Goal: Task Accomplishment & Management: Manage account settings

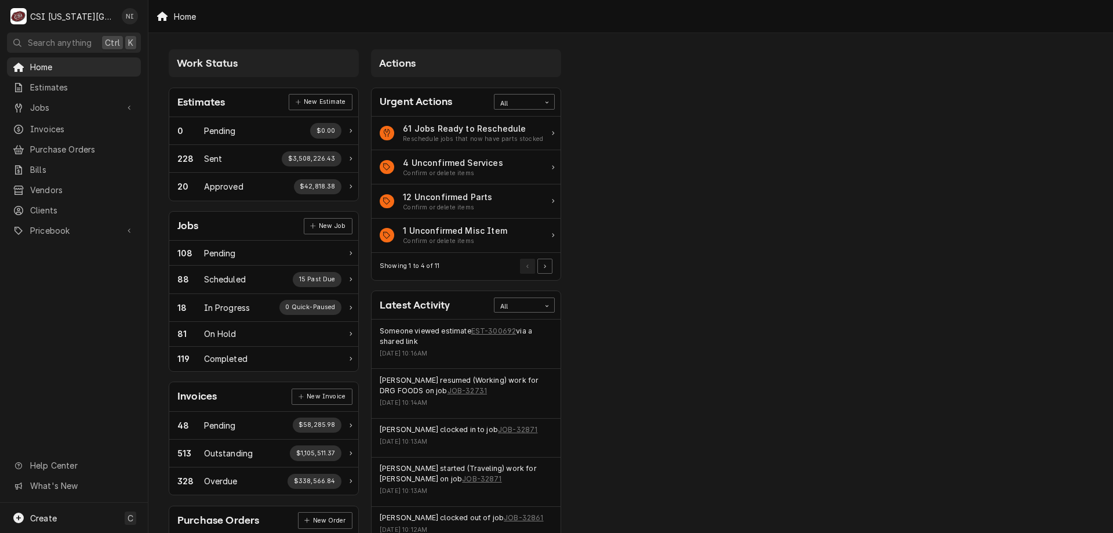
click at [81, 101] on span "Jobs" at bounding box center [74, 107] width 88 height 12
click at [73, 123] on span "Jobs" at bounding box center [82, 128] width 105 height 12
click at [64, 181] on span "Purchase Orders" at bounding box center [82, 187] width 105 height 12
drag, startPoint x: 51, startPoint y: 259, endPoint x: 44, endPoint y: 272, distance: 14.5
click at [51, 263] on span "Pricebook" at bounding box center [74, 269] width 88 height 12
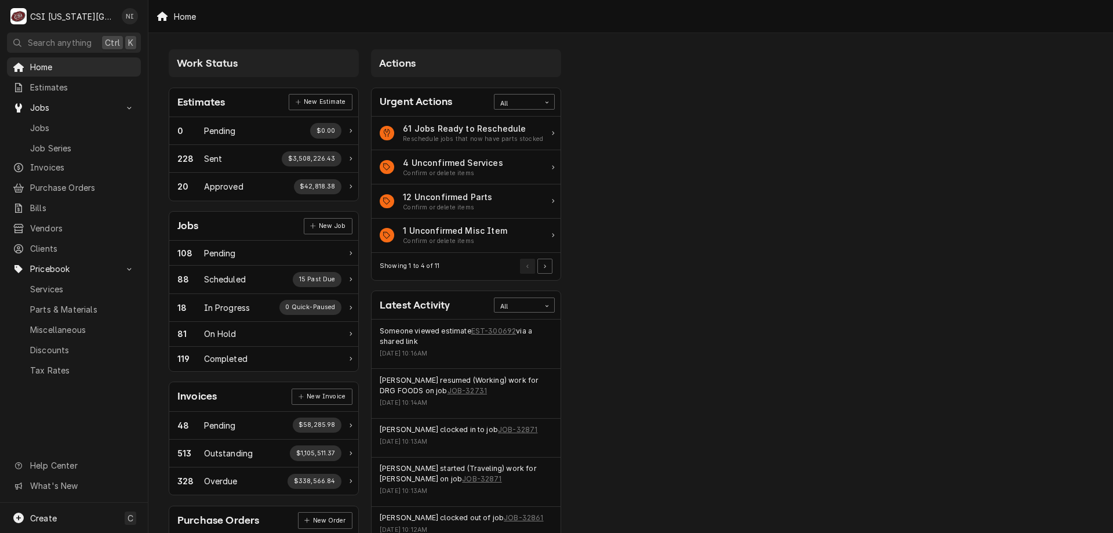
click at [41, 303] on span "Parts & Materials" at bounding box center [82, 309] width 105 height 12
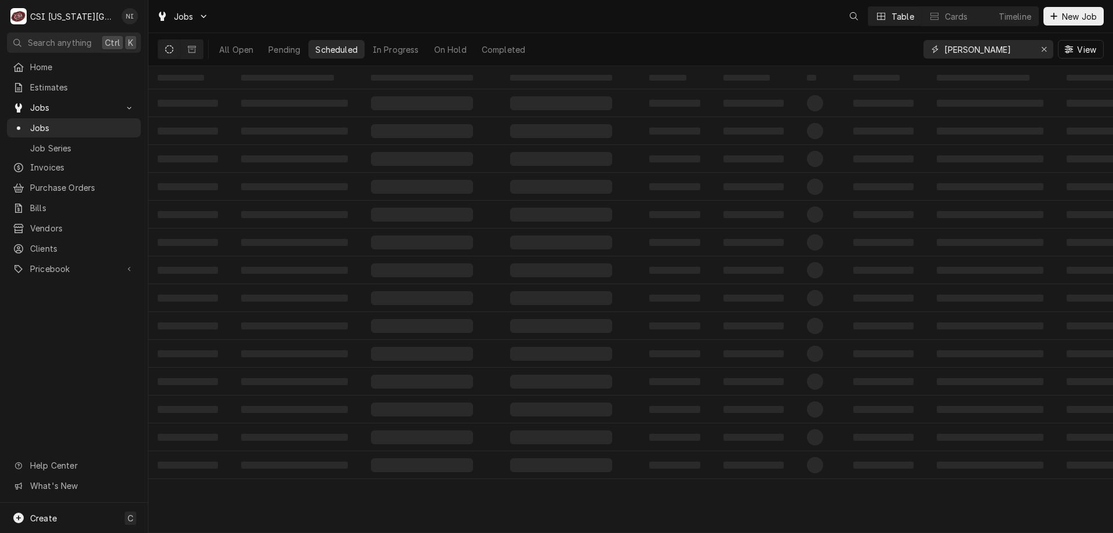
click at [980, 50] on input "josh marshall" at bounding box center [987, 49] width 87 height 19
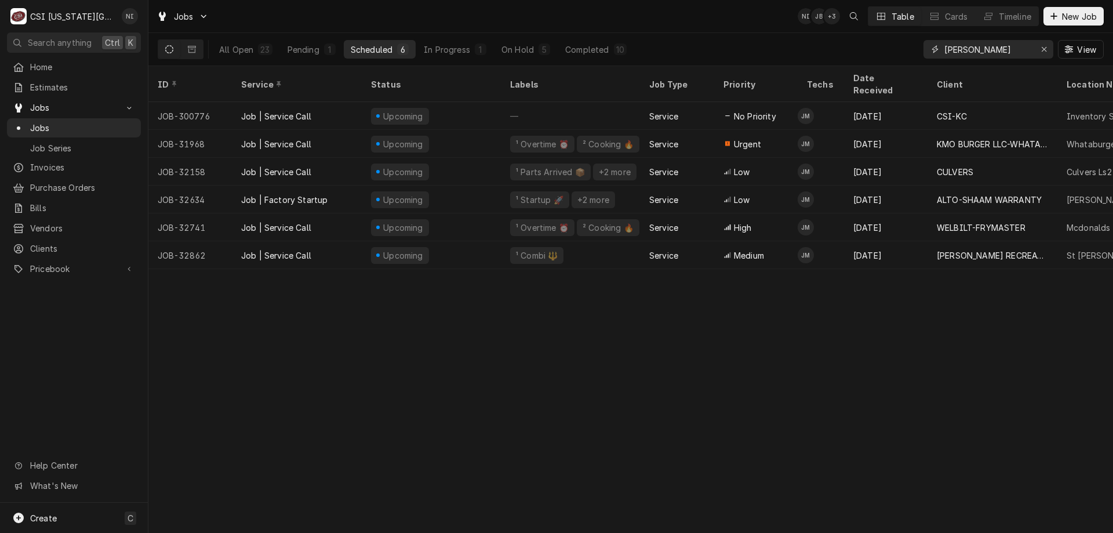
click at [1047, 49] on div "Erase input" at bounding box center [1044, 49] width 12 height 12
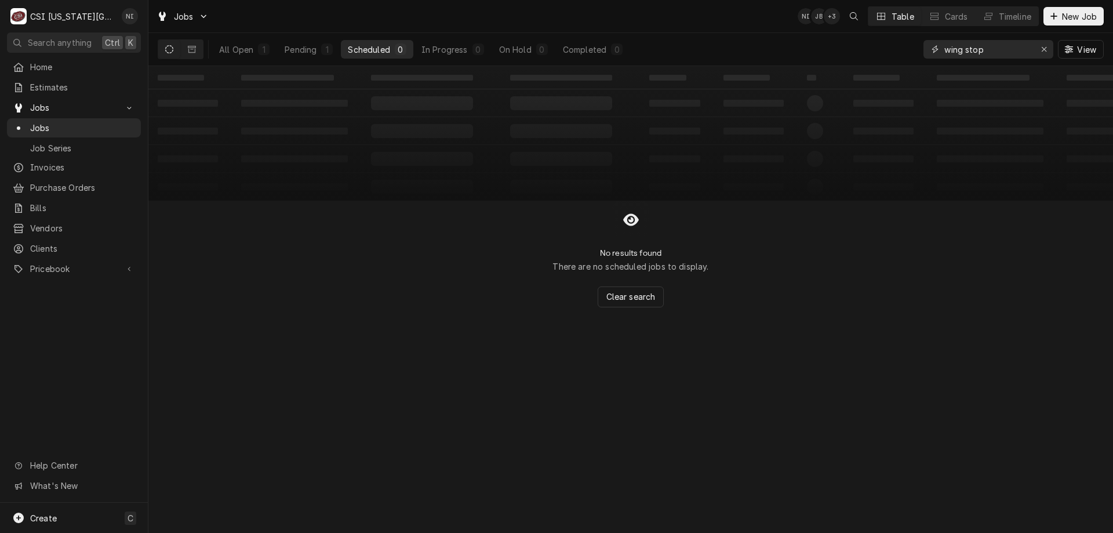
type input "wing stop"
click at [253, 46] on button "All Open 1" at bounding box center [244, 49] width 64 height 19
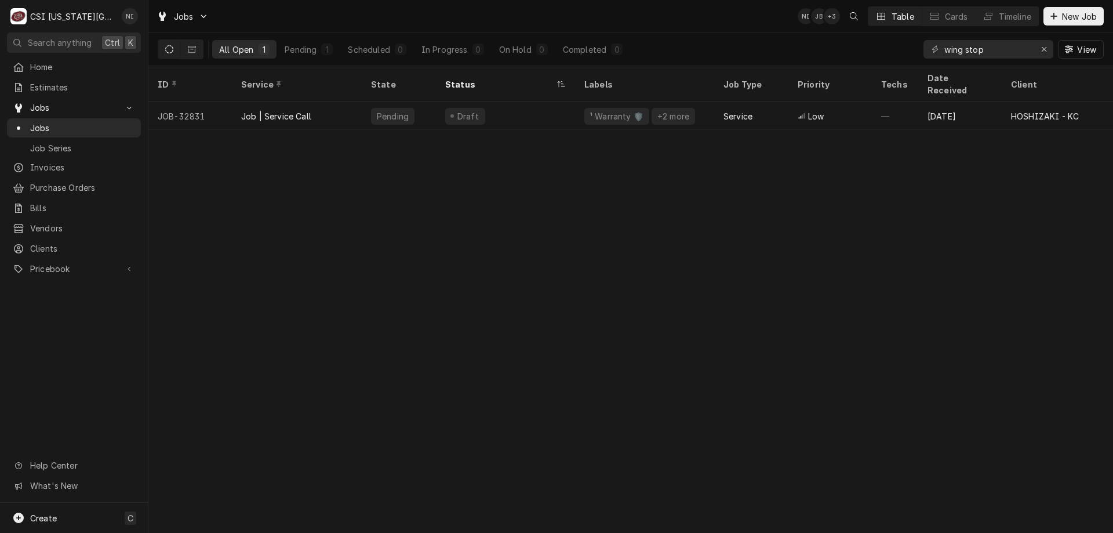
click at [528, 102] on div "Draft" at bounding box center [505, 116] width 139 height 28
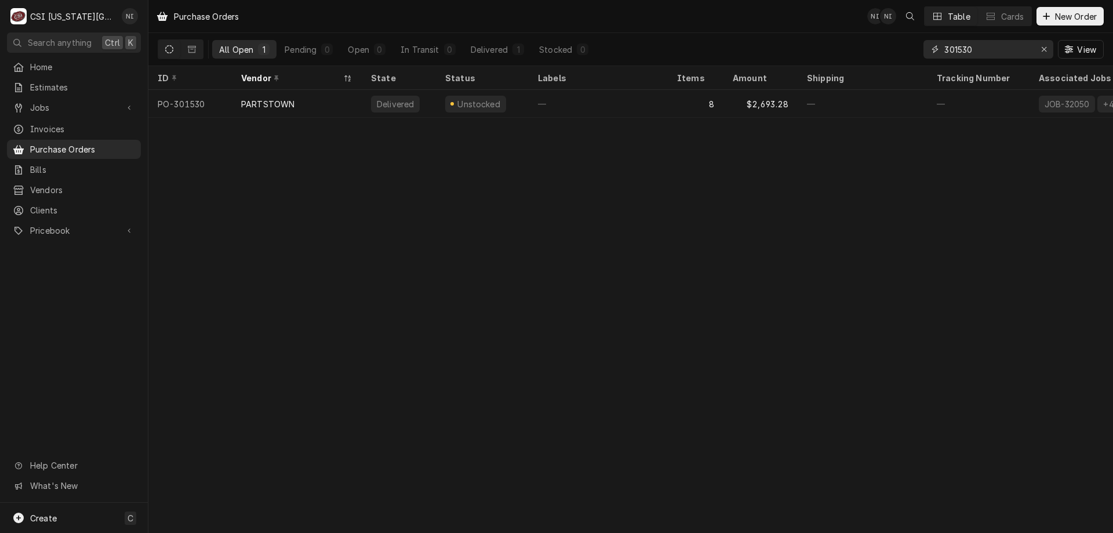
click at [1049, 47] on div "Erase input" at bounding box center [1044, 49] width 12 height 12
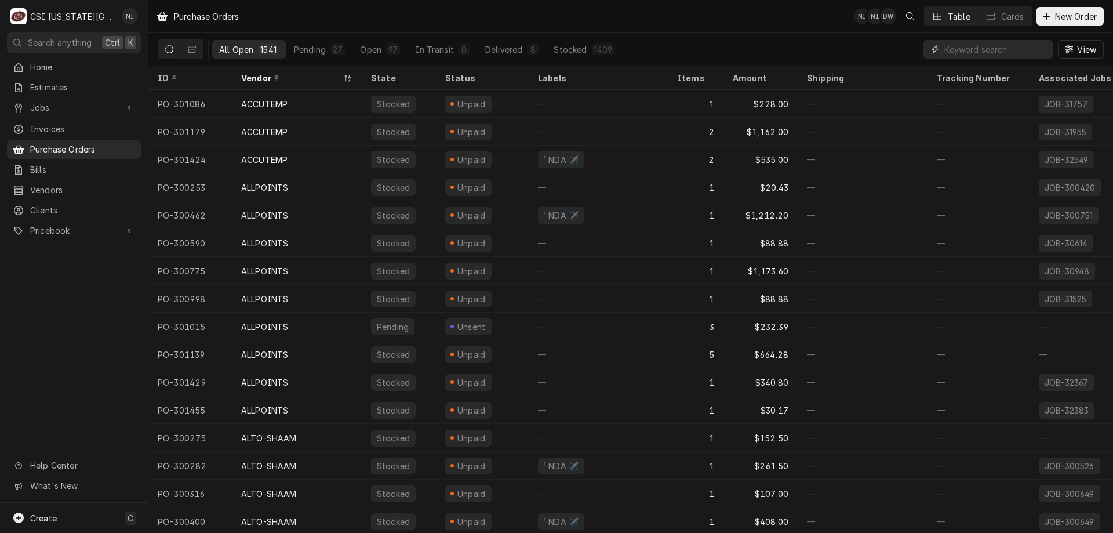
click at [956, 50] on input "Dynamic Content Wrapper" at bounding box center [995, 49] width 103 height 19
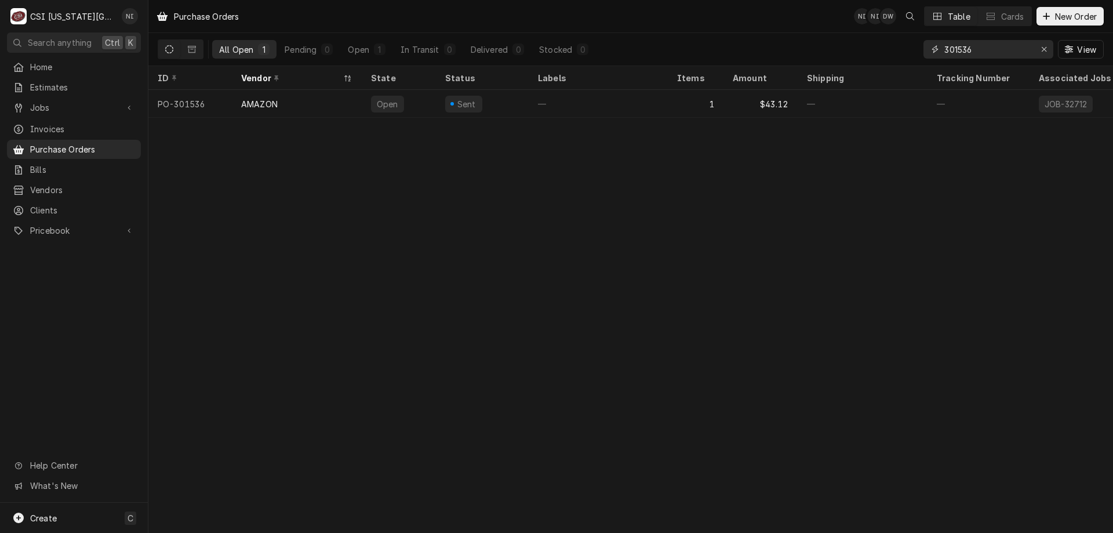
type input "301536"
click at [531, 101] on div "—" at bounding box center [598, 104] width 139 height 28
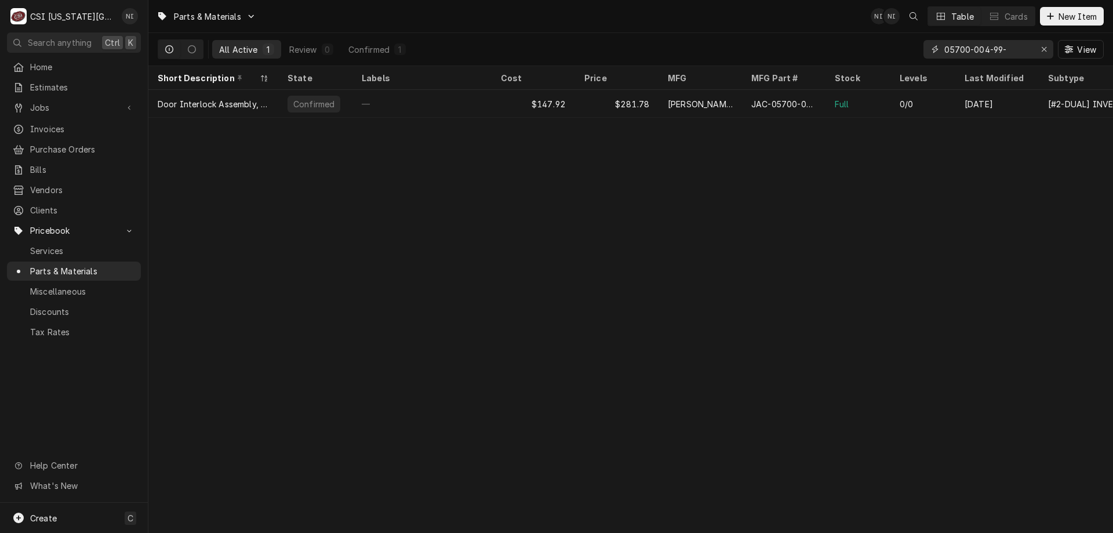
click at [1041, 49] on icon "Erase input" at bounding box center [1044, 49] width 6 height 8
click at [1027, 47] on input "Dynamic Content Wrapper" at bounding box center [998, 49] width 109 height 19
type input "415-40762-01"
click at [949, 101] on div "1/0" at bounding box center [922, 104] width 65 height 28
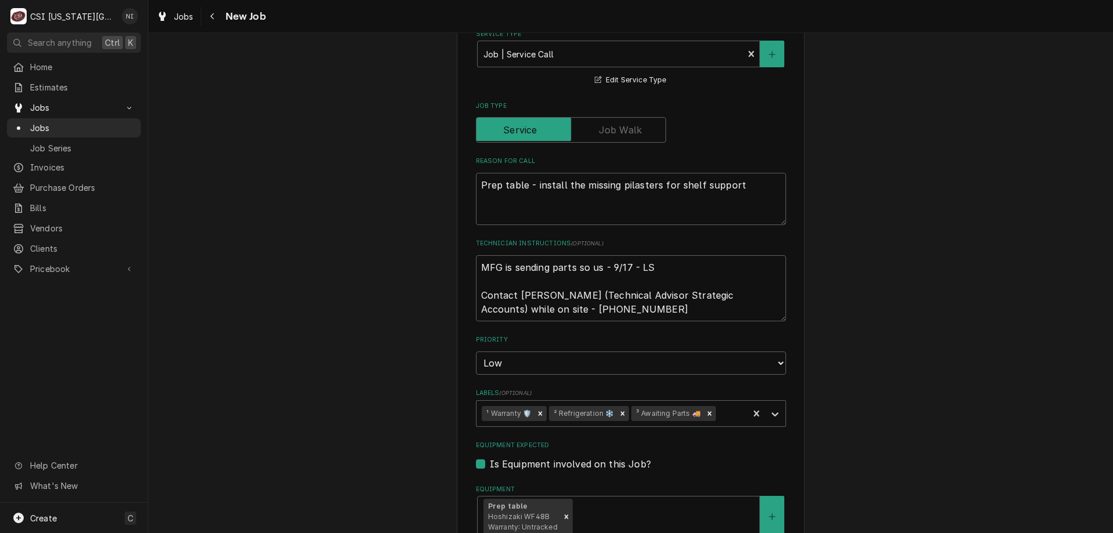
scroll to position [498, 0]
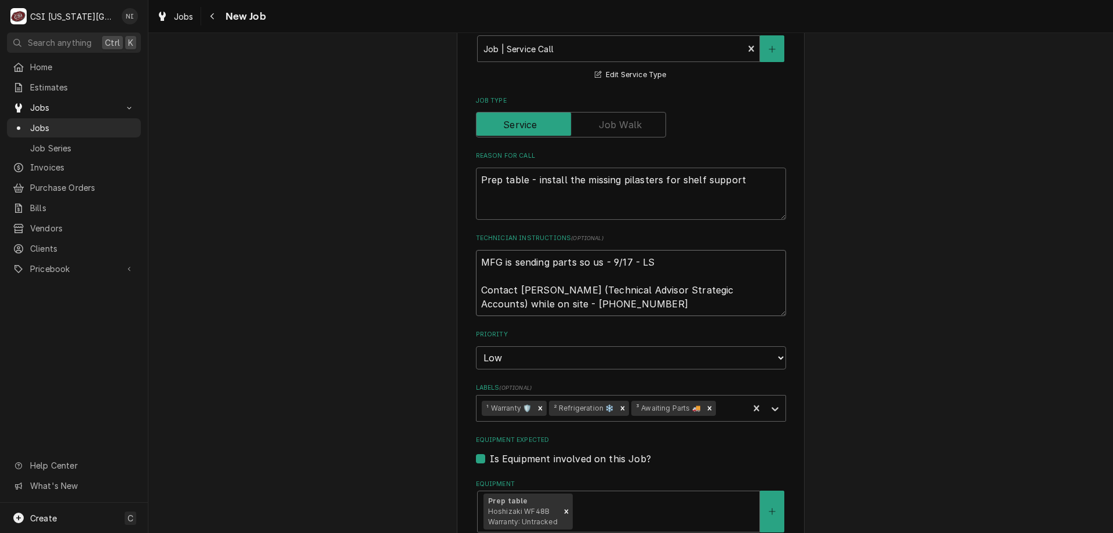
drag, startPoint x: 476, startPoint y: 261, endPoint x: 483, endPoint y: 267, distance: 8.6
click at [476, 262] on textarea "MFG is sending parts so us - 9/17 - LS Contact Clayton Howe (Technical Advisor …" at bounding box center [631, 283] width 310 height 66
type textarea "x"
type textarea "MFG is sending parts so us - 9/17 - LS Contact Clayton Howe (Technical Advisor …"
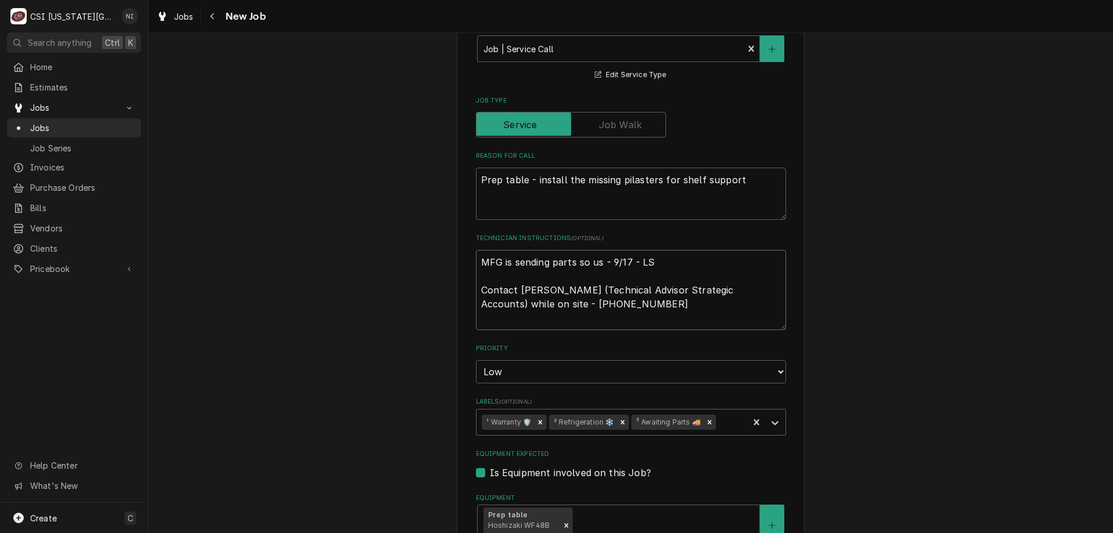
click at [539, 260] on textarea "MFG is sending parts so us - 9/17 - LS Contact Clayton Howe (Technical Advisor …" at bounding box center [631, 290] width 310 height 80
type textarea "x"
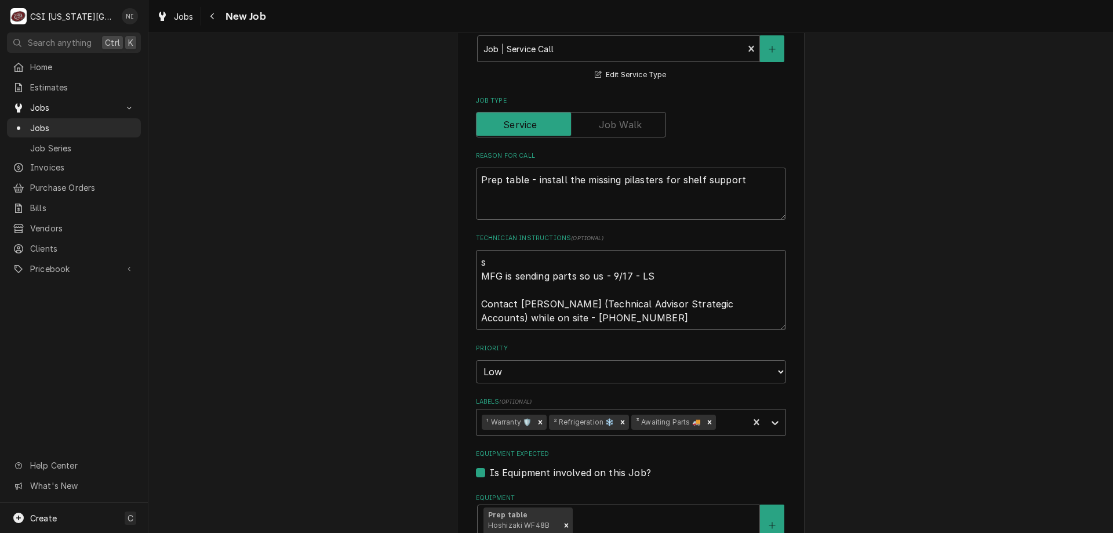
type textarea "sr MFG is sending parts so us - 9/17 - LS Contact Clayton Howe (Technical Advis…"
type textarea "x"
type textarea "sre MFG is sending parts so us - 9/17 - LS Contact Clayton Howe (Technical Advi…"
type textarea "x"
type textarea "sr MFG is sending parts so us - 9/17 - LS Contact Clayton Howe (Technical Advis…"
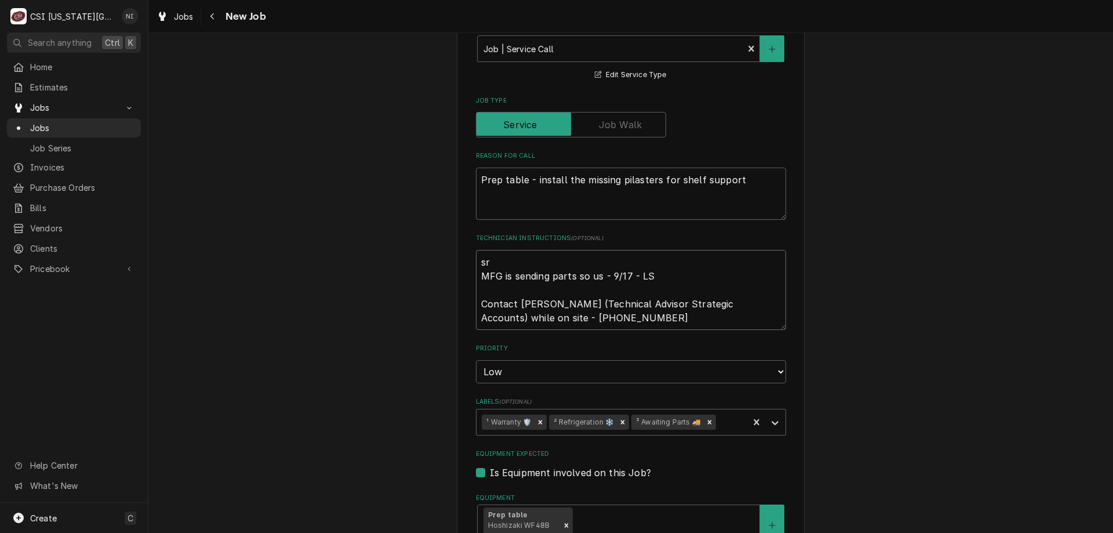
type textarea "x"
type textarea "s MFG is sending parts so us - 9/17 - LS Contact Clayton Howe (Technical Adviso…"
type textarea "x"
type textarea "ss MFG is sending parts so us - 9/17 - LS Contact Clayton Howe (Technical Advis…"
type textarea "x"
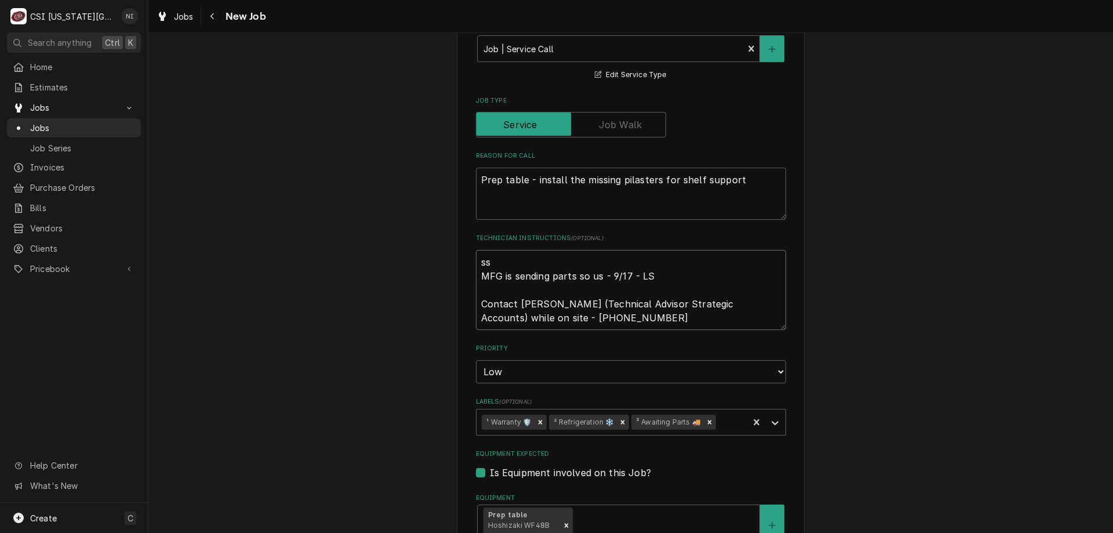
type textarea "ssc MFG is sending parts so us - 9/17 - LS Contact Clayton Howe (Technical Advi…"
type textarea "x"
type textarea "ss MFG is sending parts so us - 9/17 - LS Contact Clayton Howe (Technical Advis…"
type textarea "x"
type textarea "s MFG is sending parts so us - 9/17 - LS Contact Clayton Howe (Technical Adviso…"
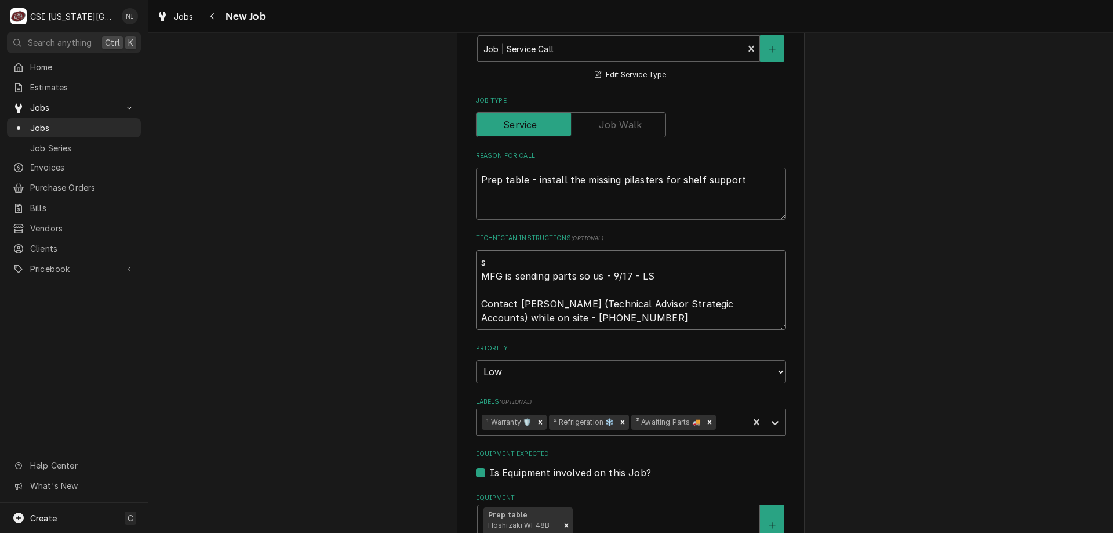
type textarea "x"
type textarea "sc MFG is sending parts so us - 9/17 - LS Contact Clayton Howe (Technical Advis…"
type textarea "x"
type textarea "scr MFG is sending parts so us - 9/17 - LS Contact Clayton Howe (Technical Advi…"
type textarea "x"
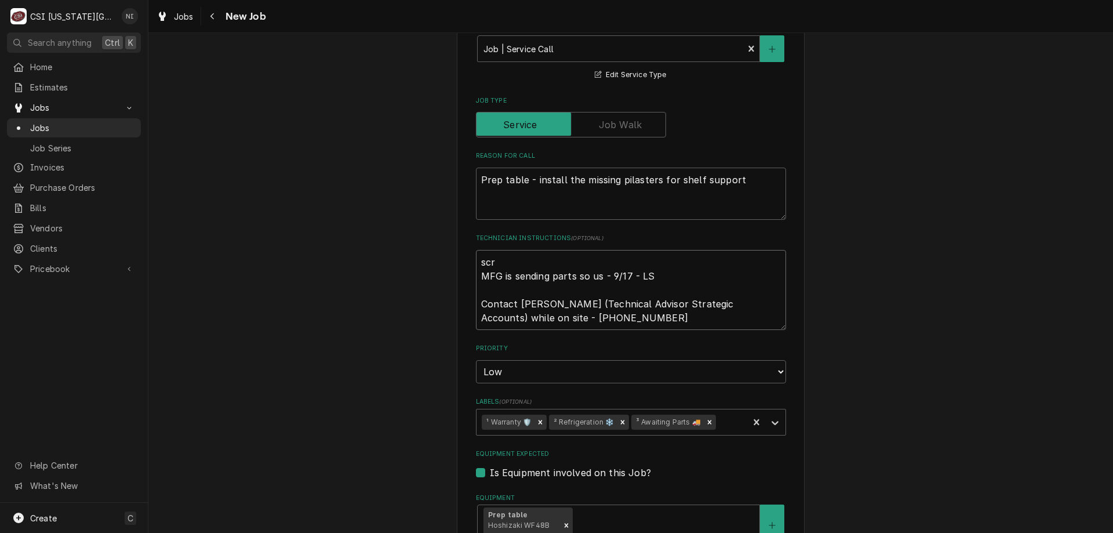
type textarea "scre MFG is sending parts so us - 9/17 - LS Contact Clayton Howe (Technical Adv…"
type textarea "x"
type textarea "screw MFG is sending parts so us - 9/17 - LS Contact Clayton Howe (Technical Ad…"
type textarea "x"
type textarea "screws MFG is sending parts so us - 9/17 - LS Contact Clayton Howe (Technical A…"
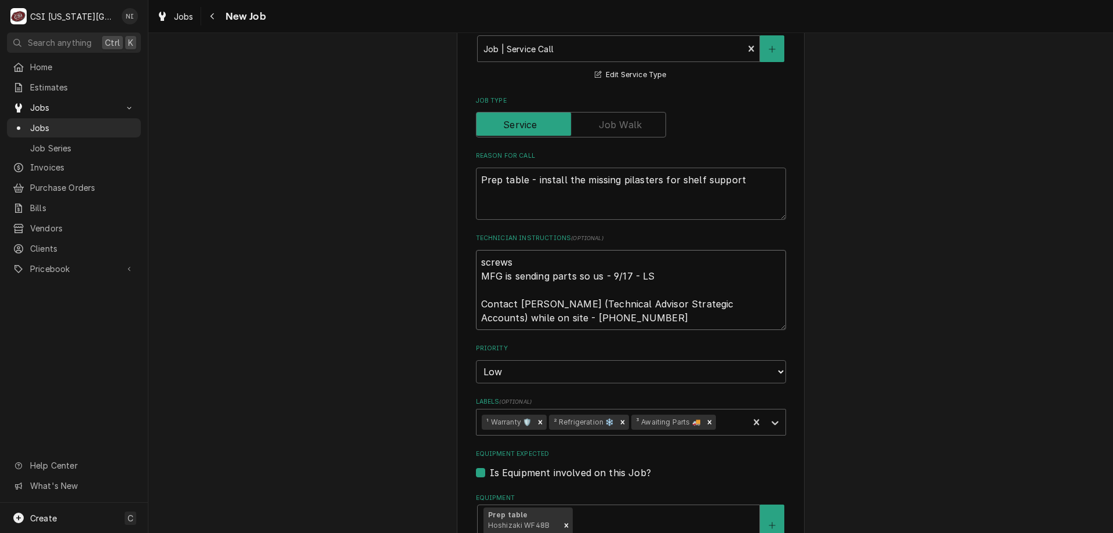
type textarea "x"
type textarea "screws o MFG is sending parts so us - 9/17 - LS Contact Clayton Howe (Technical…"
type textarea "x"
type textarea "screws on MFG is sending parts so us - 9/17 - LS Contact Clayton Howe (Technica…"
type textarea "x"
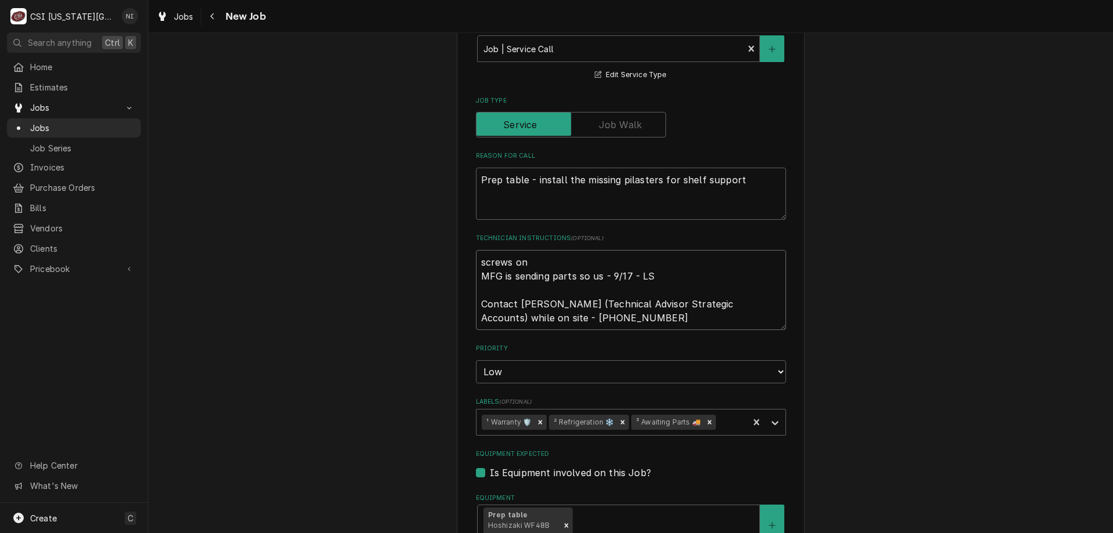
type textarea "screws on t MFG is sending parts so us - 9/17 - LS Contact Clayton Howe (Techni…"
type textarea "x"
type textarea "screws on th MFG is sending parts so us - 9/17 - LS Contact Clayton Howe (Techn…"
type textarea "x"
type textarea "screws on the MFG is sending parts so us - 9/17 - LS Contact Clayton Howe (Tech…"
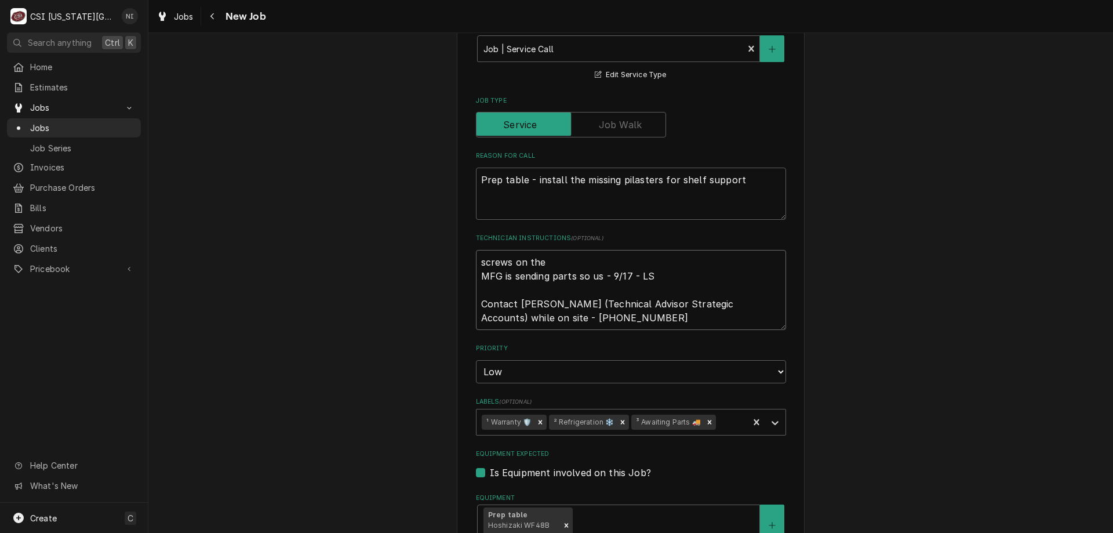
type textarea "x"
type textarea "screws on the u MFG is sending parts so us - 9/17 - LS Contact Clayton Howe (Te…"
type textarea "x"
type textarea "screws on the un MFG is sending parts so us - 9/17 - LS Contact Clayton Howe (T…"
type textarea "x"
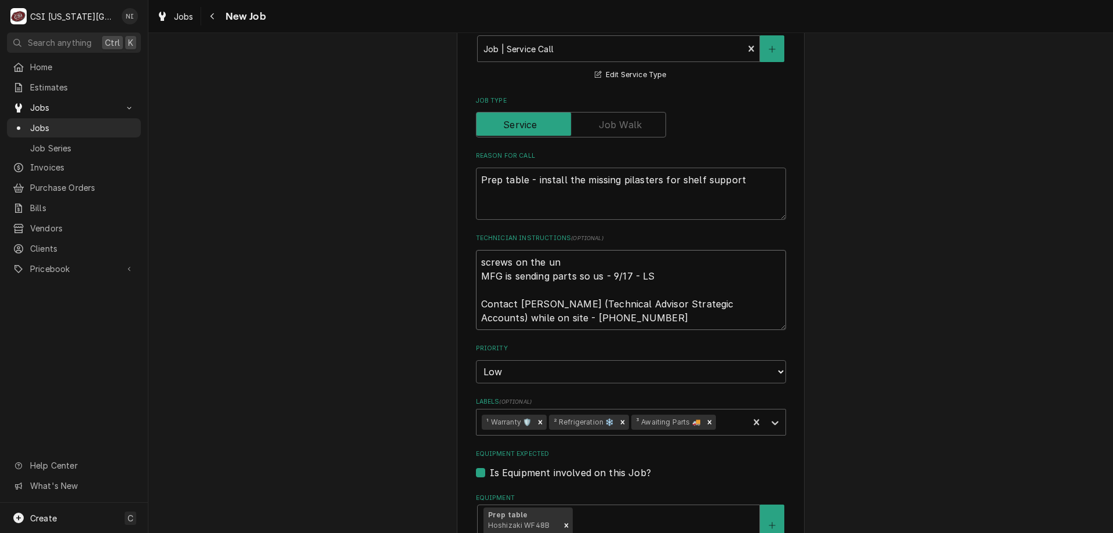
type textarea "screws on the una MFG is sending parts so us - 9/17 - LS Contact Clayton Howe (…"
type textarea "x"
type textarea "screws on the unas MFG is sending parts so us - 9/17 - LS Contact Clayton Howe …"
type textarea "x"
type textarea "screws on the unass MFG is sending parts so us - 9/17 - LS Contact Clayton Howe…"
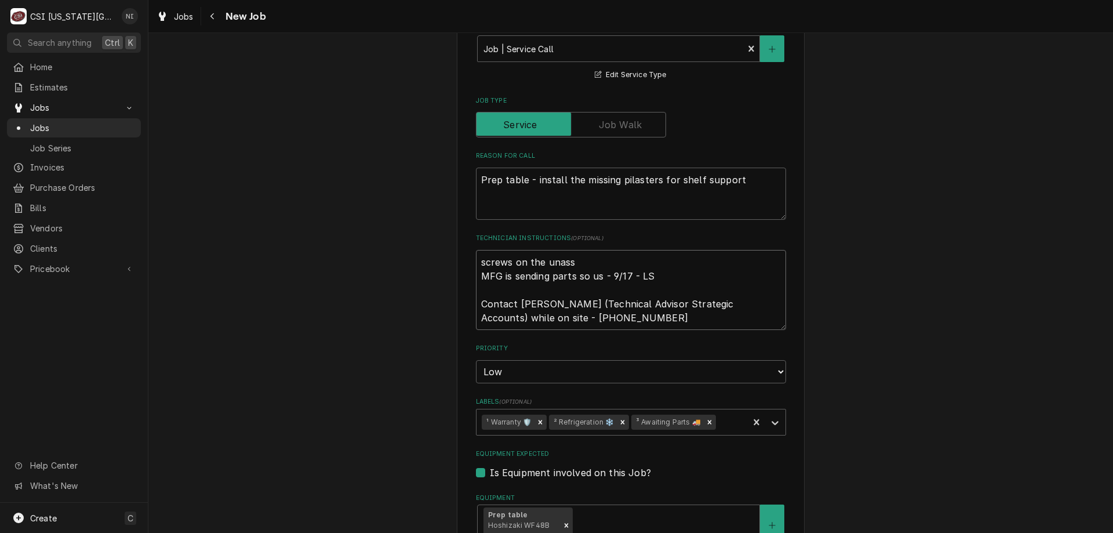
type textarea "x"
type textarea "screws on the unassi MFG is sending parts so us - 9/17 - LS Contact Clayton How…"
type textarea "x"
type textarea "screws on the unassig MFG is sending parts so us - 9/17 - LS Contact Clayton Ho…"
type textarea "x"
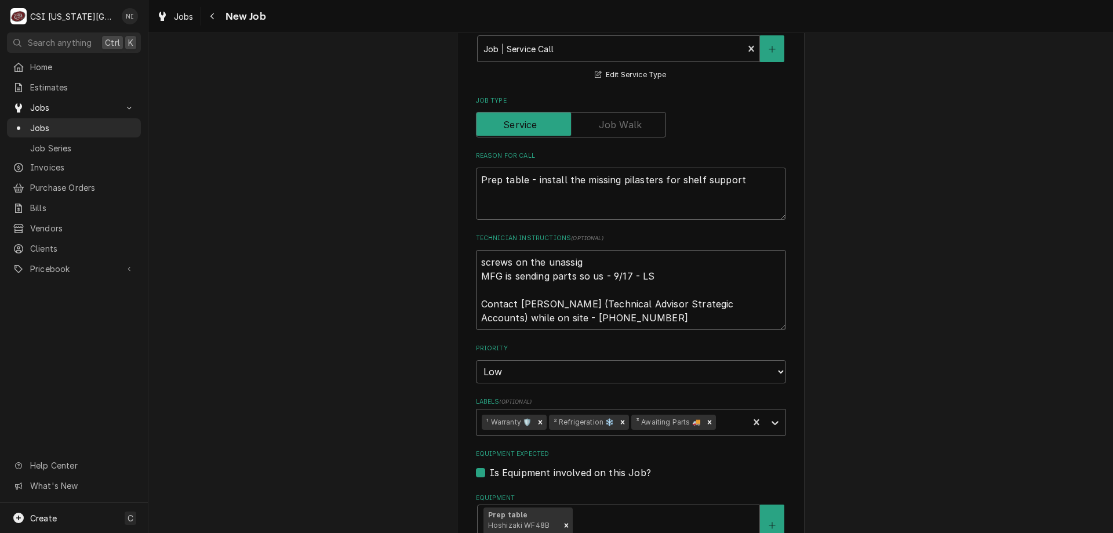
type textarea "screws on the unassign MFG is sending parts so us - 9/17 - LS Contact Clayton H…"
type textarea "x"
type textarea "screws on the unassigne MFG is sending parts so us - 9/17 - LS Contact Clayton …"
type textarea "x"
type textarea "screws on the unassigne MFG is sending parts so us - 9/17 - LS Contact Clayton …"
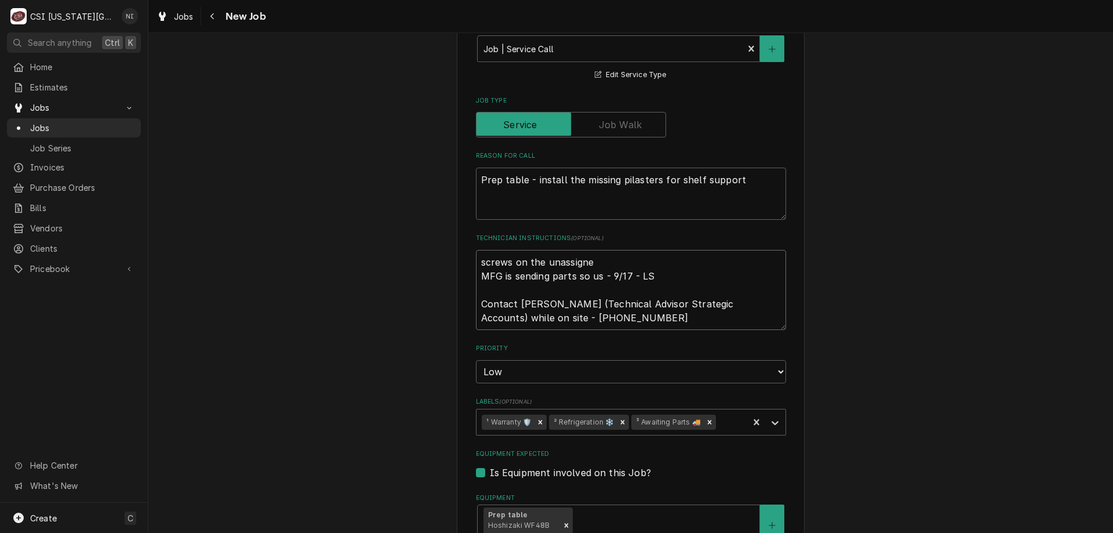
type textarea "x"
type textarea "screws on the unassigne MFG is sending parts so us - 9/17 - LS Contact Clayton …"
type textarea "x"
type textarea "screws on the unassigned MFG is sending parts so us - 9/17 - LS Contact Clayton…"
type textarea "x"
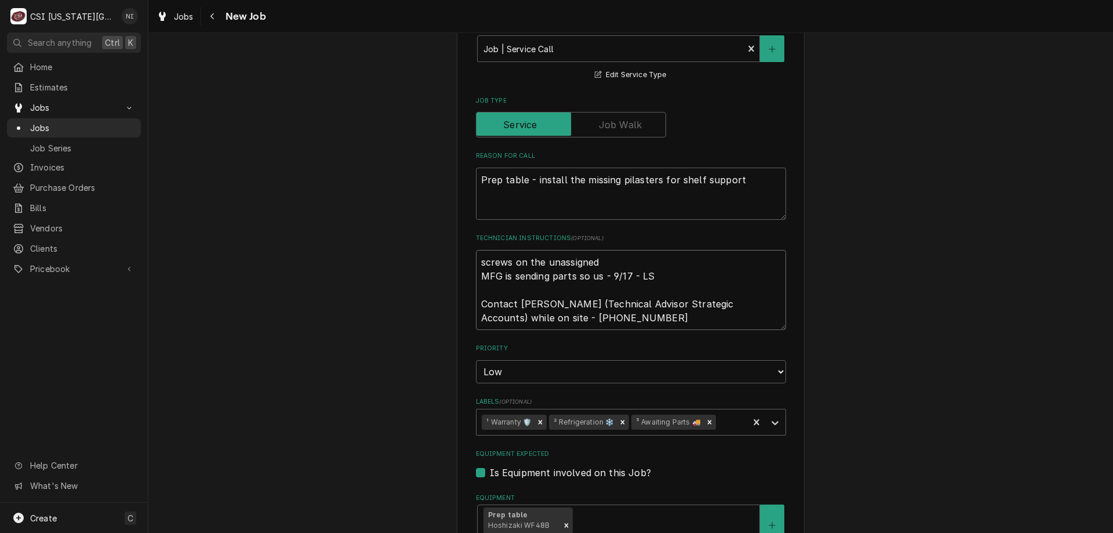
type textarea "screws on the unassigned s MFG is sending parts so us - 9/17 - LS Contact Clayt…"
type textarea "x"
type textarea "screws on the unassigned sh MFG is sending parts so us - 9/17 - LS Contact Clay…"
type textarea "x"
type textarea "screws on the unassigned she MFG is sending parts so us - 9/17 - LS Contact Cla…"
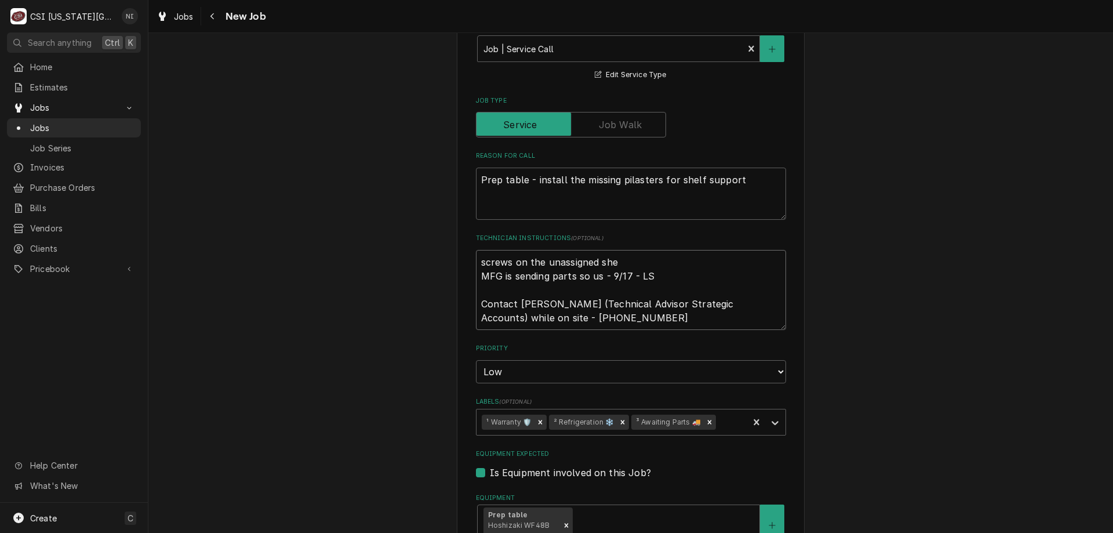
type textarea "x"
type textarea "screws on the unassigned shel MFG is sending parts so us - 9/17 - LS Contact Cl…"
type textarea "x"
type textarea "screws on the unassigned shelf MFG is sending parts so us - 9/17 - LS Contact C…"
type textarea "x"
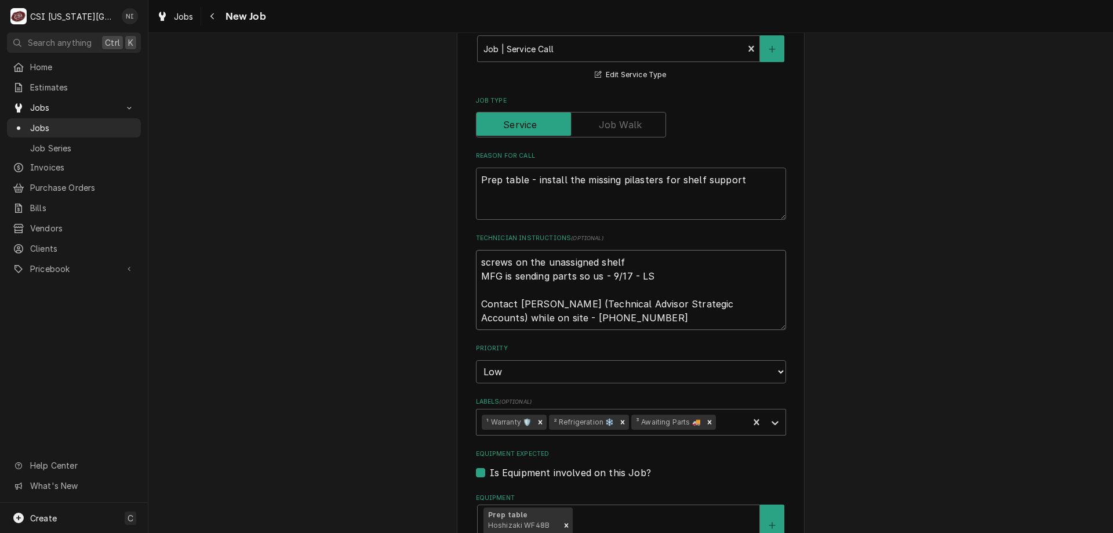
click at [705, 420] on icon "Remove ³ Awaiting Parts 🚚" at bounding box center [709, 422] width 8 height 8
type textarea "screws on the unassigned shelf MFG is sending parts so us - 9/17 - LS Contact C…"
click at [770, 421] on icon "Labels" at bounding box center [775, 423] width 12 height 12
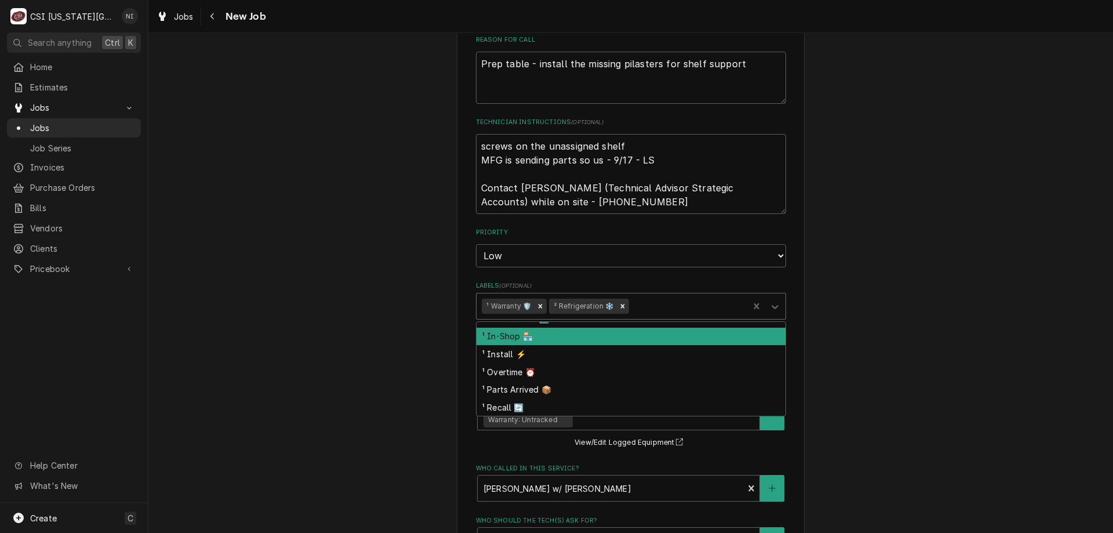
scroll to position [70, 0]
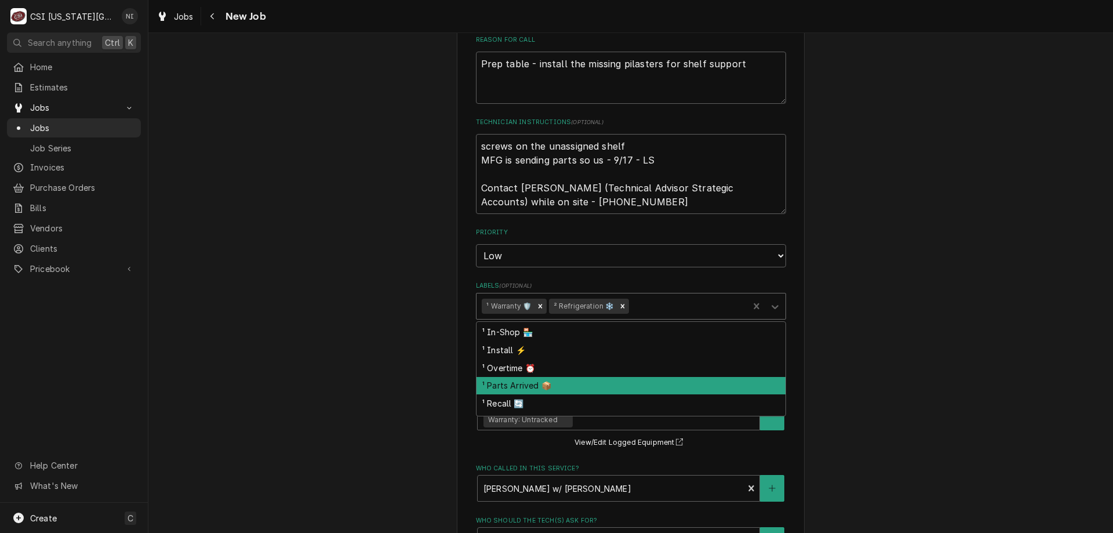
drag, startPoint x: 623, startPoint y: 377, endPoint x: 649, endPoint y: 381, distance: 25.7
click at [623, 378] on div "¹ Parts Arrived 📦" at bounding box center [630, 386] width 309 height 18
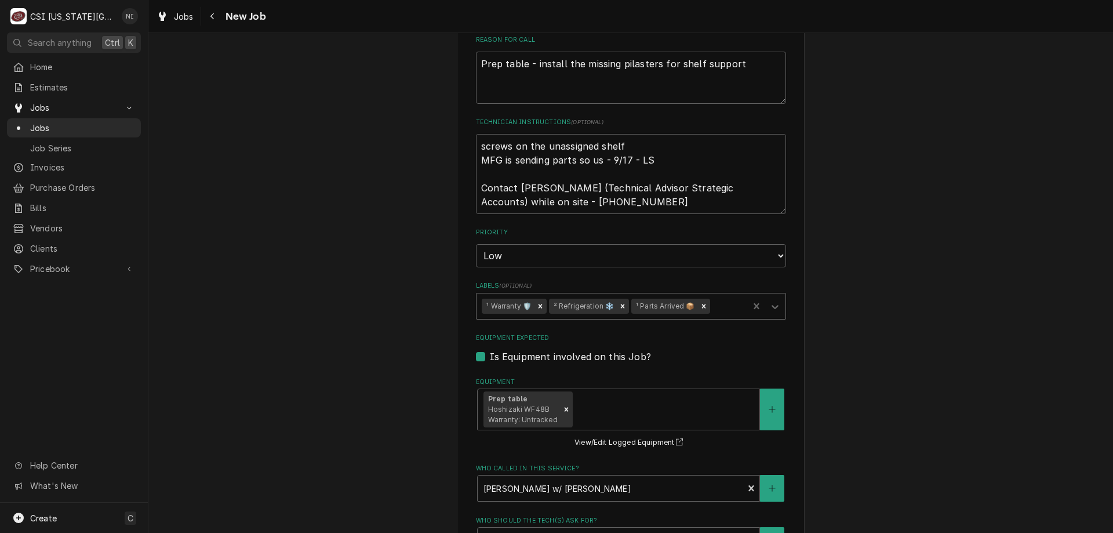
click at [843, 350] on div "Use the fields below to edit this job: Client Details Client HOSHIZAKI - KC Edi…" at bounding box center [630, 165] width 964 height 1468
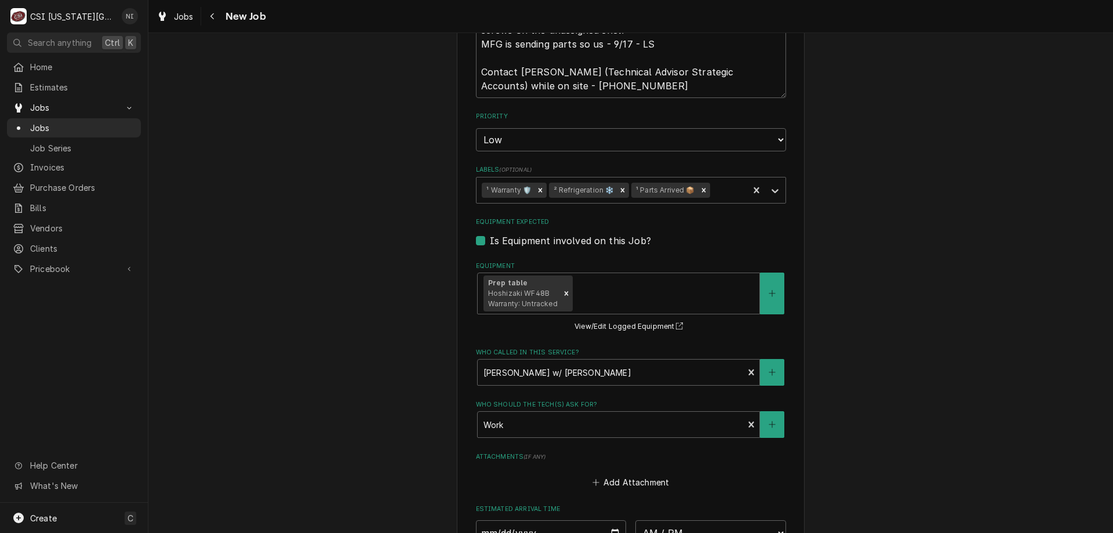
scroll to position [981, 0]
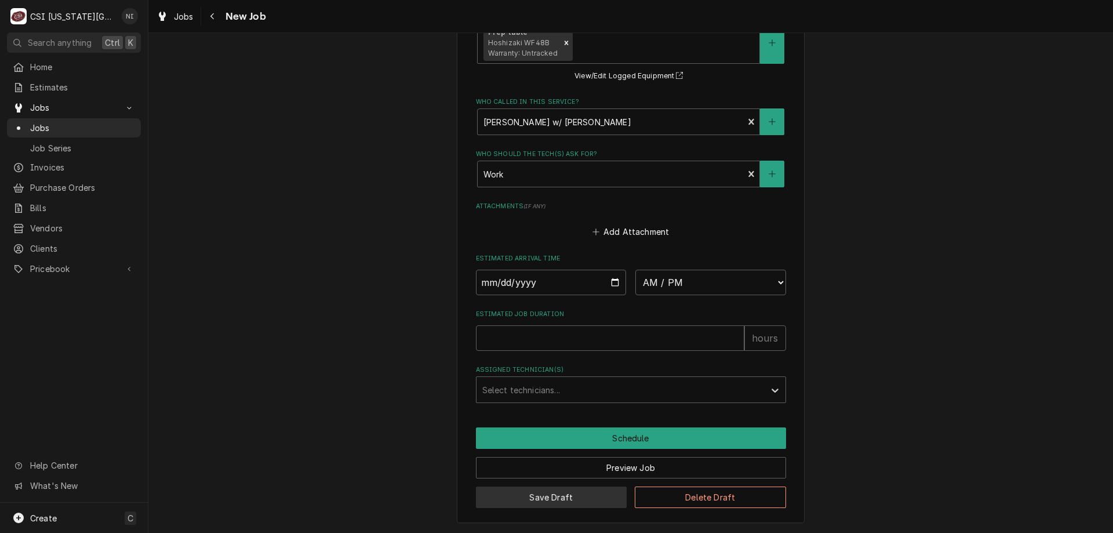
click at [593, 497] on button "Save Draft" at bounding box center [551, 496] width 151 height 21
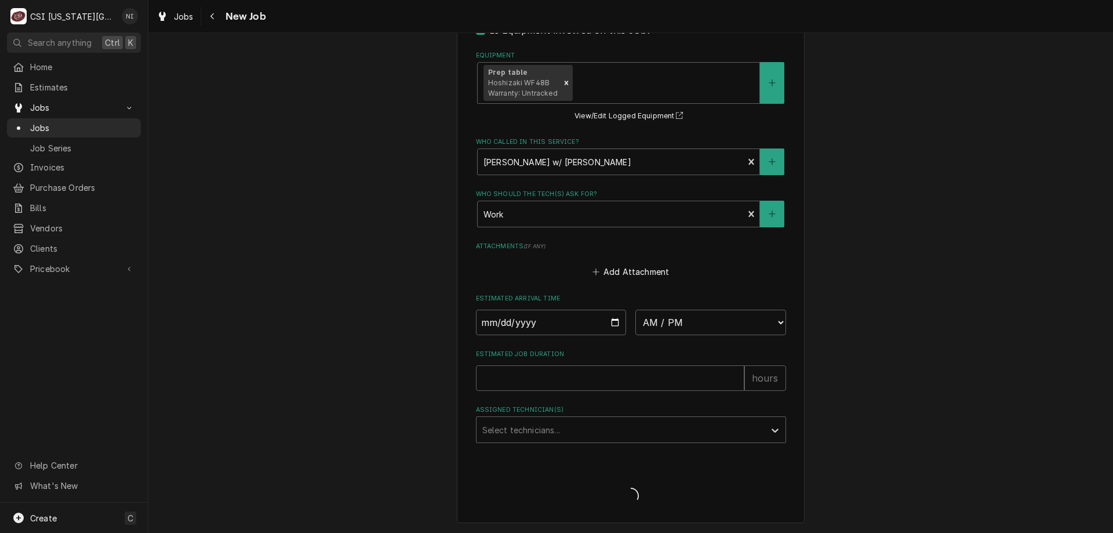
type textarea "x"
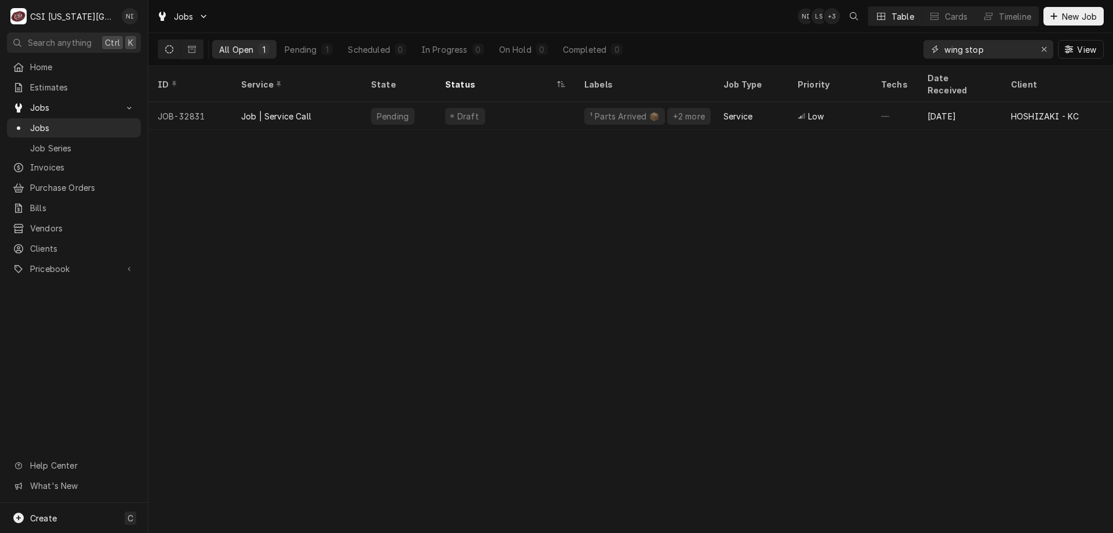
drag, startPoint x: 955, startPoint y: 44, endPoint x: 865, endPoint y: 48, distance: 90.5
click at [868, 48] on div "All Open 1 Pending 1 Scheduled 0 In Progress 0 On Hold 0 Completed 0 wing stop …" at bounding box center [631, 49] width 946 height 32
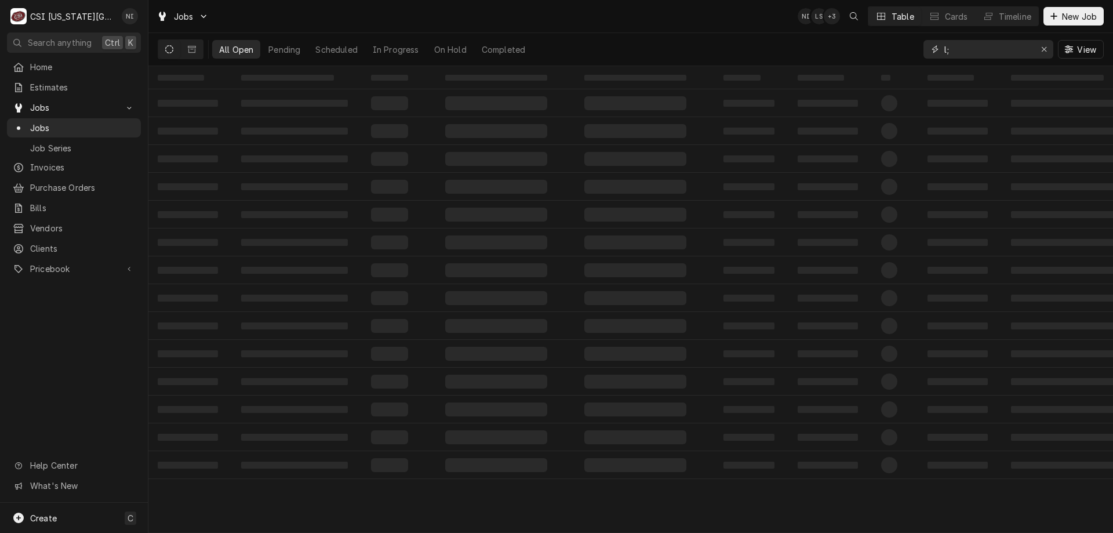
type input "l"
type input "las playas"
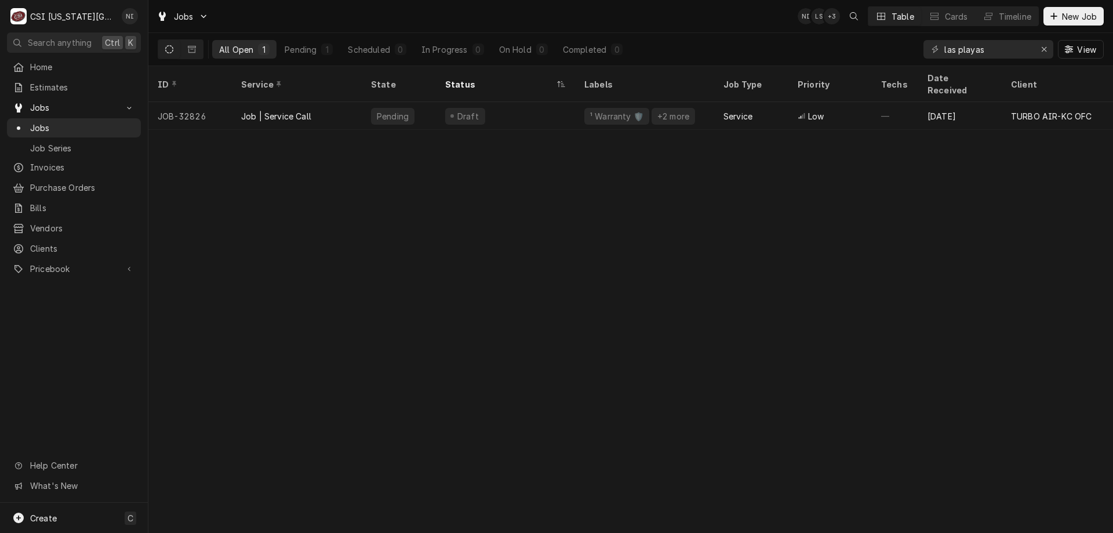
click at [511, 102] on div "Draft" at bounding box center [505, 116] width 139 height 28
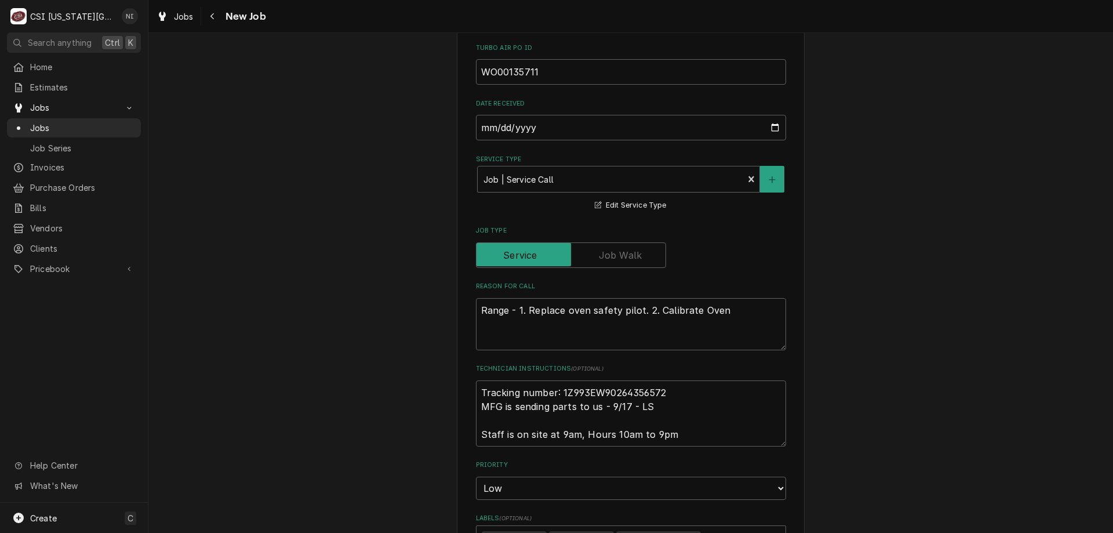
scroll to position [479, 0]
click at [476, 390] on textarea "Tracking number: 1Z993EW90264356572 MFG is sending parts to us - 9/17 - LS Staf…" at bounding box center [631, 411] width 310 height 66
type textarea "x"
type textarea "Tracking number: 1Z993EW90264356572 MFG is sending parts to us - 9/17 - LS Staf…"
type textarea "x"
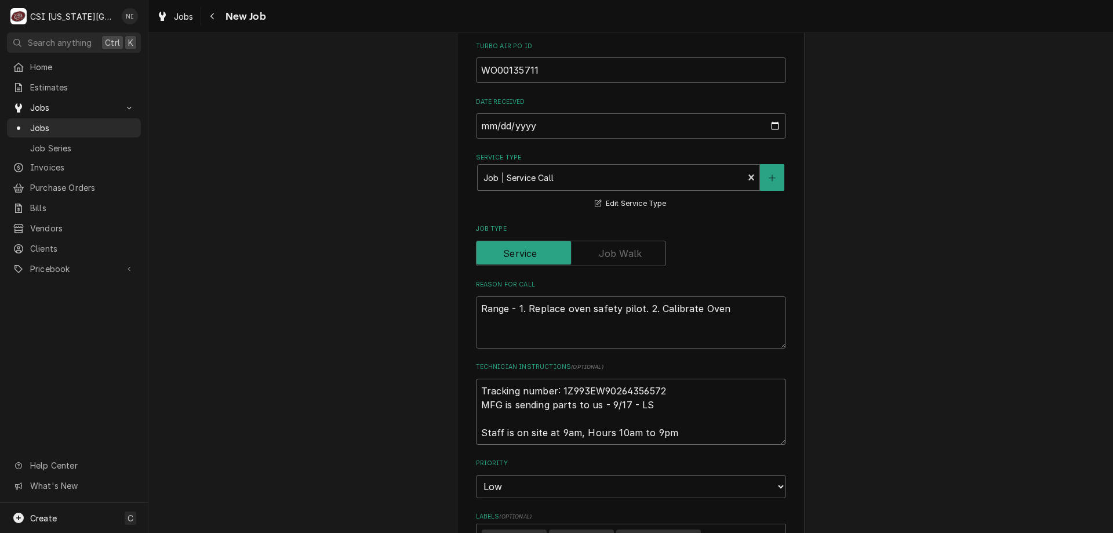
type textarea "Tracking number: 1Z993EW90264356572 MFG is sending parts to us - 9/17 - LS Staf…"
click at [480, 394] on textarea "Tracking number: 1Z993EW90264356572 MFG is sending parts to us - 9/17 - LS Staf…" at bounding box center [631, 425] width 310 height 94
type textarea "x"
type textarea "s Tracking number: 1Z993EW90264356572 MFG is sending parts to us - 9/17 - LS St…"
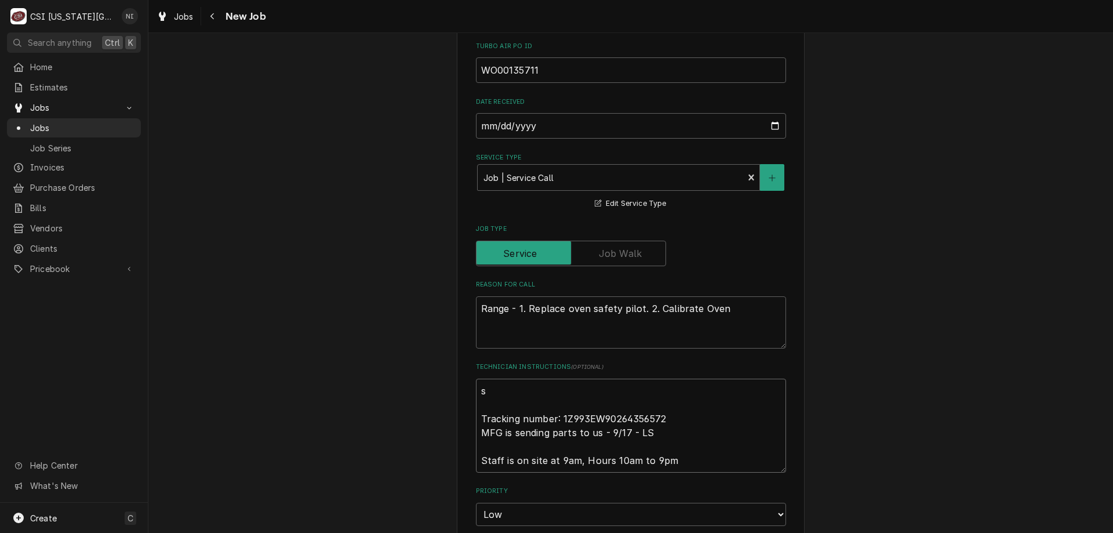
type textarea "x"
type textarea "sa Tracking number: 1Z993EW90264356572 MFG is sending parts to us - 9/17 - LS S…"
type textarea "x"
type textarea "saf Tracking number: 1Z993EW90264356572 MFG is sending parts to us - 9/17 - LS …"
type textarea "x"
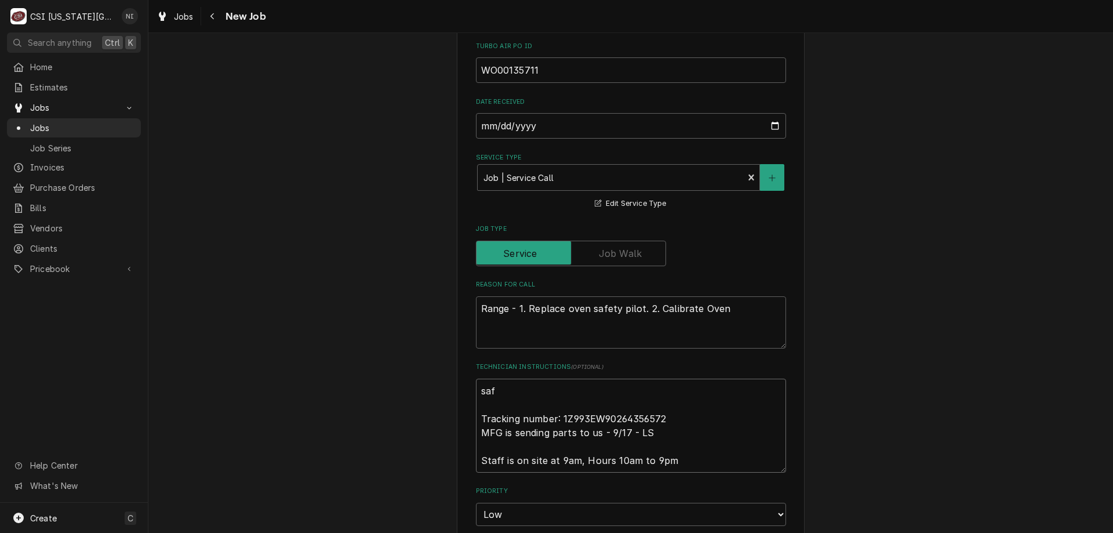
type textarea "safe Tracking number: 1Z993EW90264356572 MFG is sending parts to us - 9/17 - LS…"
type textarea "x"
type textarea "safet Tracking number: 1Z993EW90264356572 MFG is sending parts to us - 9/17 - L…"
type textarea "x"
type textarea "safety Tracking number: 1Z993EW90264356572 MFG is sending parts to us - 9/17 - …"
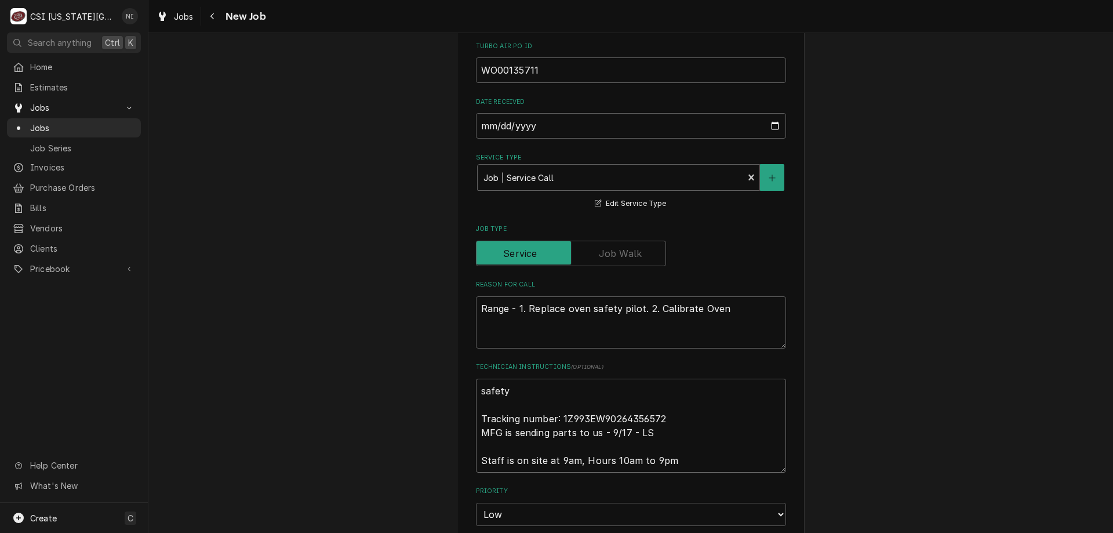
type textarea "x"
type textarea "safety Tracking number: 1Z993EW90264356572 MFG is sending parts to us - 9/17 - …"
type textarea "x"
type textarea "safety p Tracking number: 1Z993EW90264356572 MFG is sending parts to us - 9/17 …"
type textarea "x"
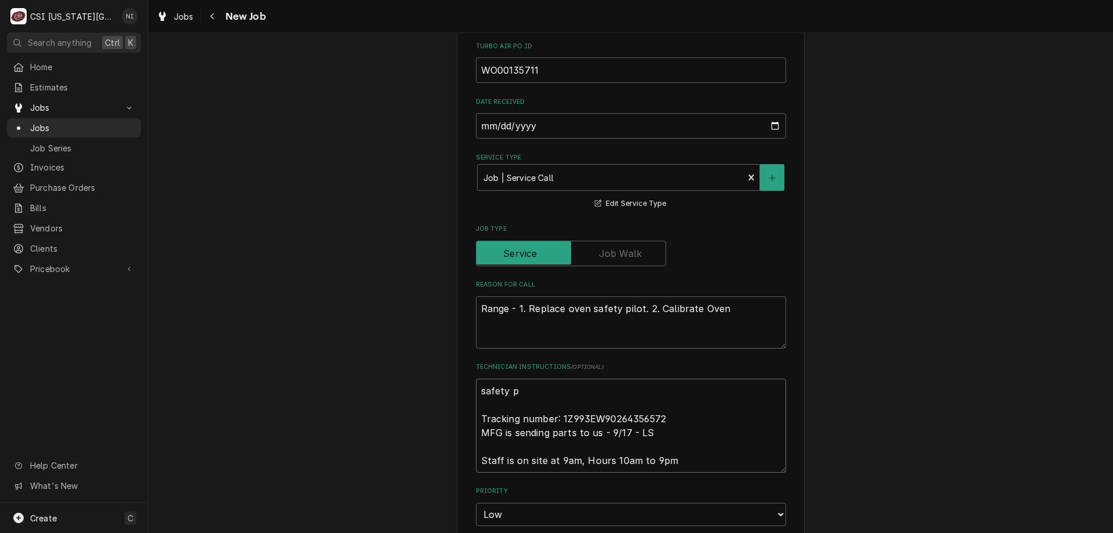
type textarea "safety pi Tracking number: 1Z993EW90264356572 MFG is sending parts to us - 9/17…"
type textarea "x"
type textarea "safety pil Tracking number: 1Z993EW90264356572 MFG is sending parts to us - 9/1…"
type textarea "x"
type textarea "safety pilo Tracking number: 1Z993EW90264356572 MFG is sending parts to us - 9/…"
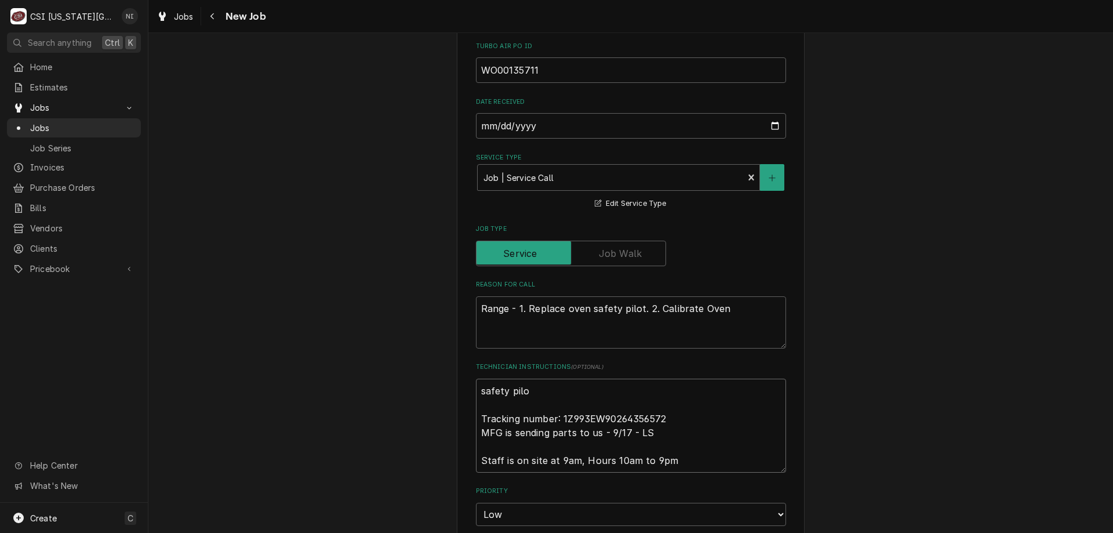
type textarea "x"
type textarea "safety pilot Tracking number: 1Z993EW90264356572 MFG is sending parts to us - 9…"
type textarea "x"
type textarea "safety pilot Tracking number: 1Z993EW90264356572 MFG is sending parts to us - 9…"
type textarea "x"
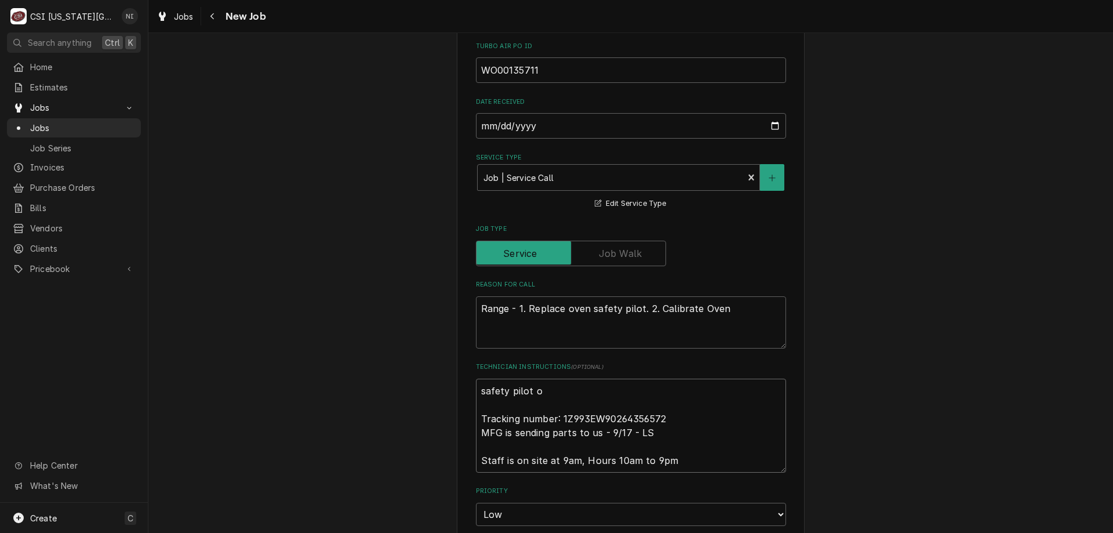
type textarea "safety pilot on Tracking number: 1Z993EW90264356572 MFG is sending parts to us …"
type textarea "x"
type textarea "safety pilot on Tracking number: 1Z993EW90264356572 MFG is sending parts to us …"
type textarea "x"
type textarea "safety pilot on t Tracking number: 1Z993EW90264356572 MFG is sending parts to u…"
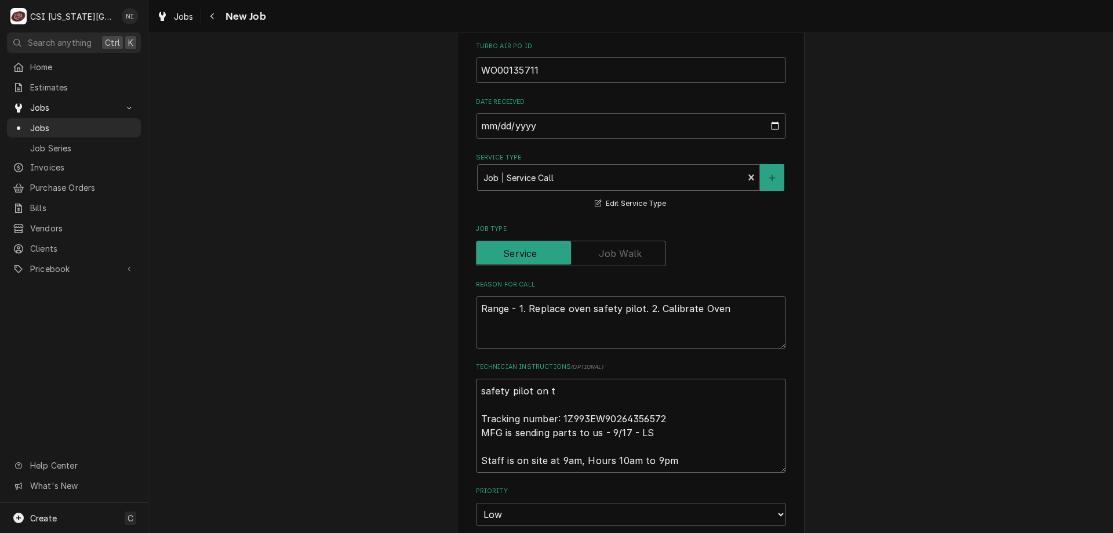
type textarea "x"
type textarea "safety pilot on th Tracking number: 1Z993EW90264356572 MFG is sending parts to …"
type textarea "x"
type textarea "safety pilot on the Tracking number: 1Z993EW90264356572 MFG is sending parts to…"
type textarea "x"
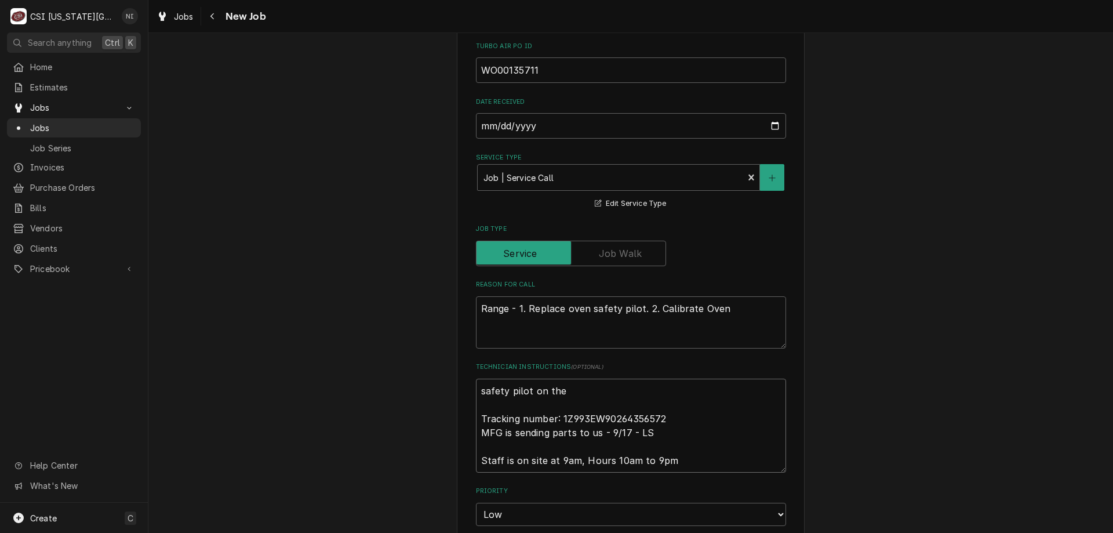
type textarea "safety pilot on the Tracking number: 1Z993EW90264356572 MFG is sending parts to…"
type textarea "x"
type textarea "safety pilot on the u Tracking number: 1Z993EW90264356572 MFG is sending parts …"
type textarea "x"
type textarea "safety pilot on the un Tracking number: 1Z993EW90264356572 MFG is sending parts…"
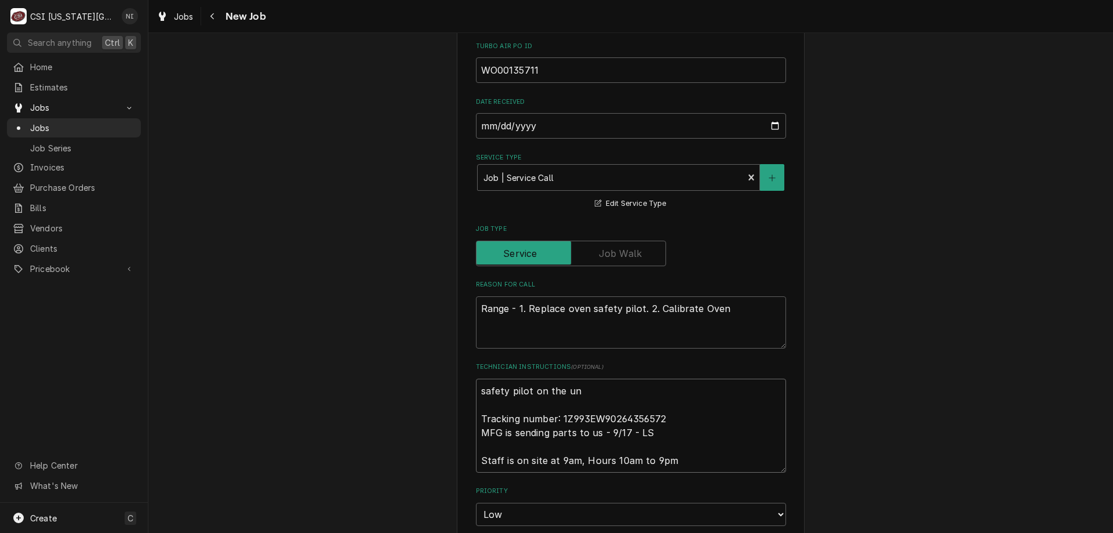
type textarea "x"
type textarea "safety pilot on the una Tracking number: 1Z993EW90264356572 MFG is sending part…"
type textarea "x"
type textarea "safety pilot on the unas Tracking number: 1Z993EW90264356572 MFG is sending par…"
type textarea "x"
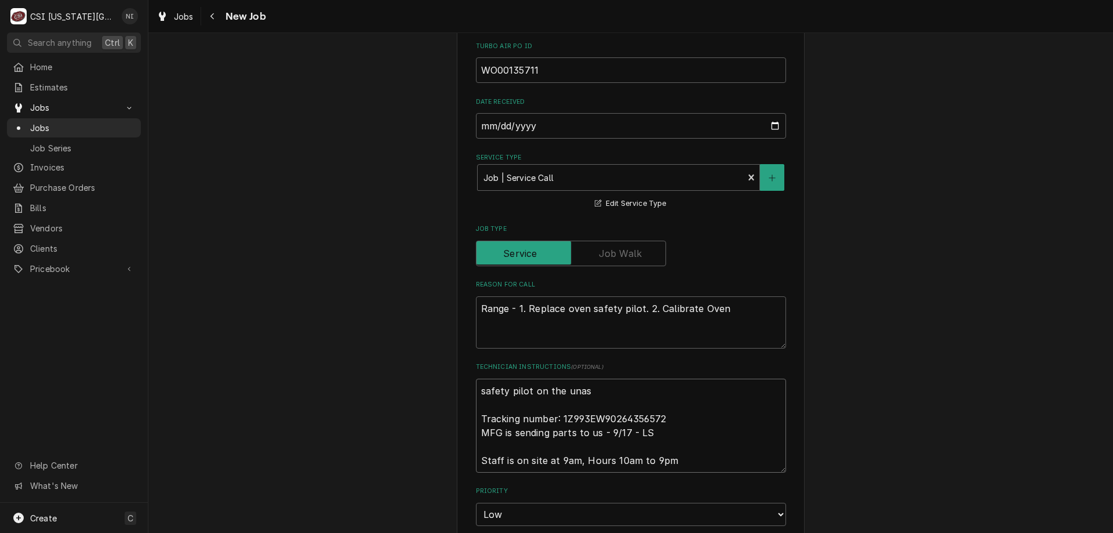
type textarea "safety pilot on the unass Tracking number: 1Z993EW90264356572 MFG is sending pa…"
type textarea "x"
type textarea "safety pilot on the unassi Tracking number: 1Z993EW90264356572 MFG is sending p…"
type textarea "x"
type textarea "safety pilot on the unassig Tracking number: 1Z993EW90264356572 MFG is sending …"
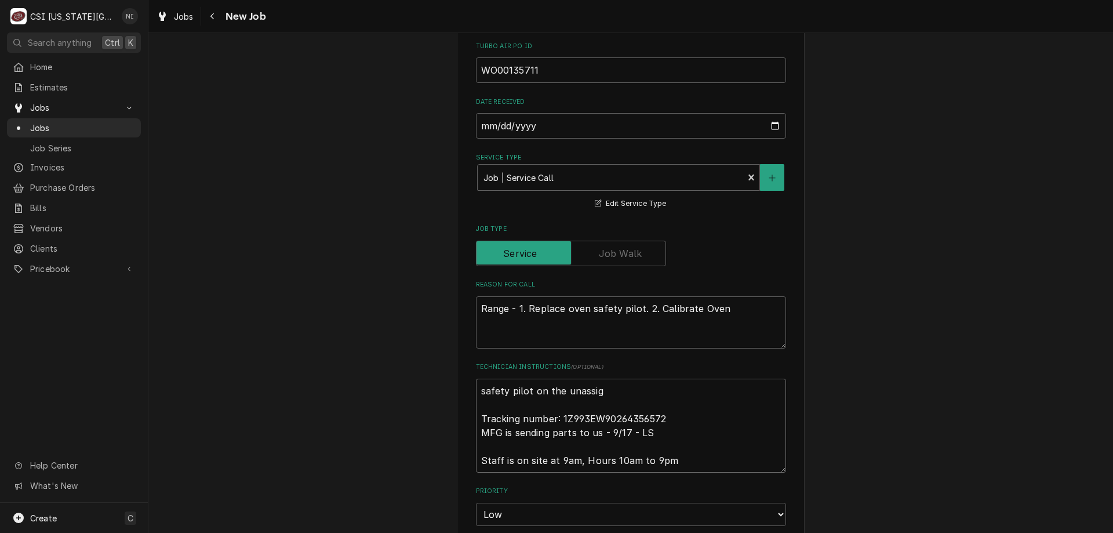
type textarea "x"
type textarea "safety pilot on the unassign Tracking number: 1Z993EW90264356572 MFG is sending…"
type textarea "x"
type textarea "safety pilot on the unassigne Tracking number: 1Z993EW90264356572 MFG is sendin…"
type textarea "x"
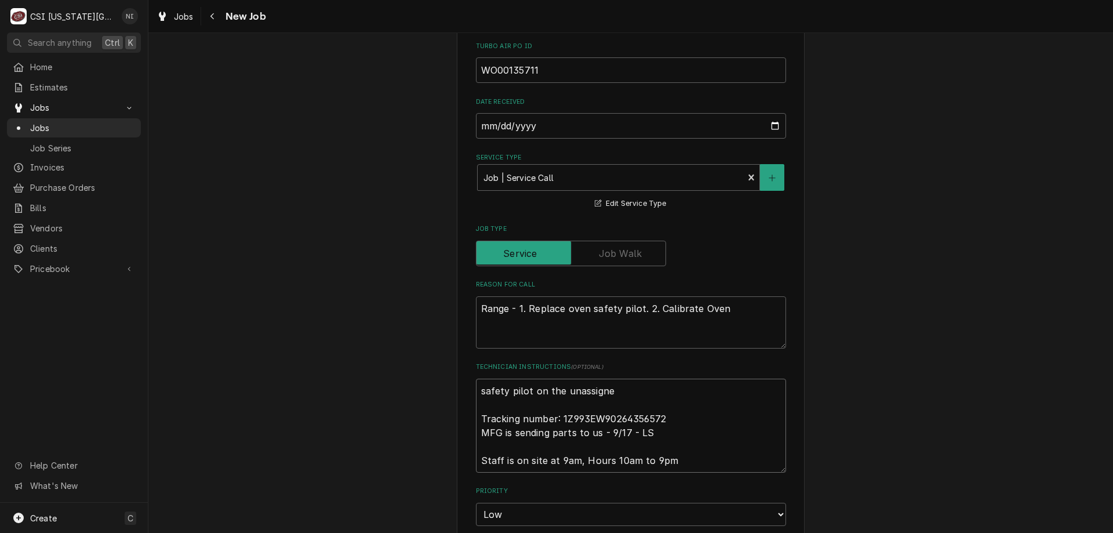
type textarea "safety pilot on the unassigned Tracking number: 1Z993EW90264356572 MFG is sendi…"
type textarea "x"
type textarea "safety pilot on the unassigned s Tracking number: 1Z993EW90264356572 MFG is sen…"
type textarea "x"
type textarea "safety pilot on the unassigned sh Tracking number: 1Z993EW90264356572 MFG is se…"
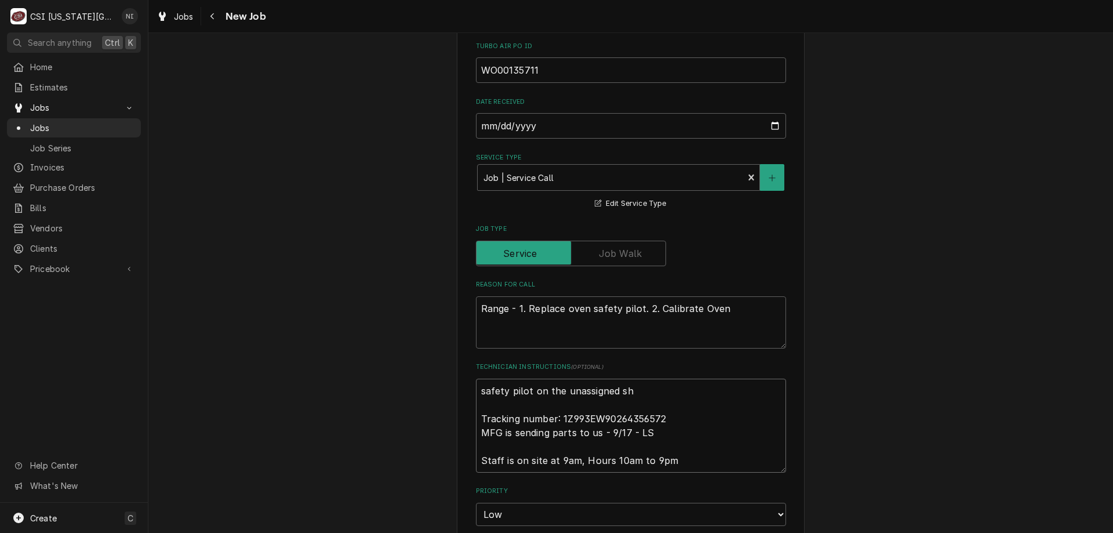
type textarea "x"
type textarea "safety pilot on the unassigned she Tracking number: 1Z993EW90264356572 MFG is s…"
type textarea "x"
type textarea "safety pilot on the unassigned shel Tracking number: 1Z993EW90264356572 MFG is …"
type textarea "x"
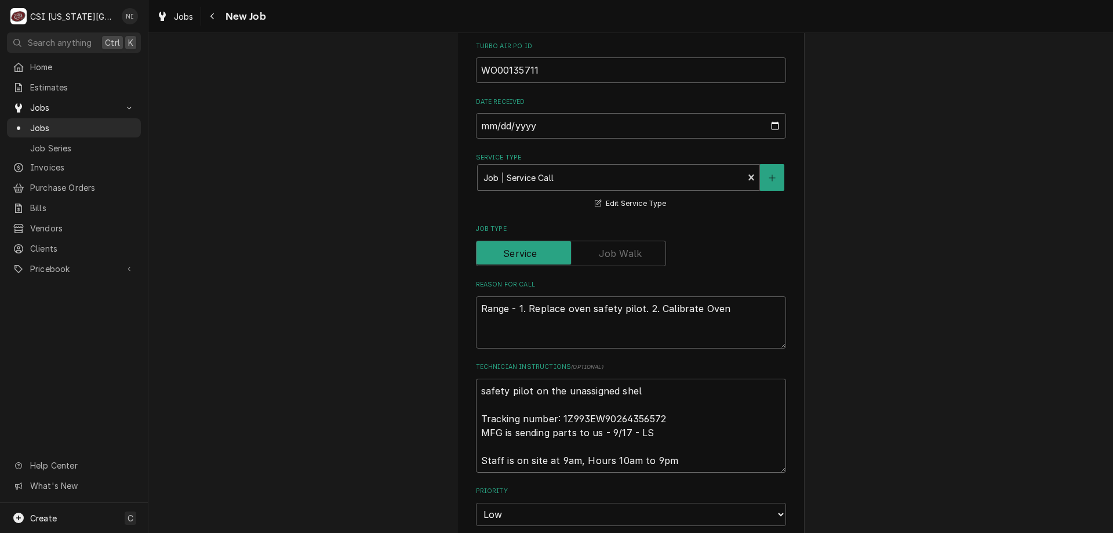
type textarea "safety pilot on the unassigned shelf Tracking number: 1Z993EW90264356572 MFG is…"
type textarea "x"
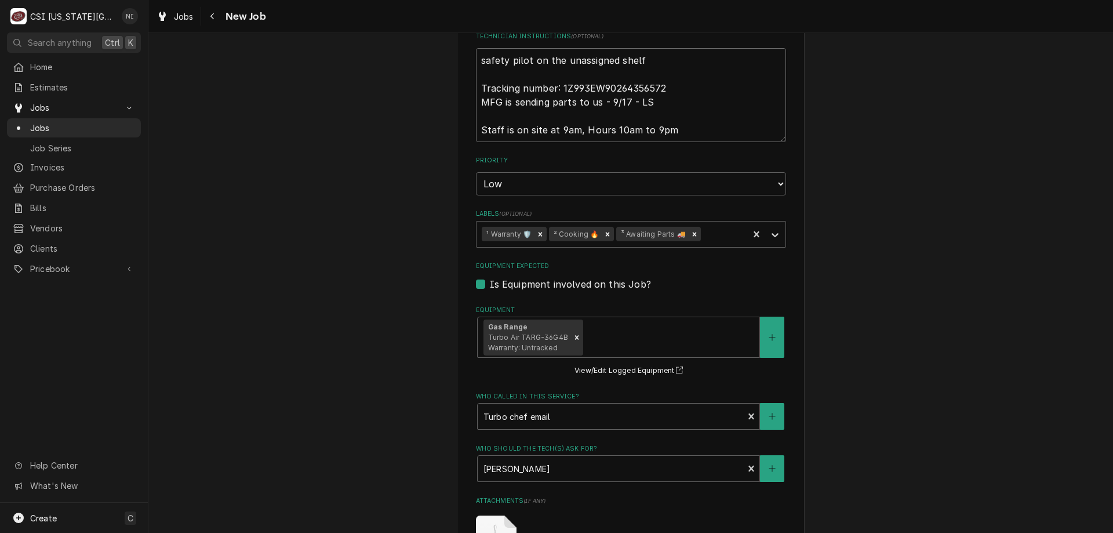
scroll to position [826, 0]
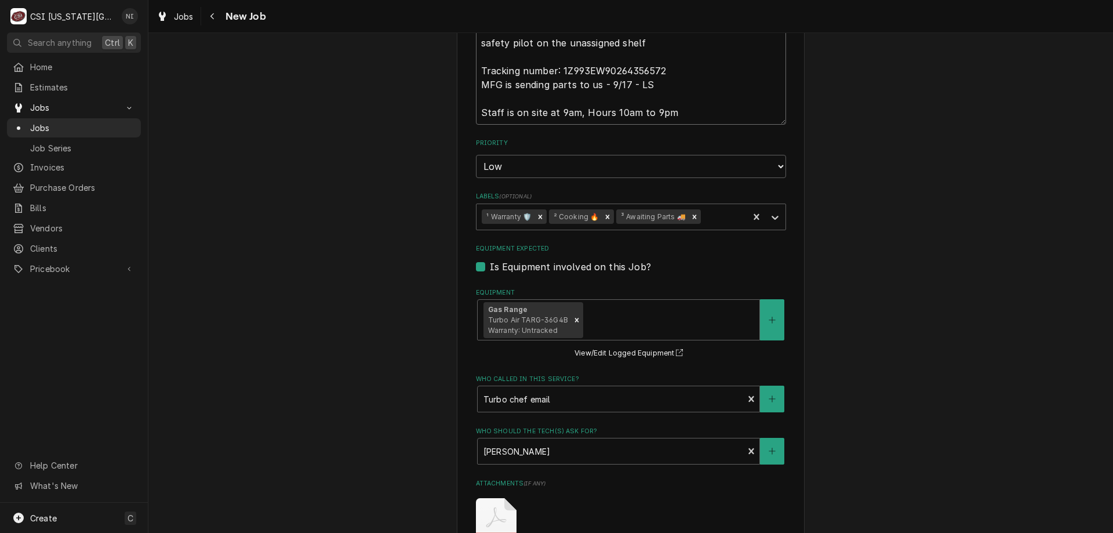
click at [690, 219] on icon "Remove ³ Awaiting Parts 🚚" at bounding box center [694, 217] width 8 height 8
type textarea "safety pilot on the unassigned shelf Tracking number: 1Z993EW90264356572 MFG is…"
click at [769, 215] on icon "Labels" at bounding box center [775, 218] width 12 height 12
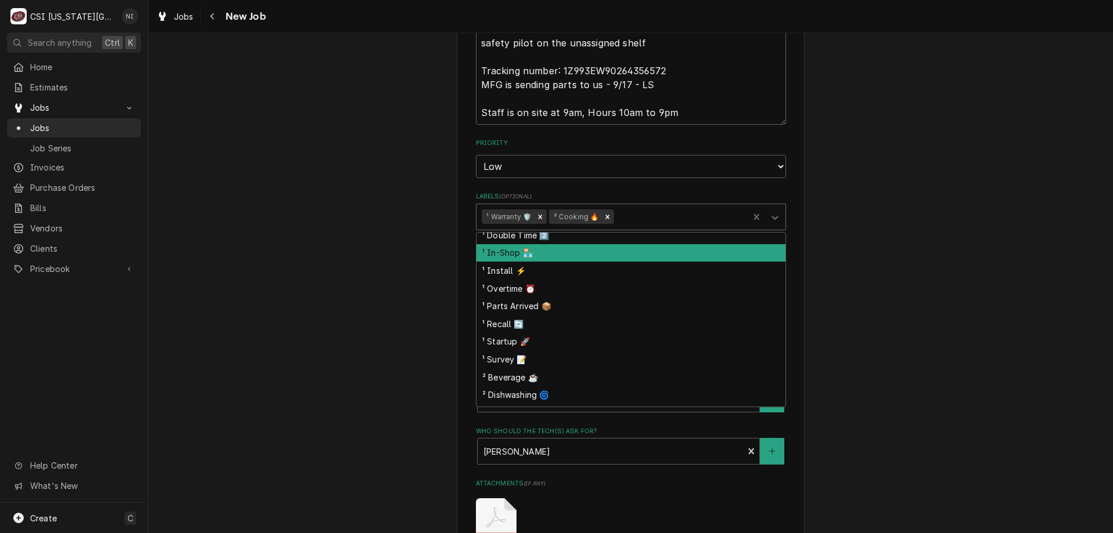
scroll to position [116, 0]
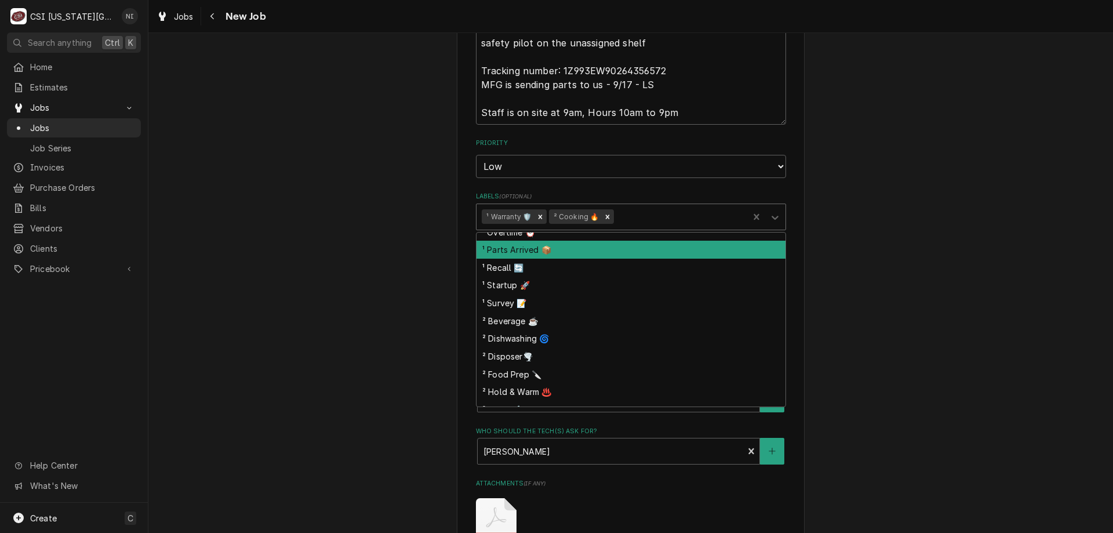
click at [531, 246] on div "¹ Parts Arrived 📦" at bounding box center [630, 250] width 309 height 18
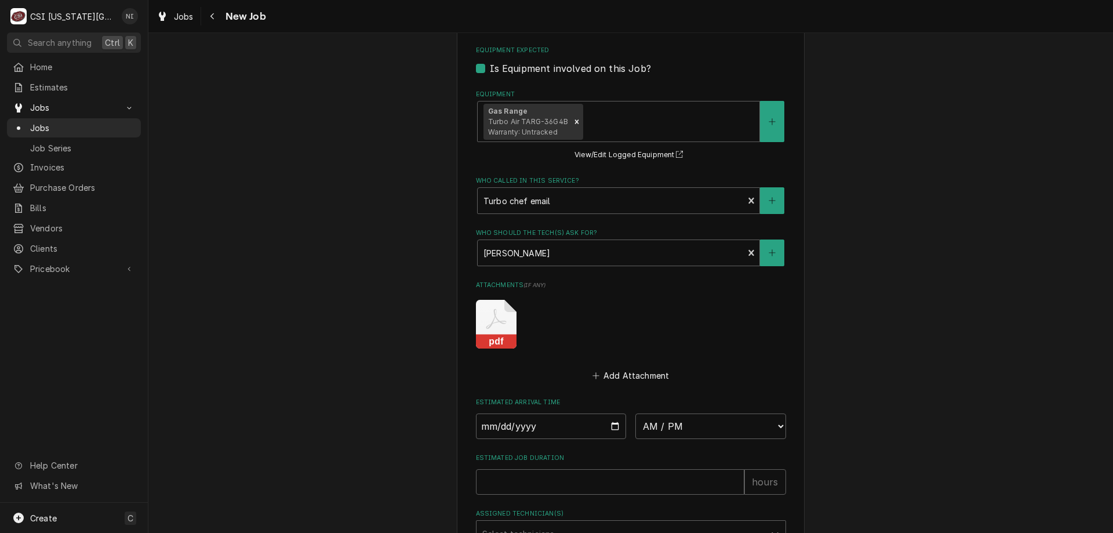
scroll to position [1168, 0]
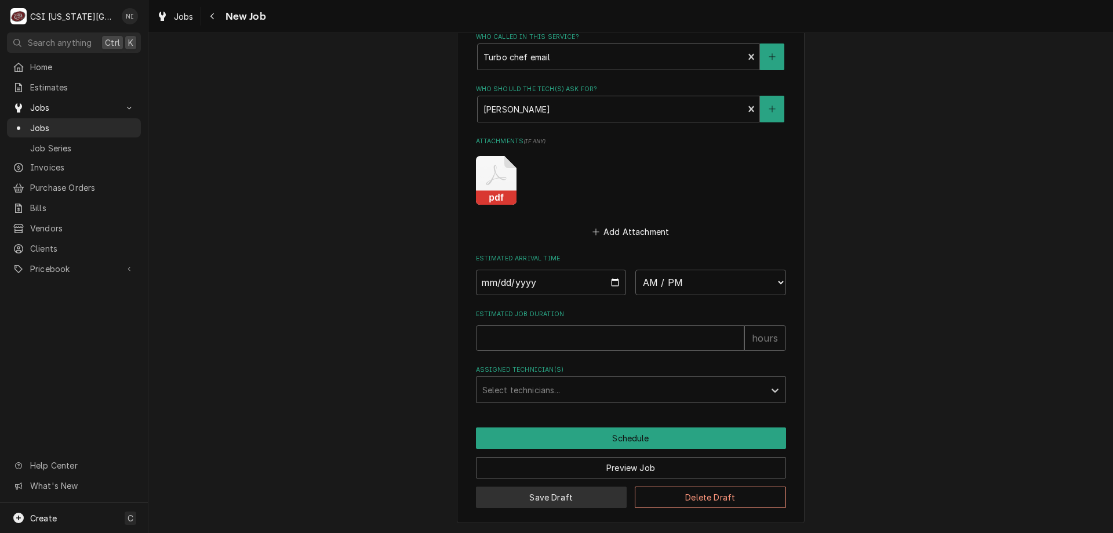
click at [601, 497] on button "Save Draft" at bounding box center [551, 496] width 151 height 21
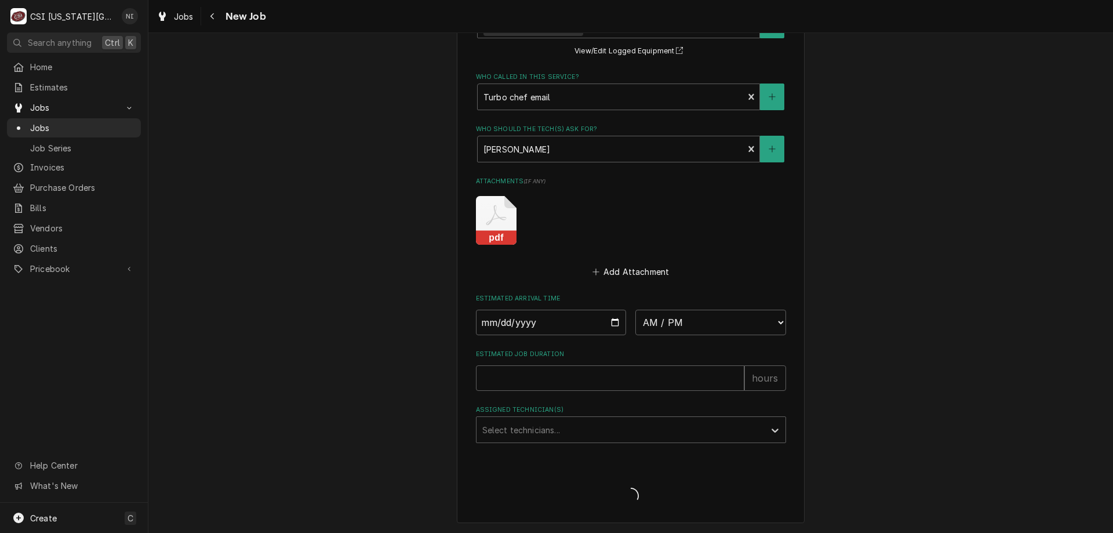
scroll to position [1128, 0]
type textarea "x"
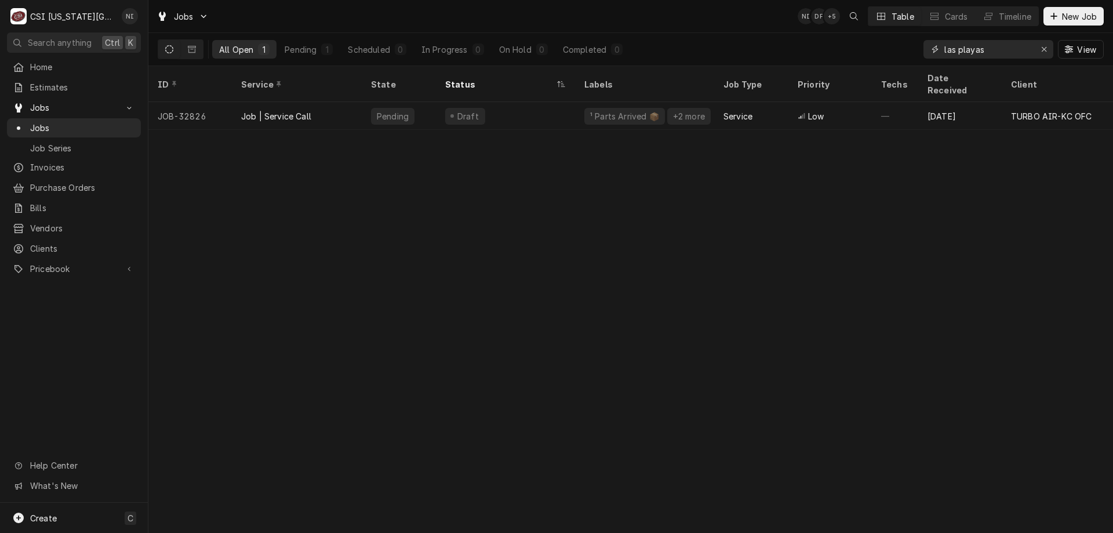
click at [1047, 49] on div "Erase input" at bounding box center [1044, 49] width 12 height 12
type input "32712"
click at [432, 102] on div "Pending" at bounding box center [399, 116] width 74 height 28
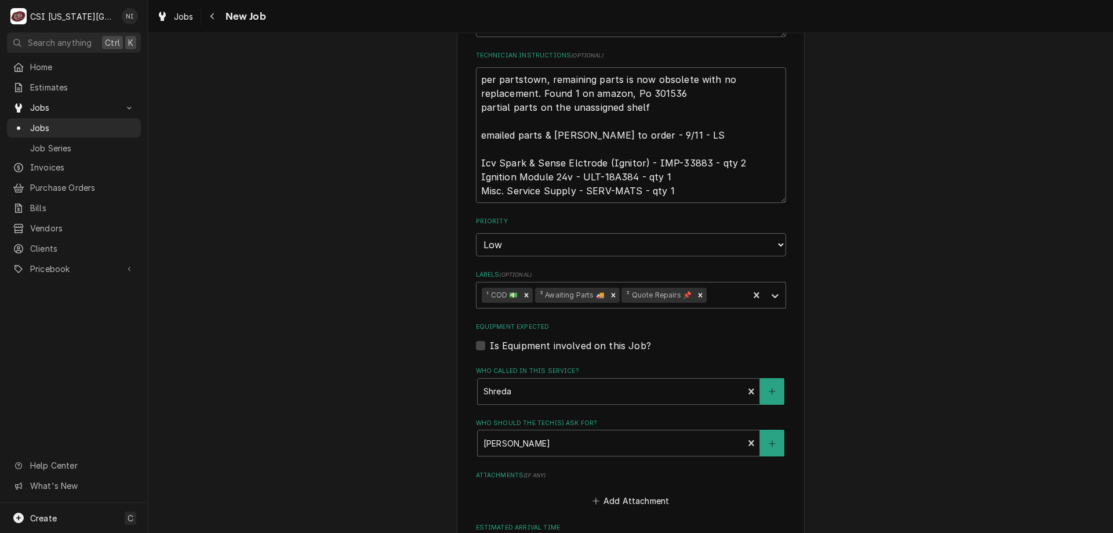
scroll to position [517, 0]
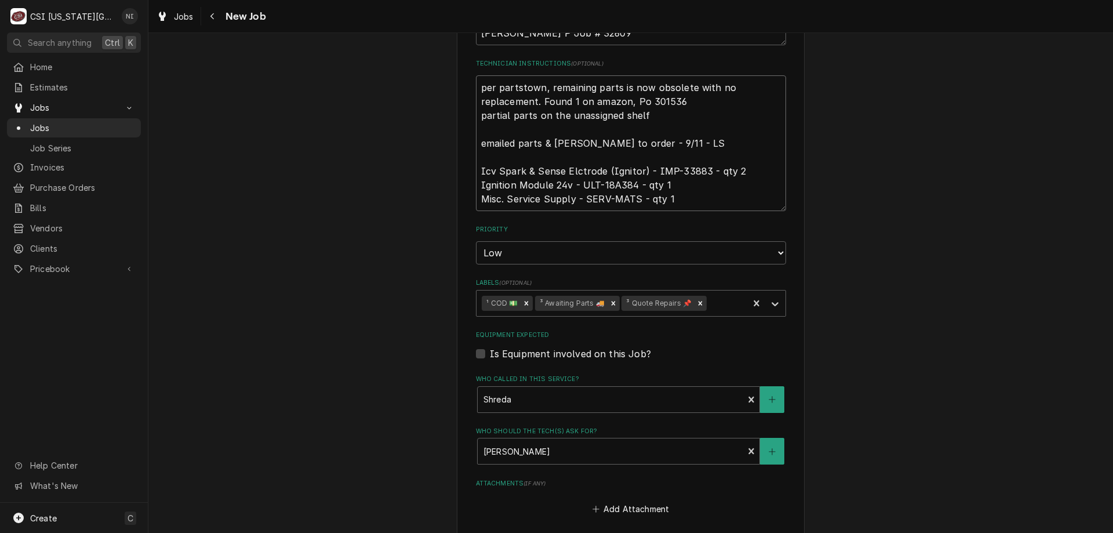
click at [476, 88] on textarea "per partstown, remaining parts is now obsolete with no replacement. Found 1 on …" at bounding box center [631, 143] width 310 height 136
type textarea "x"
type textarea "per partstown, remaining parts is now obsolete with no replacement. Found 1 on …"
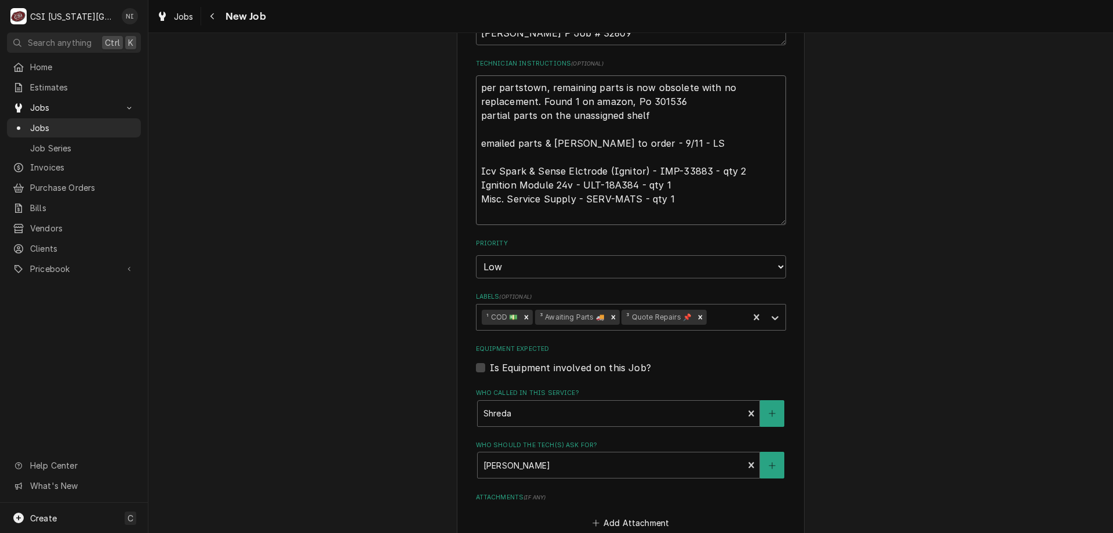
type textarea "x"
type textarea "A per partstown, remaining parts is now obsolete with no replacement. Found 1 o…"
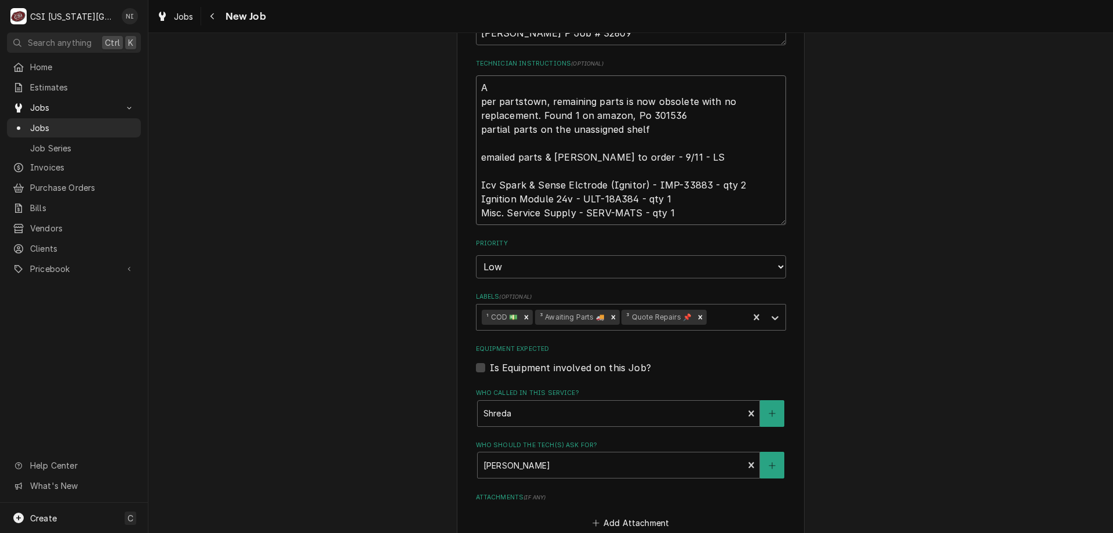
type textarea "x"
type textarea "Al per partstown, remaining parts is now obsolete with no replacement. Found 1 …"
type textarea "x"
type textarea "Al per partstown, remaining parts is now obsolete with no replacement. Found 1 …"
type textarea "x"
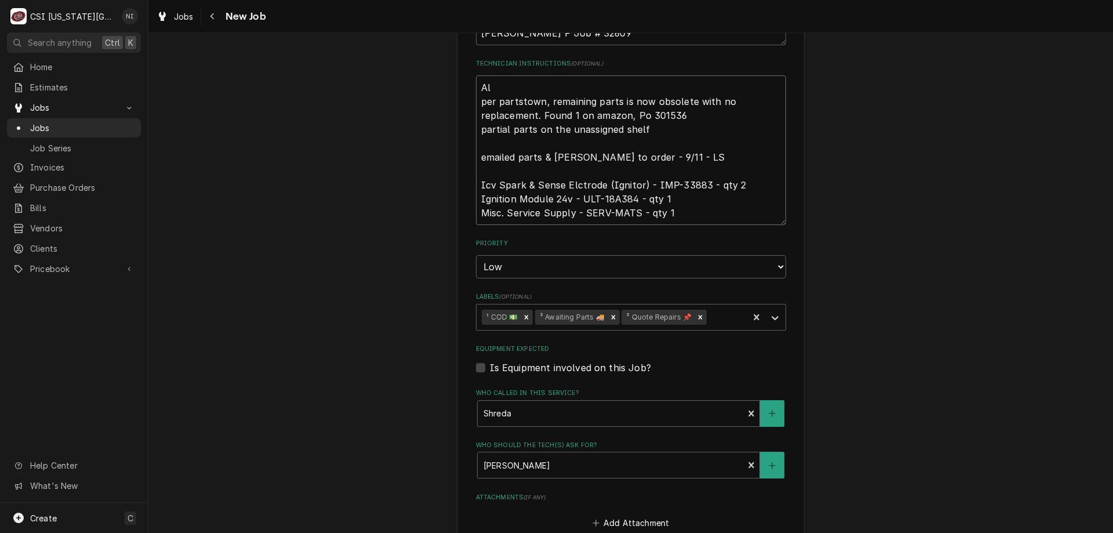
type textarea "Al per partstown, remaining parts is now obsolete with no replacement. Found 1 …"
type textarea "x"
type textarea "All per partstown, remaining parts is now obsolete with no replacement. Found 1…"
type textarea "x"
type textarea "All per partstown, remaining parts is now obsolete with no replacement. Found 1…"
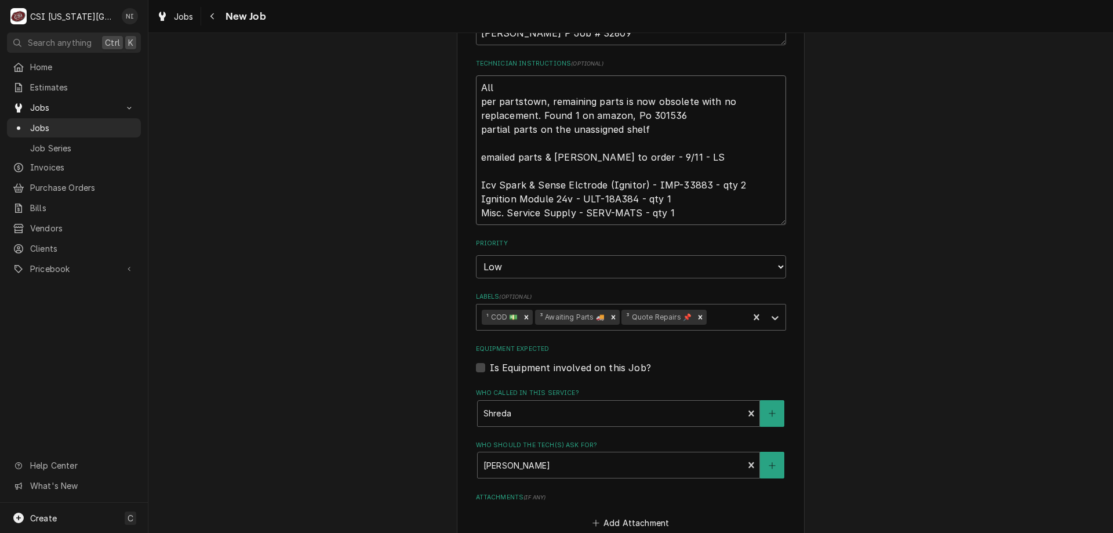
type textarea "x"
type textarea "All pa per partstown, remaining parts is now obsolete with no replacement. Foun…"
type textarea "x"
type textarea "All par per partstown, remaining parts is now obsolete with no replacement. Fou…"
type textarea "x"
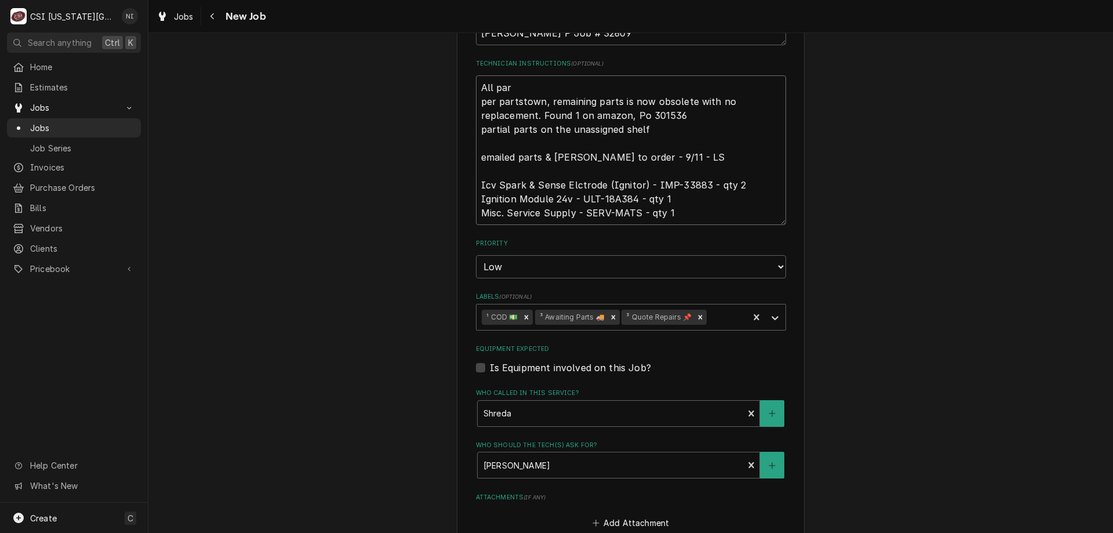
type textarea "All part per partstown, remaining parts is now obsolete with no replacement. Fo…"
type textarea "x"
type textarea "All parts per partstown, remaining parts is now obsolete with no replacement. F…"
type textarea "x"
type textarea "All parts o per partstown, remaining parts is now obsolete with no replacement.…"
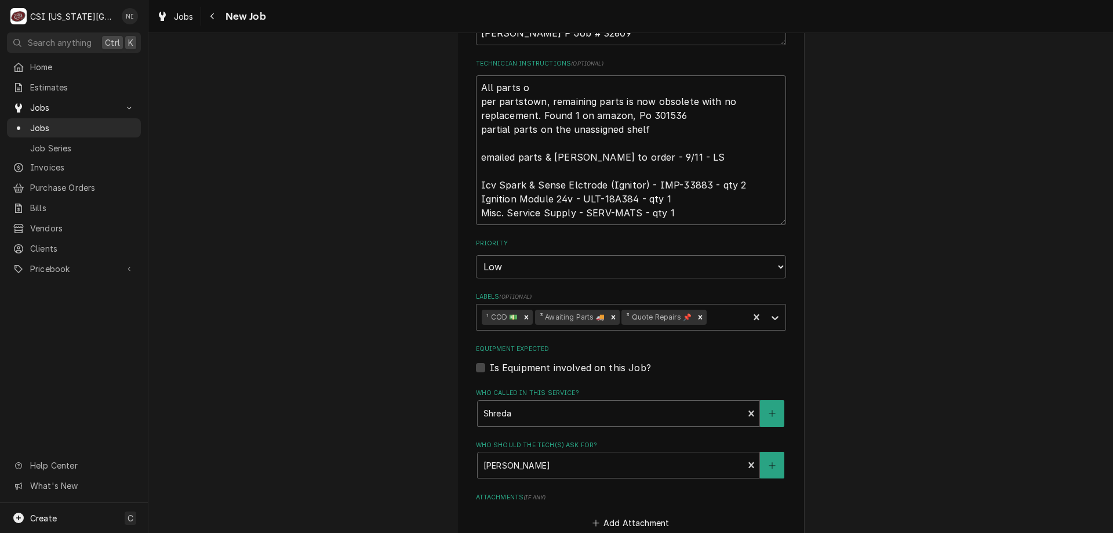
type textarea "x"
type textarea "All parts on per partstown, remaining parts is now obsolete with no replacement…"
type textarea "x"
type textarea "All parts on per partstown, remaining parts is now obsolete with no replacement…"
type textarea "x"
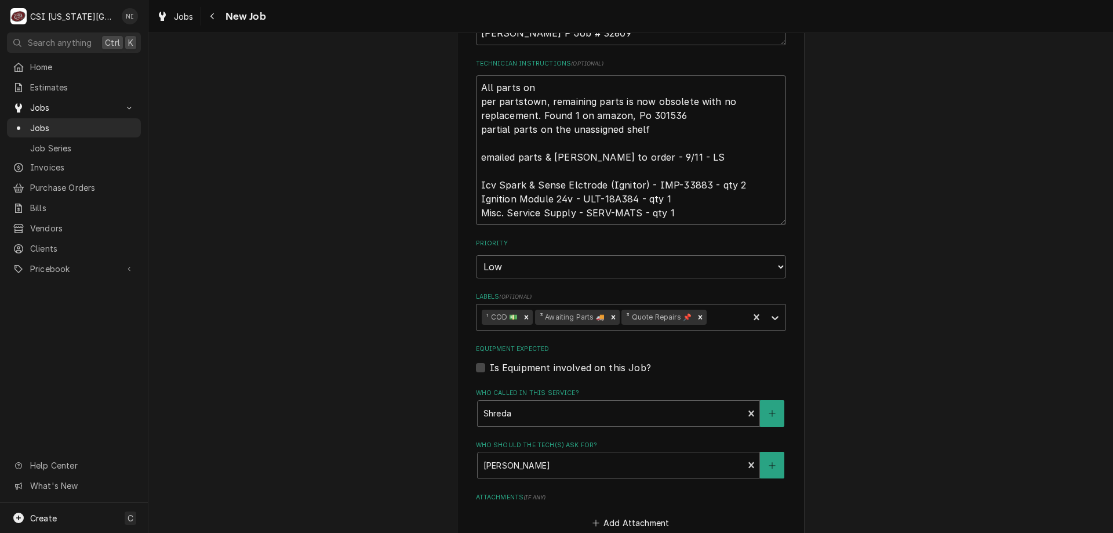
type textarea "All parts on t per partstown, remaining parts is now obsolete with no replaceme…"
type textarea "x"
type textarea "All parts on the per partstown, remaining parts is now obsolete with no replace…"
type textarea "x"
type textarea "All parts on the per partstown, remaining parts is now obsolete with no replace…"
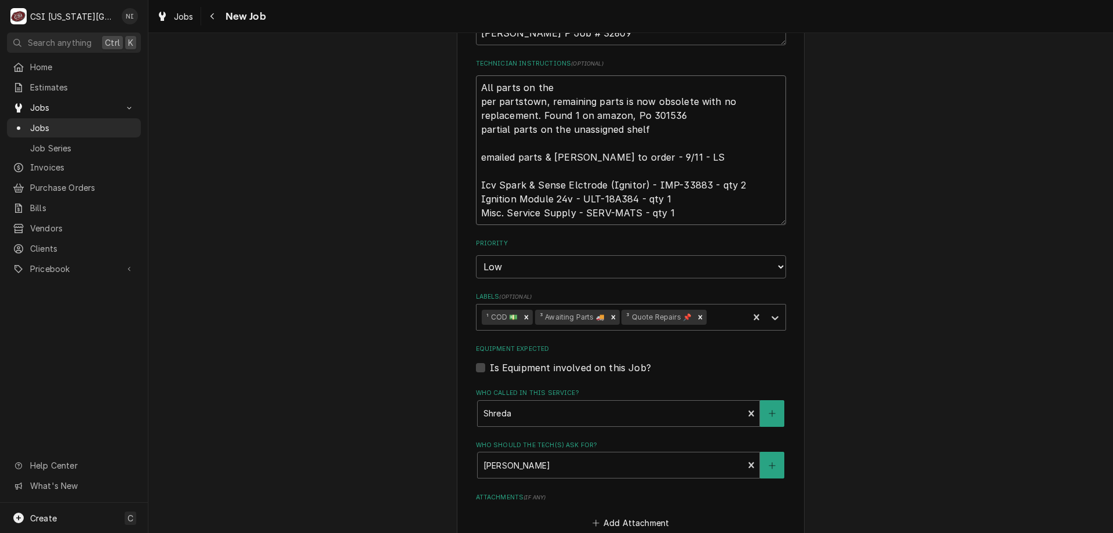
type textarea "x"
type textarea "All parts on the un per partstown, remaining parts is now obsolete with no repl…"
type textarea "x"
type textarea "All parts on the una per partstown, remaining parts is now obsolete with no rep…"
type textarea "x"
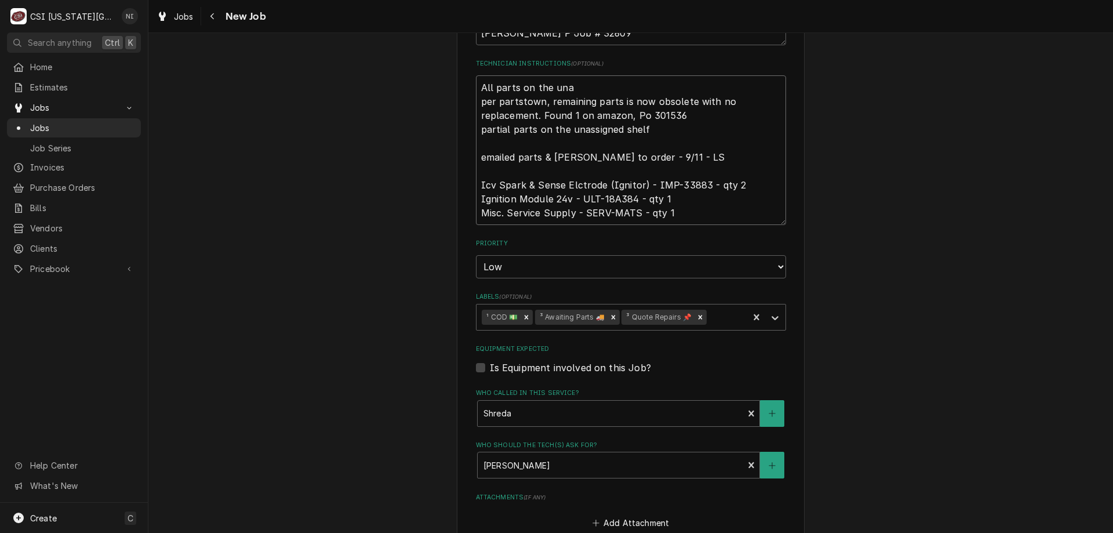
type textarea "All parts on the unas per partstown, remaining parts is now obsolete with no re…"
type textarea "x"
type textarea "All parts on the unass per partstown, remaining parts is now obsolete with no r…"
type textarea "x"
type textarea "All parts on the unassi per partstown, remaining parts is now obsolete with no …"
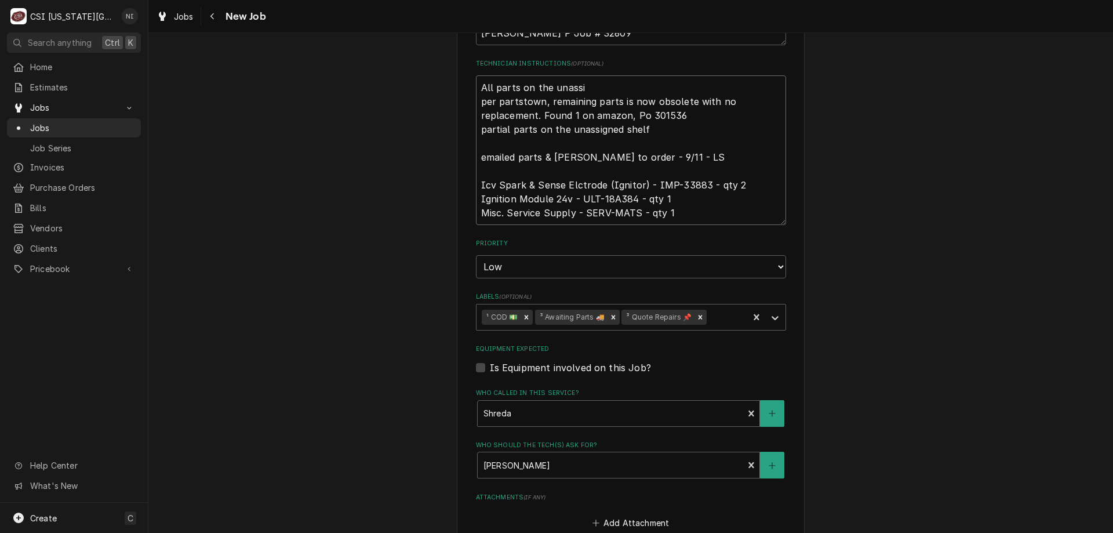
type textarea "x"
type textarea "All parts on the unassig per partstown, remaining parts is now obsolete with no…"
type textarea "x"
type textarea "All parts on the unassign per partstown, remaining parts is now obsolete with n…"
type textarea "x"
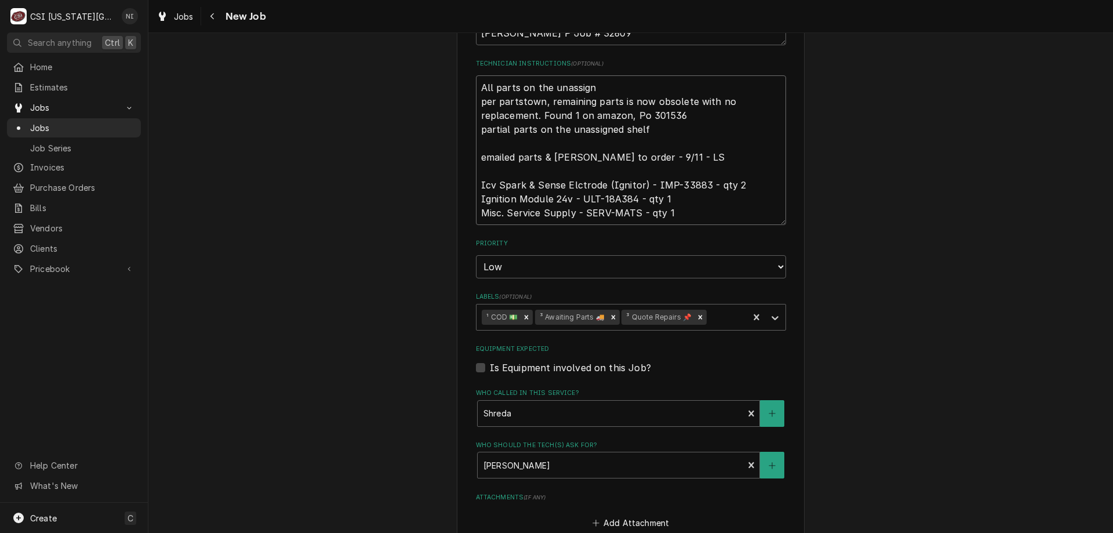
type textarea "All parts on the unassigne per partstown, remaining parts is now obsolete with …"
type textarea "x"
type textarea "All parts on the unassigned per partstown, remaining parts is now obsolete with…"
type textarea "x"
type textarea "All parts on the unassigned per partstown, remaining parts is now obsolete with…"
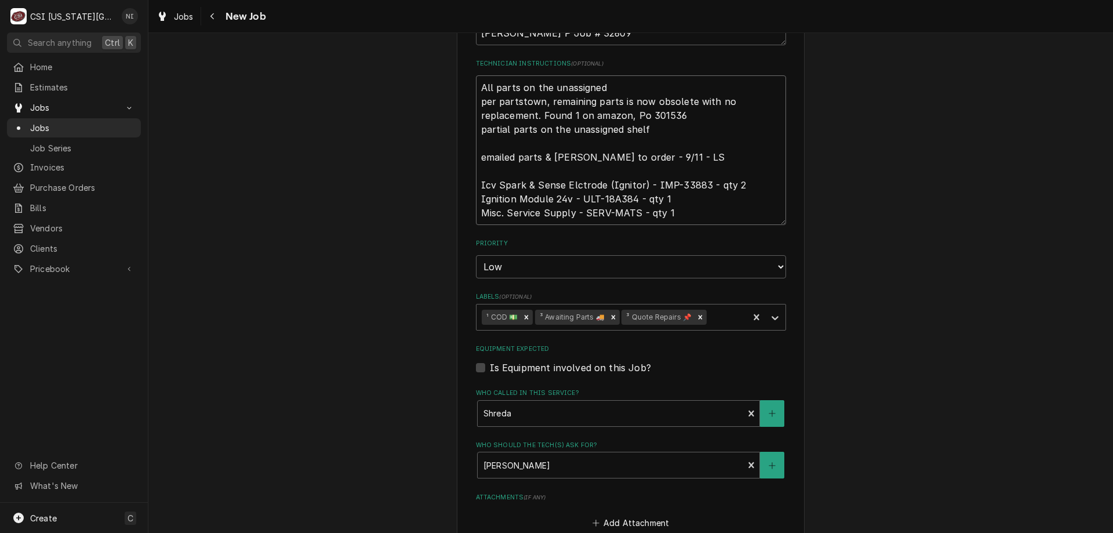
type textarea "x"
type textarea "All parts on the unassigned s per partstown, remaining parts is now obsolete wi…"
type textarea "x"
type textarea "All parts on the unassigned sh per partstown, remaining parts is now obsolete w…"
type textarea "x"
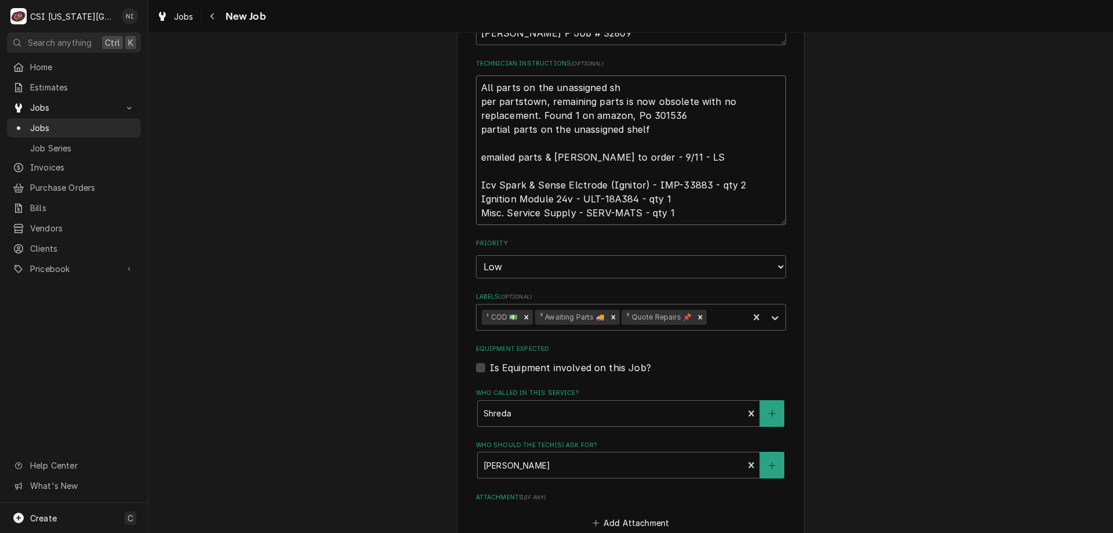
type textarea "All parts on the unassigned she per partstown, remaining parts is now obsolete …"
type textarea "x"
type textarea "All parts on the unassigned shelf per partstown, remaining parts is now obsolet…"
type textarea "x"
type textarea "All parts on the unassigned shelf per partstown, remaining parts is now obsolet…"
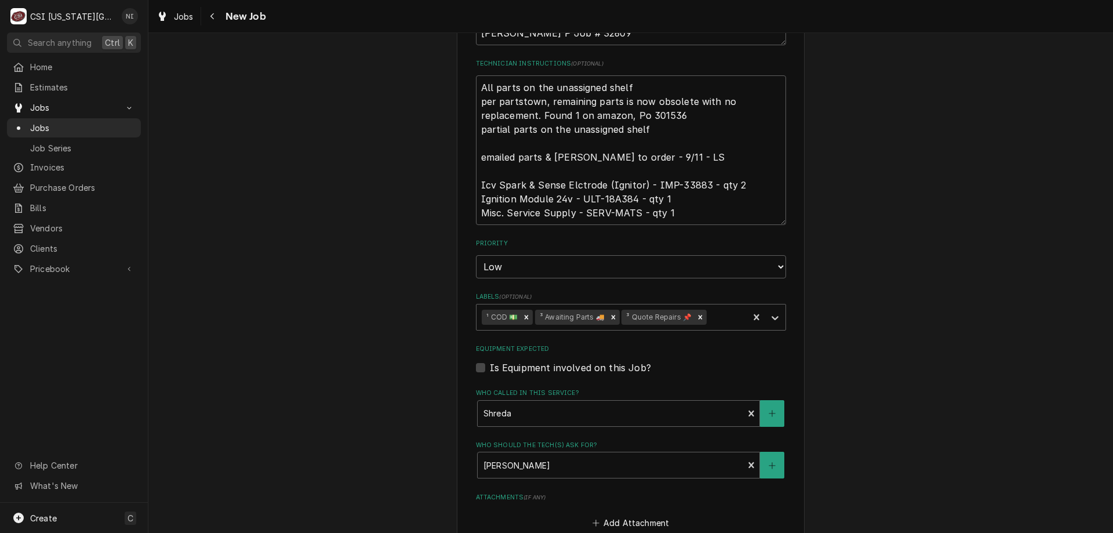
click at [611, 325] on div "¹ COD 💵 ³ Awaiting Parts 🚚 ³ Quote Repairs 📌" at bounding box center [612, 317] width 272 height 26
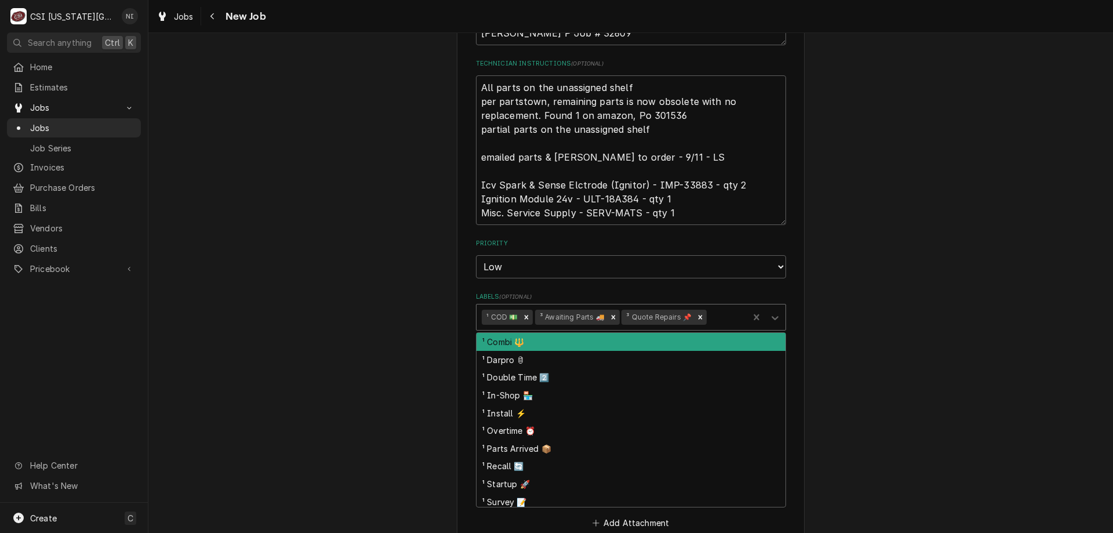
click at [610, 319] on icon "Remove ³ Awaiting Parts 🚚" at bounding box center [613, 317] width 8 height 8
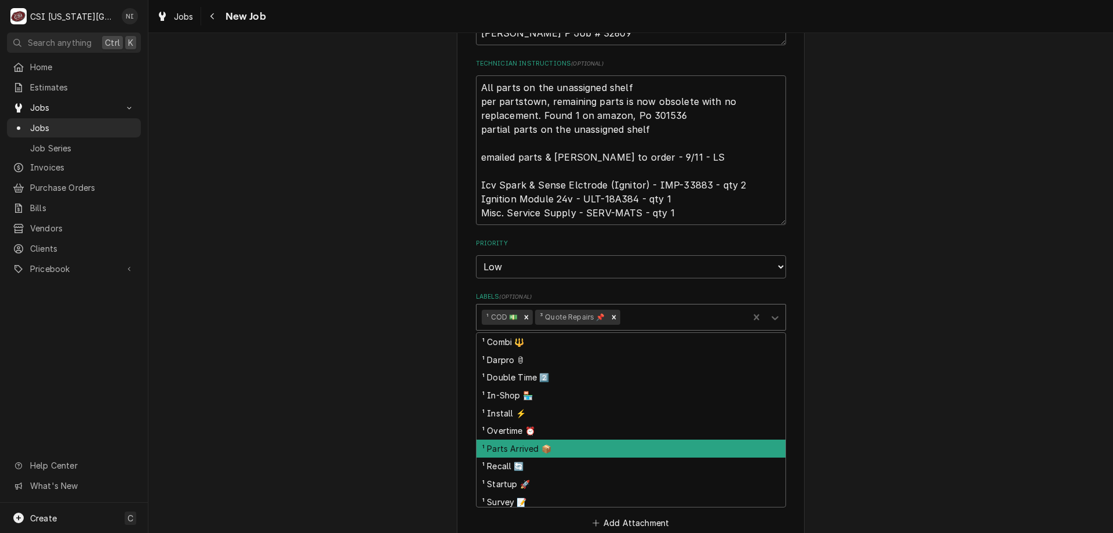
click at [534, 448] on div "¹ Parts Arrived 📦" at bounding box center [630, 448] width 309 height 18
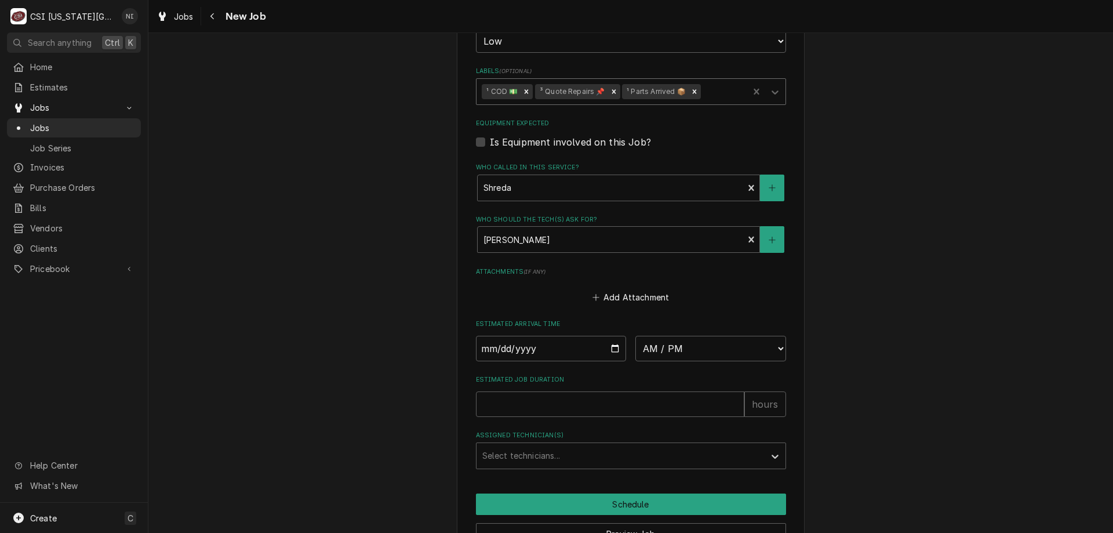
scroll to position [809, 0]
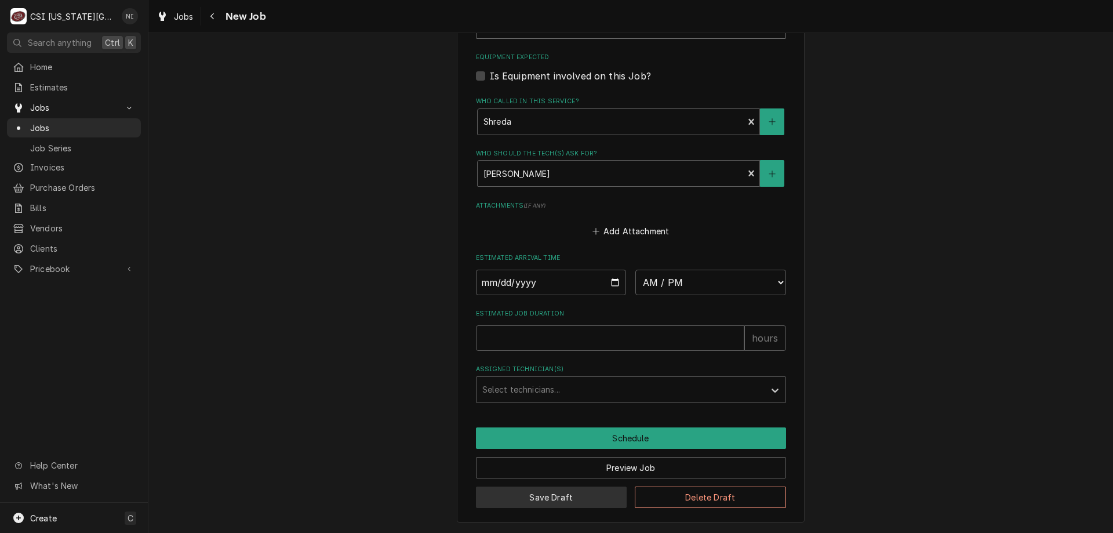
click at [540, 496] on button "Save Draft" at bounding box center [551, 496] width 151 height 21
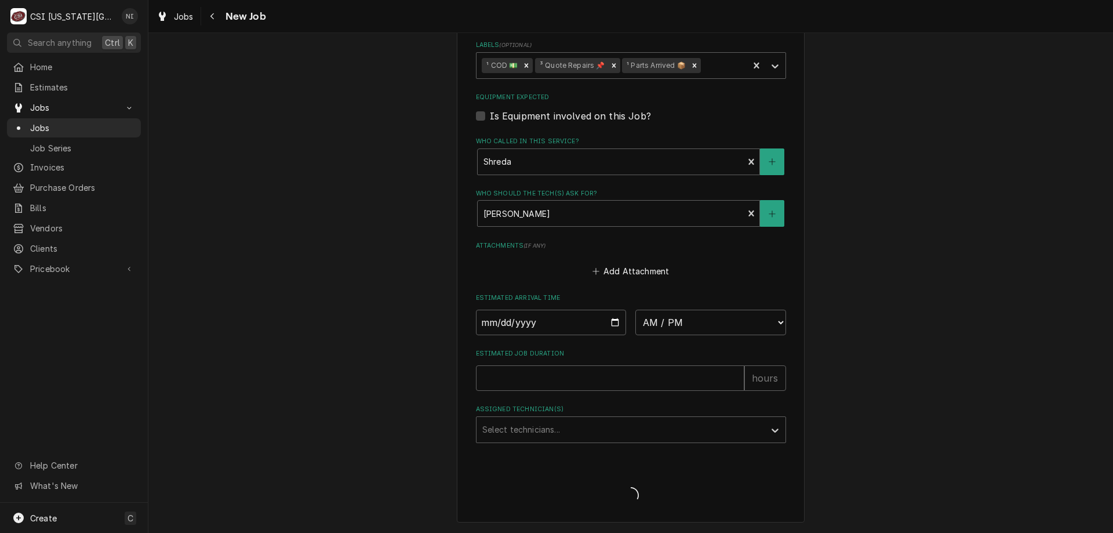
type textarea "x"
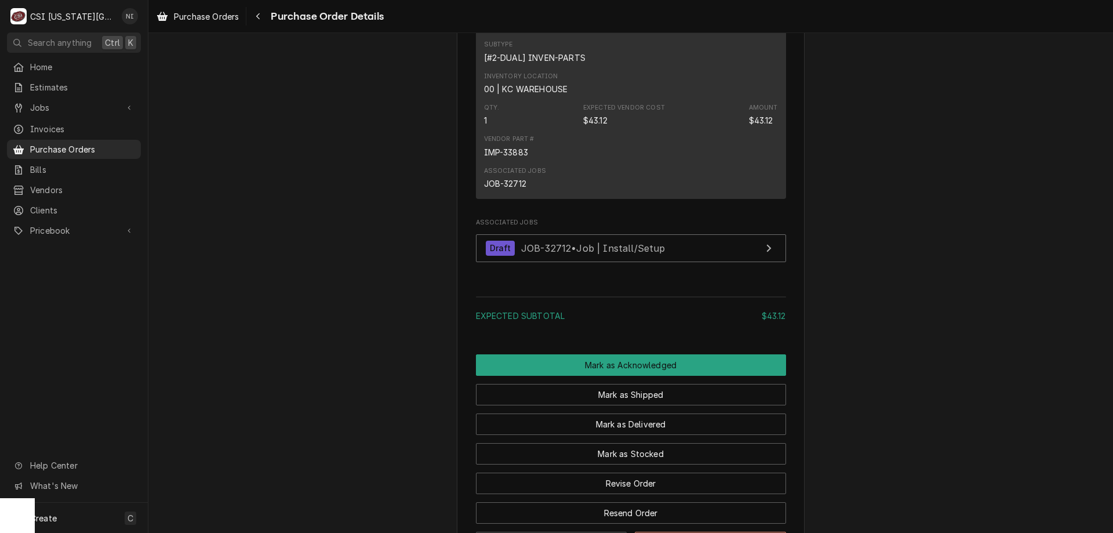
scroll to position [716, 0]
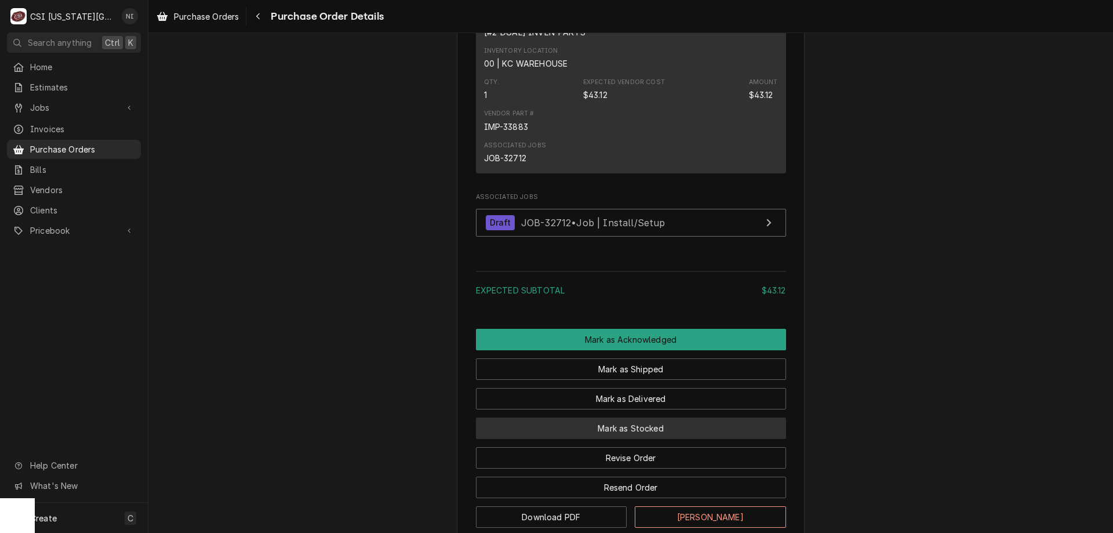
click at [655, 439] on button "Mark as Stocked" at bounding box center [631, 427] width 310 height 21
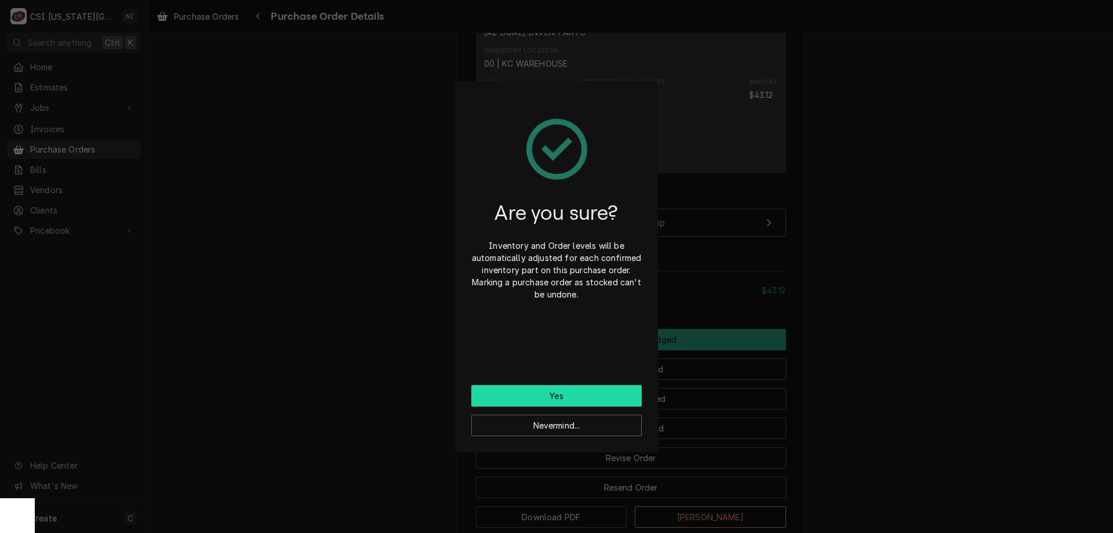
click at [594, 398] on button "Yes" at bounding box center [556, 395] width 170 height 21
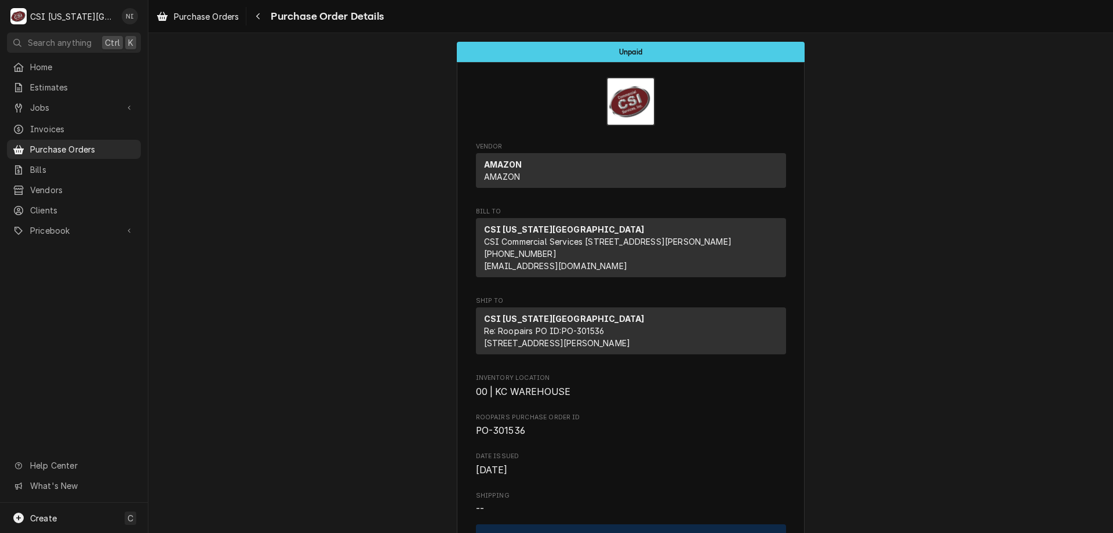
click at [122, 142] on div "Purchase Orders" at bounding box center [73, 149] width 129 height 14
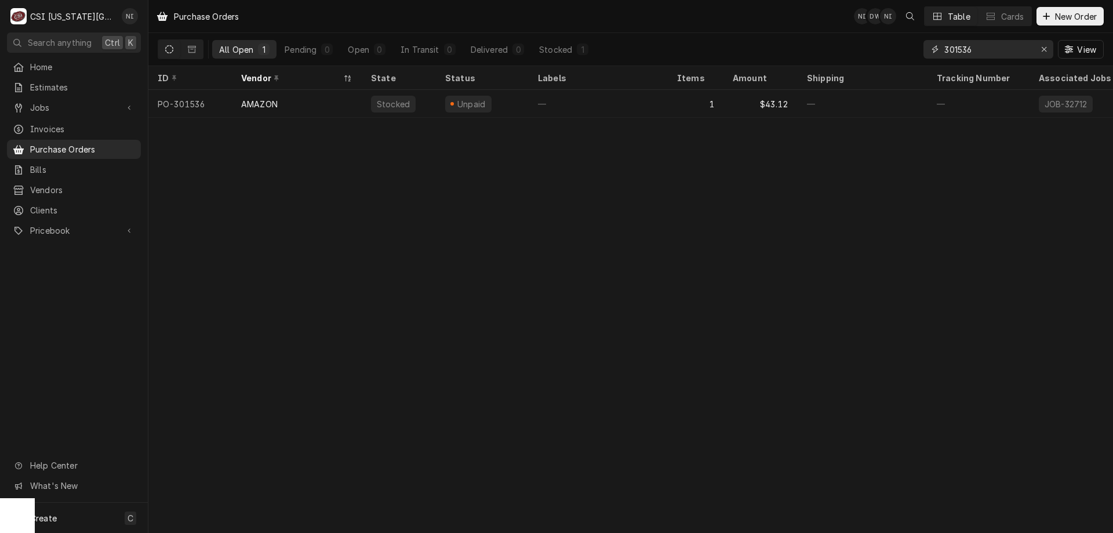
click at [977, 48] on input "301536" at bounding box center [987, 49] width 87 height 19
type input "301530"
click at [895, 103] on div "—" at bounding box center [863, 104] width 130 height 28
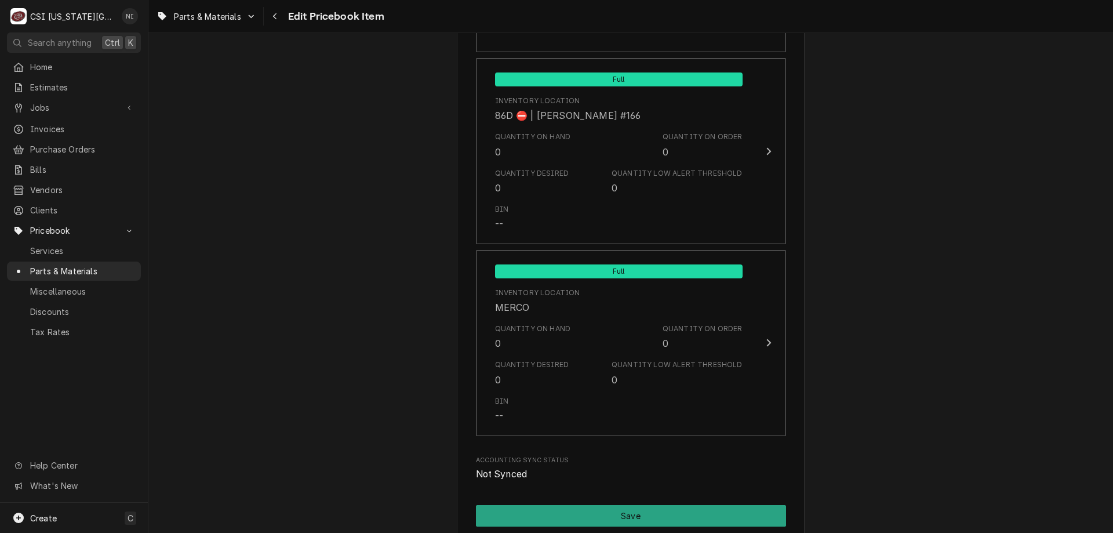
scroll to position [11325, 0]
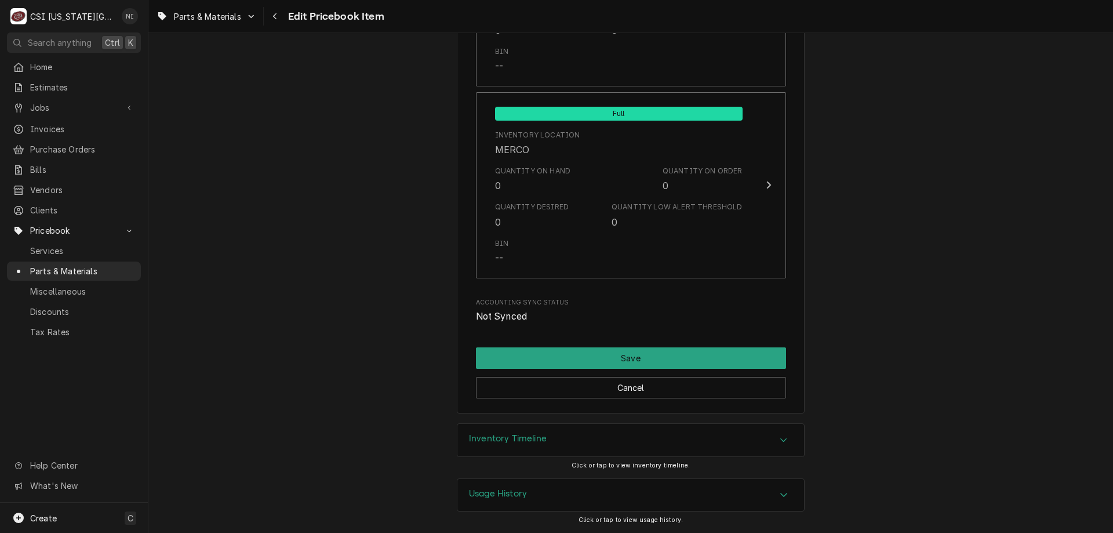
click at [683, 438] on div "Inventory Timeline" at bounding box center [630, 440] width 347 height 32
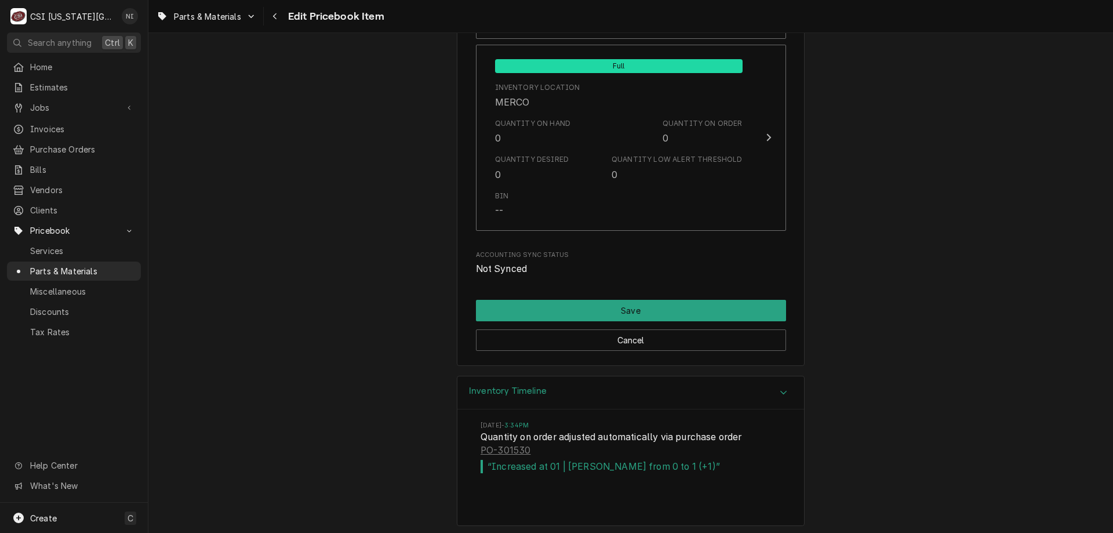
scroll to position [11432, 0]
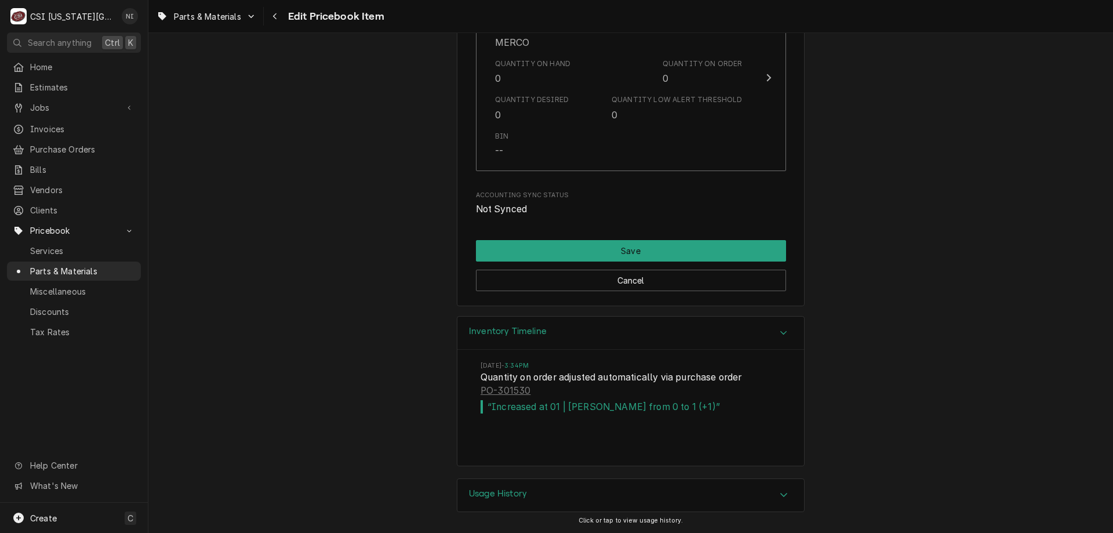
type textarea "x"
click at [77, 145] on span "Purchase Orders" at bounding box center [82, 149] width 105 height 12
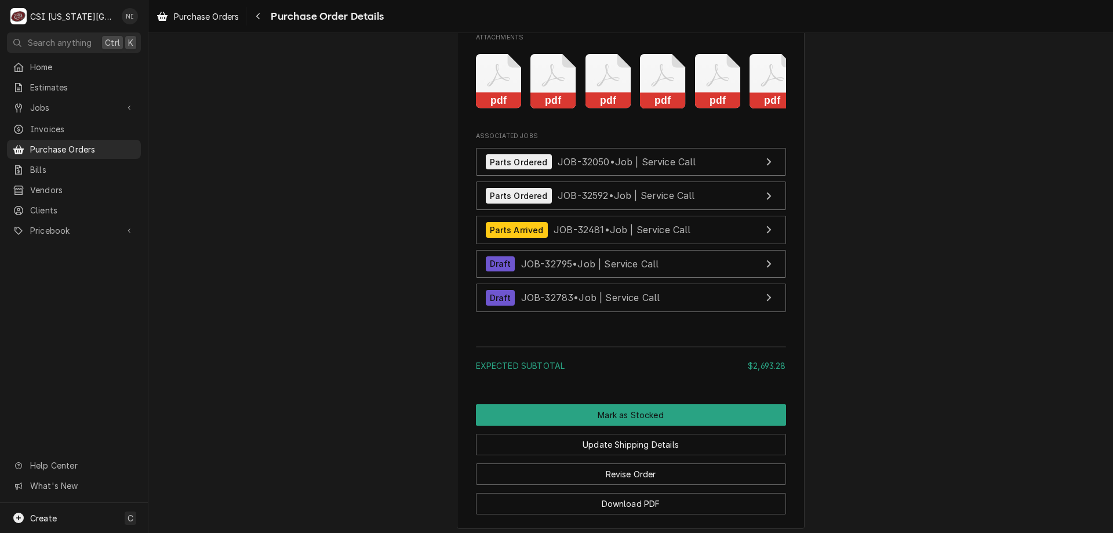
scroll to position [2779, 0]
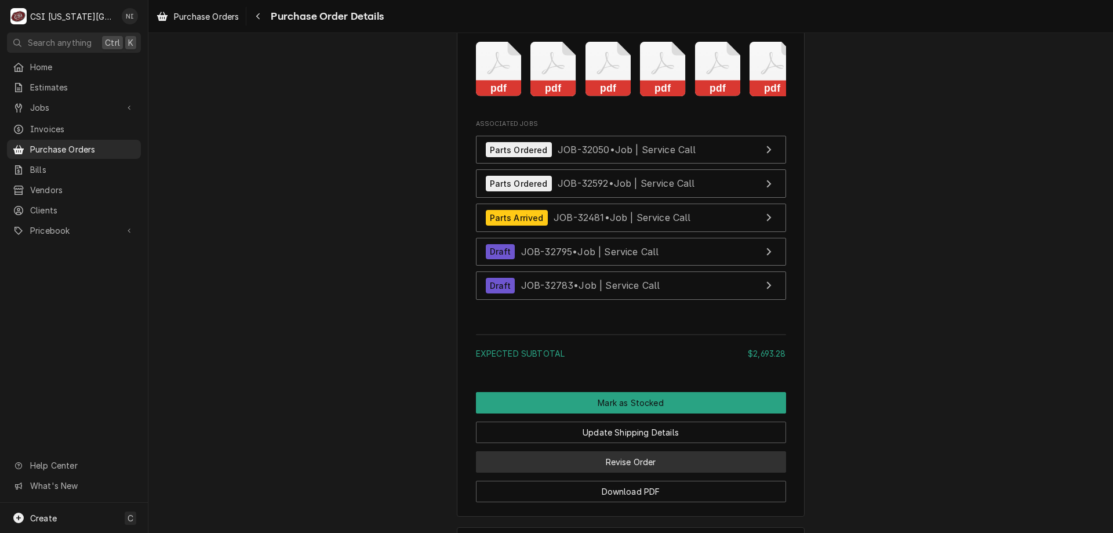
click at [627, 472] on button "Revise Order" at bounding box center [631, 461] width 310 height 21
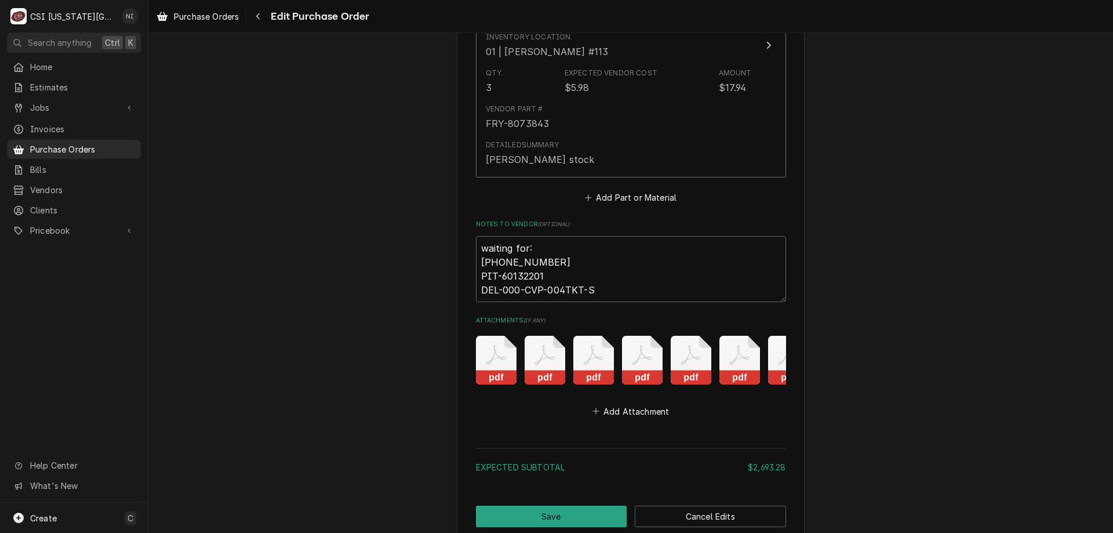
scroll to position [2606, 0]
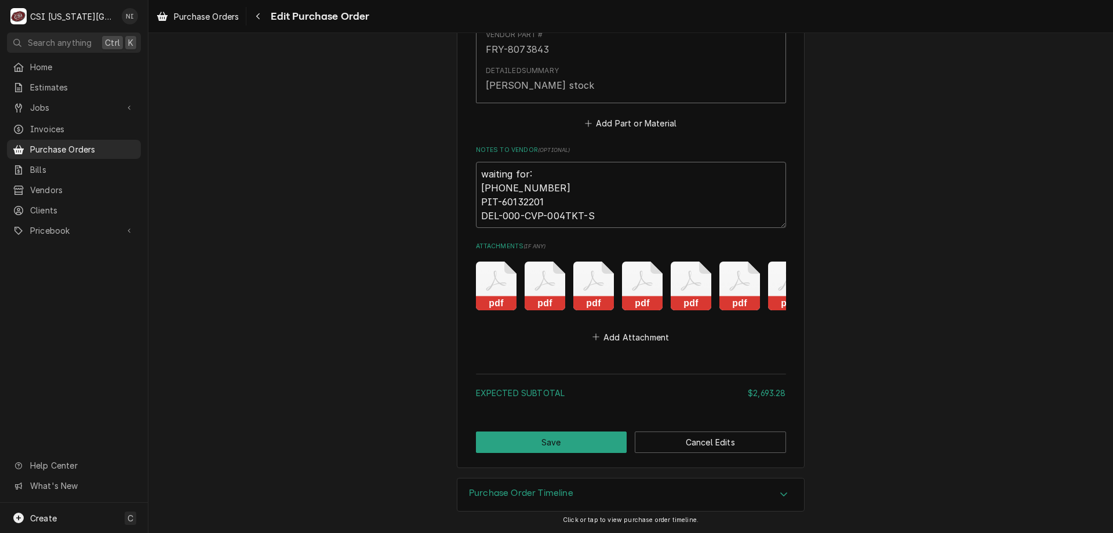
drag, startPoint x: 551, startPoint y: 180, endPoint x: 463, endPoint y: 179, distance: 88.1
type textarea "x"
type textarea "waiting for: PIT-60132201 DEL-000-CVP-004TKT-S"
type textarea "x"
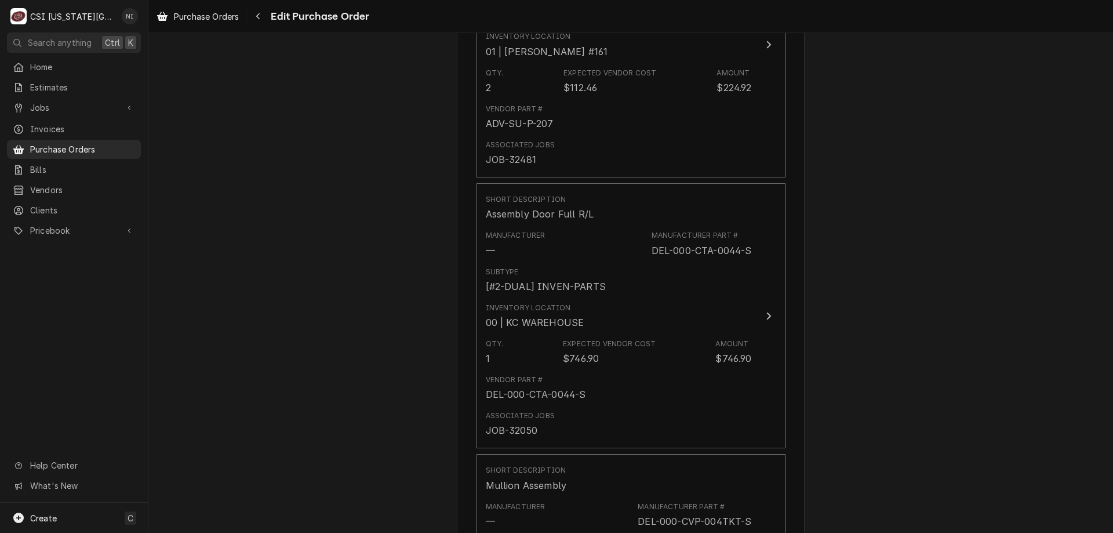
scroll to position [2593, 0]
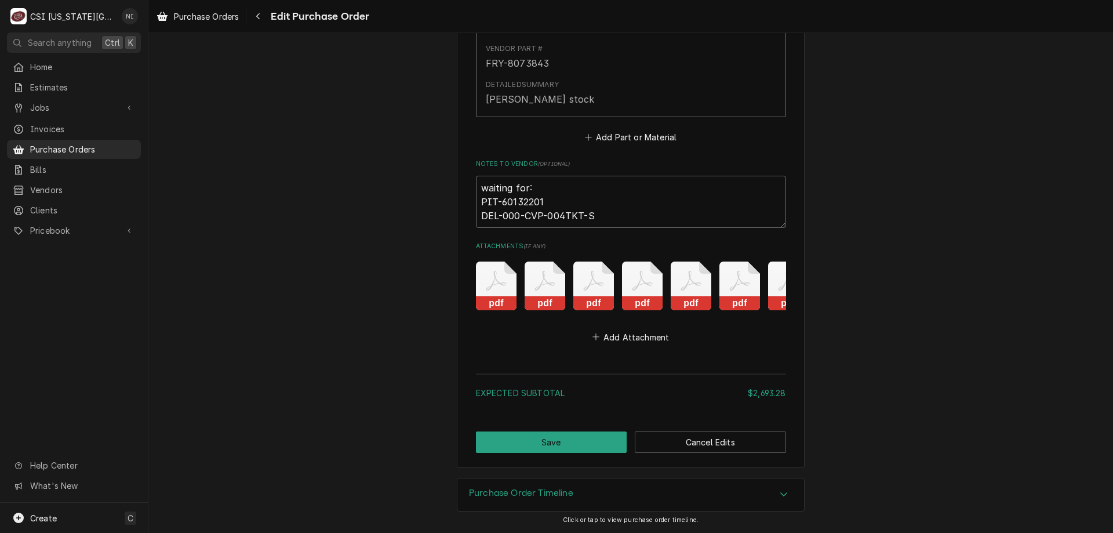
type textarea "waiting for: PIT-60132201 DEL-000-CVP-004TKT-S"
click at [596, 435] on button "Save" at bounding box center [551, 441] width 151 height 21
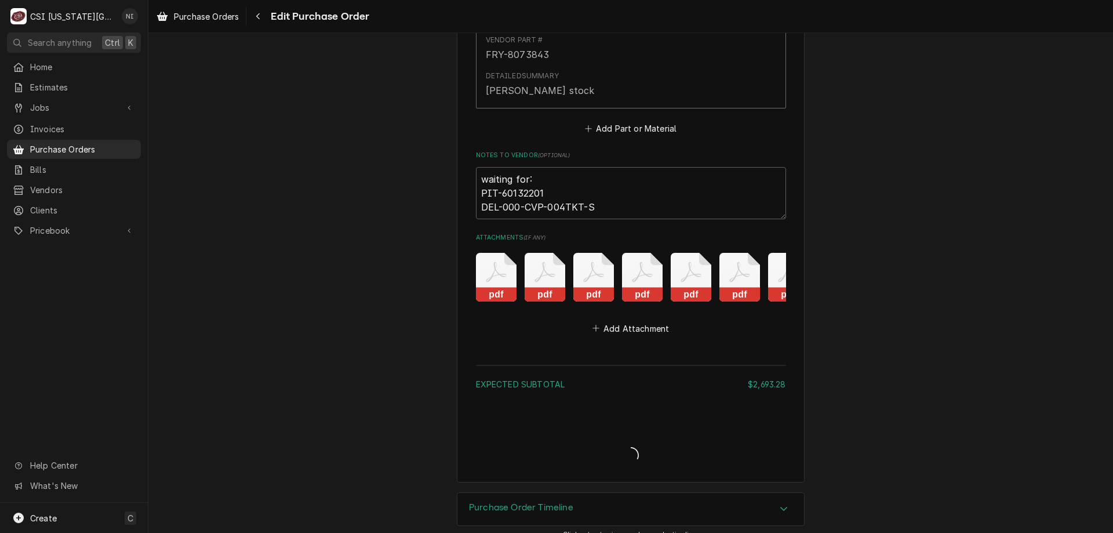
type textarea "x"
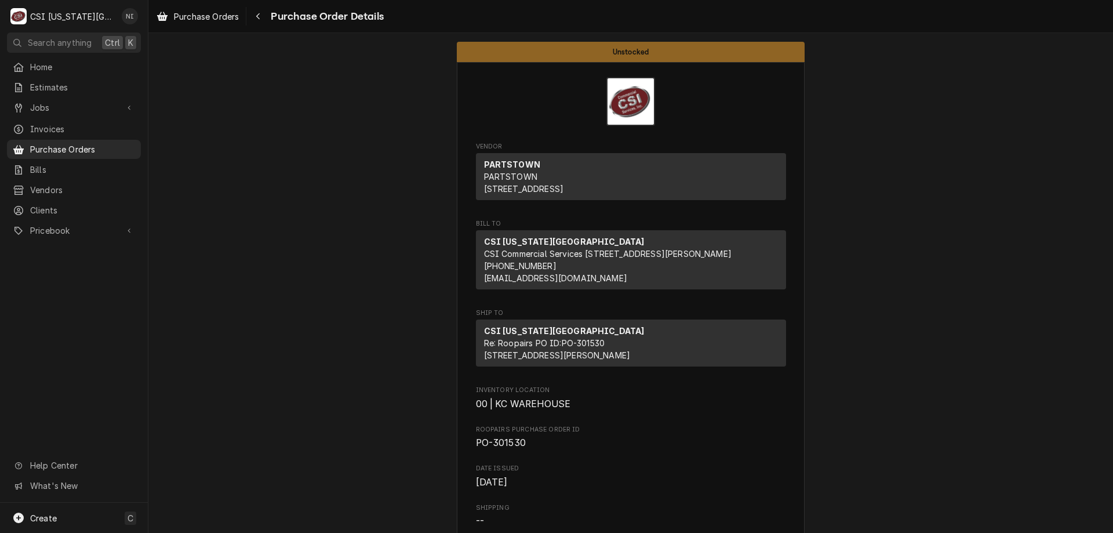
click at [116, 143] on span "Purchase Orders" at bounding box center [82, 149] width 105 height 12
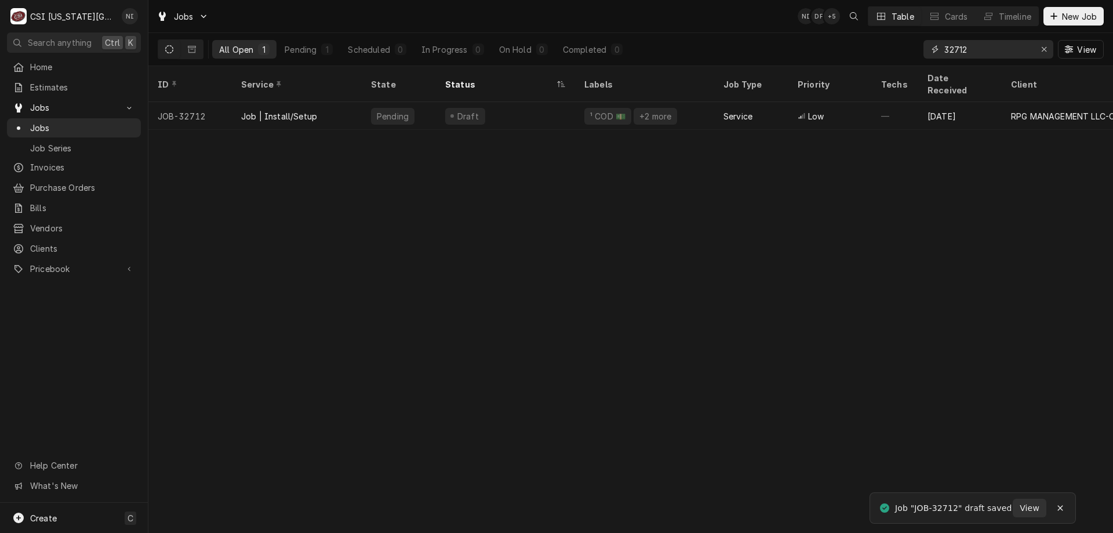
click at [1043, 50] on icon "Erase input" at bounding box center [1044, 49] width 6 height 8
type input "32783"
click at [556, 102] on div "Draft" at bounding box center [505, 116] width 139 height 28
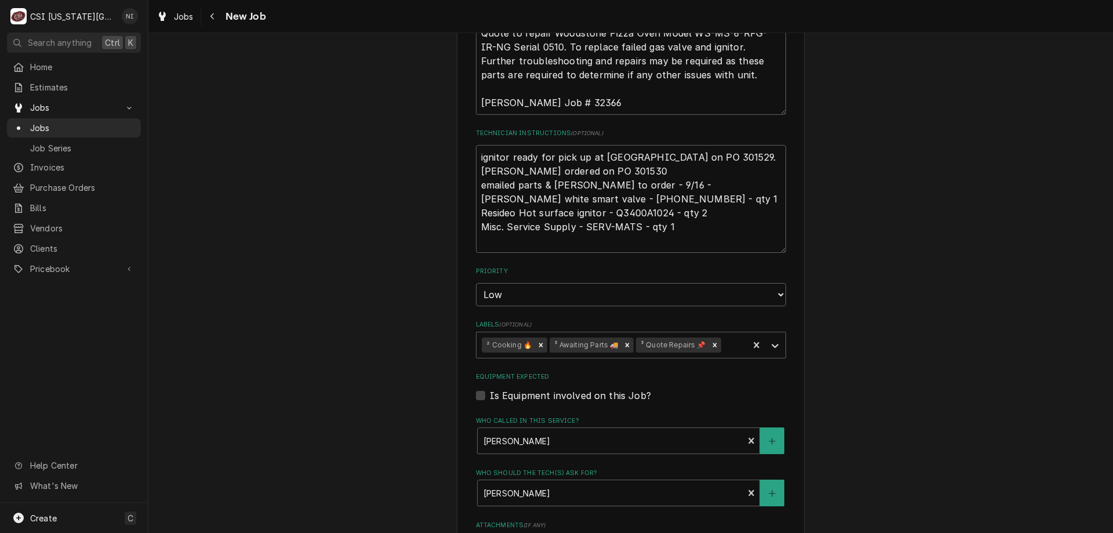
scroll to position [533, 0]
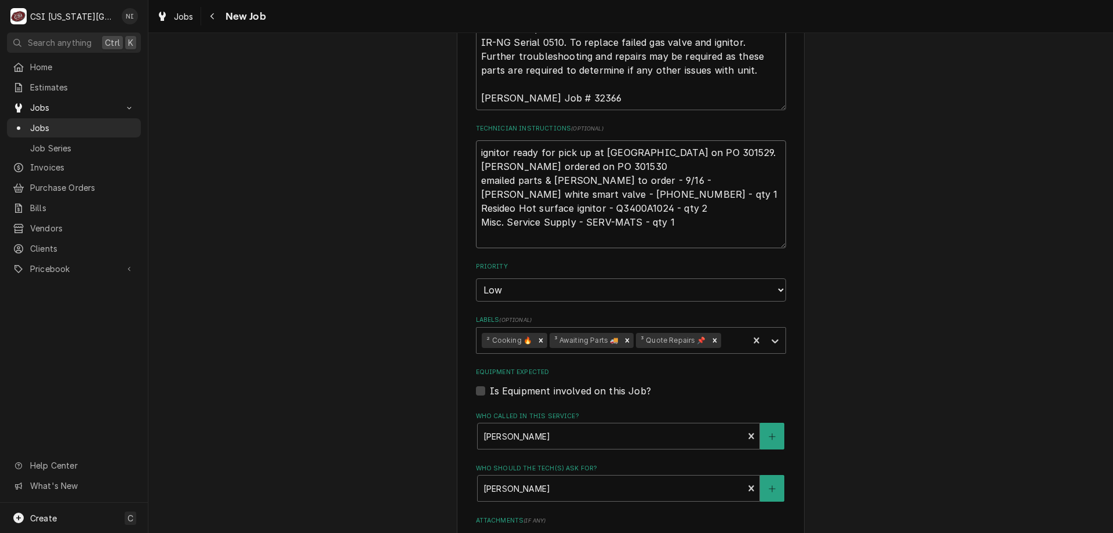
click at [476, 154] on textarea "ignitor ready for pick up at United Independence on PO 301529. Valve ordered on…" at bounding box center [631, 194] width 310 height 108
type textarea "x"
type textarea "ignitor ready for pick up at United Independence on PO 301529. Valve ordered on…"
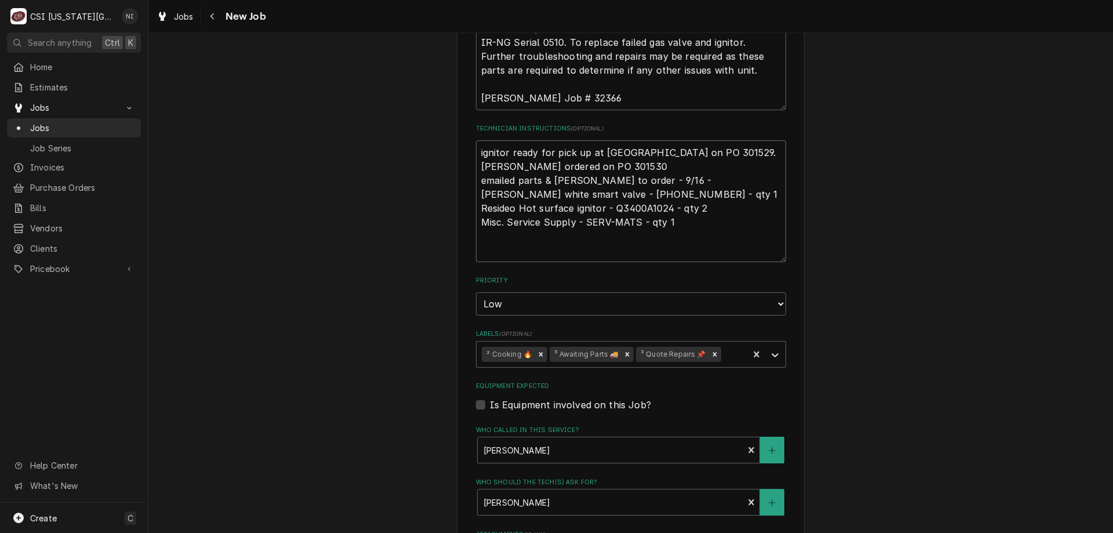
click at [514, 153] on textarea "ignitor ready for pick up at United Independence on PO 301529. Valve ordered on…" at bounding box center [631, 201] width 310 height 122
type textarea "x"
type textarea "V ignitor ready for pick up at United Independence on PO 301529. Valve ordered …"
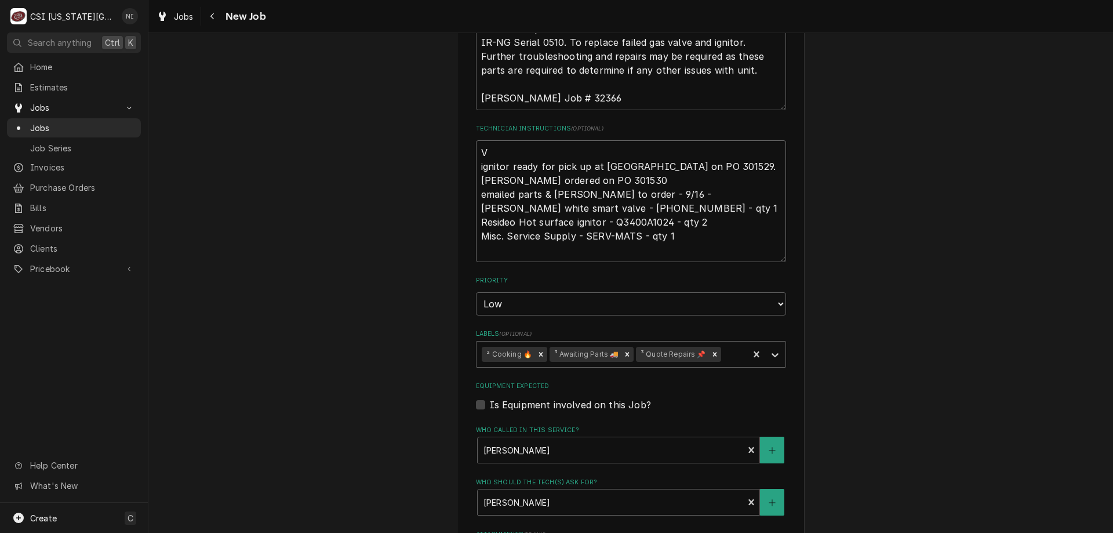
type textarea "x"
type textarea "Va ignitor ready for pick up at United Independence on PO 301529. Valve ordered…"
type textarea "x"
type textarea "Val ignitor ready for pick up at United Independence on PO 301529. Valve ordere…"
type textarea "x"
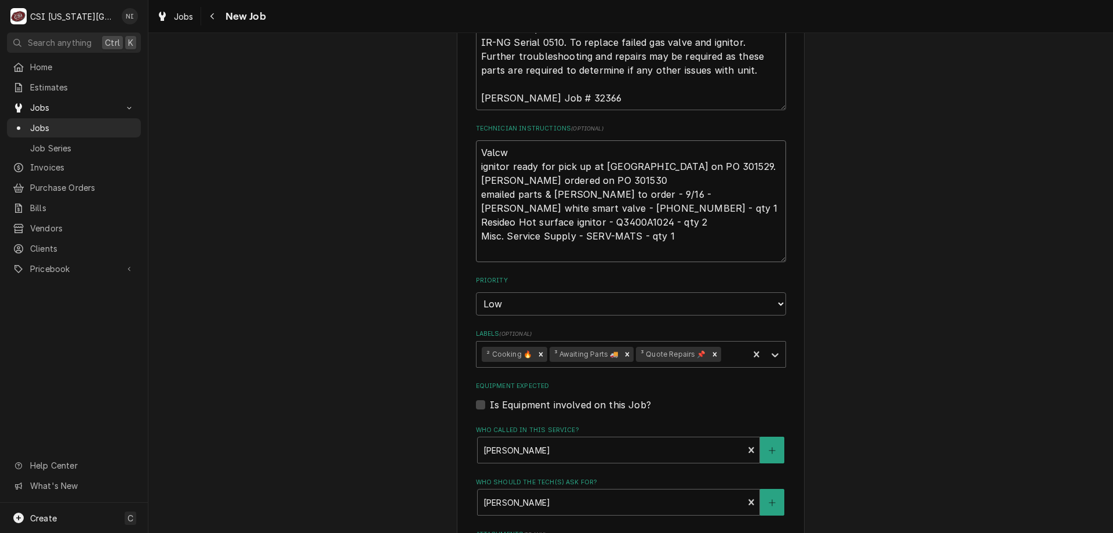
type textarea "Valcwe ignitor ready for pick up at United Independence on PO 301529. Valve ord…"
type textarea "x"
type textarea "Valcwe ignitor ready for pick up at United Independence on PO 301529. Valve ord…"
type textarea "x"
type textarea "Valcwe o ignitor ready for pick up at United Independence on PO 301529. Valve o…"
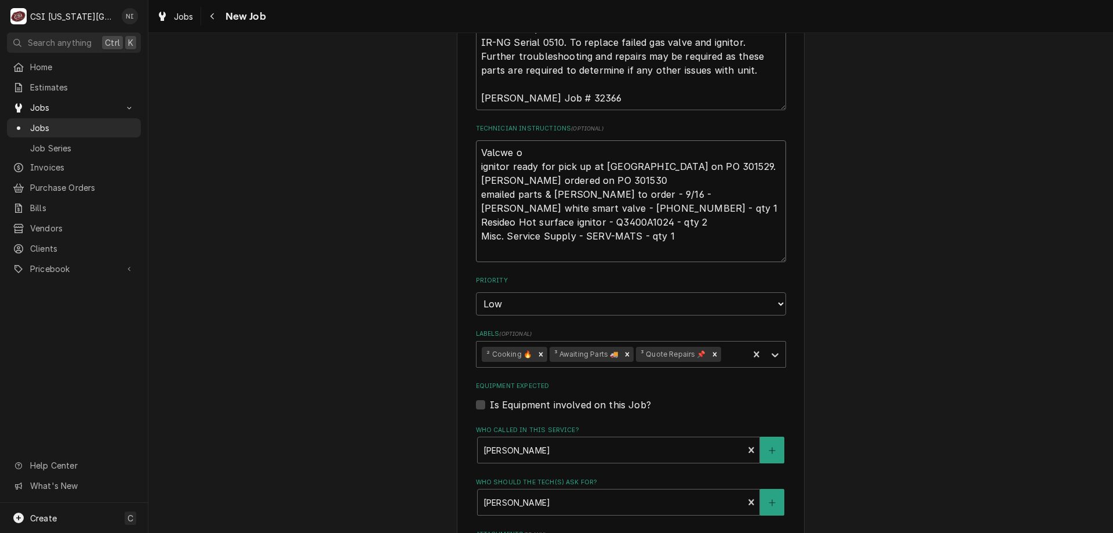
type textarea "x"
type textarea "Valcwe on ignitor ready for pick up at United Independence on PO 301529. Valve …"
type textarea "x"
type textarea "Valcwe on ignitor ready for pick up at United Independence on PO 301529. Valve …"
type textarea "x"
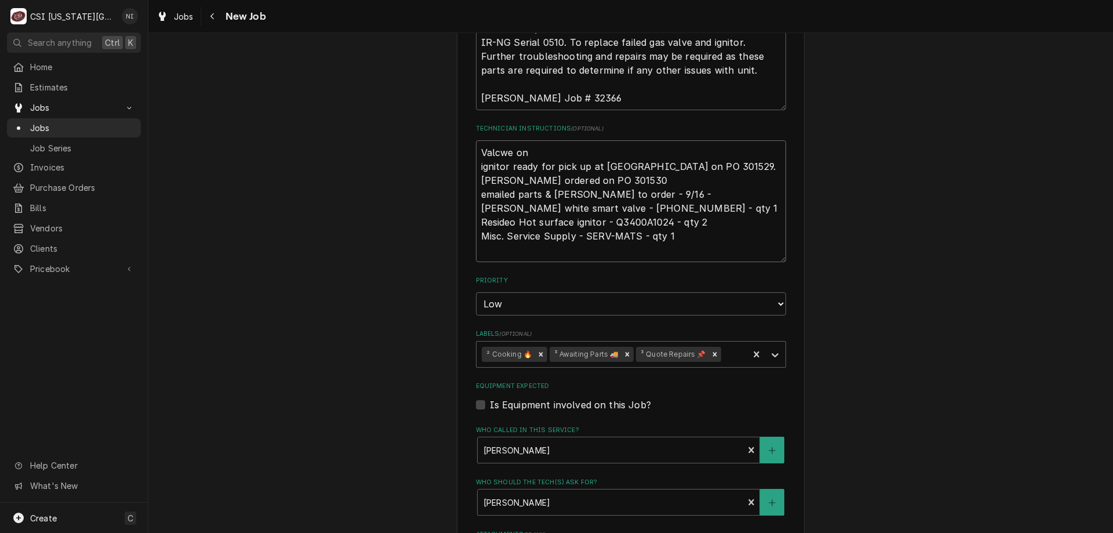
type textarea "Valcwe on ignitor ready for pick up at United Independence on PO 301529. Valve …"
type textarea "x"
type textarea "Valcwe o ignitor ready for pick up at United Independence on PO 301529. Valve o…"
type textarea "x"
type textarea "Valcwe ignitor ready for pick up at United Independence on PO 301529. Valve ord…"
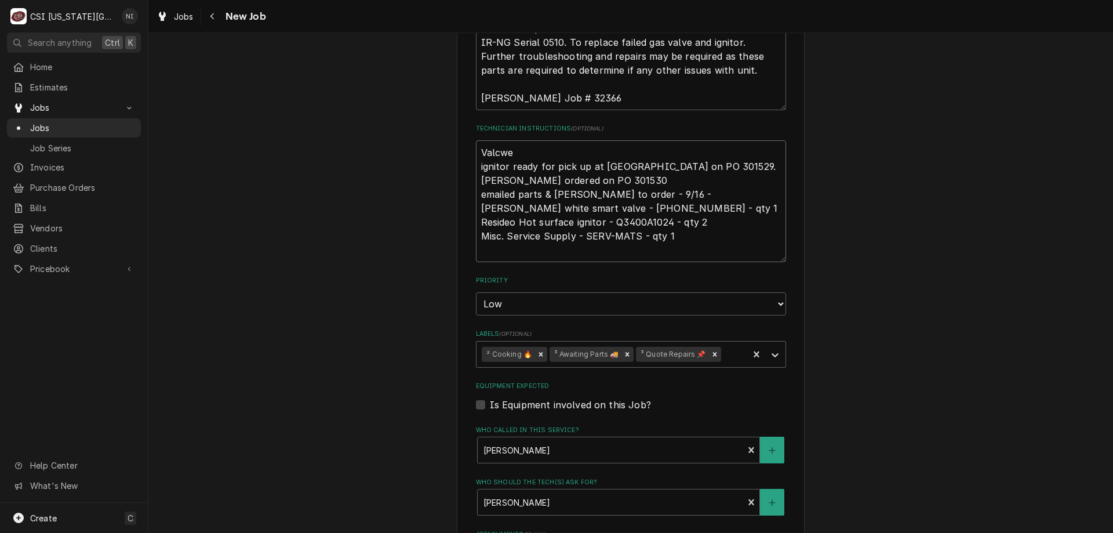
type textarea "x"
type textarea "Valcwe ignitor ready for pick up at United Independence on PO 301529. Valve ord…"
type textarea "x"
type textarea "Valcw ignitor ready for pick up at United Independence on PO 301529. Valve orde…"
type textarea "x"
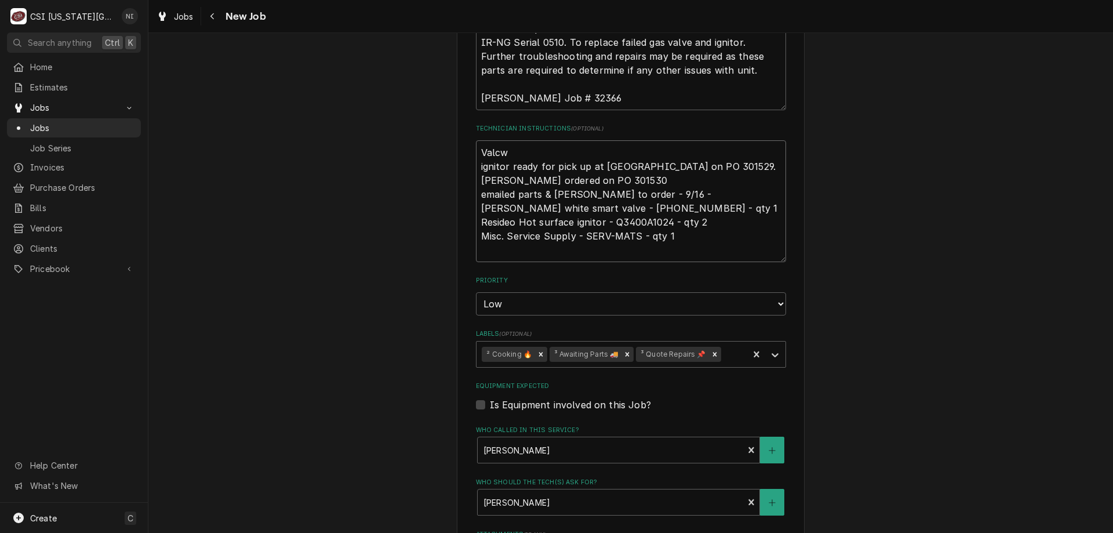
type textarea "Valc ignitor ready for pick up at United Independence on PO 301529. Valve order…"
type textarea "x"
type textarea "Val ignitor ready for pick up at United Independence on PO 301529. Valve ordere…"
type textarea "x"
type textarea "Valv ignitor ready for pick up at United Independence on PO 301529. Valve order…"
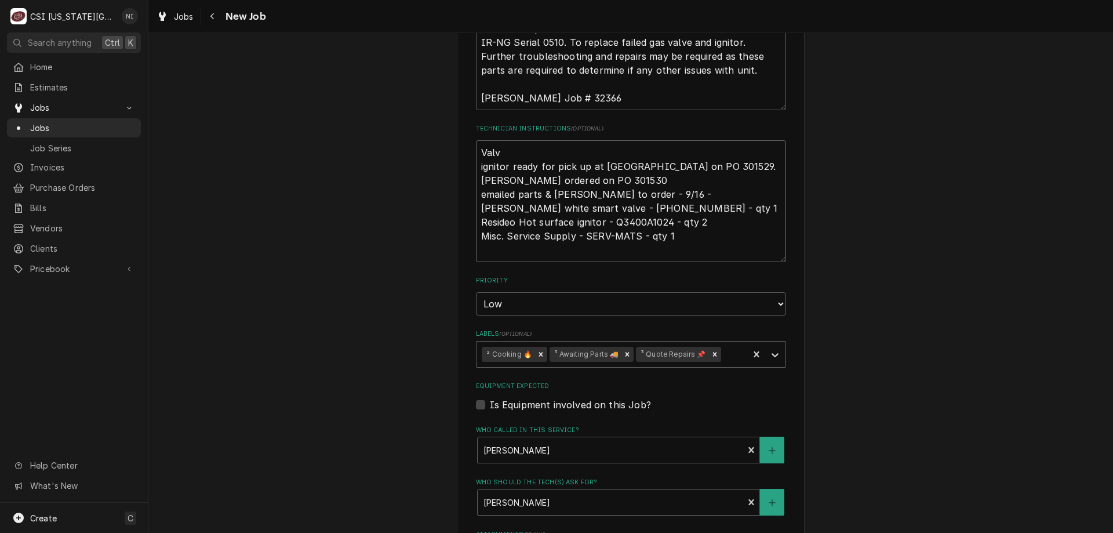
type textarea "x"
type textarea "Valve ignitor ready for pick up at United Independence on PO 301529. Valve orde…"
type textarea "x"
type textarea "Valve o ignitor ready for pick up at United Independence on PO 301529. Valve or…"
type textarea "x"
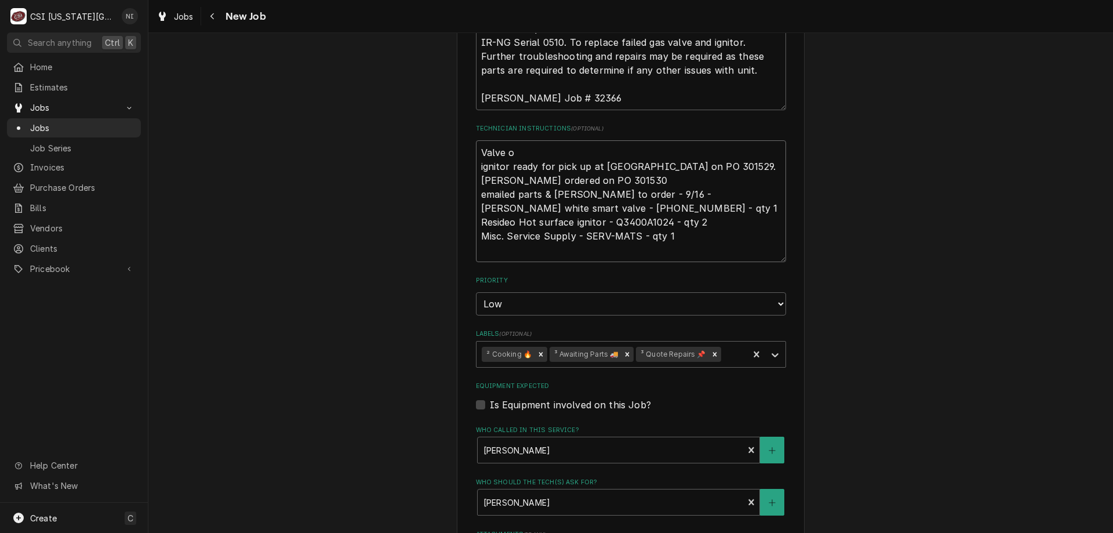
type textarea "Valve on ignitor ready for pick up at United Independence on PO 301529. Valve o…"
type textarea "x"
type textarea "Valve on ignitor ready for pick up at United Independence on PO 301529. Valve o…"
type textarea "x"
type textarea "Valve on c ignitor ready for pick up at United Independence on PO 301529. Valve…"
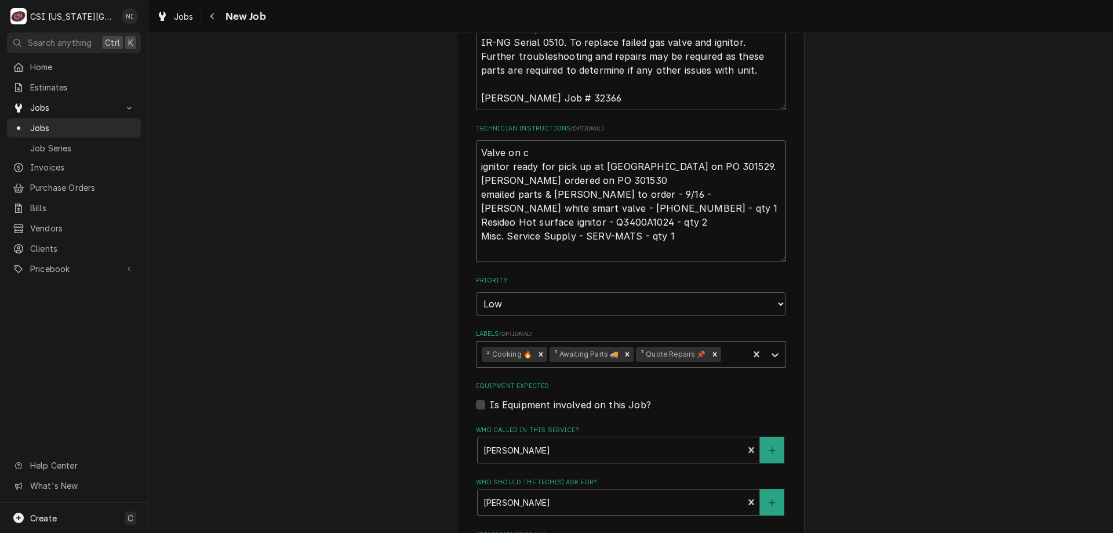
type textarea "x"
type textarea "Valve on ch ignitor ready for pick up at United Independence on PO 301529. Valv…"
type textarea "x"
type textarea "Valve on char ignitor ready for pick up at United Independence on PO 301529. Va…"
type textarea "x"
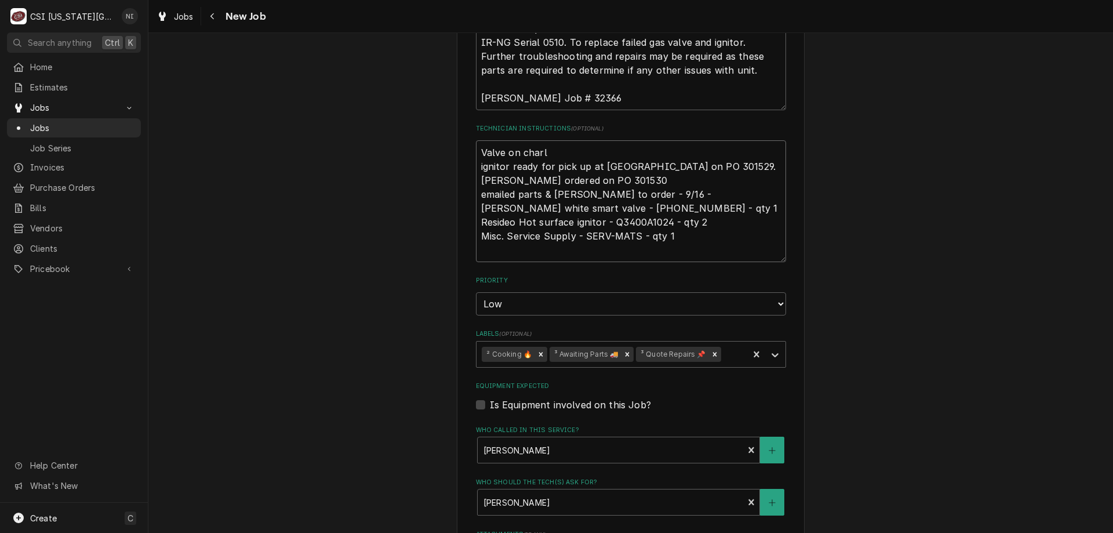
type textarea "Valve on charle ignitor ready for pick up at United Independence on PO 301529. …"
type textarea "x"
type textarea "Valve on charles ignitor ready for pick up at United Independence on PO 301529.…"
type textarea "x"
type textarea "Valve on charles ignitor ready for pick up at United Independence on PO 301529.…"
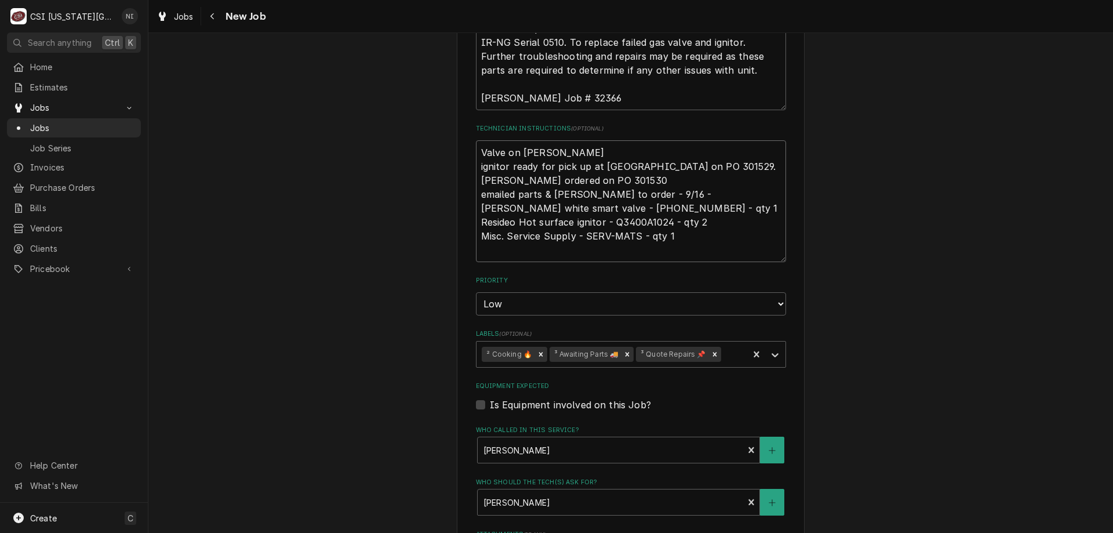
type textarea "x"
type textarea "Valve on charles sh ignitor ready for pick up at United Independence on PO 3015…"
type textarea "x"
type textarea "Valve on charles she ignitor ready for pick up at United Independence on PO 301…"
type textarea "x"
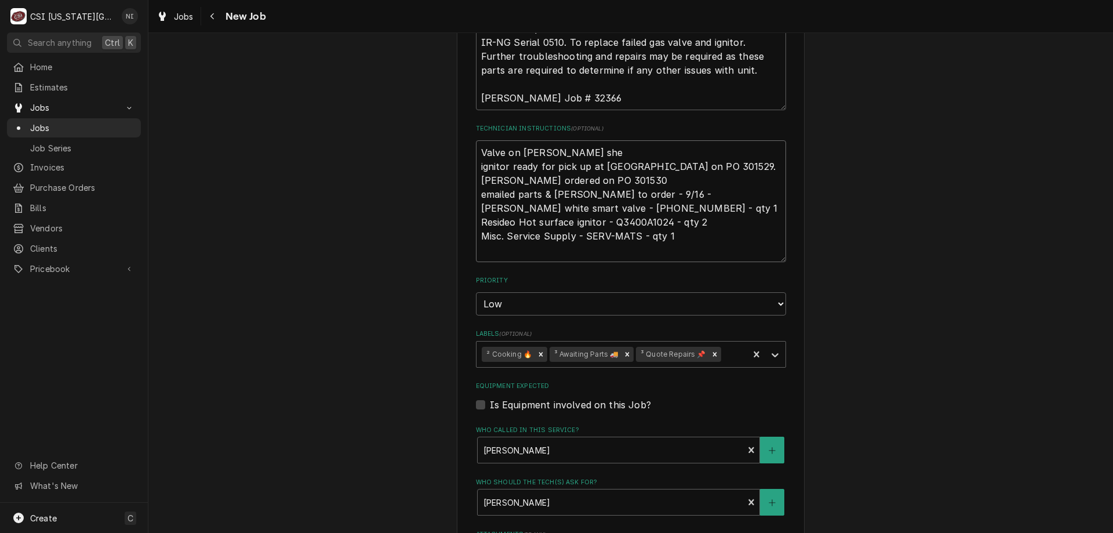
type textarea "Valve on charles shel ignitor ready for pick up at United Independence on PO 30…"
type textarea "x"
type textarea "Valve on charles shelf ignitor ready for pick up at United Independence on PO 3…"
type textarea "x"
click at [623, 351] on icon "Remove ³ Awaiting Parts 🚚" at bounding box center [627, 354] width 8 height 8
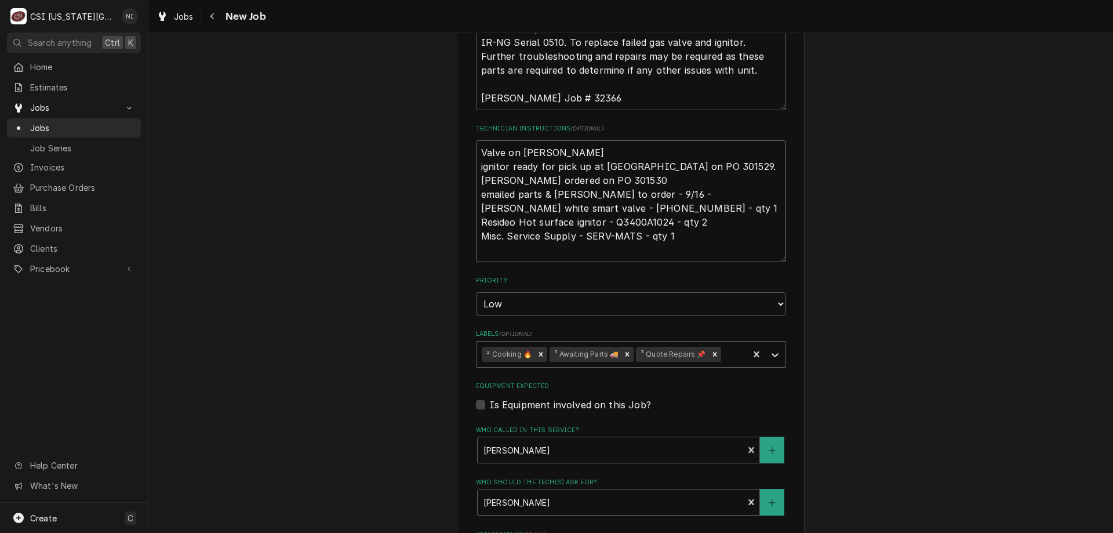
type textarea "Valve on charles shelf ignitor ready for pick up at United Independence on PO 3…"
click at [770, 359] on icon "Labels" at bounding box center [775, 355] width 12 height 12
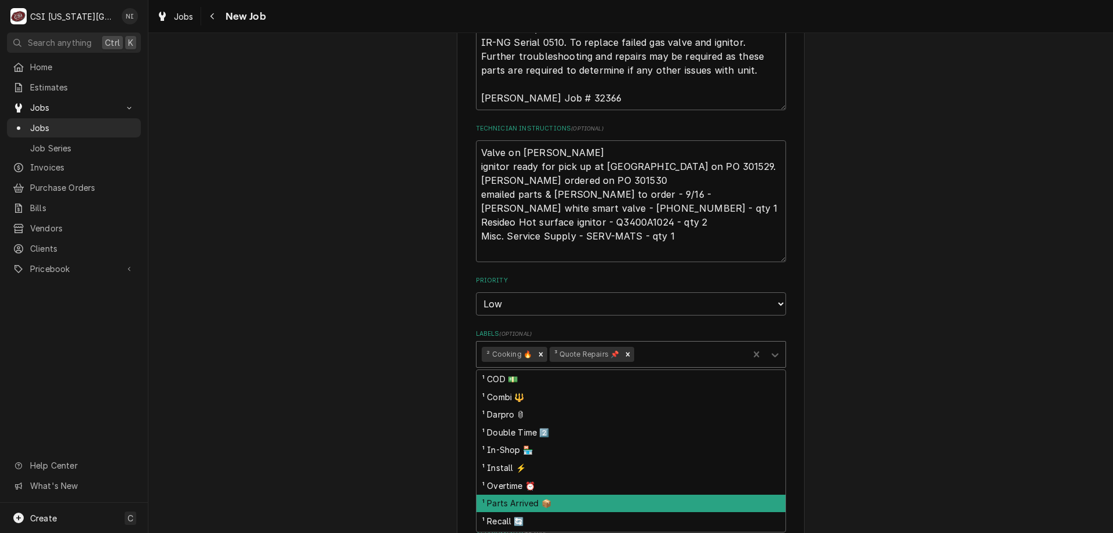
click at [537, 505] on div "¹ Parts Arrived 📦" at bounding box center [630, 503] width 309 height 18
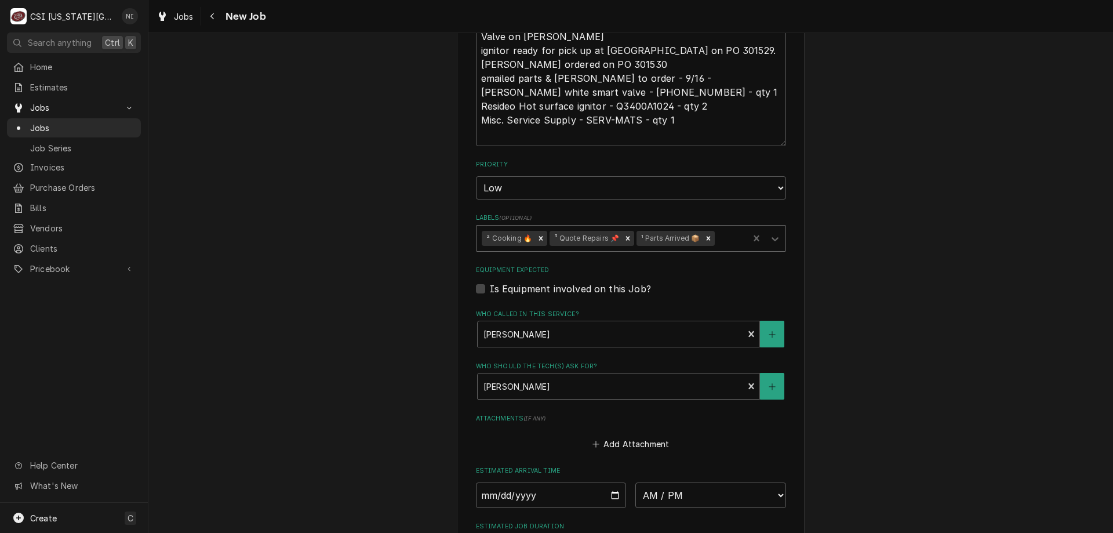
scroll to position [862, 0]
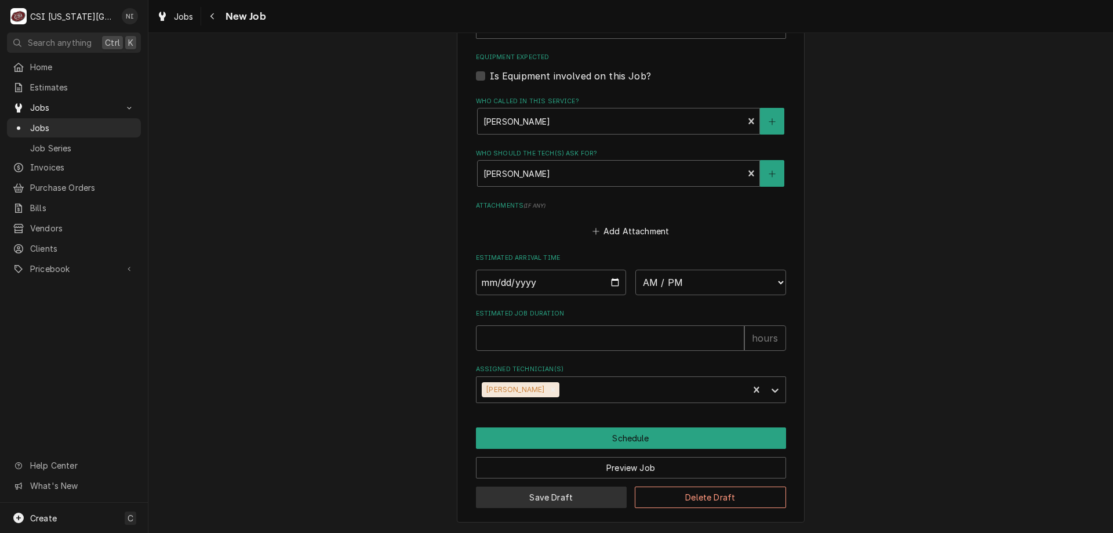
click at [573, 494] on button "Save Draft" at bounding box center [551, 496] width 151 height 21
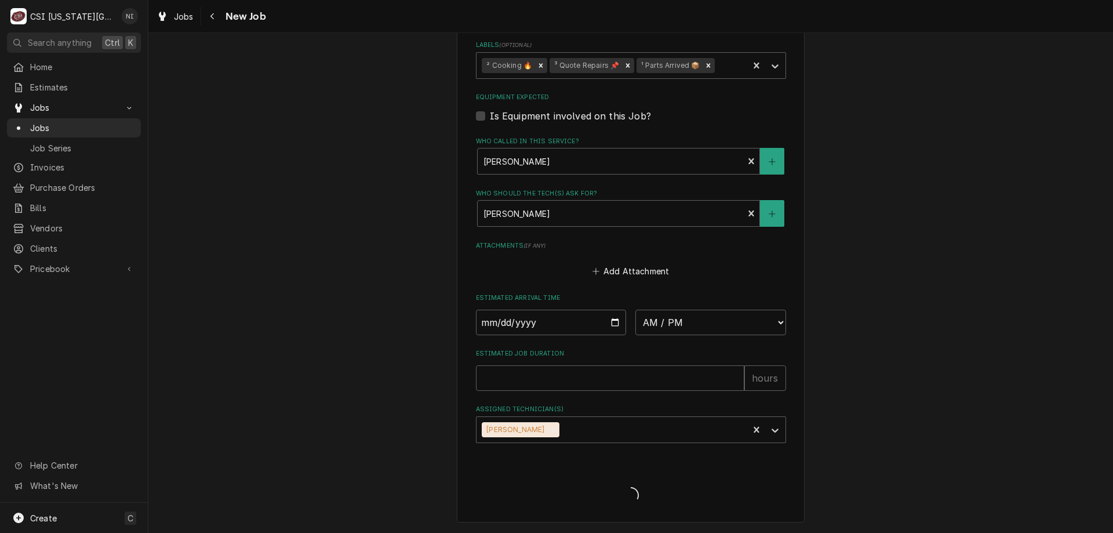
type textarea "x"
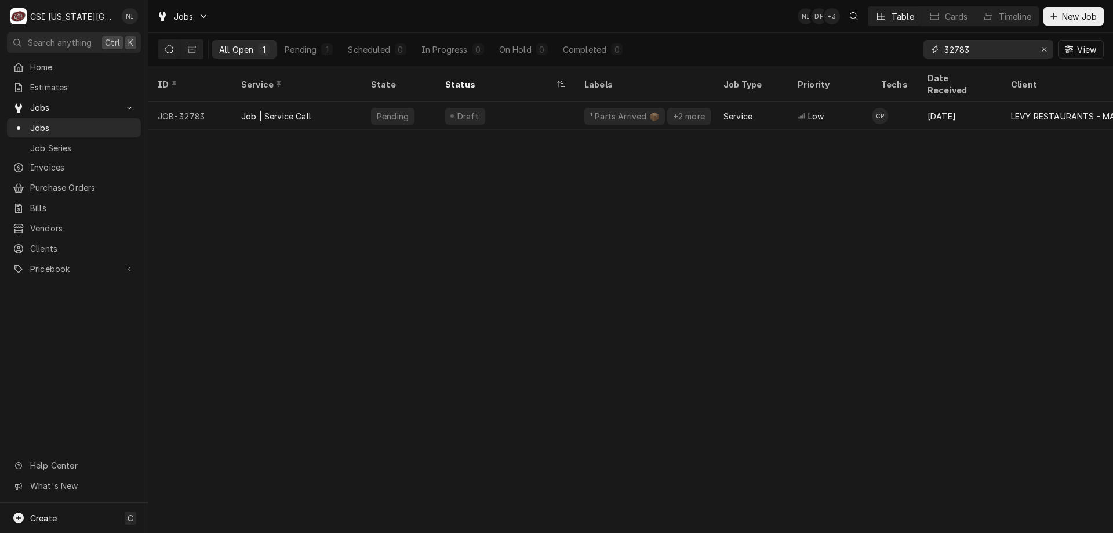
drag, startPoint x: 970, startPoint y: 46, endPoint x: 854, endPoint y: 46, distance: 116.5
click at [875, 46] on div "All Open 1 Pending 1 Scheduled 0 In Progress 0 On Hold 0 Completed 0 32783 View" at bounding box center [631, 49] width 946 height 32
type input "32638"
click at [521, 105] on div "Parts Ordered" at bounding box center [505, 116] width 139 height 28
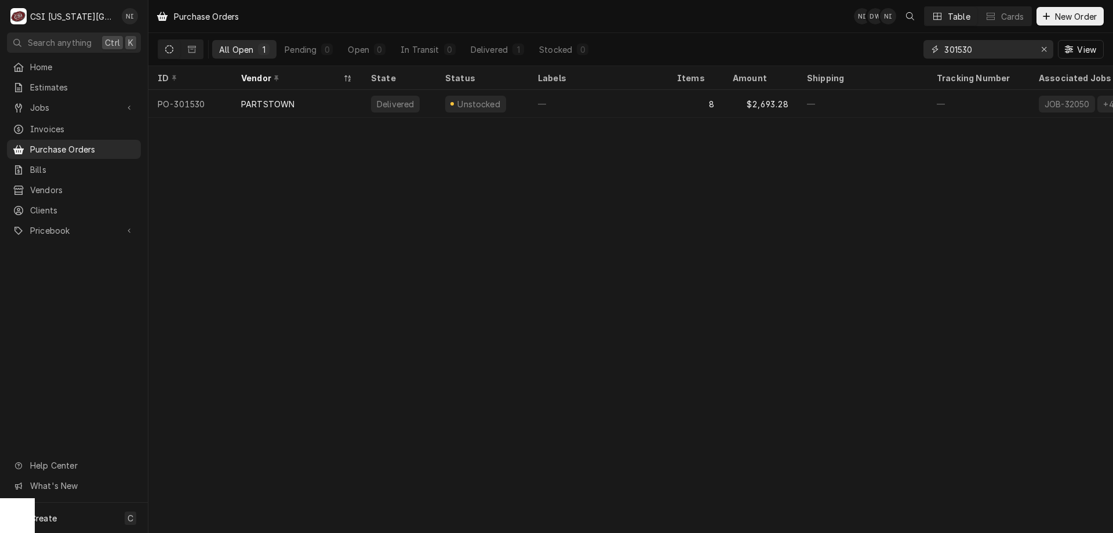
click at [966, 51] on input "301530" at bounding box center [987, 49] width 87 height 19
type input "301540"
click at [665, 97] on div "—" at bounding box center [598, 104] width 139 height 28
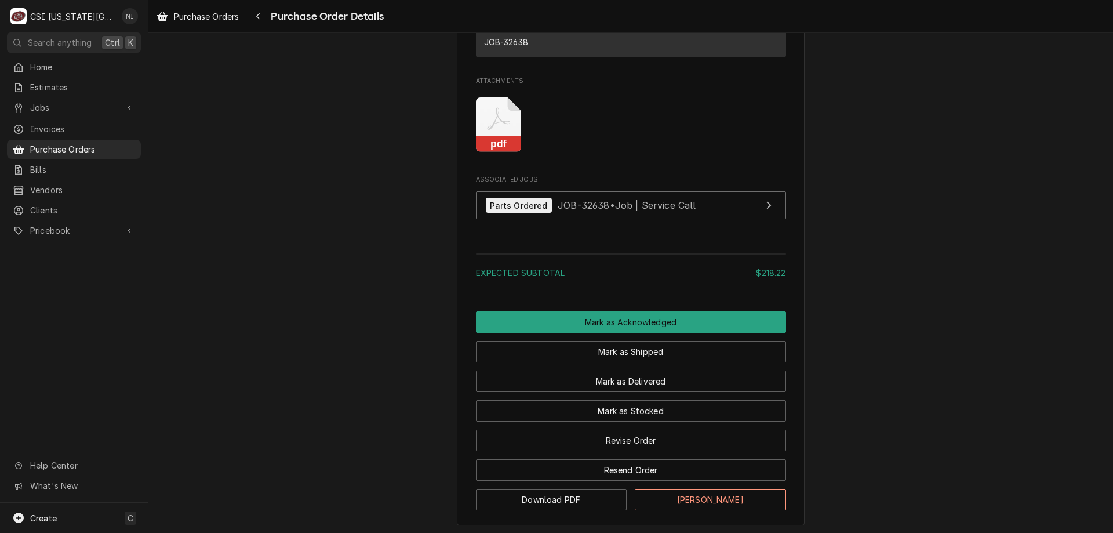
scroll to position [1099, 0]
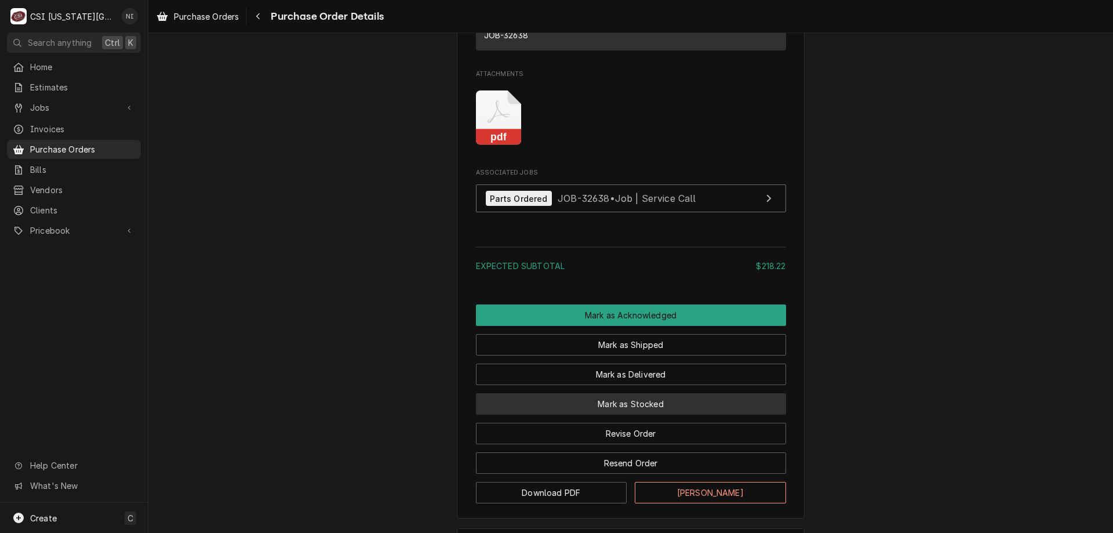
click at [622, 414] on button "Mark as Stocked" at bounding box center [631, 403] width 310 height 21
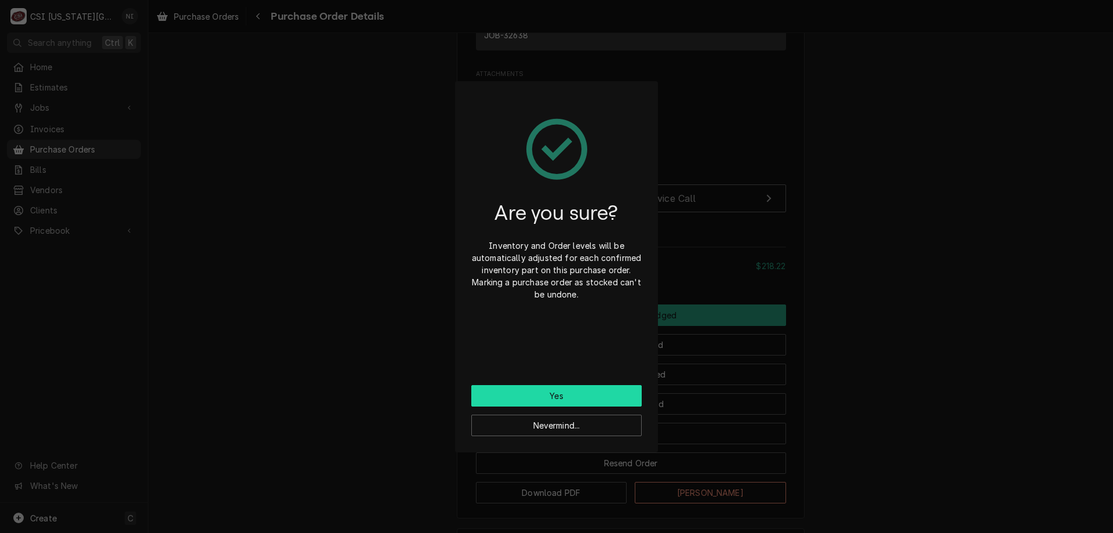
click at [604, 400] on button "Yes" at bounding box center [556, 395] width 170 height 21
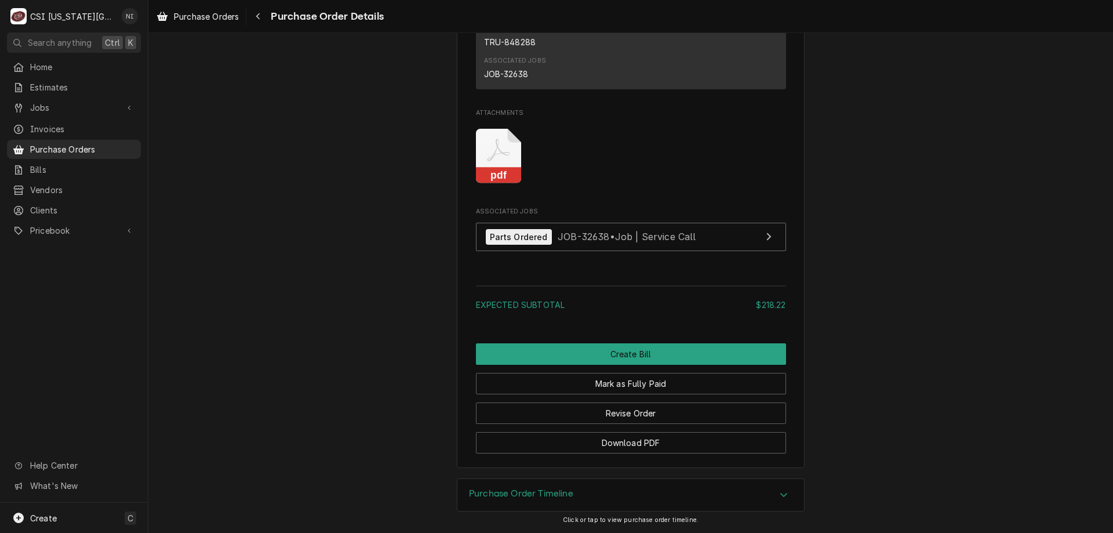
scroll to position [1244, 0]
click at [102, 144] on span "Purchase Orders" at bounding box center [82, 149] width 105 height 12
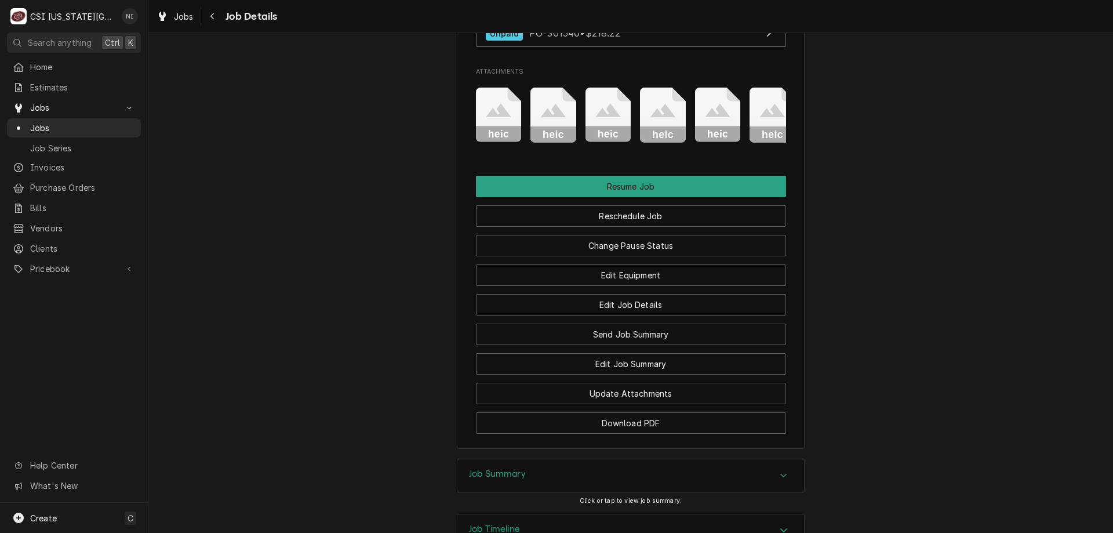
scroll to position [1670, 0]
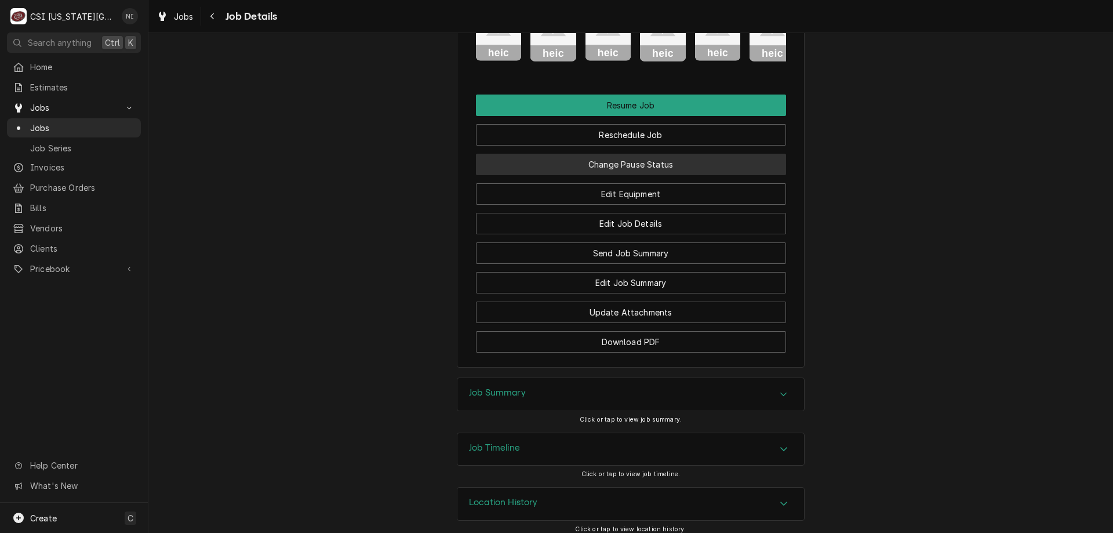
click at [685, 154] on button "Change Pause Status" at bounding box center [631, 164] width 310 height 21
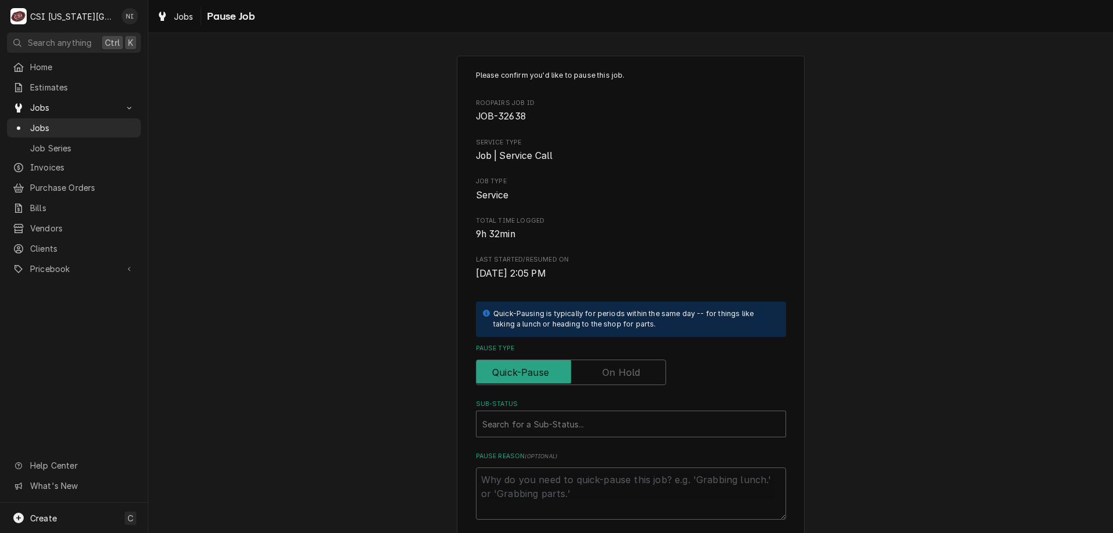
drag, startPoint x: 606, startPoint y: 376, endPoint x: 590, endPoint y: 394, distance: 23.8
click at [606, 376] on label "Pause Type" at bounding box center [571, 372] width 190 height 26
click at [606, 376] on input "Pause Type" at bounding box center [571, 372] width 180 height 26
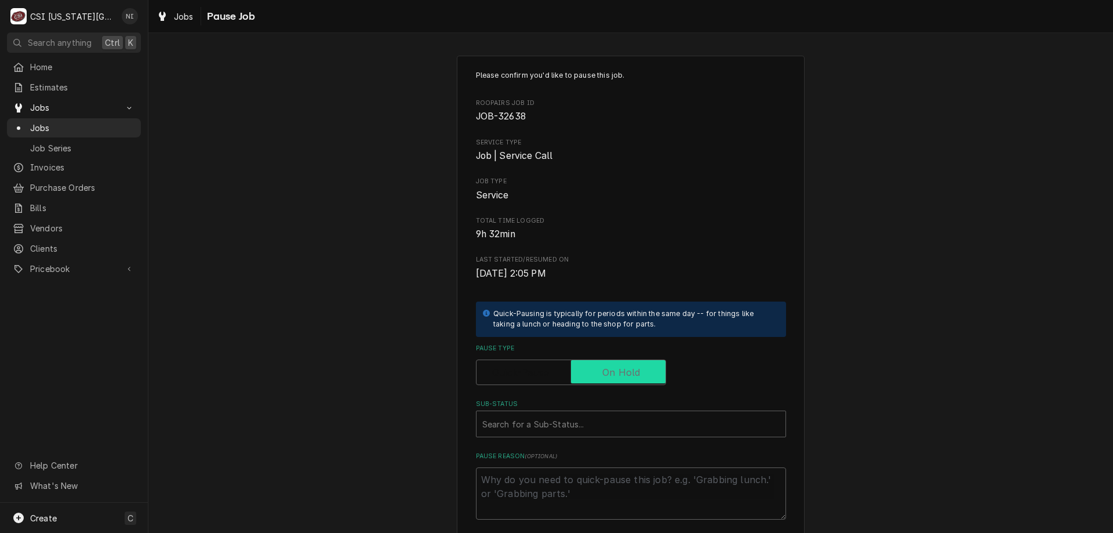
checkbox input "true"
drag, startPoint x: 580, startPoint y: 426, endPoint x: 631, endPoint y: 387, distance: 64.9
click at [579, 427] on div "Sub-Status" at bounding box center [630, 423] width 297 height 21
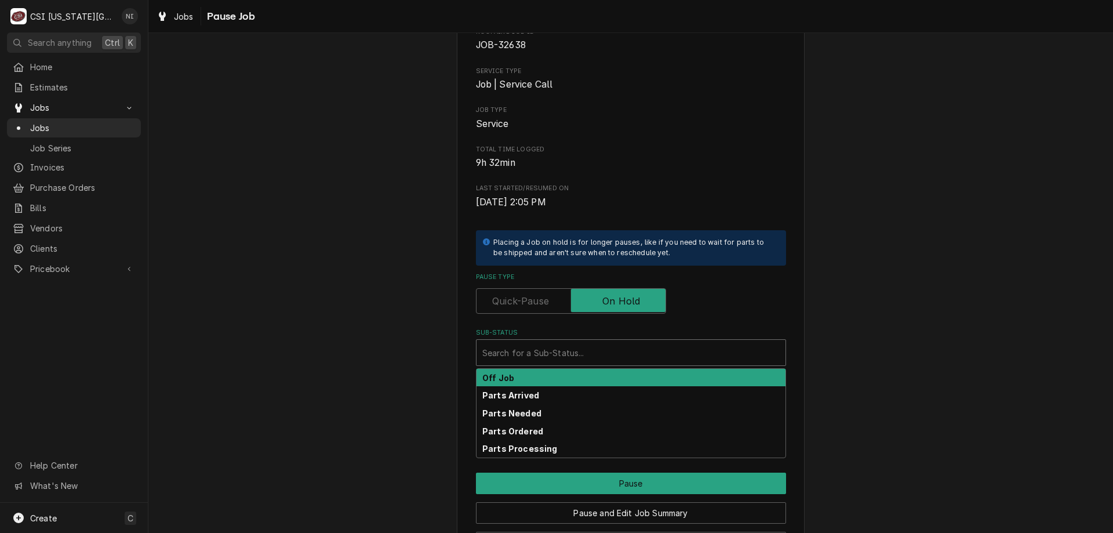
scroll to position [116, 0]
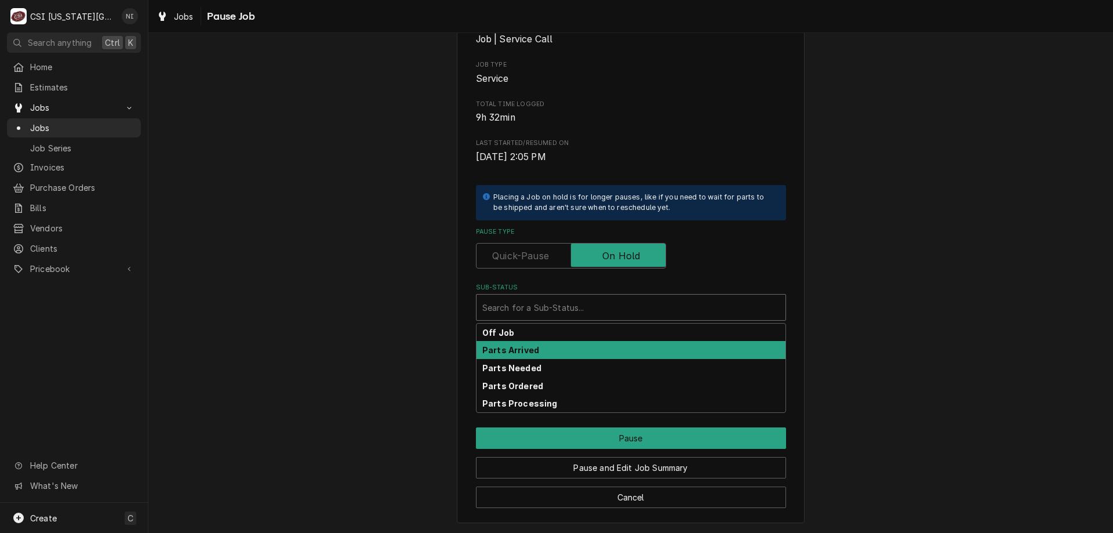
click at [536, 352] on div "Parts Arrived" at bounding box center [630, 350] width 309 height 18
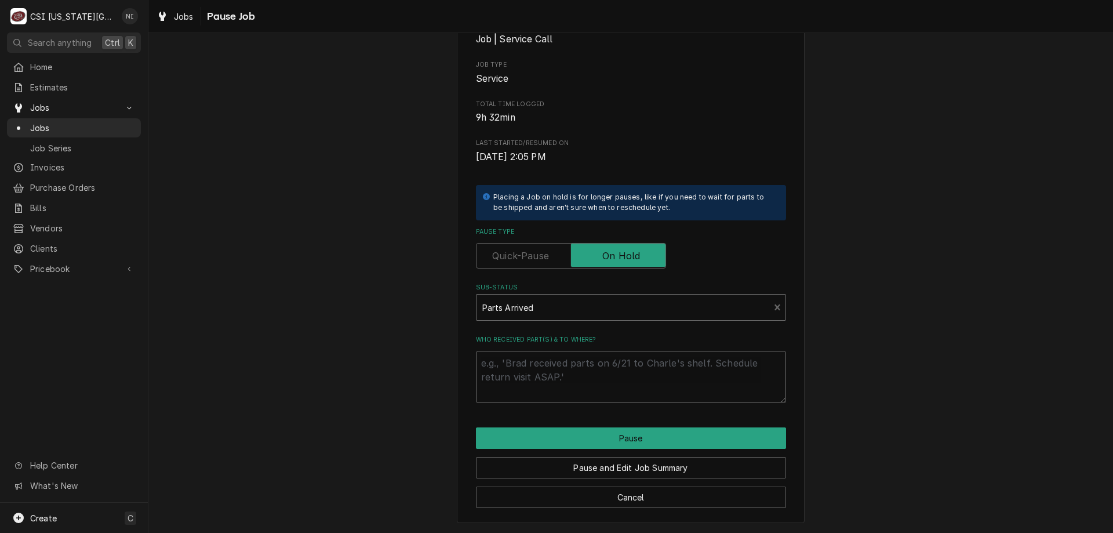
click at [534, 361] on textarea "Who received part(s) & to where?" at bounding box center [631, 377] width 310 height 52
type textarea "x"
type textarea "pa"
type textarea "x"
type textarea "par"
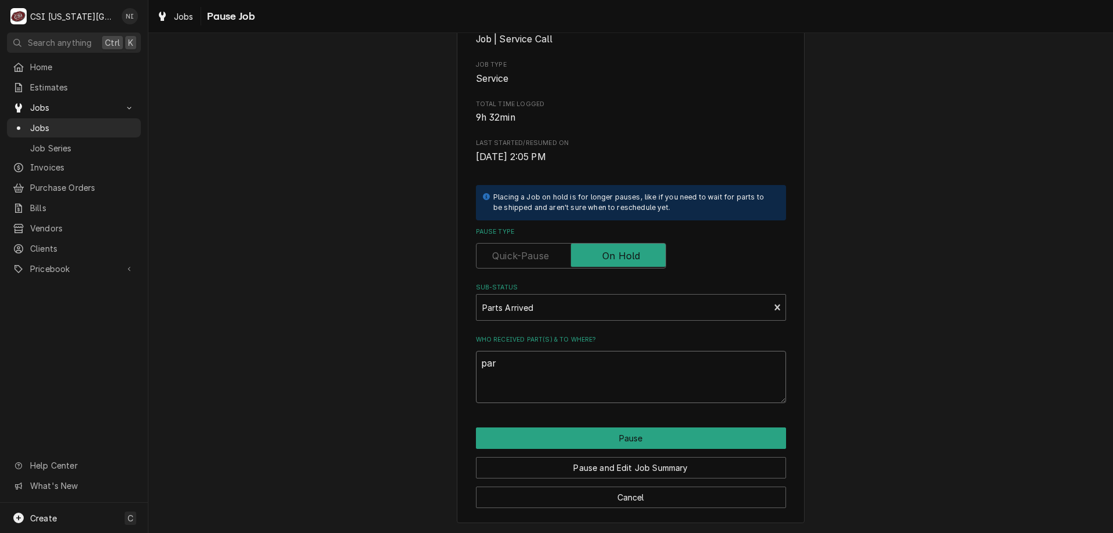
type textarea "x"
type textarea "part"
type textarea "x"
type textarea "parts"
type textarea "x"
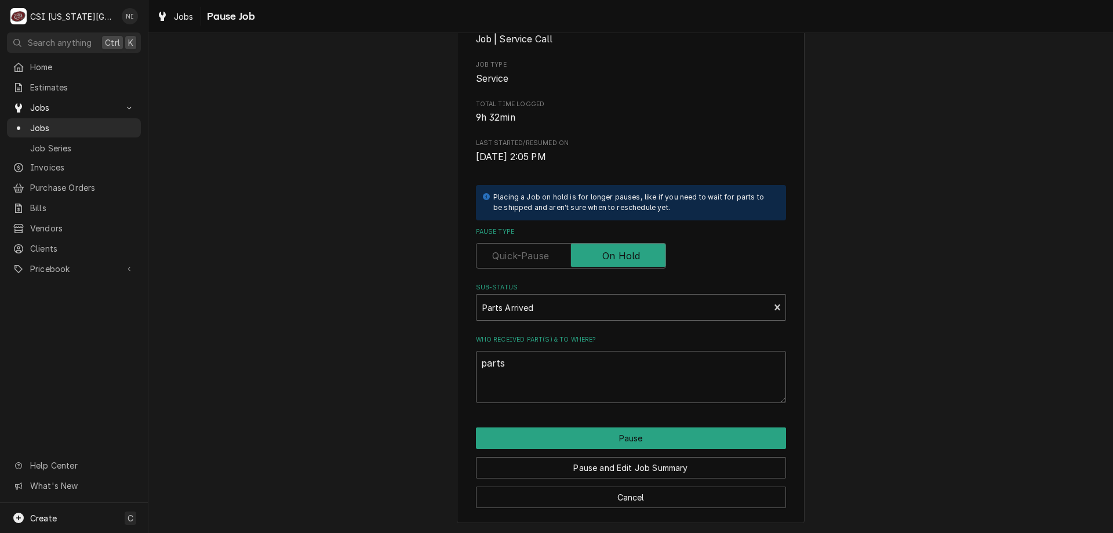
type textarea "parts o"
type textarea "x"
type textarea "parts on"
type textarea "x"
type textarea "parts on"
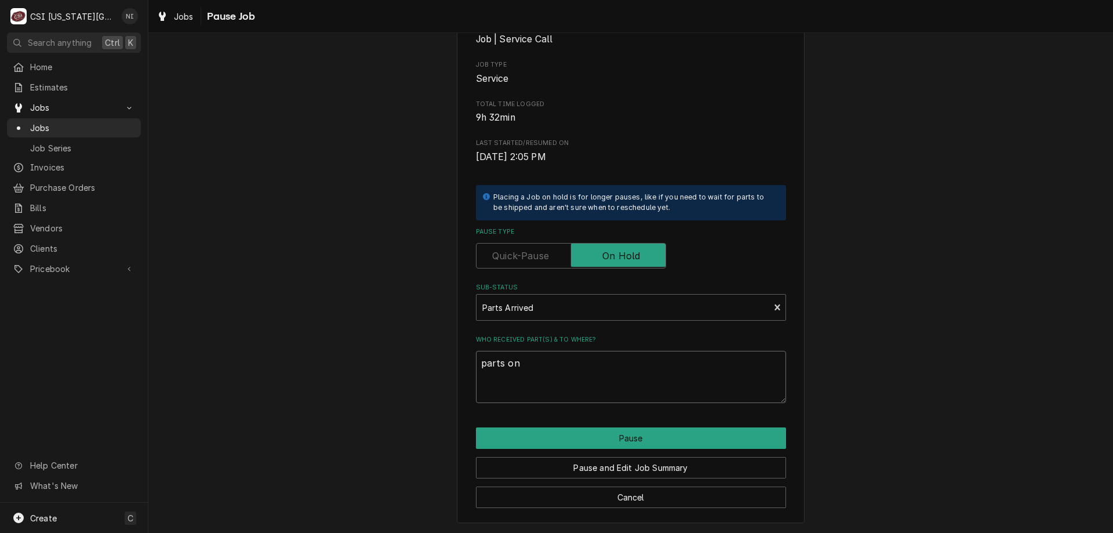
type textarea "x"
type textarea "parts on c"
type textarea "x"
type textarea "parts on co"
type textarea "x"
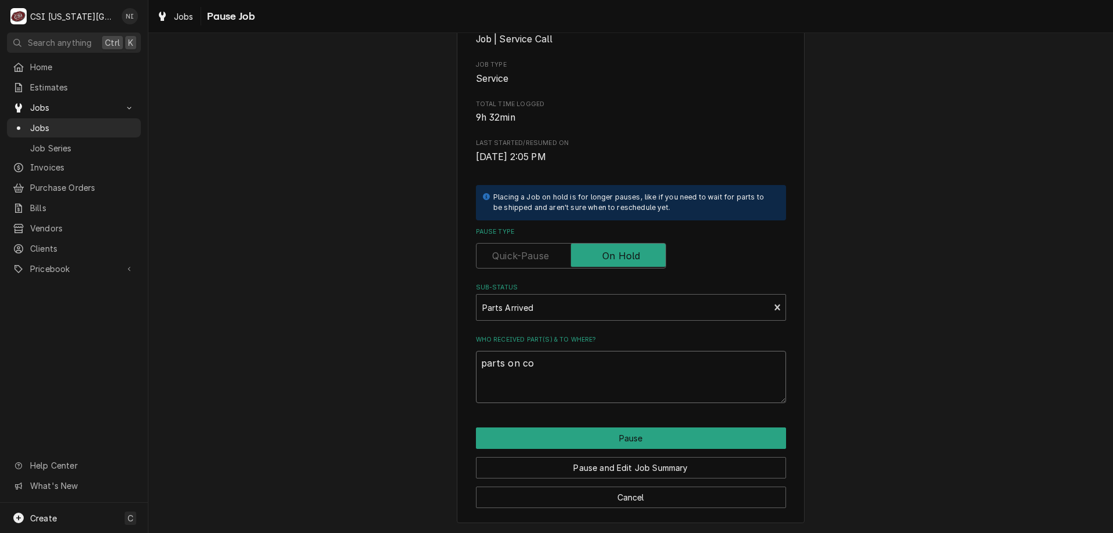
type textarea "parts on cod"
type textarea "x"
type textarea "parts on cody"
type textarea "x"
type textarea "parts on cody"
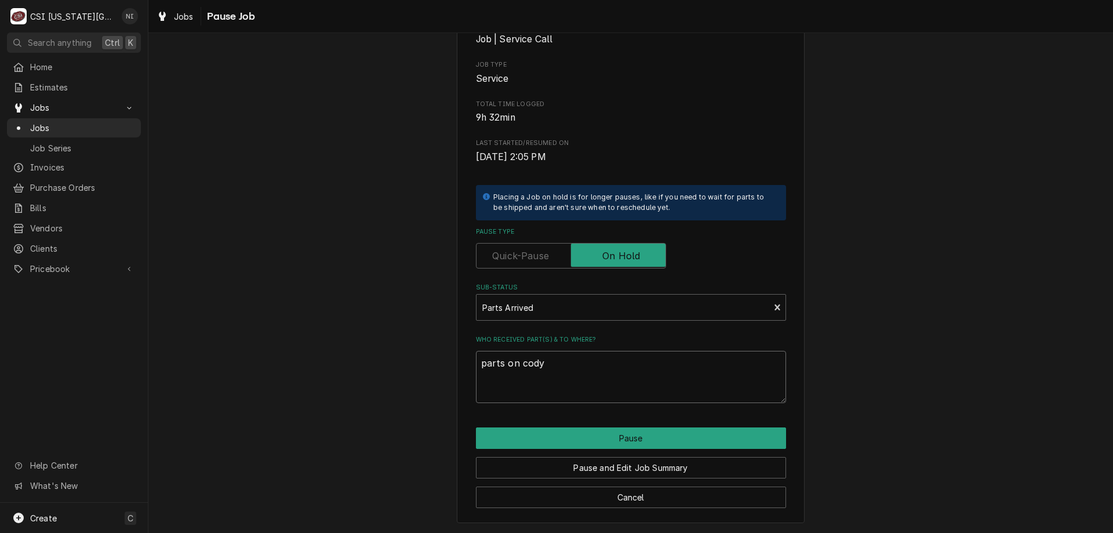
type textarea "x"
type textarea "parts on cody s"
type textarea "x"
type textarea "parts on cody sh"
type textarea "x"
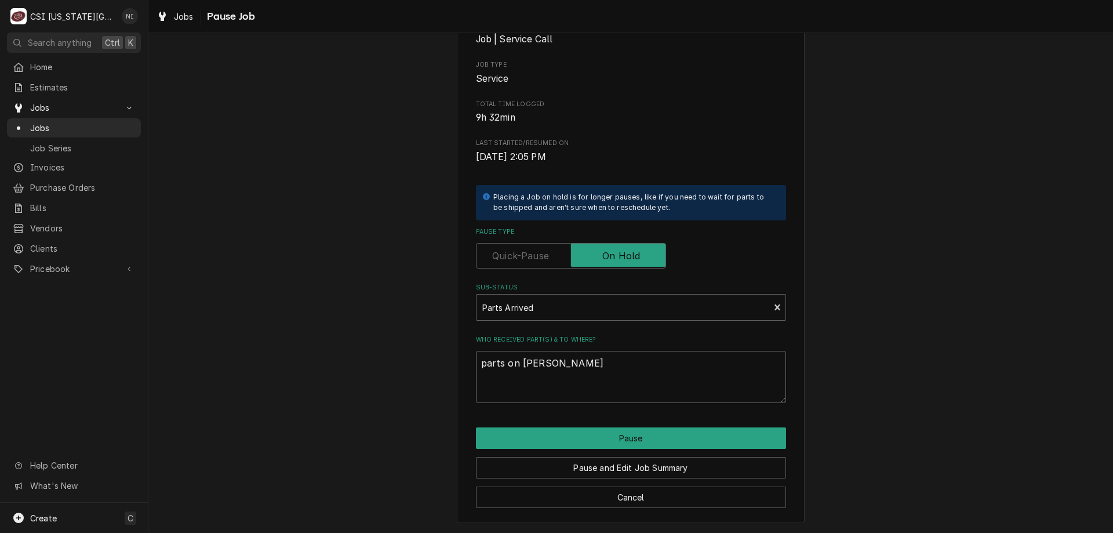
type textarea "parts on cody she"
type textarea "x"
type textarea "parts on cody shef"
type textarea "x"
type textarea "parts on cody she"
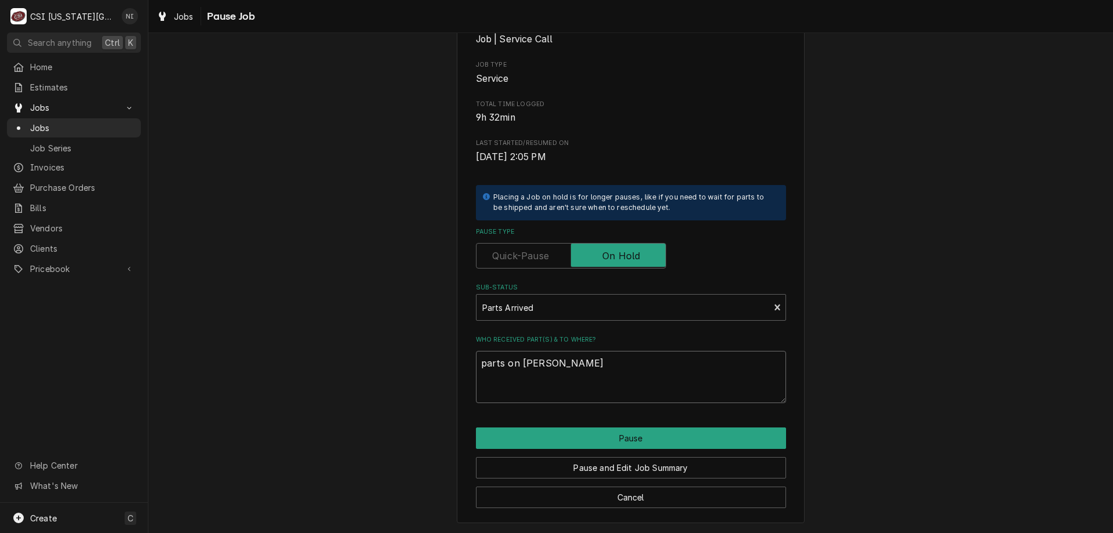
type textarea "x"
type textarea "parts on cody shel"
type textarea "x"
type textarea "parts on cody shelf"
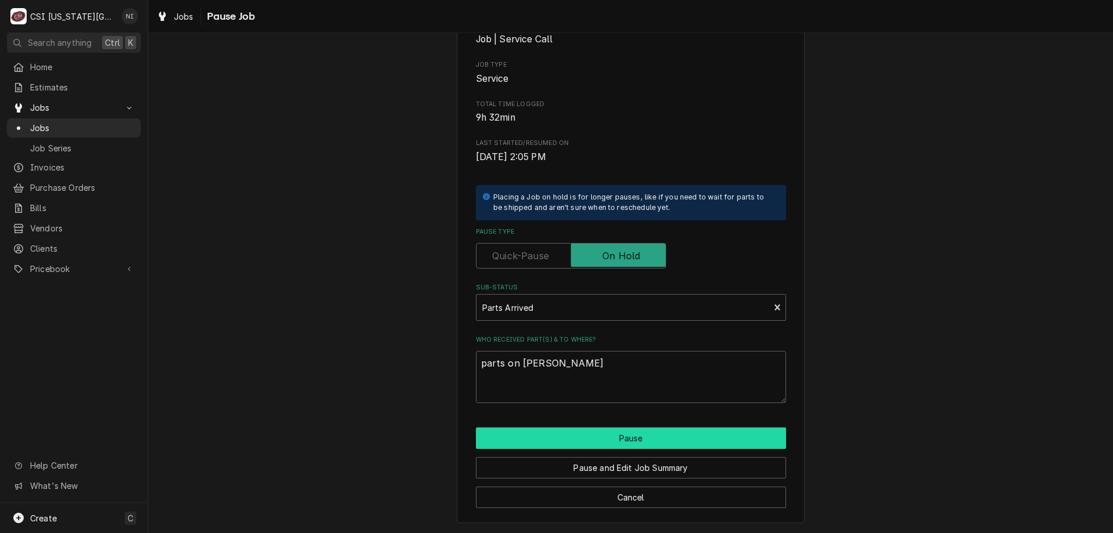
click at [550, 437] on button "Pause" at bounding box center [631, 437] width 310 height 21
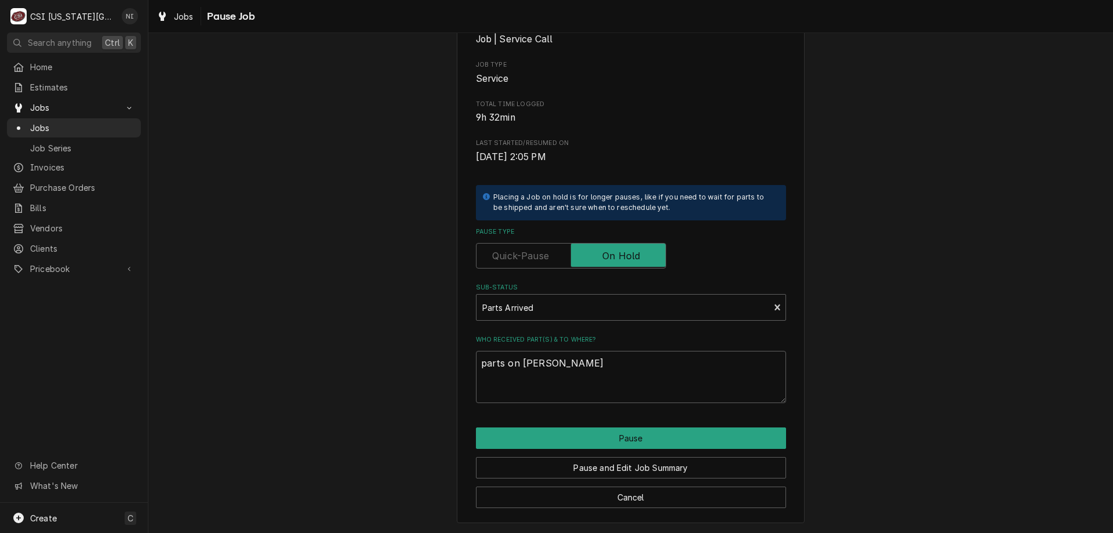
type textarea "x"
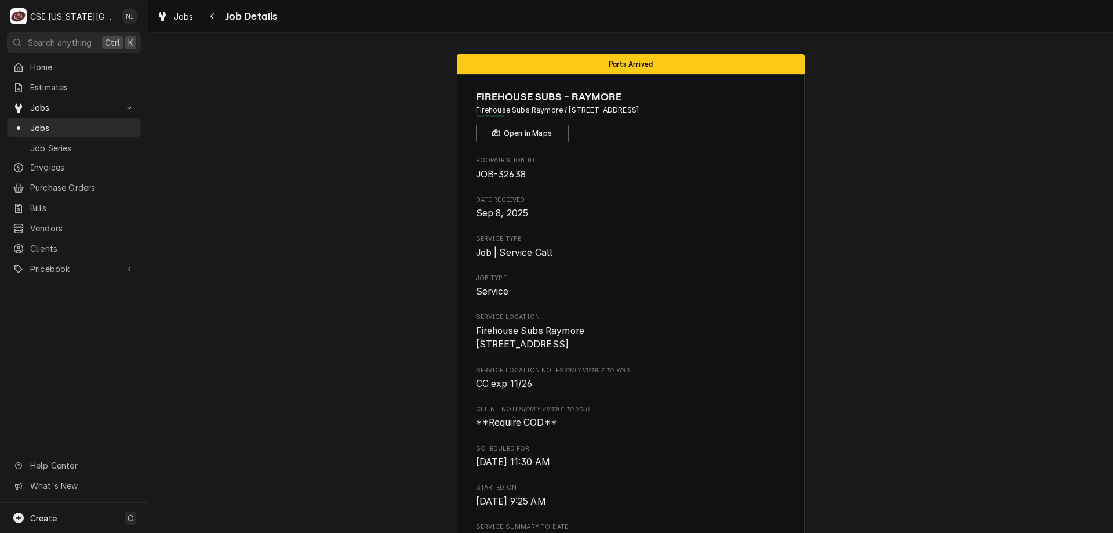
click at [118, 123] on span "Jobs" at bounding box center [82, 128] width 105 height 12
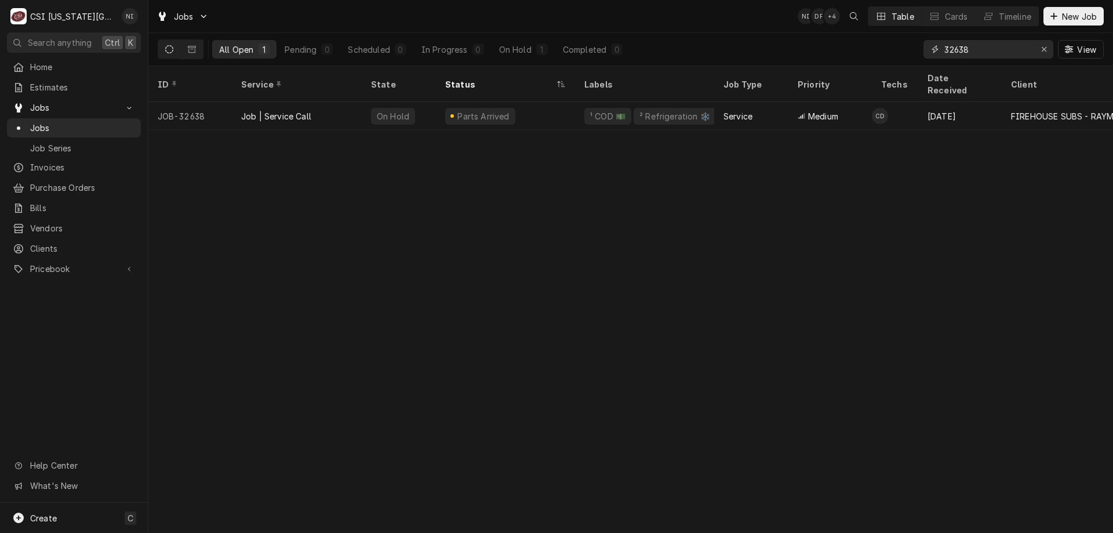
drag, startPoint x: 973, startPoint y: 45, endPoint x: 889, endPoint y: 46, distance: 84.0
click at [889, 46] on div "All Open 1 Pending 0 Scheduled 0 In Progress 0 On Hold 1 Completed 0 32638 View" at bounding box center [631, 49] width 946 height 32
type input "32592"
click at [549, 103] on div "Parts Ordered" at bounding box center [505, 116] width 139 height 28
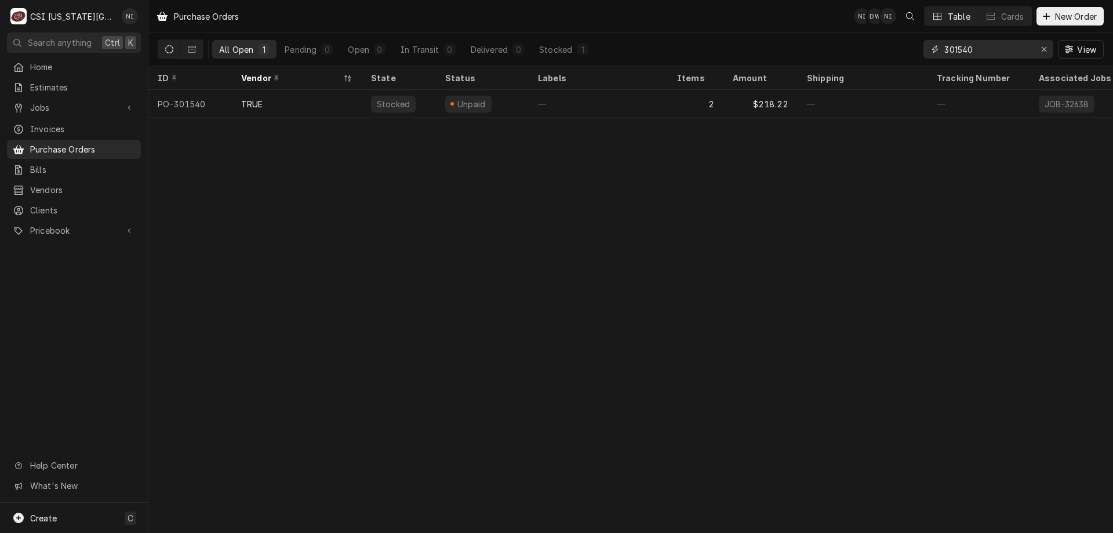
click at [968, 49] on input "301540" at bounding box center [987, 49] width 87 height 19
type input "301530"
click at [588, 93] on div "—" at bounding box center [598, 104] width 139 height 28
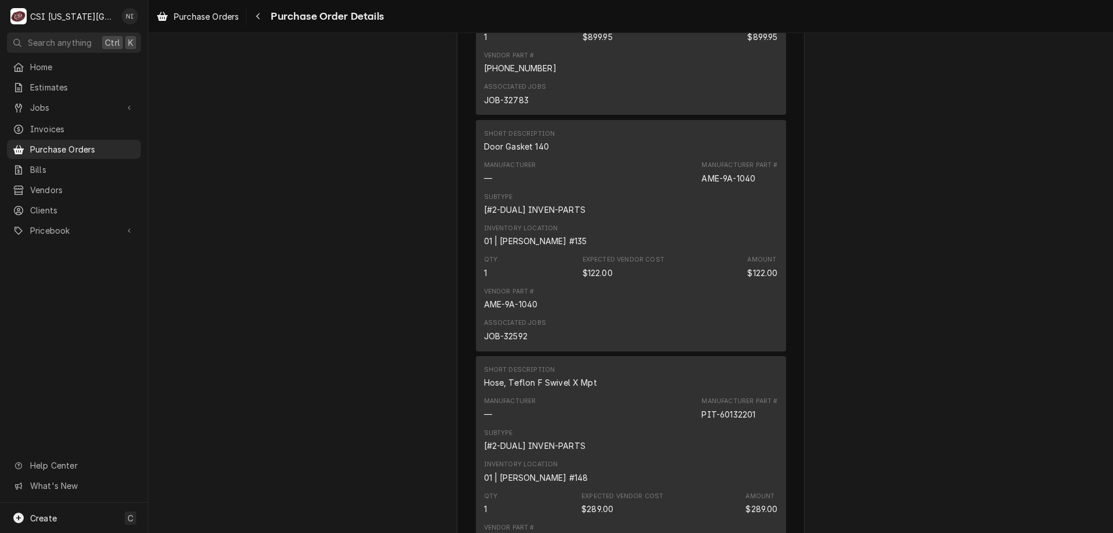
scroll to position [938, 0]
click at [119, 143] on span "Purchase Orders" at bounding box center [82, 149] width 105 height 12
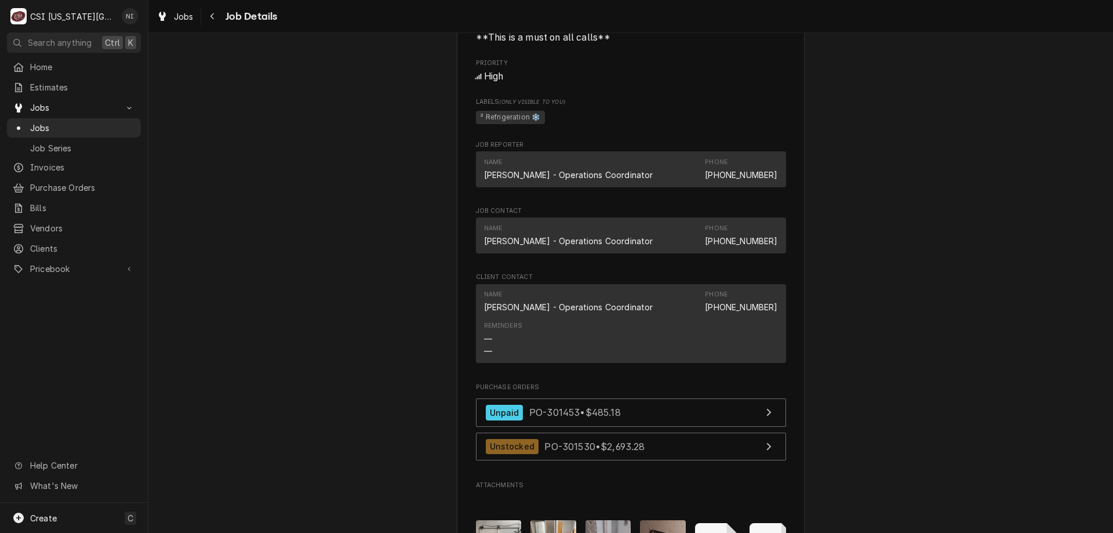
scroll to position [1466, 0]
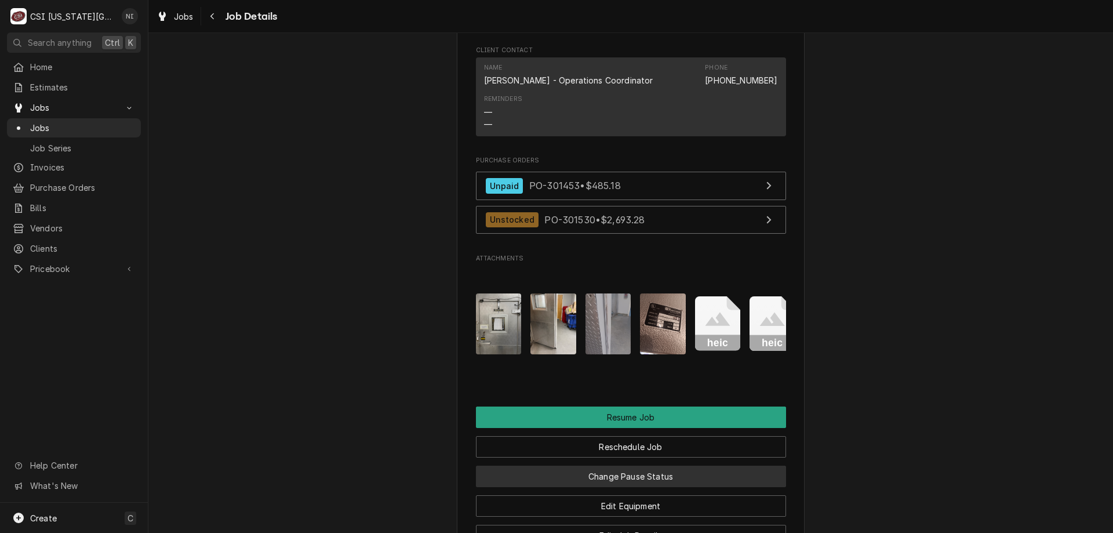
click at [647, 487] on button "Change Pause Status" at bounding box center [631, 475] width 310 height 21
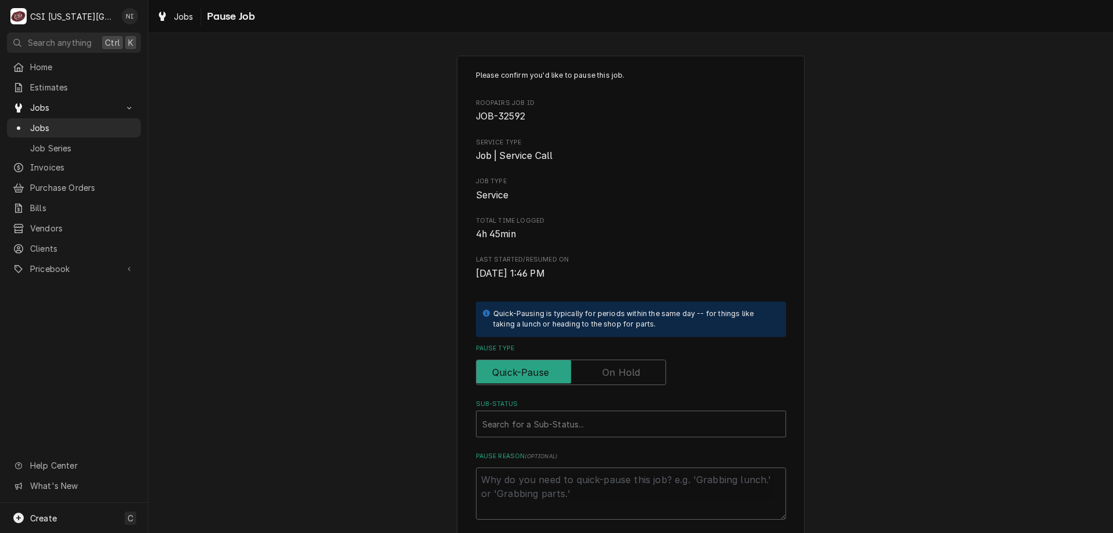
click at [624, 374] on label "Pause Type" at bounding box center [571, 372] width 190 height 26
click at [624, 374] on input "Pause Type" at bounding box center [571, 372] width 180 height 26
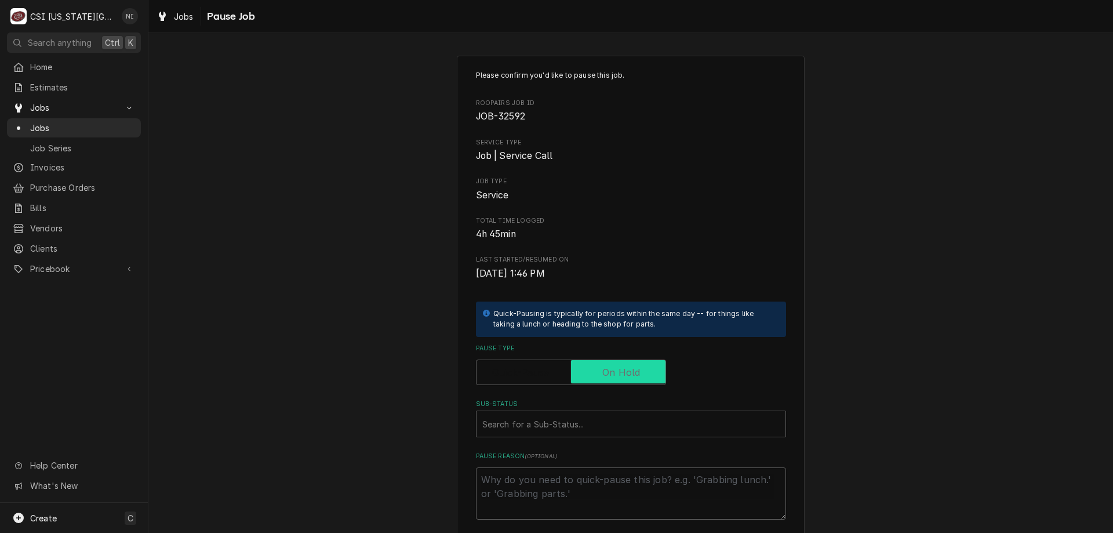
checkbox input "true"
drag, startPoint x: 604, startPoint y: 412, endPoint x: 588, endPoint y: 438, distance: 30.4
click at [603, 416] on div "Search for a Sub-Status..." at bounding box center [630, 424] width 309 height 26
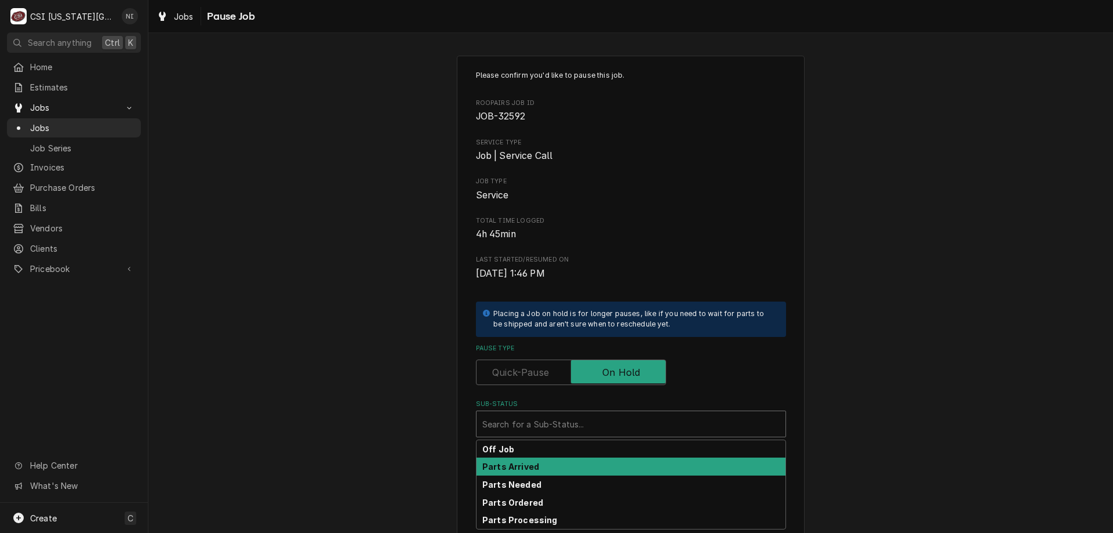
click at [529, 472] on div "Parts Arrived" at bounding box center [630, 466] width 309 height 18
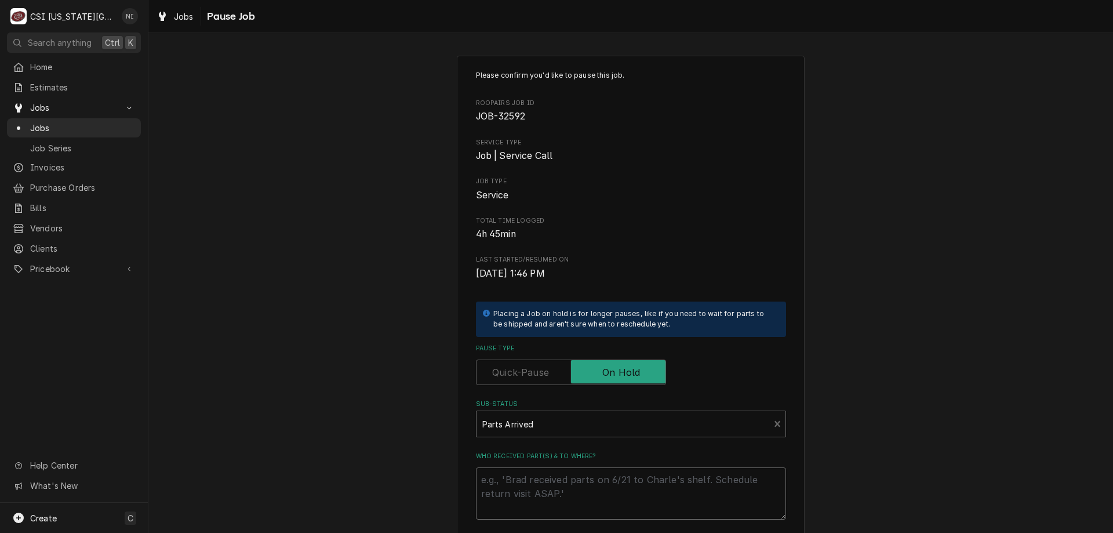
drag, startPoint x: 529, startPoint y: 472, endPoint x: 525, endPoint y: 479, distance: 7.8
click at [524, 480] on textarea "Who received part(s) & to where?" at bounding box center [631, 493] width 310 height 52
type textarea "x"
type textarea "p"
type textarea "x"
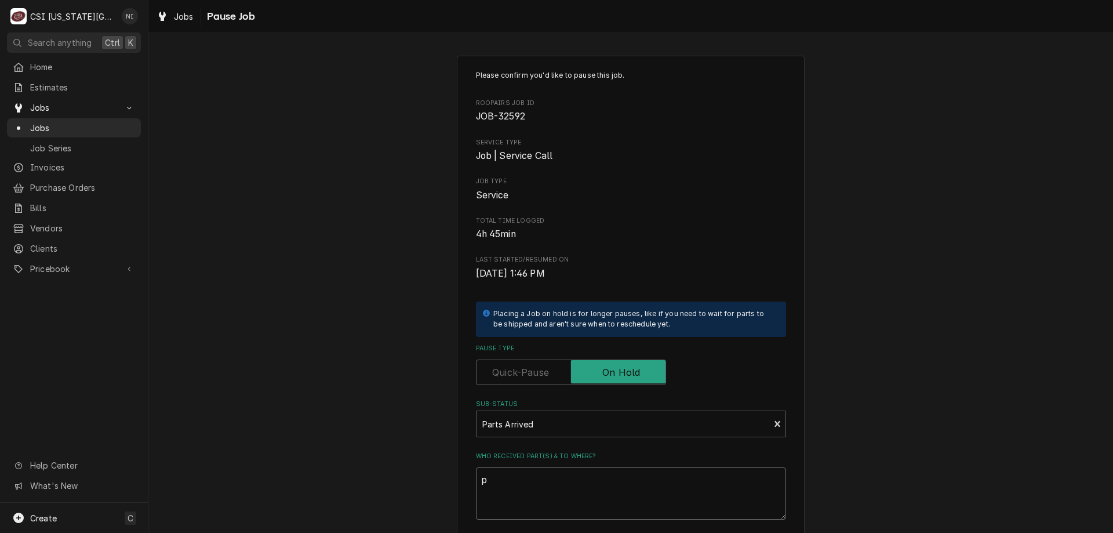
type textarea "pa"
type textarea "x"
type textarea "par"
type textarea "x"
type textarea "part"
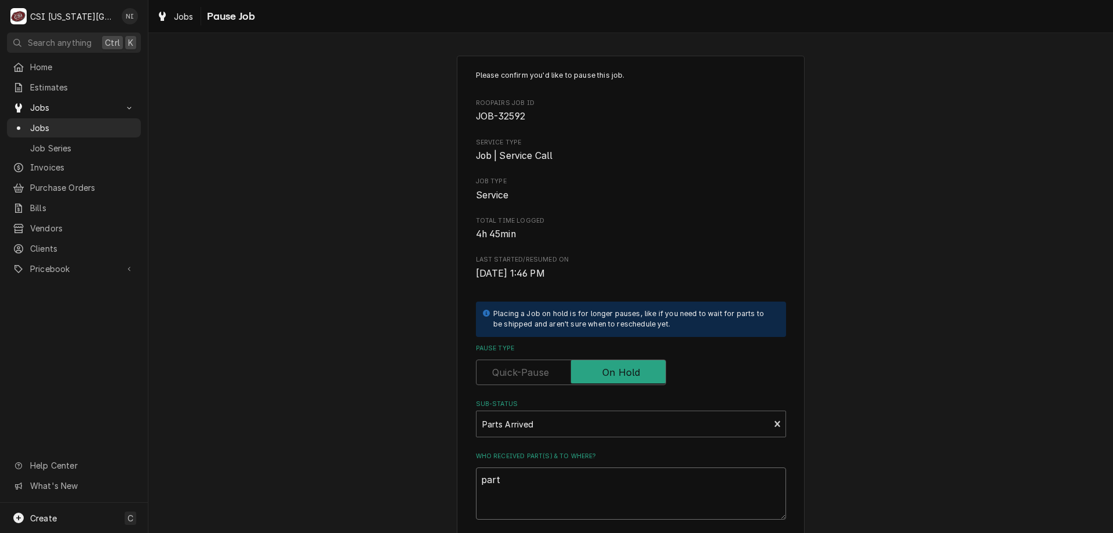
type textarea "x"
type textarea "parts"
type textarea "x"
type textarea "parts"
type textarea "x"
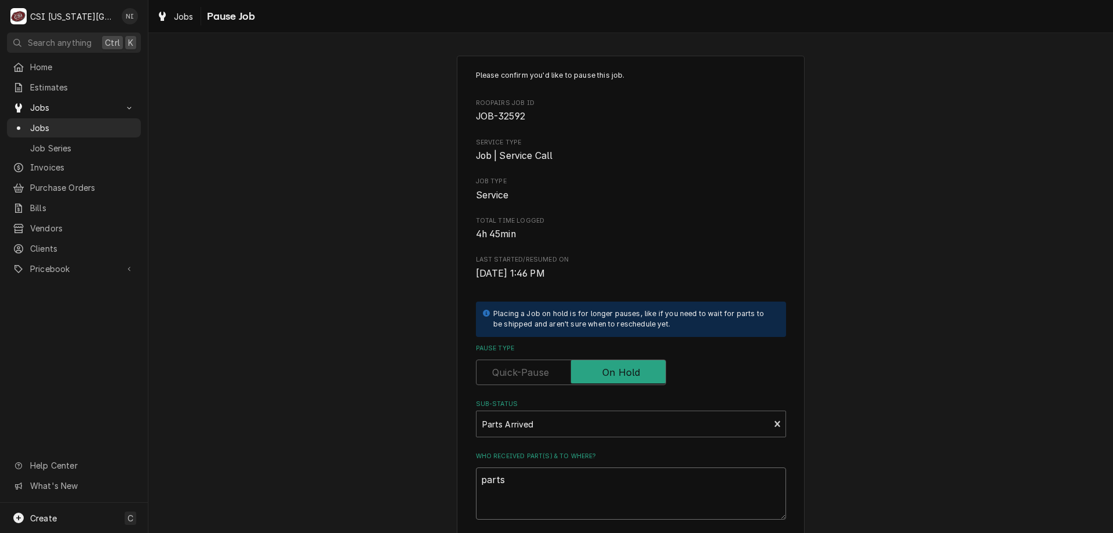
type textarea "parts o"
type textarea "x"
type textarea "parts on"
type textarea "x"
type textarea "parts on"
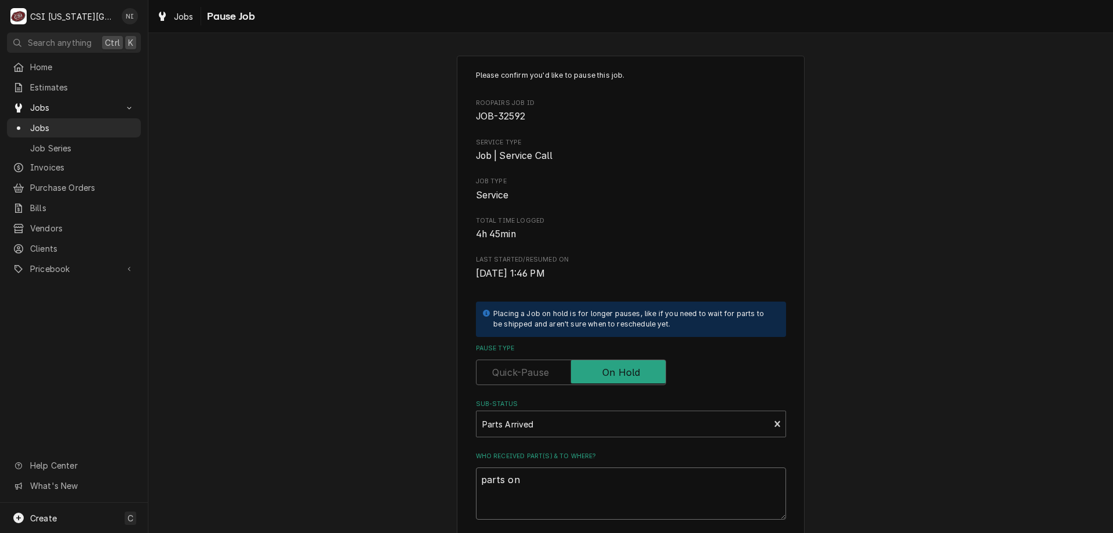
type textarea "x"
type textarea "parts on c"
type textarea "x"
type textarea "parts on co"
type textarea "x"
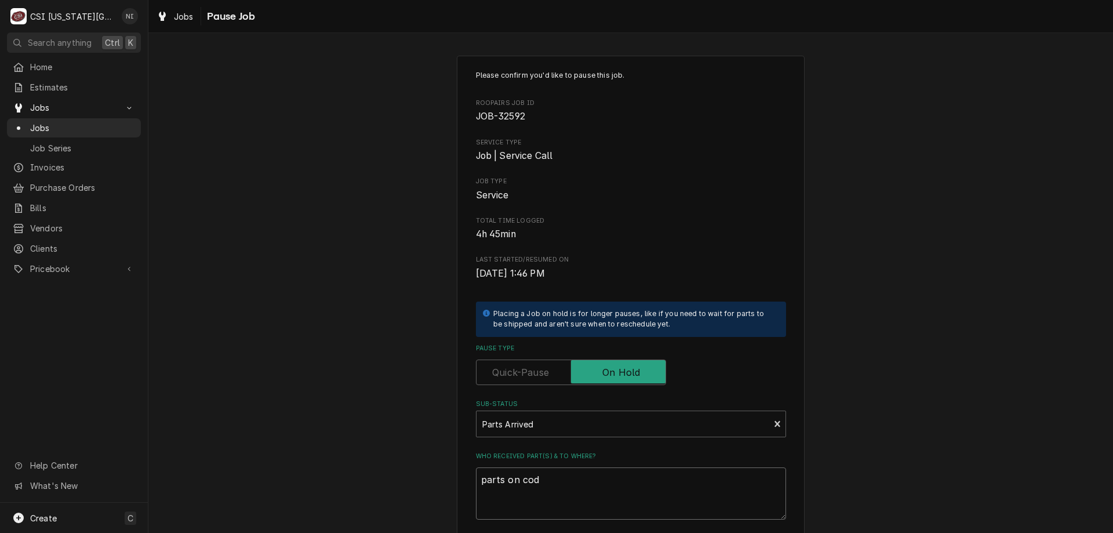
type textarea "parts on cody"
type textarea "x"
type textarea "parts on cody s"
type textarea "x"
type textarea "parts on cody sh"
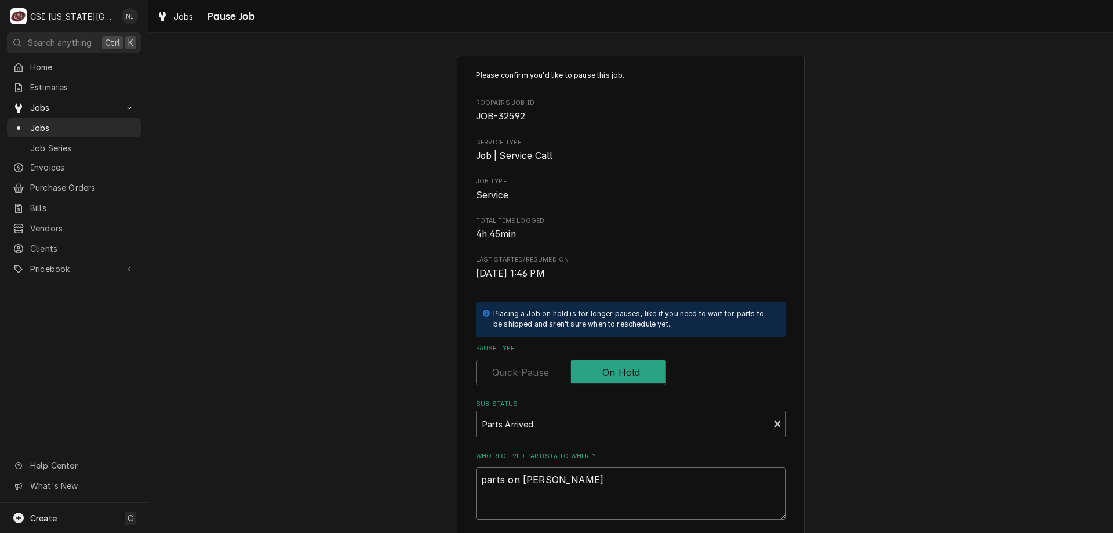
type textarea "x"
type textarea "parts on cody she"
type textarea "x"
type textarea "parts on cody shel"
type textarea "x"
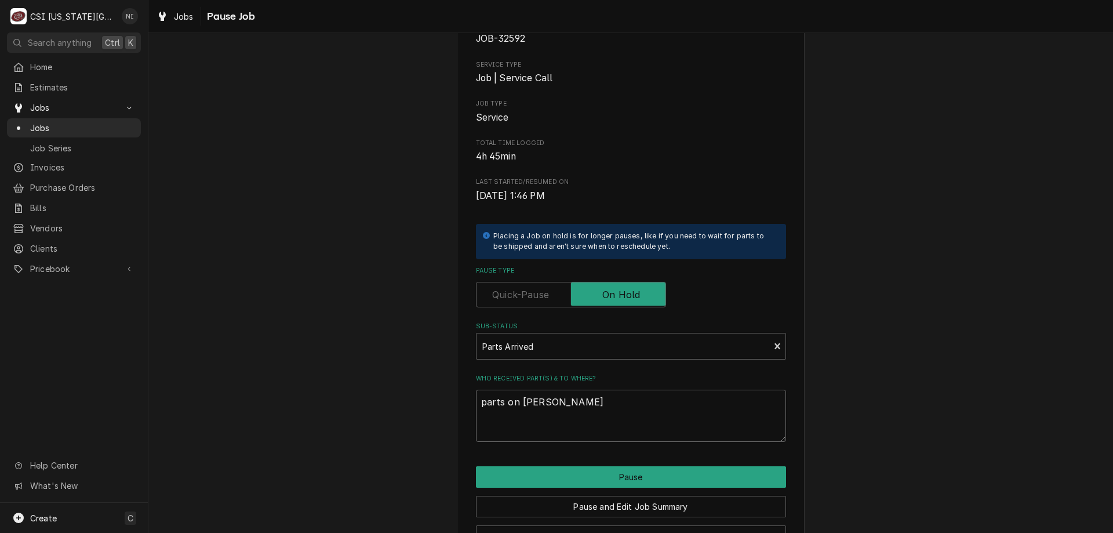
scroll to position [116, 0]
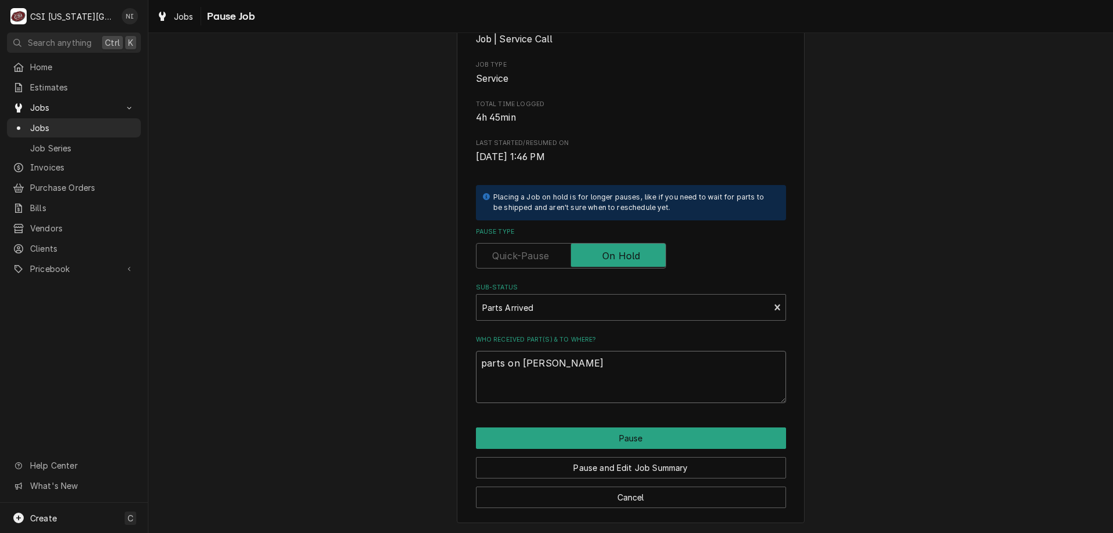
type textarea "parts on cody shelf"
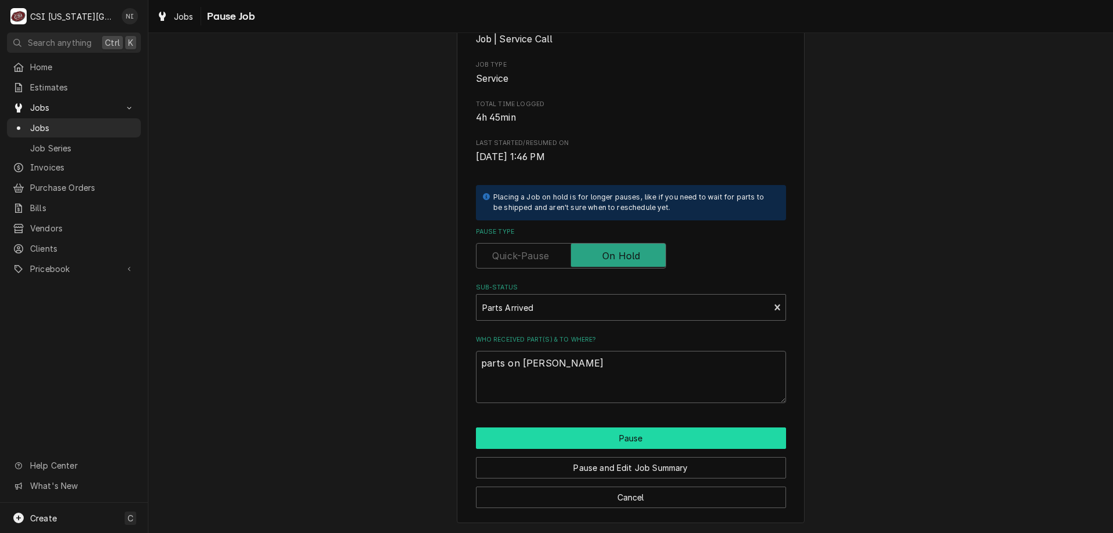
click at [661, 443] on button "Pause" at bounding box center [631, 437] width 310 height 21
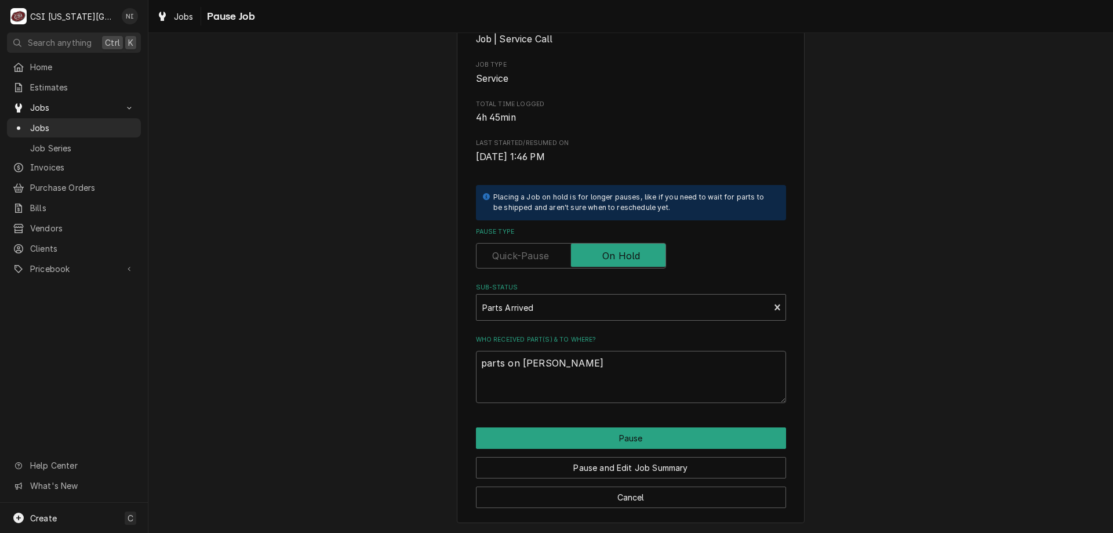
type textarea "x"
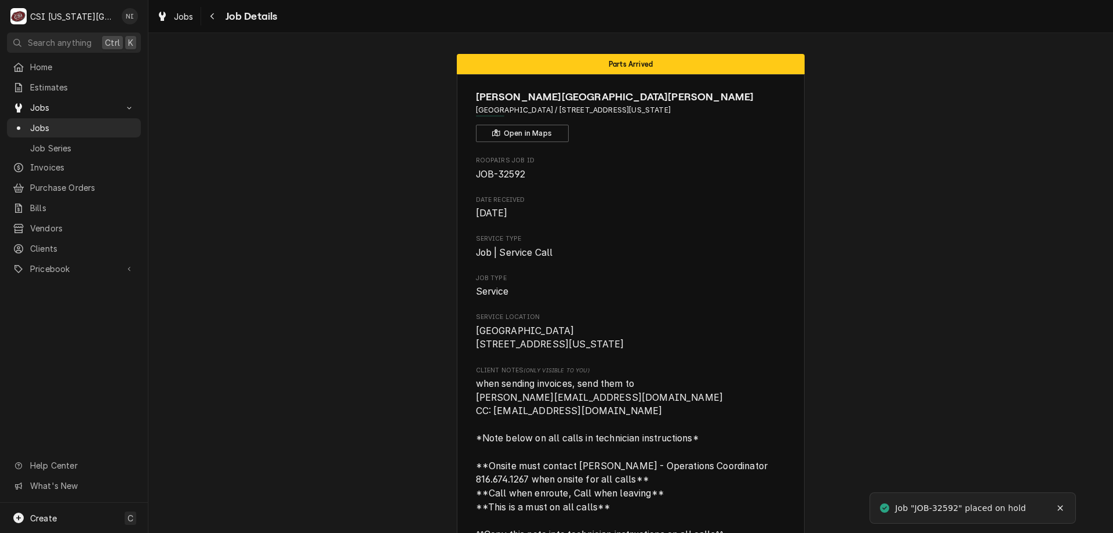
click at [49, 123] on span "Jobs" at bounding box center [82, 128] width 105 height 12
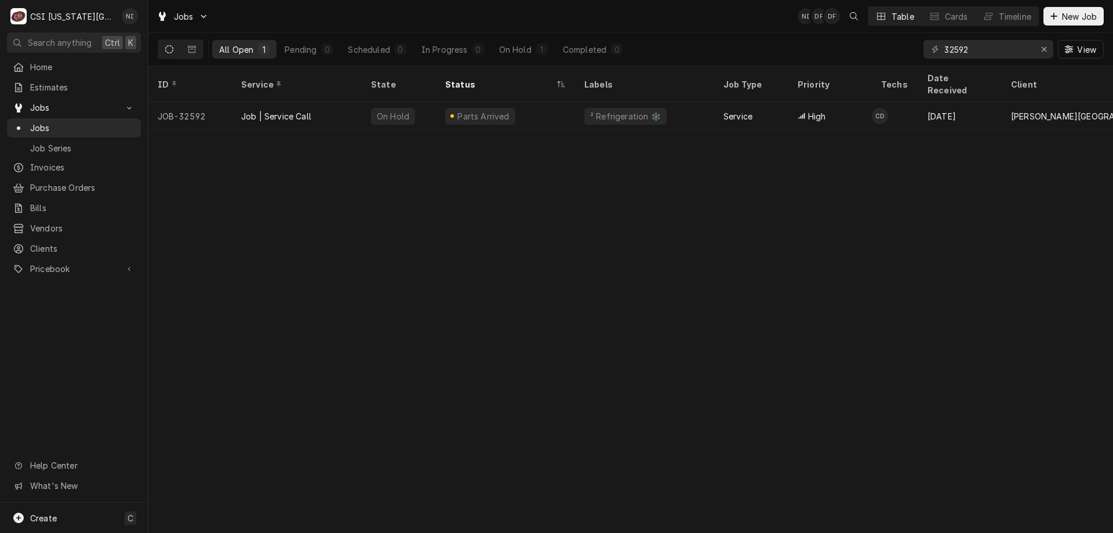
drag, startPoint x: 90, startPoint y: 122, endPoint x: 123, endPoint y: 123, distance: 33.1
click at [92, 123] on span "Jobs" at bounding box center [82, 128] width 105 height 12
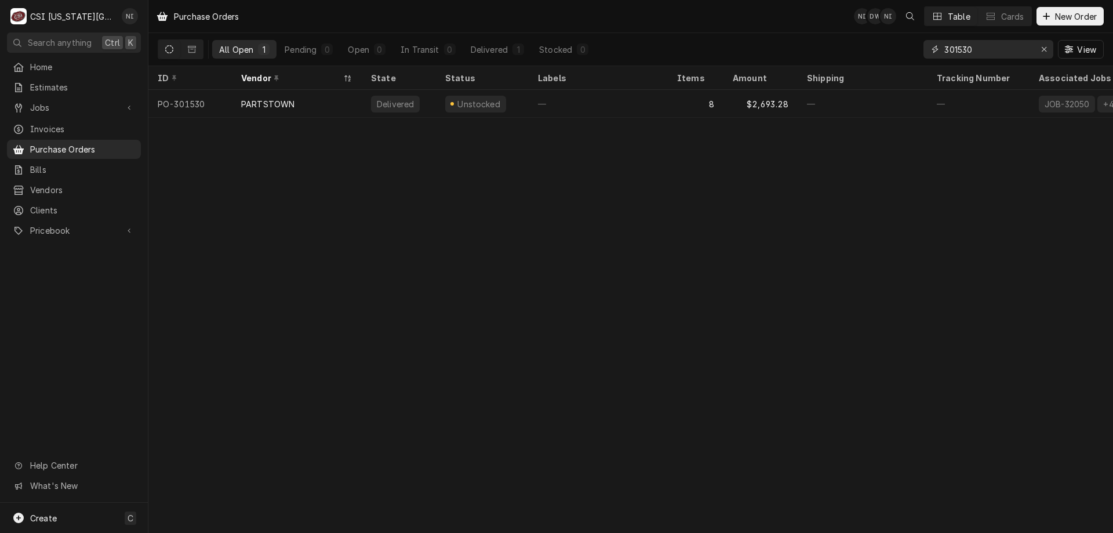
click at [1046, 48] on icon "Erase input" at bounding box center [1044, 49] width 6 height 8
click at [984, 49] on input "Dynamic Content Wrapper" at bounding box center [998, 49] width 109 height 19
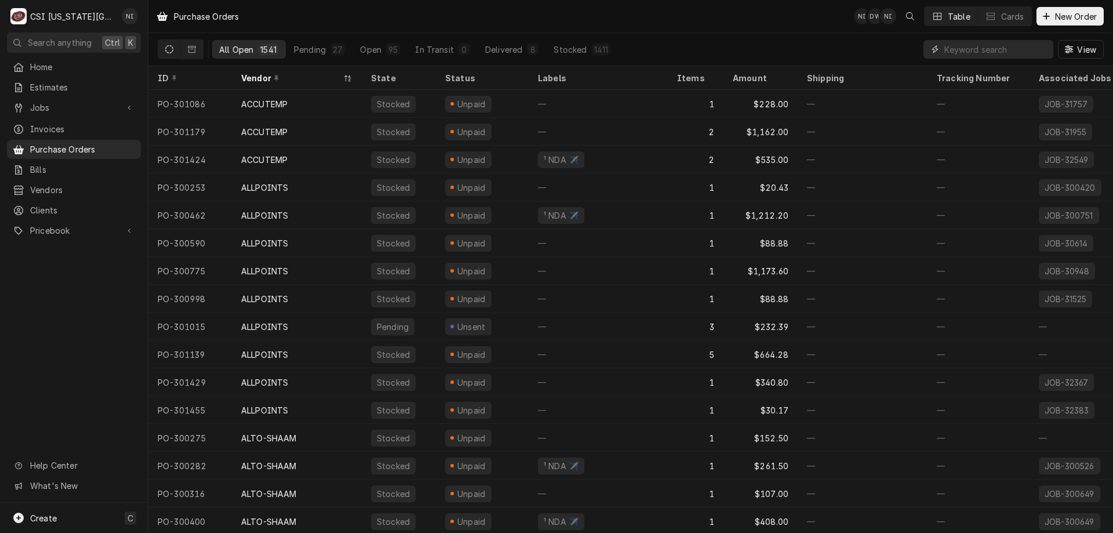
click at [984, 50] on input "Dynamic Content Wrapper" at bounding box center [995, 49] width 103 height 19
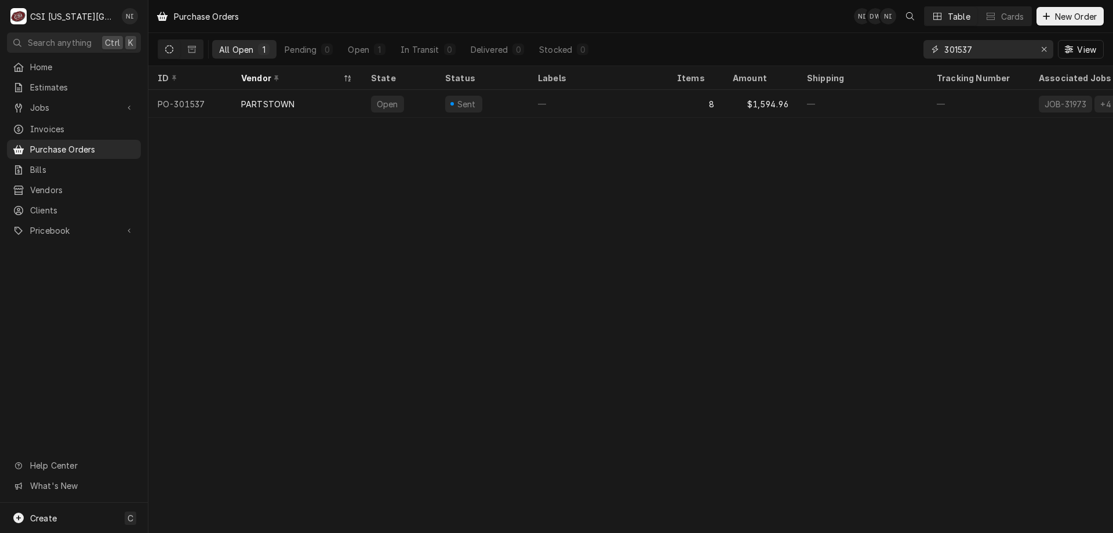
type input "301537"
click at [420, 100] on div "Open" at bounding box center [399, 104] width 74 height 28
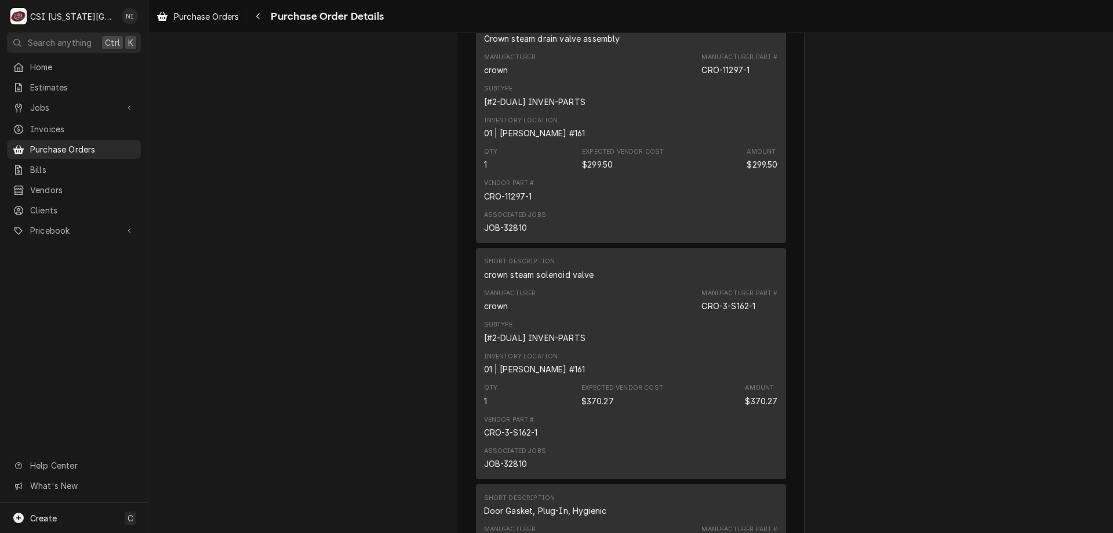
scroll to position [601, 0]
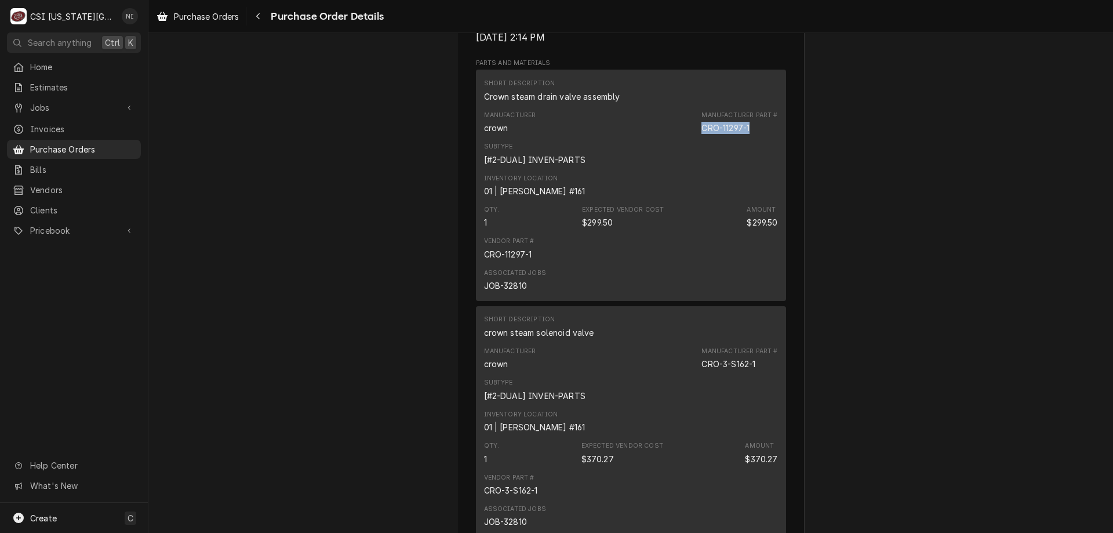
drag, startPoint x: 750, startPoint y: 162, endPoint x: 697, endPoint y: 165, distance: 52.9
click at [697, 138] on div "Manufacturer crown Manufacturer Part # CRO-11297-1" at bounding box center [631, 122] width 294 height 31
copy div "CRO-11297-1"
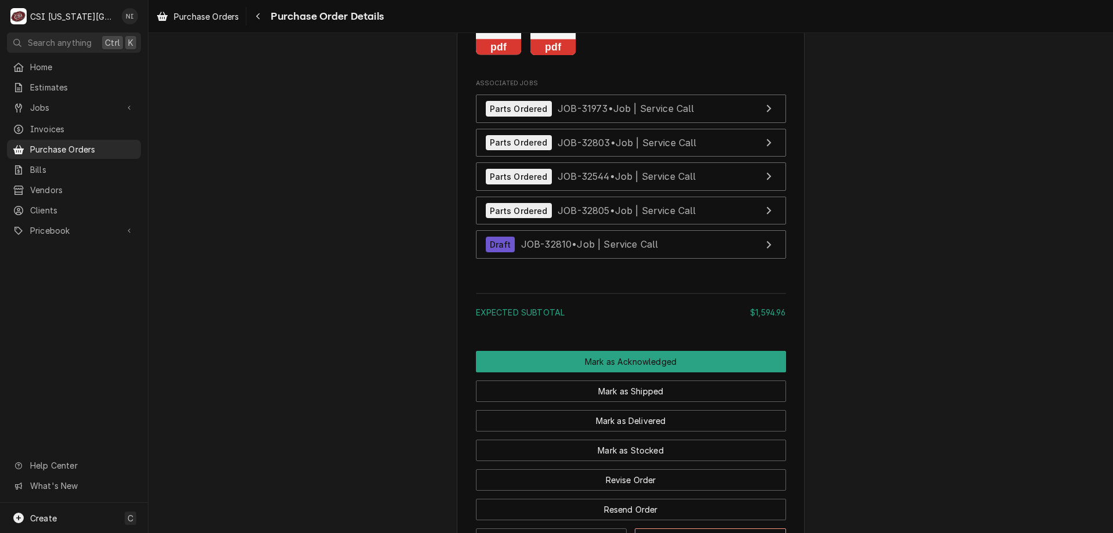
scroll to position [2628, 0]
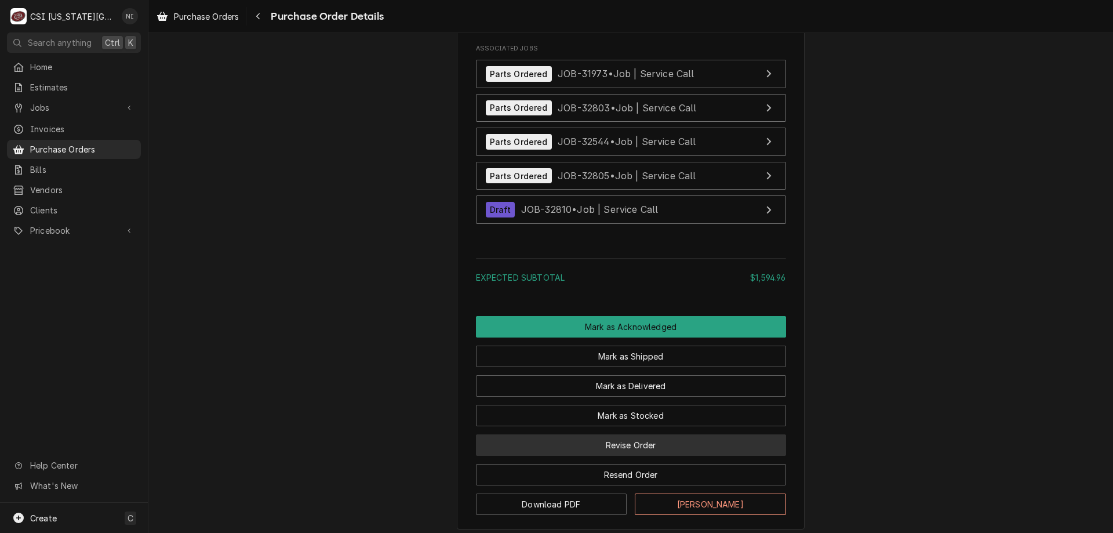
click at [673, 456] on button "Revise Order" at bounding box center [631, 444] width 310 height 21
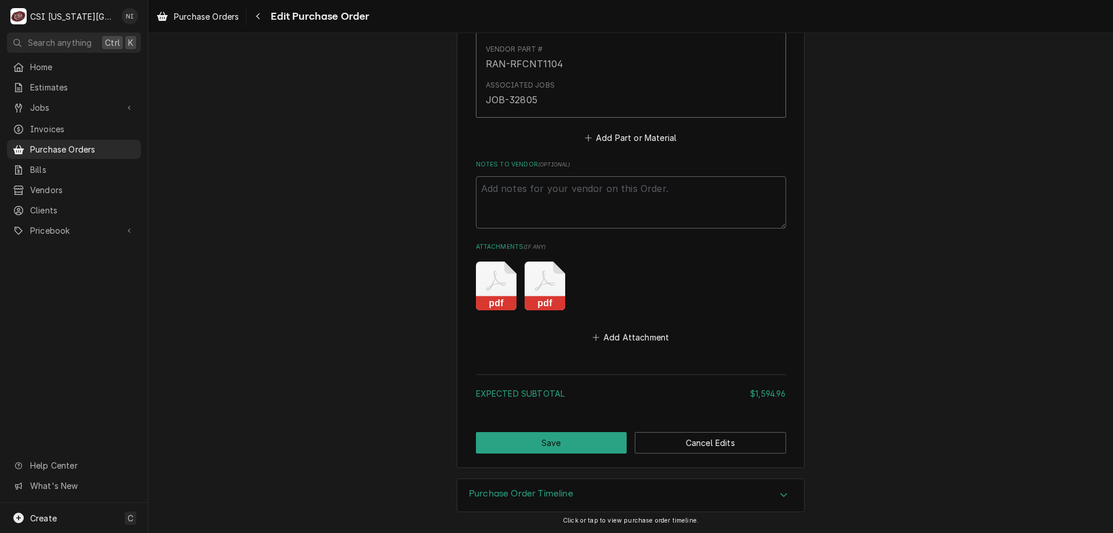
scroll to position [2553, 0]
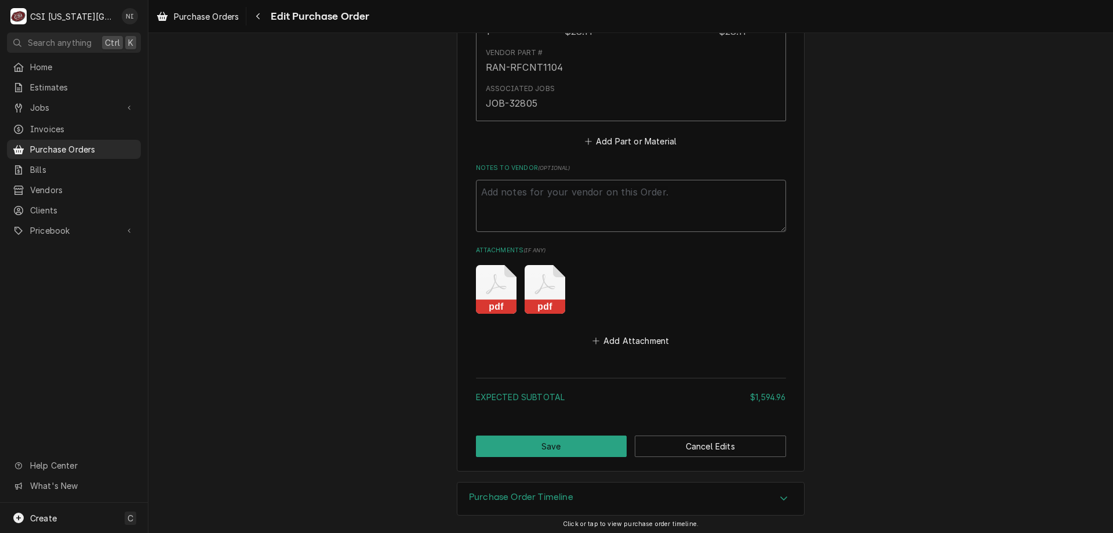
click at [593, 197] on textarea "Notes to Vendor ( optional )" at bounding box center [631, 206] width 310 height 52
type textarea "x"
type textarea "w"
type textarea "x"
type textarea "wai"
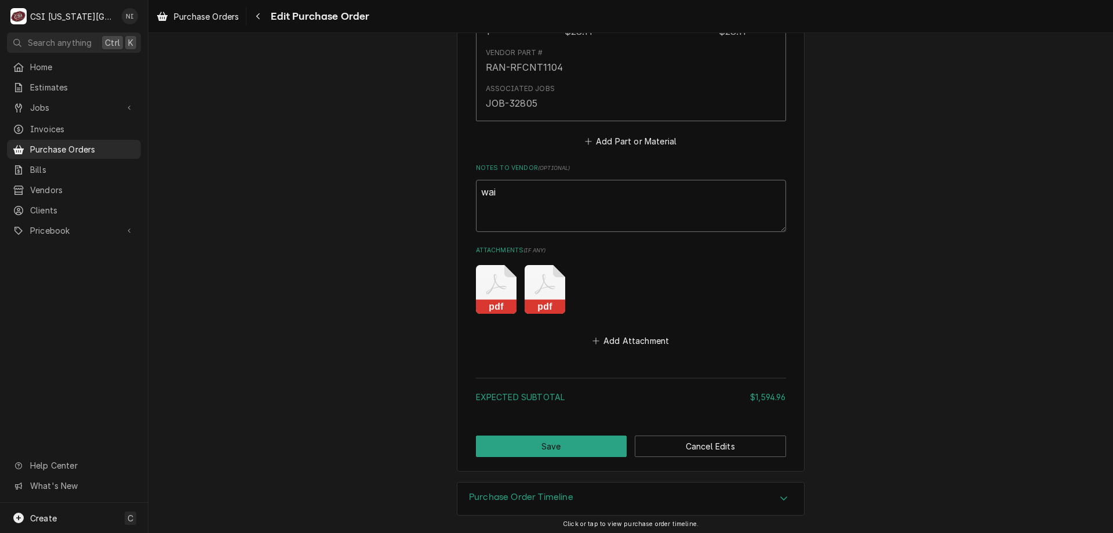
type textarea "x"
type textarea "waiti"
type textarea "x"
type textarea "waitin"
type textarea "x"
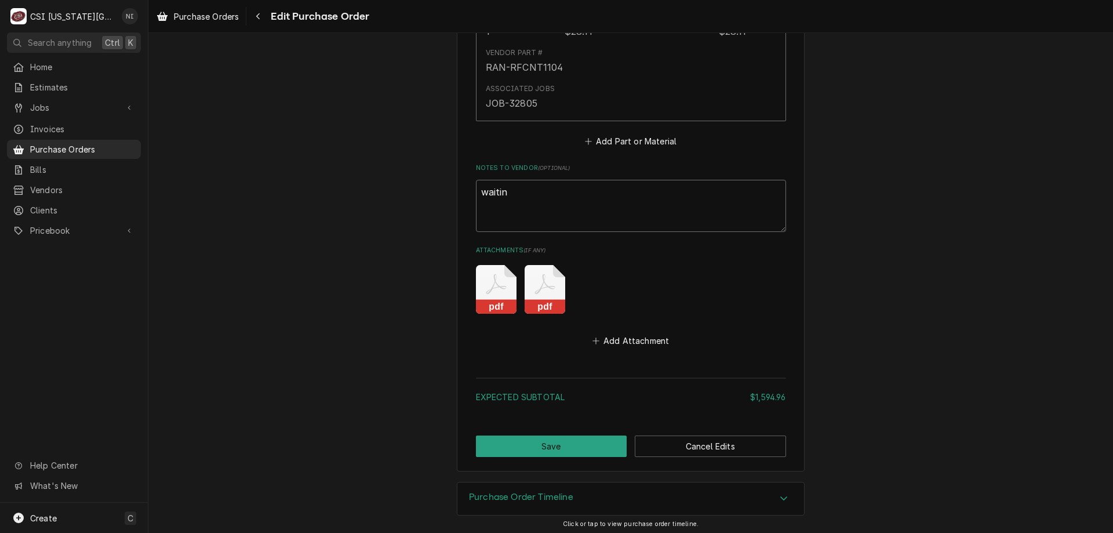
type textarea "waiting"
type textarea "x"
type textarea "waiting f"
type textarea "x"
type textarea "waiting for"
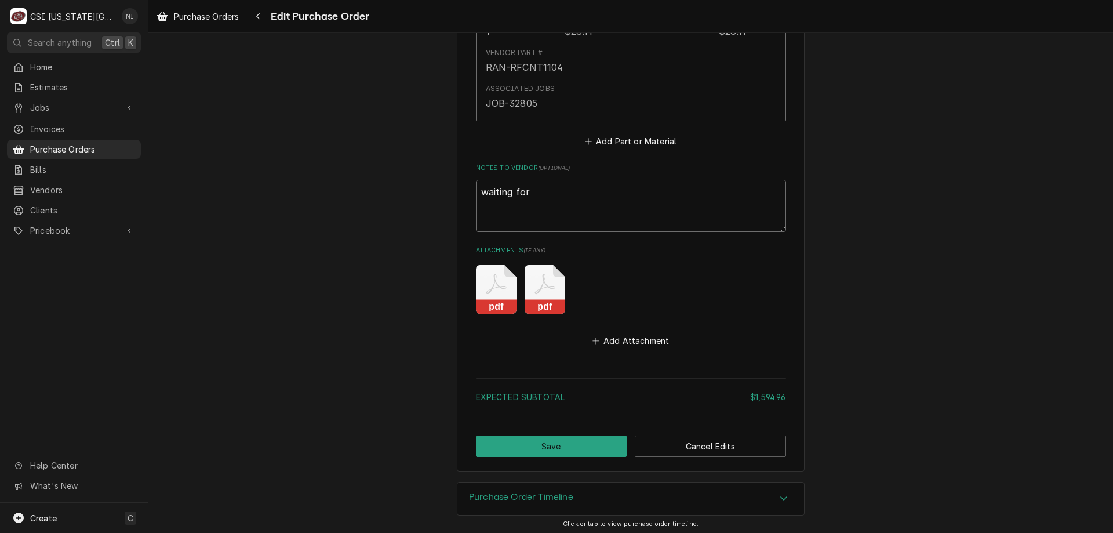
type textarea "x"
type textarea "waiting for"
type textarea "x"
type textarea "waiting for"
type textarea "x"
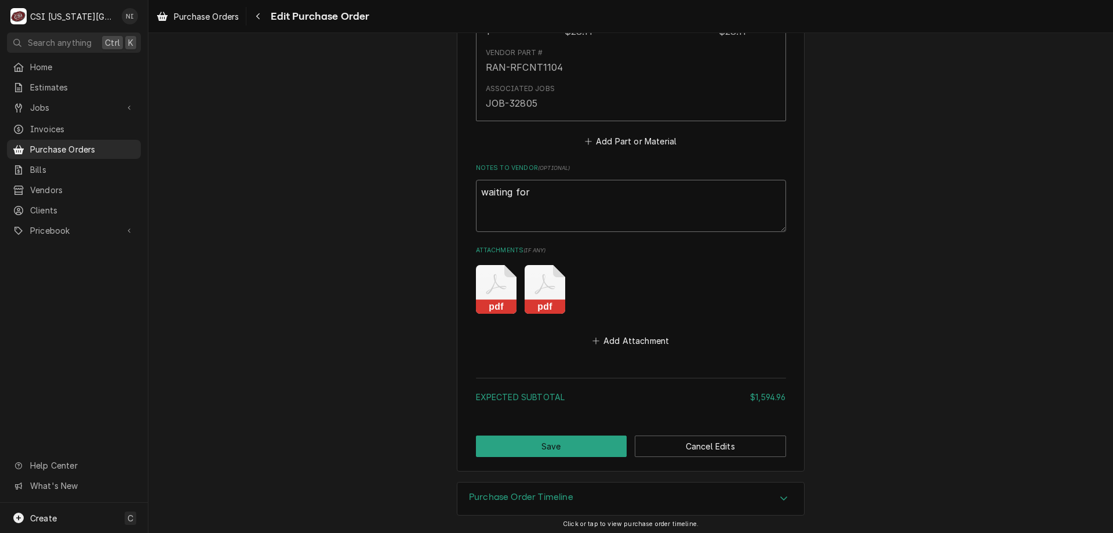
type textarea "waiting for;"
type textarea "x"
type textarea "waiting for"
type textarea "x"
type textarea "waiting for:"
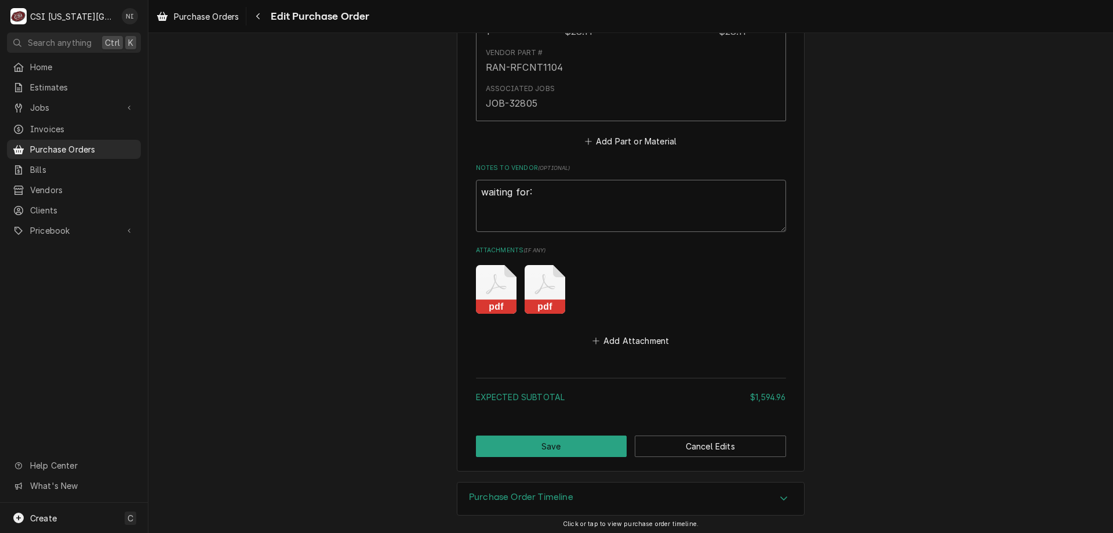
type textarea "x"
type textarea "waiting for:"
type textarea "x"
type textarea "waiting for: F"
type textarea "x"
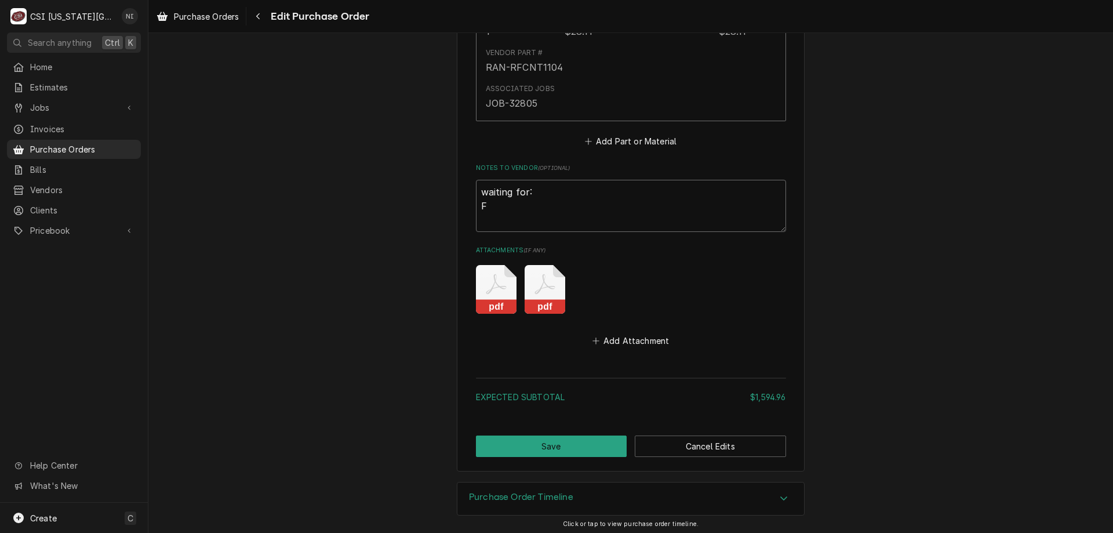
type textarea "waiting for:"
paste textarea "CRO-11297-1"
type textarea "x"
type textarea "waiting for: CRO-11297-1"
click at [576, 443] on button "Save" at bounding box center [551, 445] width 151 height 21
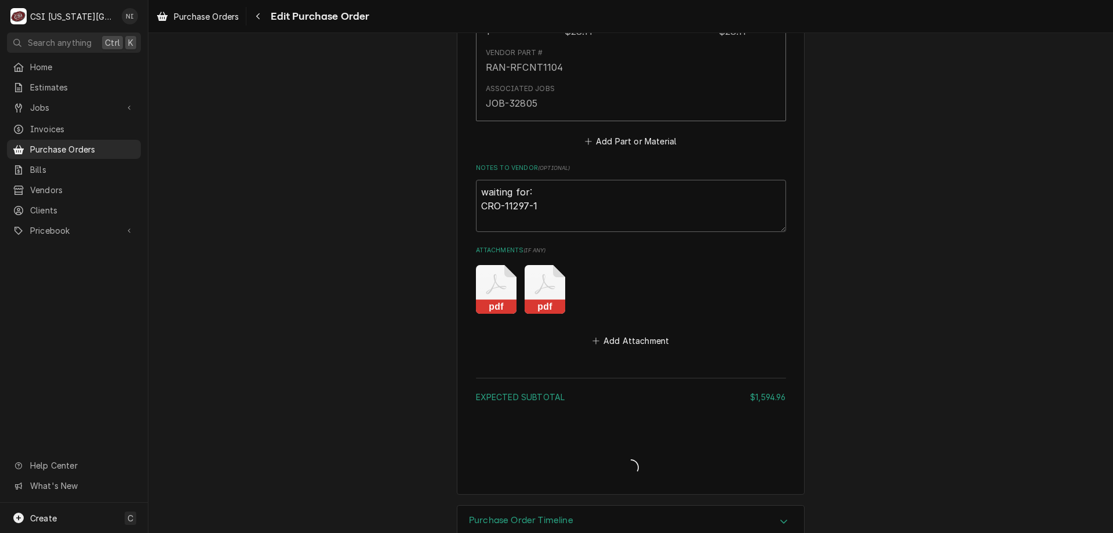
type textarea "x"
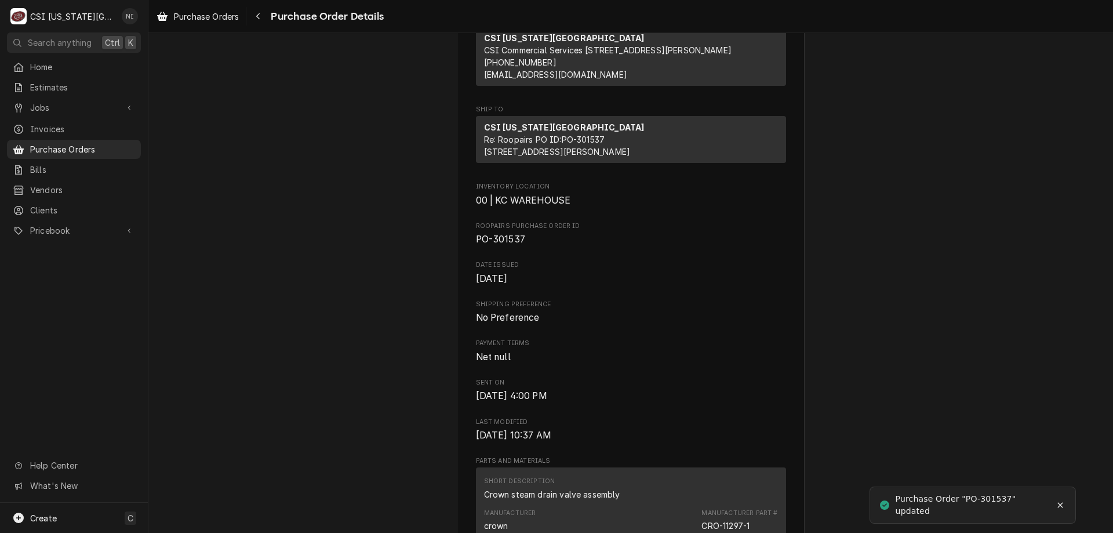
scroll to position [348, 0]
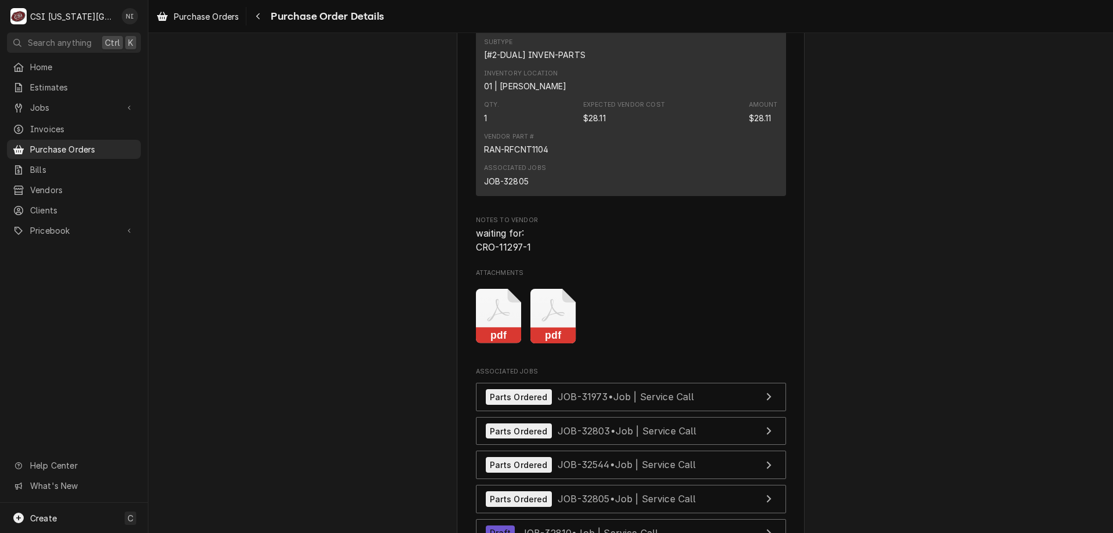
scroll to position [2588, 0]
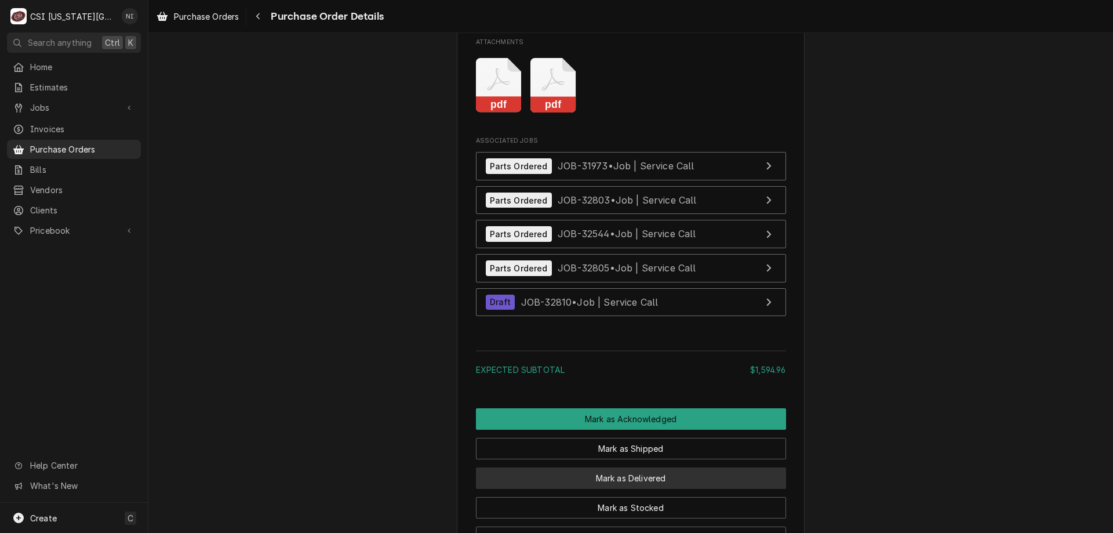
drag, startPoint x: 588, startPoint y: 511, endPoint x: 594, endPoint y: 505, distance: 8.2
click at [589, 489] on button "Mark as Delivered" at bounding box center [631, 477] width 310 height 21
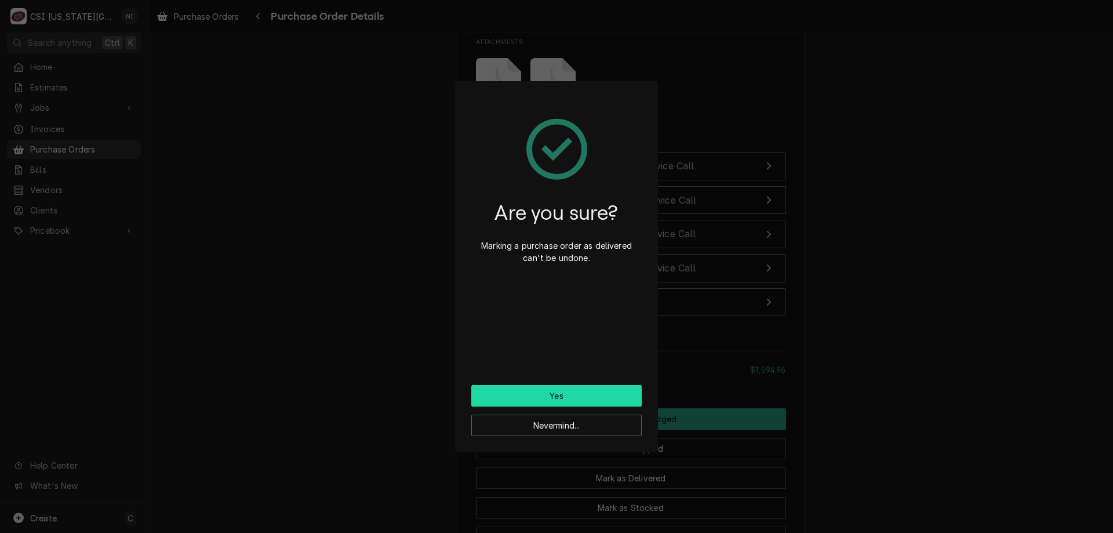
click at [555, 398] on button "Yes" at bounding box center [556, 395] width 170 height 21
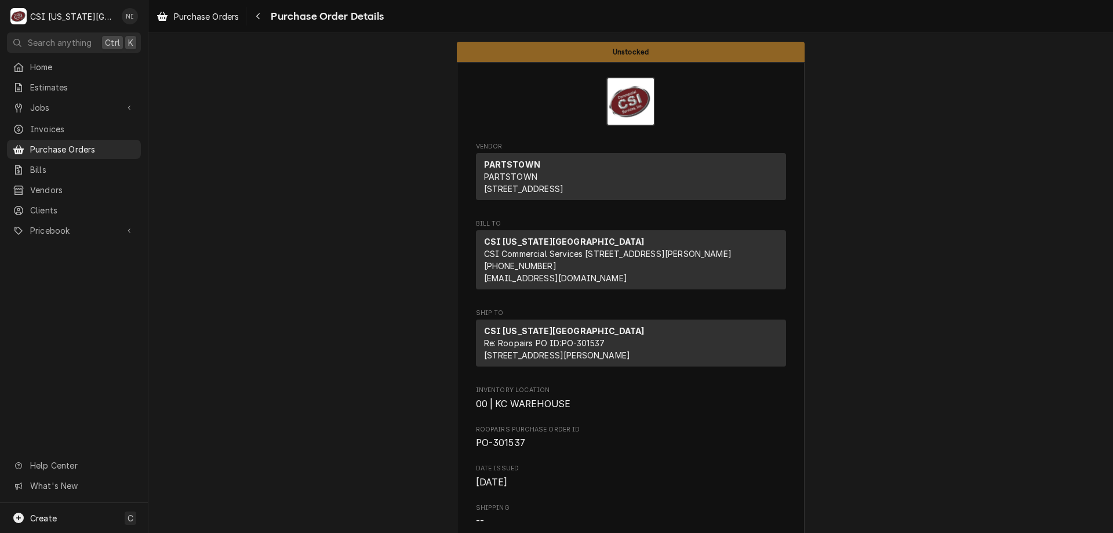
click at [109, 108] on span "Jobs" at bounding box center [74, 107] width 88 height 12
click at [96, 122] on span "Jobs" at bounding box center [82, 128] width 105 height 12
click at [93, 181] on span "Purchase Orders" at bounding box center [82, 187] width 105 height 12
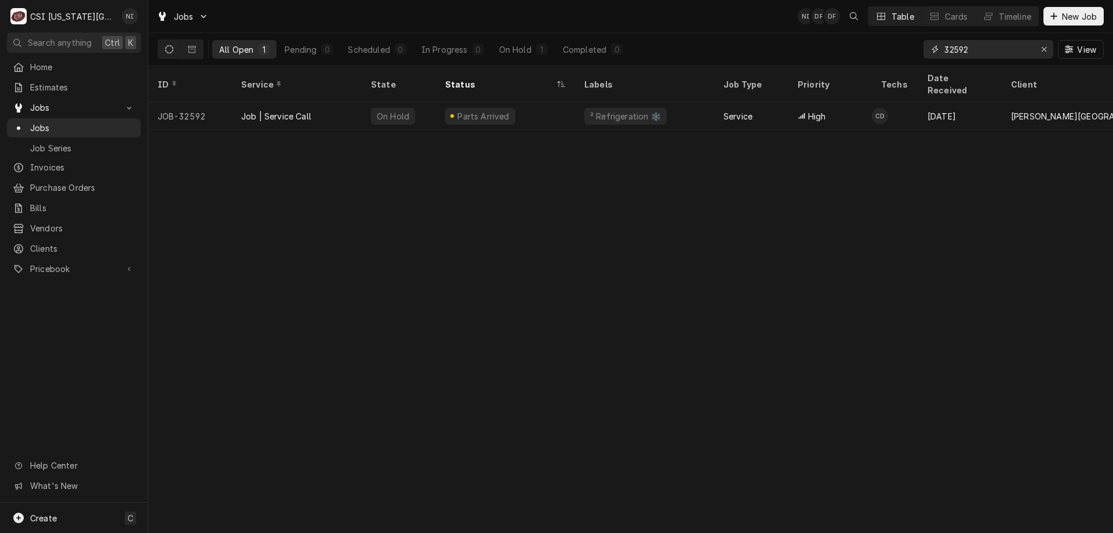
drag, startPoint x: 967, startPoint y: 49, endPoint x: 858, endPoint y: 48, distance: 108.4
click at [859, 48] on div "All Open 1 Pending 0 Scheduled 0 In Progress 0 On Hold 1 Completed 0 32592 View" at bounding box center [631, 49] width 946 height 32
type input "32810"
click at [708, 102] on div "² Hold & Warm ♨️ +2 more" at bounding box center [644, 116] width 139 height 28
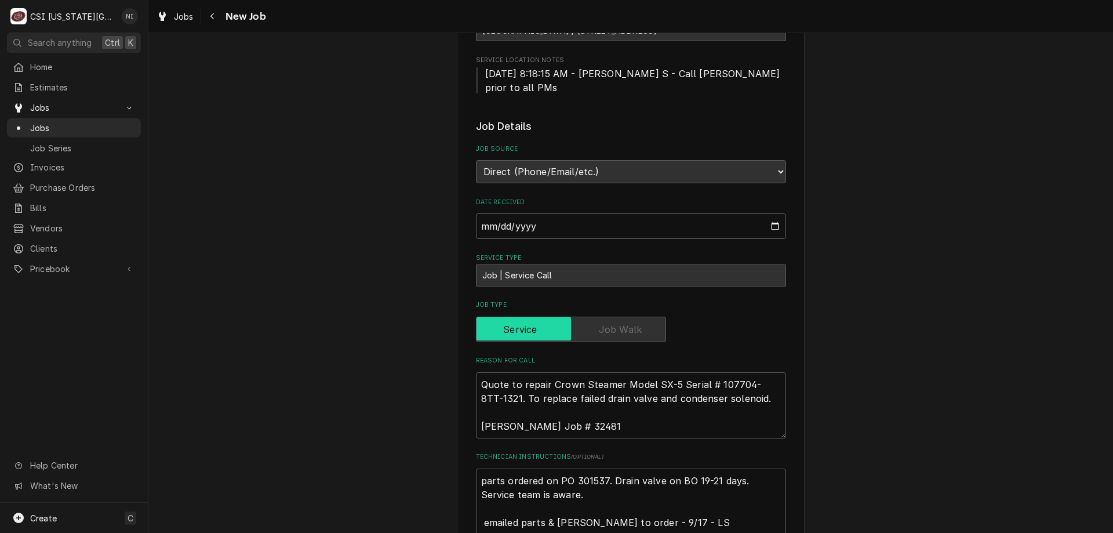
scroll to position [232, 0]
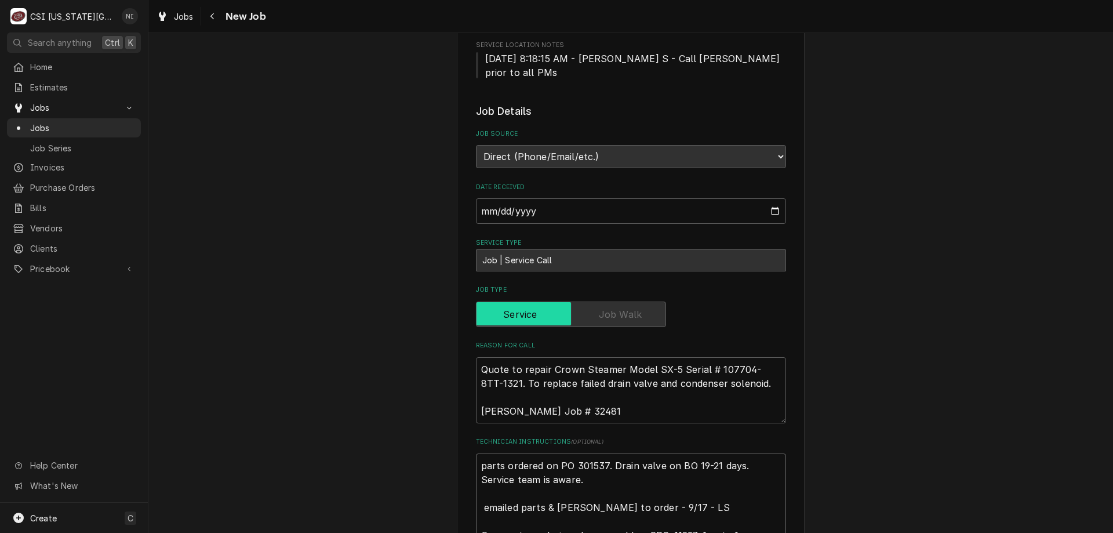
click at [477, 453] on textarea "parts ordered on PO 301537. Drain valve on BO 19-21 days. Service team is aware…" at bounding box center [631, 514] width 310 height 122
type textarea "x"
type textarea "parts ordered on PO 301537. Drain valve on BO 19-21 days. Service team is aware…"
type textarea "x"
type textarea "P parts ordered on PO 301537. Drain valve on BO 19-21 days. Service team is awa…"
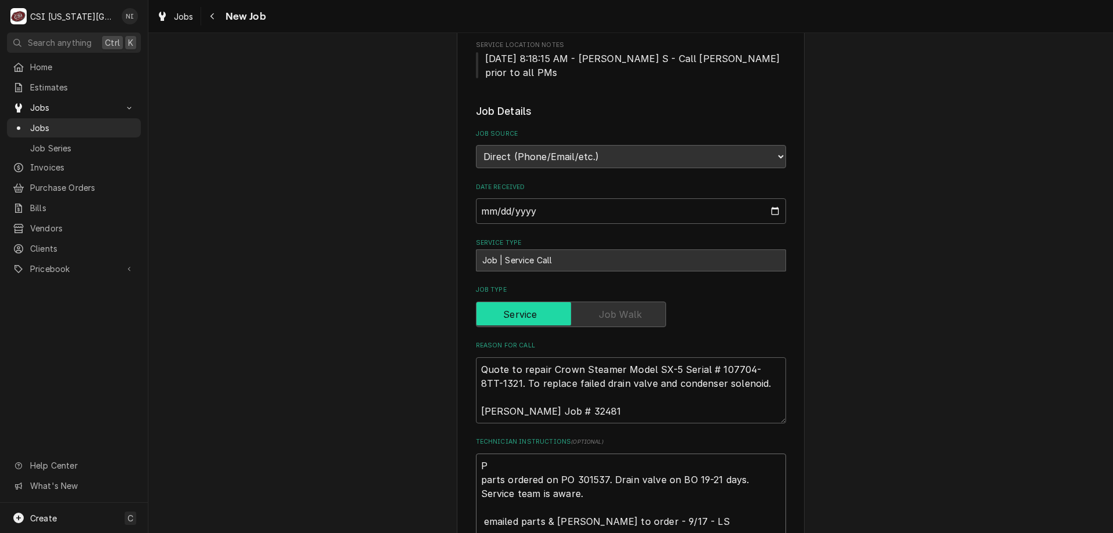
type textarea "x"
type textarea "Pz parts ordered on PO 301537. Drain valve on BO 19-21 days. Service team is aw…"
type textarea "x"
type textarea "Pzr parts ordered on PO 301537. Drain valve on BO 19-21 days. Service team is a…"
type textarea "x"
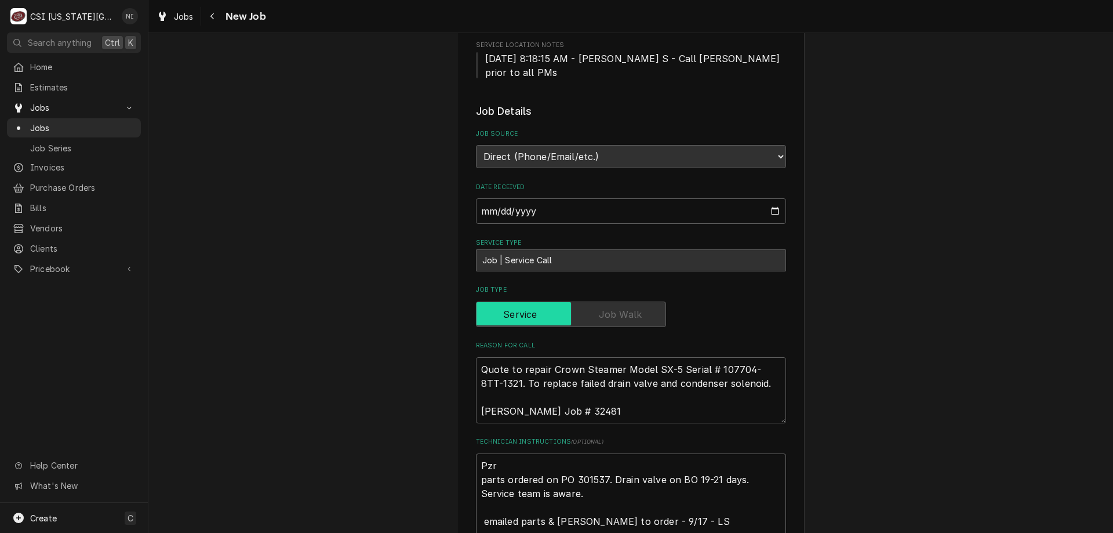
type textarea "Pz parts ordered on PO 301537. Drain valve on BO 19-21 days. Service team is aw…"
type textarea "x"
type textarea "Pa parts ordered on PO 301537. Drain valve on BO 19-21 days. Service team is aw…"
type textarea "x"
type textarea "Par parts ordered on PO 301537. Drain valve on BO 19-21 days. Service team is a…"
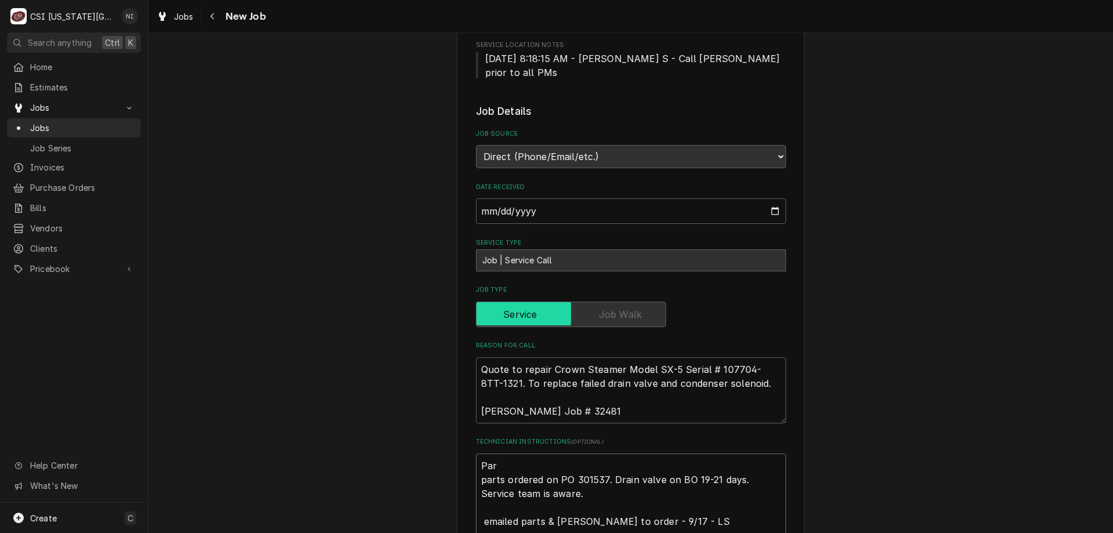
type textarea "x"
type textarea "Part parts ordered on PO 301537. Drain valve on BO 19-21 days. Service team is …"
type textarea "x"
type textarea "Parti parts ordered on PO 301537. Drain valve on BO 19-21 days. Service team is…"
type textarea "x"
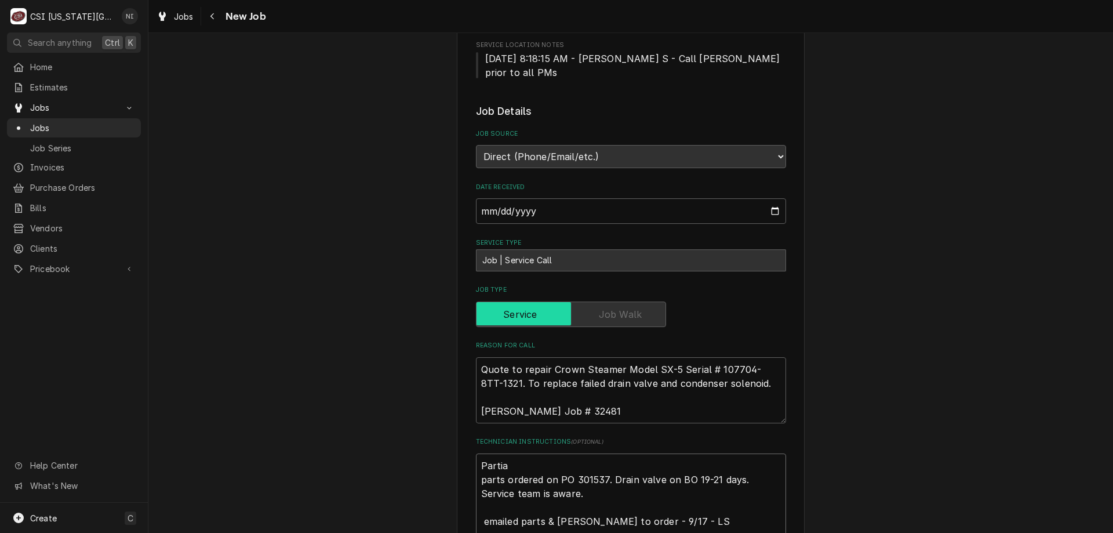
type textarea "Partial parts ordered on PO 301537. Drain valve on BO 19-21 days. Service team …"
type textarea "x"
type textarea "Partial parts ordered on PO 301537. Drain valve on BO 19-21 days. Service team …"
type textarea "x"
type textarea "Partial pa parts ordered on PO 301537. Drain valve on BO 19-21 days. Service te…"
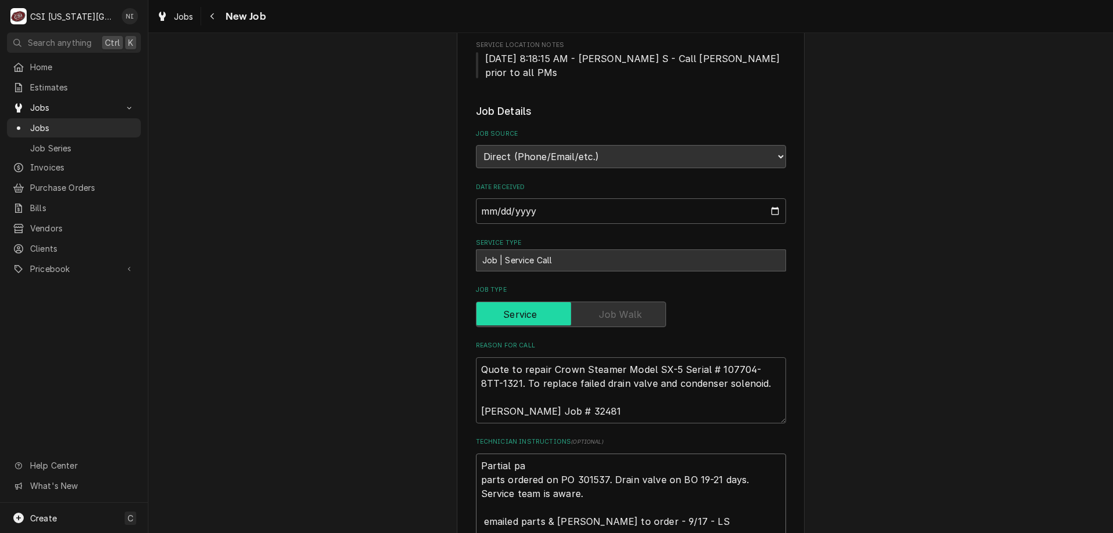
type textarea "x"
type textarea "Partial par parts ordered on PO 301537. Drain valve on BO 19-21 days. Service t…"
type textarea "x"
type textarea "Partial part parts ordered on PO 301537. Drain valve on BO 19-21 days. Service …"
type textarea "x"
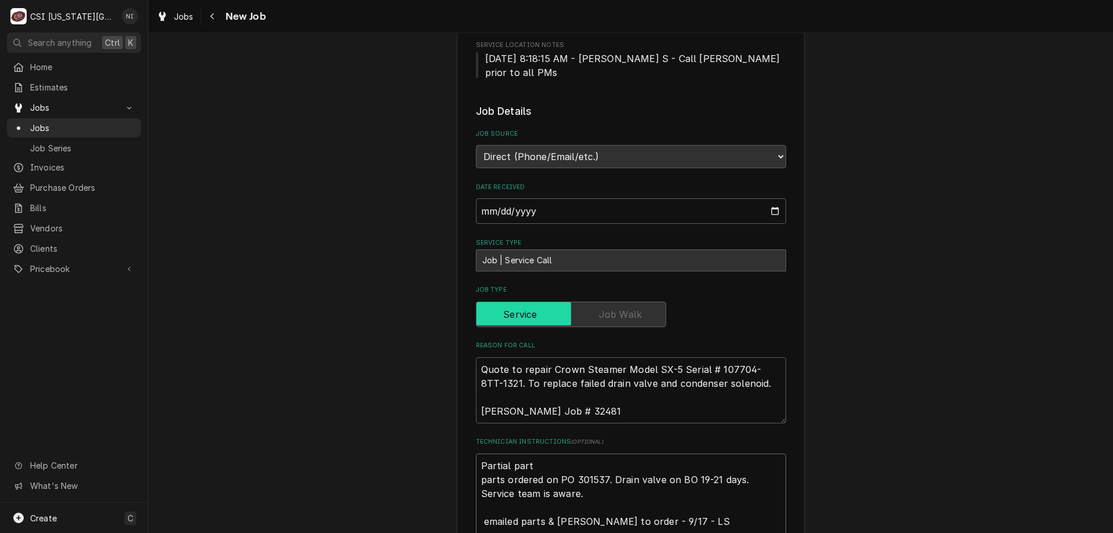
type textarea "Partial parts parts ordered on PO 301537. Drain valve on BO 19-21 days. Service…"
type textarea "x"
type textarea "Partial parts n parts ordered on PO 301537. Drain valve on BO 19-21 days. Servi…"
type textarea "x"
type textarea "Partial parts no parts ordered on PO 301537. Drain valve on BO 19-21 days. Serv…"
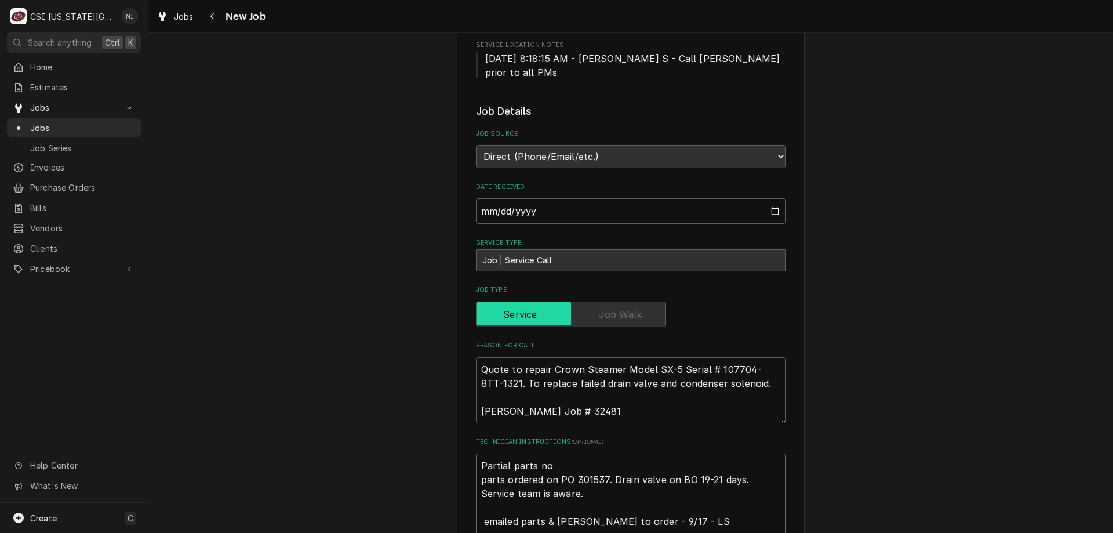
type textarea "x"
type textarea "Partial parts no parts ordered on PO 301537. Drain valve on BO 19-21 days. Serv…"
type textarea "x"
type textarea "Partial parts no h parts ordered on PO 301537. Drain valve on BO 19-21 days. Se…"
type textarea "x"
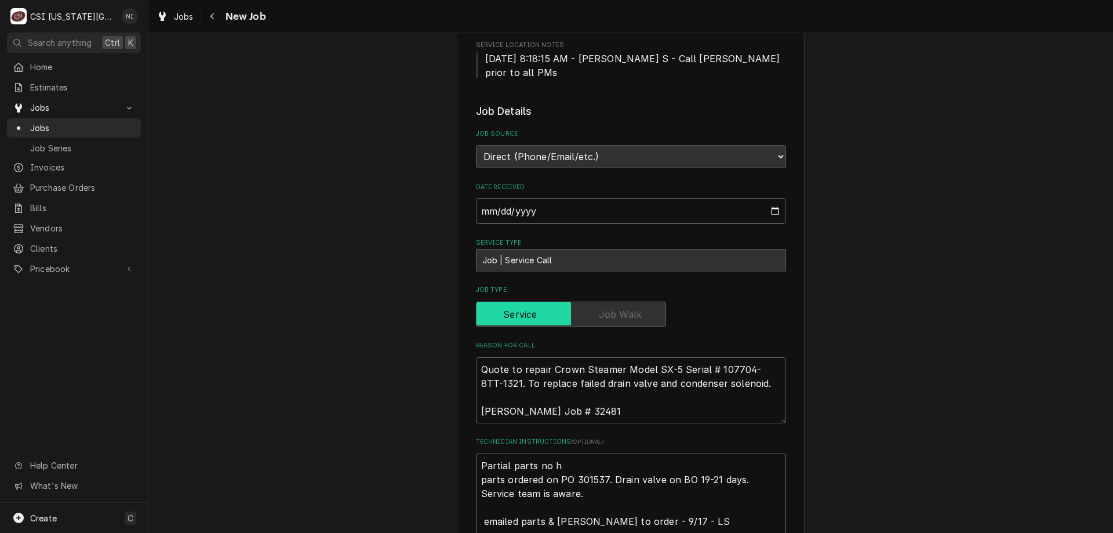
type textarea "Partial parts no ha parts ordered on PO 301537. Drain valve on BO 19-21 days. S…"
type textarea "x"
type textarea "Partial parts no h parts ordered on PO 301537. Drain valve on BO 19-21 days. Se…"
type textarea "x"
type textarea "Partial parts no parts ordered on PO 301537. Drain valve on BO 19-21 days. Serv…"
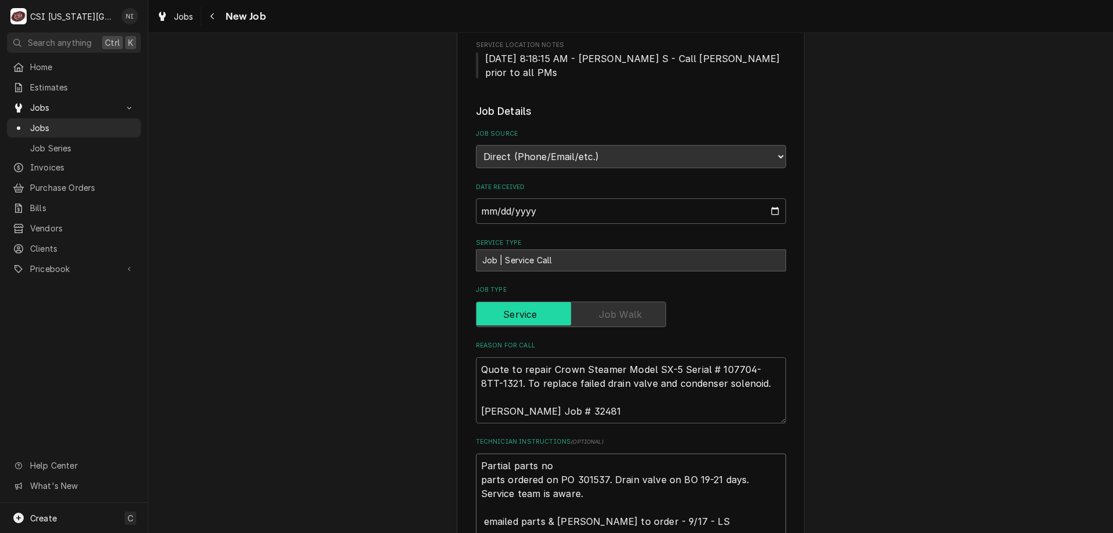
type textarea "x"
type textarea "Partial parts no parts ordered on PO 301537. Drain valve on BO 19-21 days. Serv…"
type textarea "x"
type textarea "Partial parts n parts ordered on PO 301537. Drain valve on BO 19-21 days. Servi…"
type textarea "x"
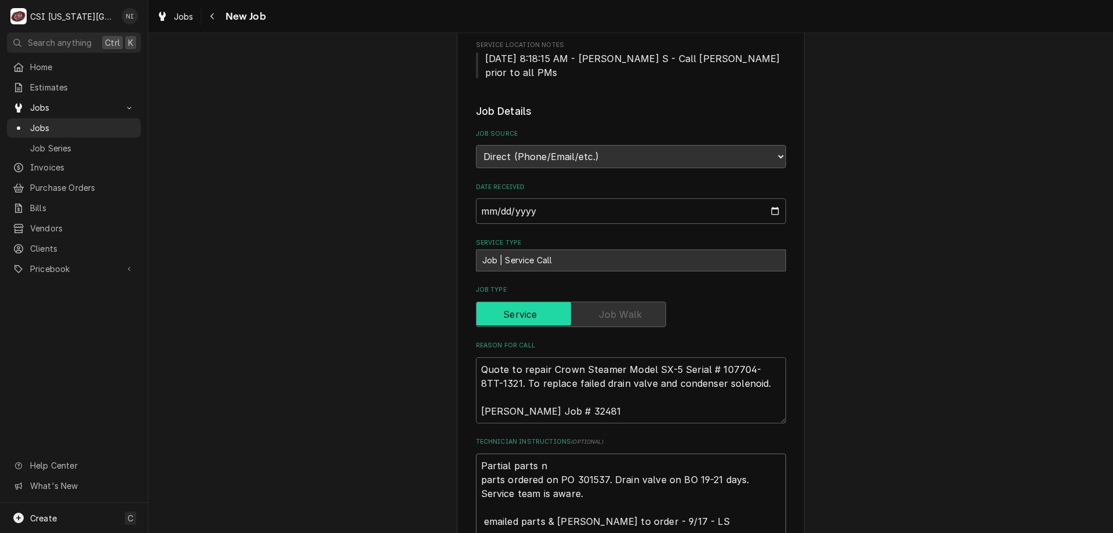
type textarea "Partial parts parts ordered on PO 301537. Drain valve on BO 19-21 days. Service…"
type textarea "x"
type textarea "Partial parts parts ordered on PO 301537. Drain valve on BO 19-21 days. Service…"
type textarea "x"
type textarea "Partial parts parts ordered on PO 301537. Drain valve on BO 19-21 days. Service…"
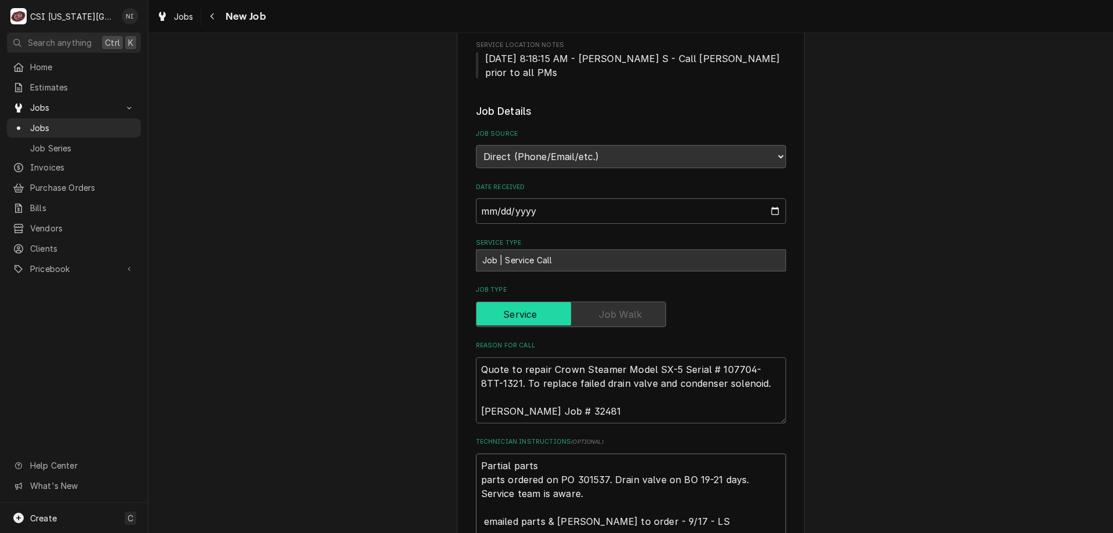
type textarea "x"
type textarea "Partial parts o parts ordered on PO 301537. Drain valve on BO 19-21 days. Servi…"
type textarea "x"
type textarea "Partial parts on parts ordered on PO 301537. Drain valve on BO 19-21 days. Serv…"
type textarea "x"
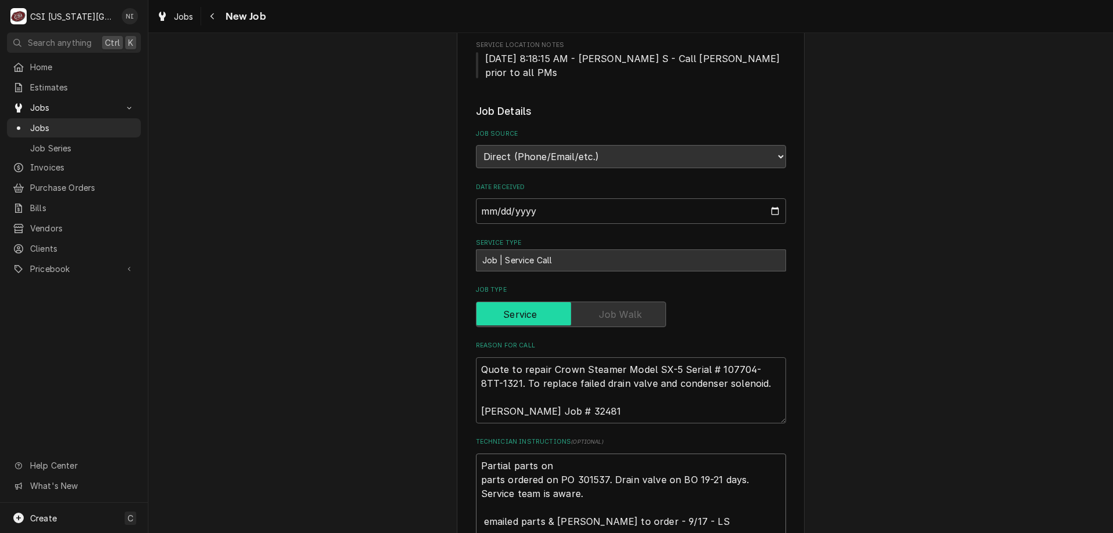
type textarea "Partial parts on parts ordered on PO 301537. Drain valve on BO 19-21 days. Serv…"
type textarea "x"
type textarea "Partial parts on h parts ordered on PO 301537. Drain valve on BO 19-21 days. Se…"
type textarea "x"
type textarea "Partial parts on ha parts ordered on PO 301537. Drain valve on BO 19-21 days. S…"
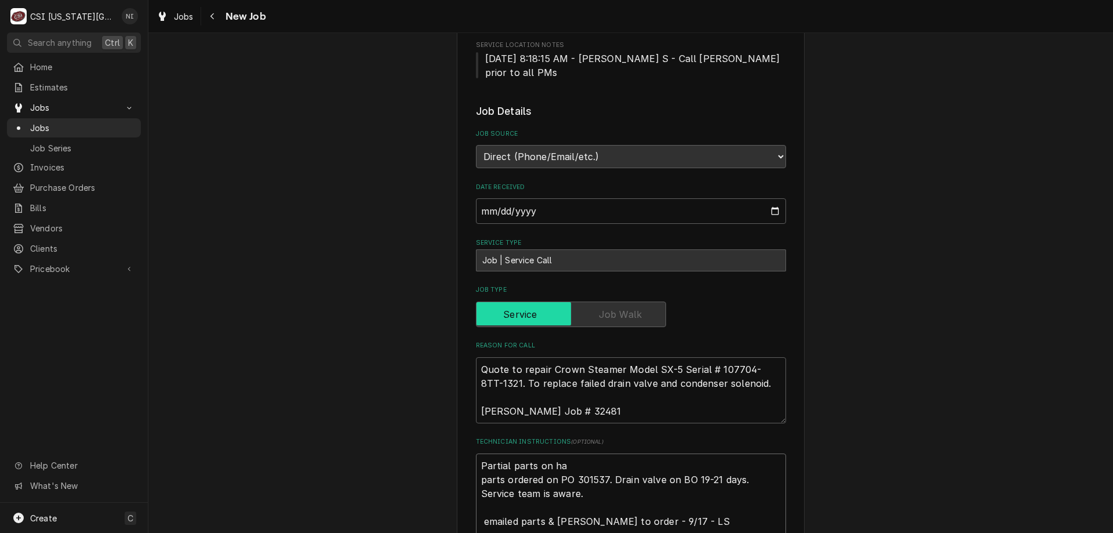
type textarea "x"
type textarea "Partial parts on haw parts ordered on PO 301537. Drain valve on BO 19-21 days. …"
type textarea "x"
type textarea "Partial parts on hawk parts ordered on PO 301537. Drain valve on BO 19-21 days.…"
type textarea "x"
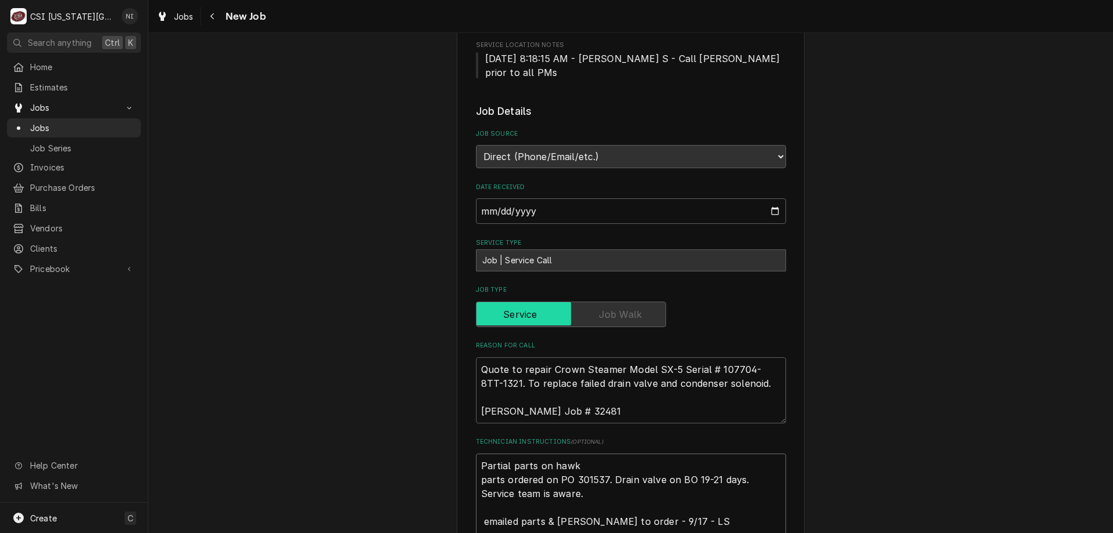
type textarea "Partial parts on hawki parts ordered on PO 301537. Drain valve on BO 19-21 days…"
type textarea "x"
type textarea "Partial parts on hawkin parts ordered on PO 301537. Drain valve on BO 19-21 day…"
type textarea "x"
type textarea "Partial parts on [PERSON_NAME] parts ordered on PO 301537. Drain valve on BO 19…"
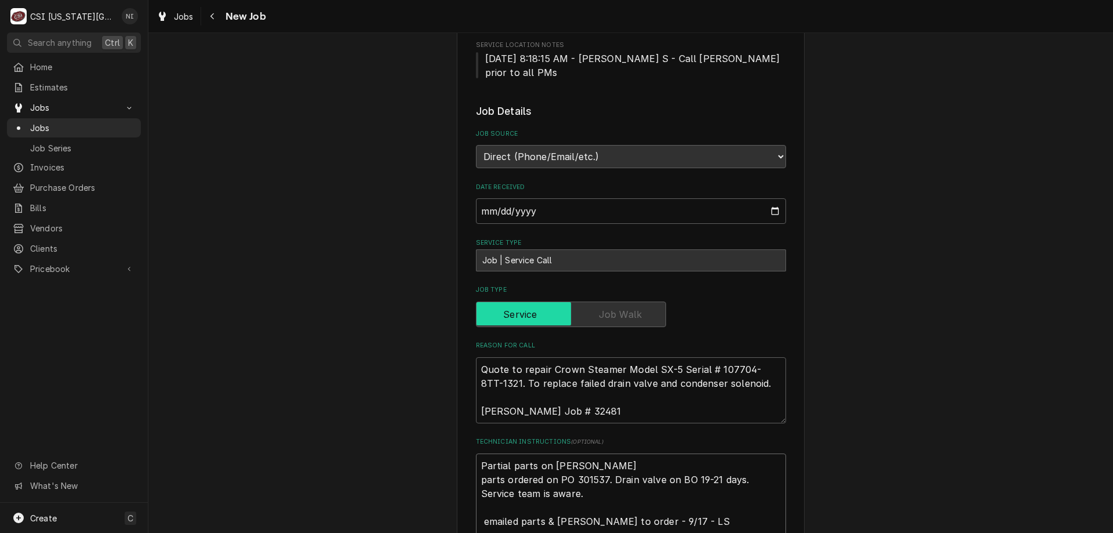
type textarea "x"
type textarea "Partial parts on [PERSON_NAME] s parts ordered on PO 301537. Drain valve on BO …"
type textarea "x"
type textarea "Partial parts on [PERSON_NAME] parts ordered on PO 301537. Drain valve on BO 19…"
type textarea "x"
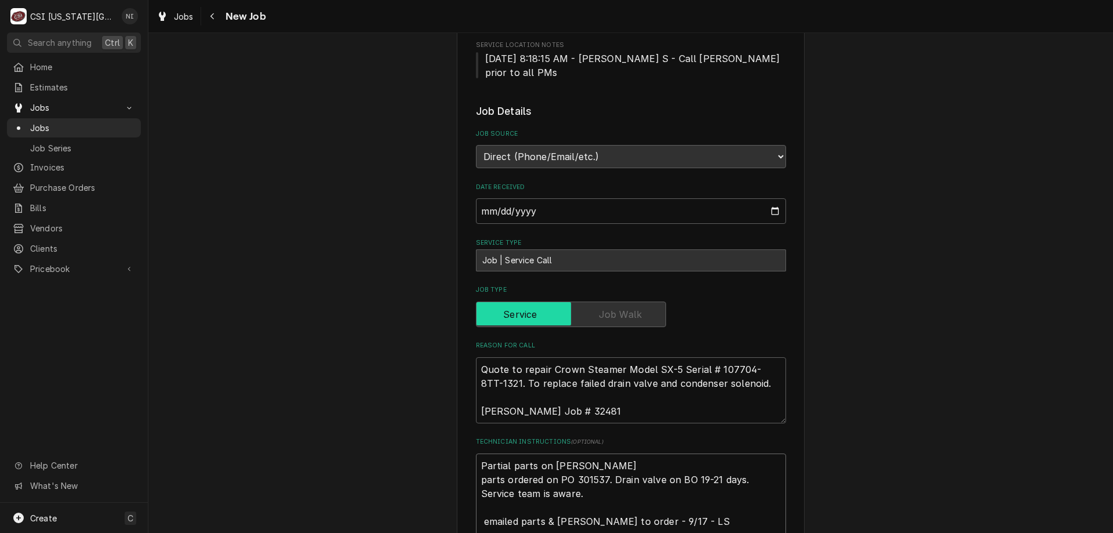
type textarea "Partial parts on [PERSON_NAME] she parts ordered on PO 301537. Drain valve on B…"
type textarea "x"
type textarea "Partial parts on [PERSON_NAME] parts ordered on PO 301537. Drain valve on BO 19…"
type textarea "x"
type textarea "Partial parts on [PERSON_NAME] shelf parts ordered on PO 301537. Drain valve on…"
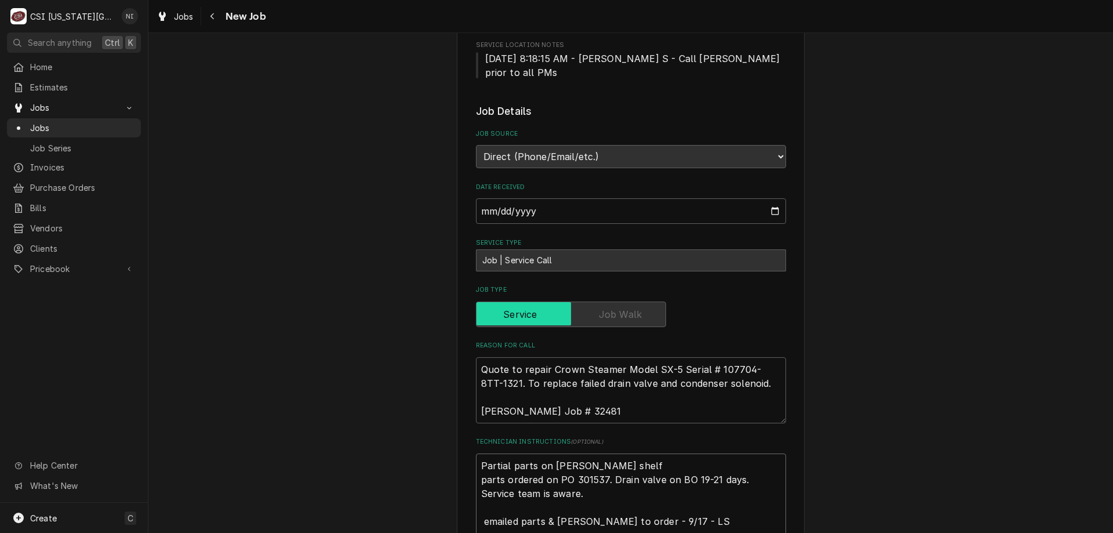
type textarea "x"
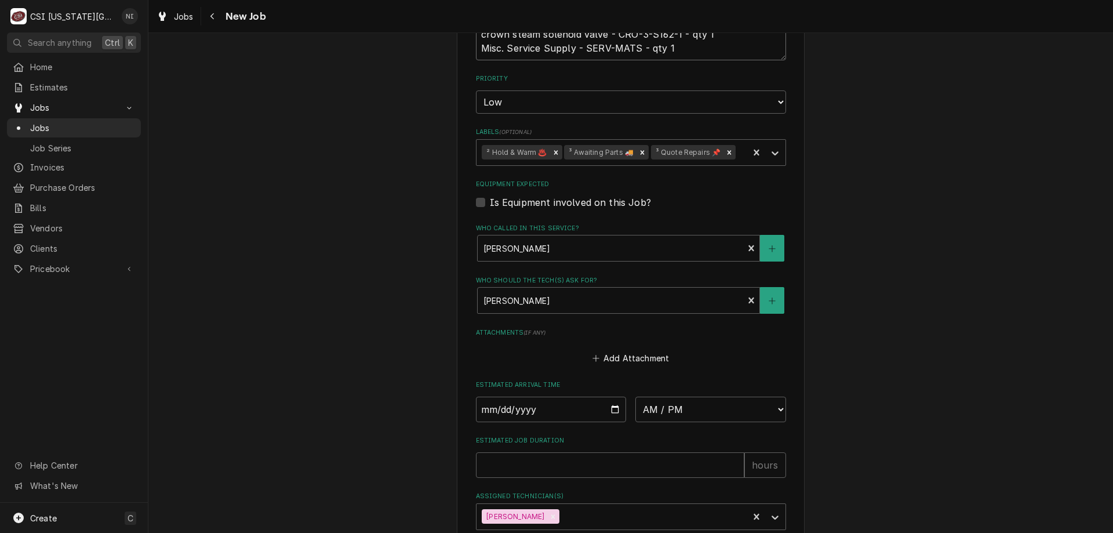
scroll to position [818, 0]
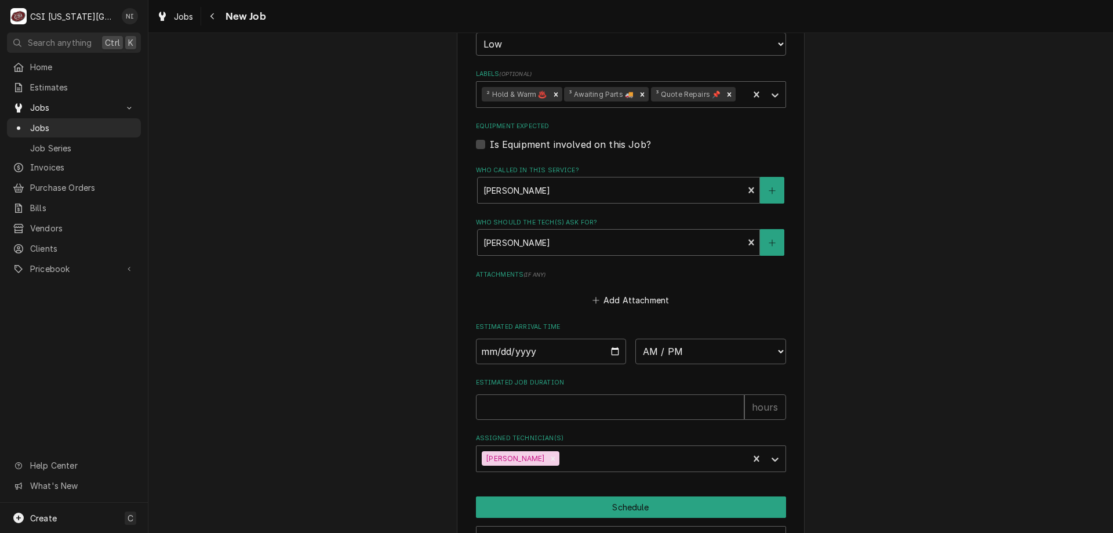
type textarea "Partial parts on [PERSON_NAME] shelf parts ordered on PO 301537. Drain valve on…"
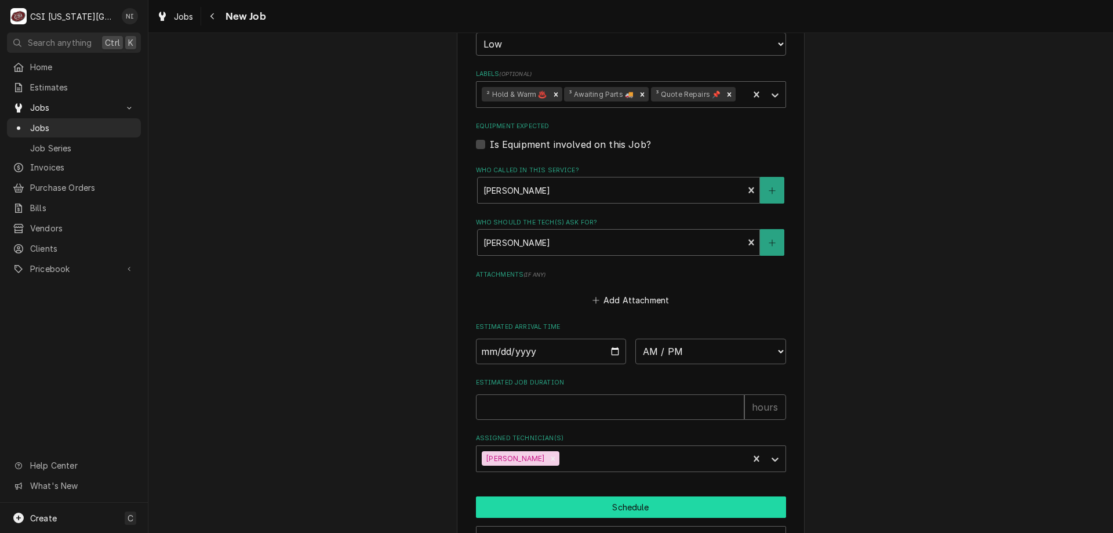
click at [563, 496] on button "Schedule" at bounding box center [631, 506] width 310 height 21
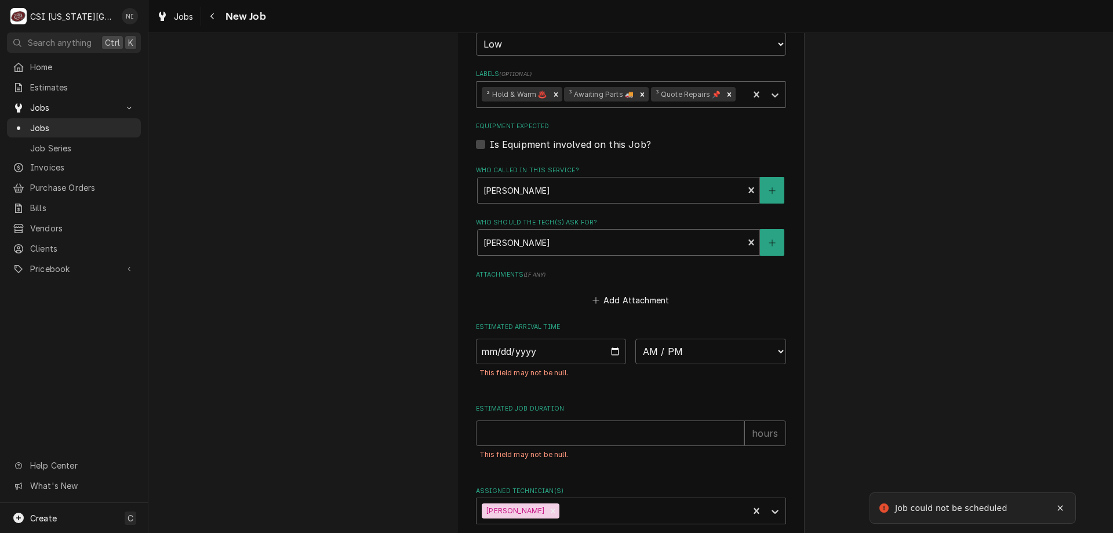
scroll to position [833, 0]
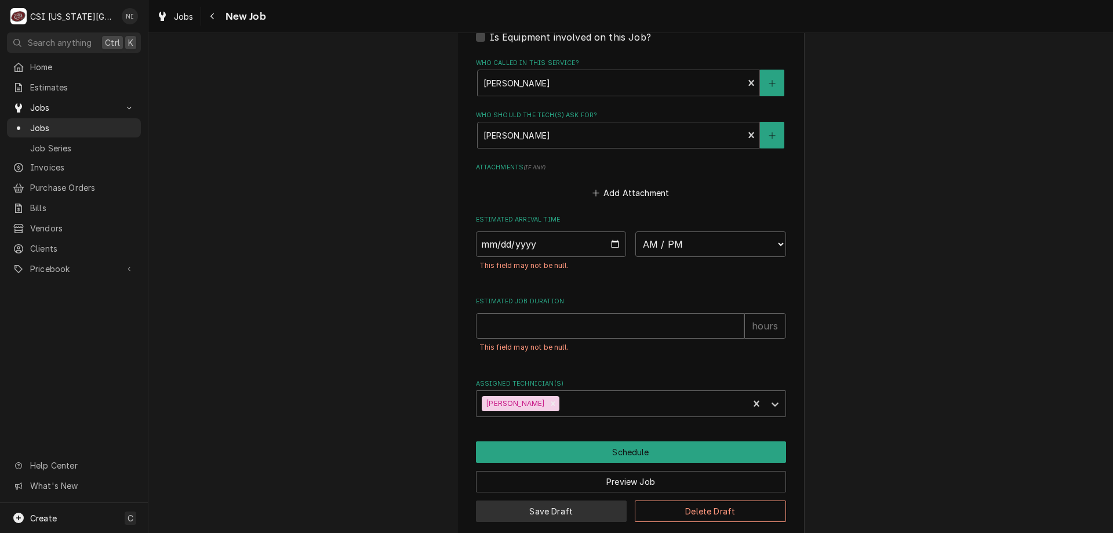
click at [541, 501] on button "Save Draft" at bounding box center [551, 510] width 151 height 21
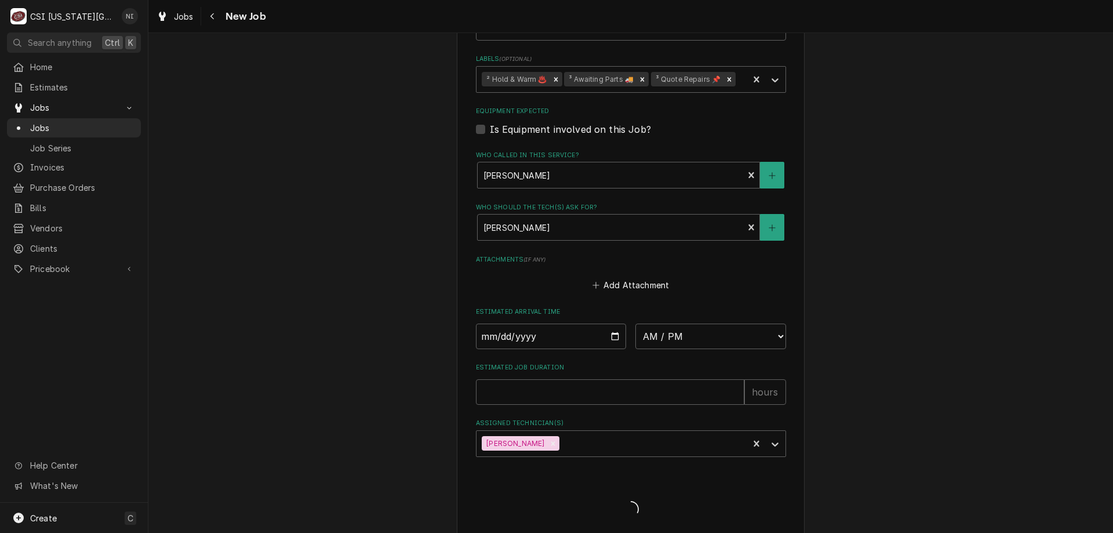
type textarea "x"
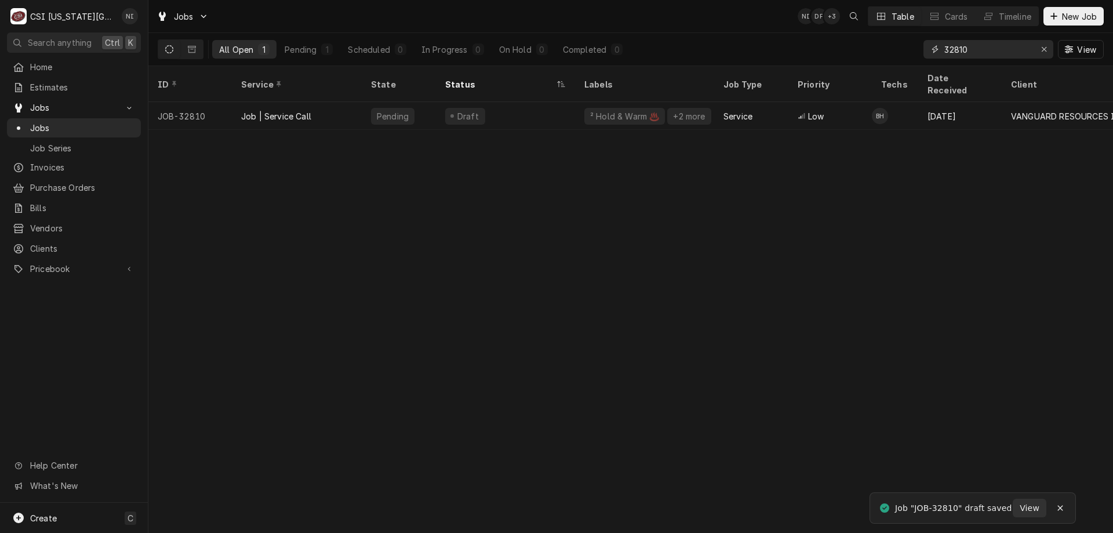
click at [1041, 48] on icon "Erase input" at bounding box center [1044, 49] width 6 height 8
type input "32803"
click at [698, 102] on div "² Refrigeration ❄️" at bounding box center [644, 116] width 139 height 28
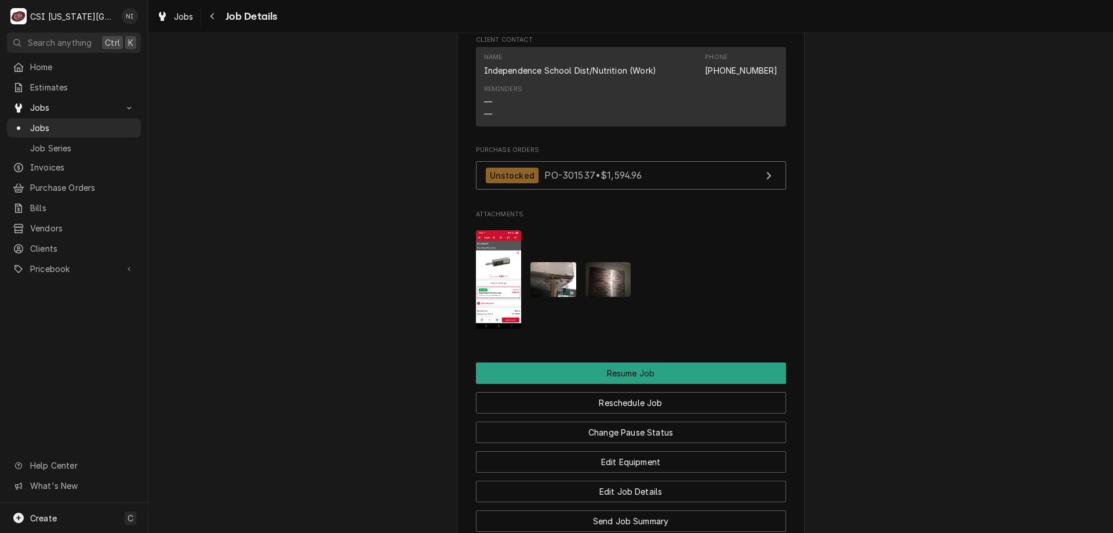
scroll to position [1615, 0]
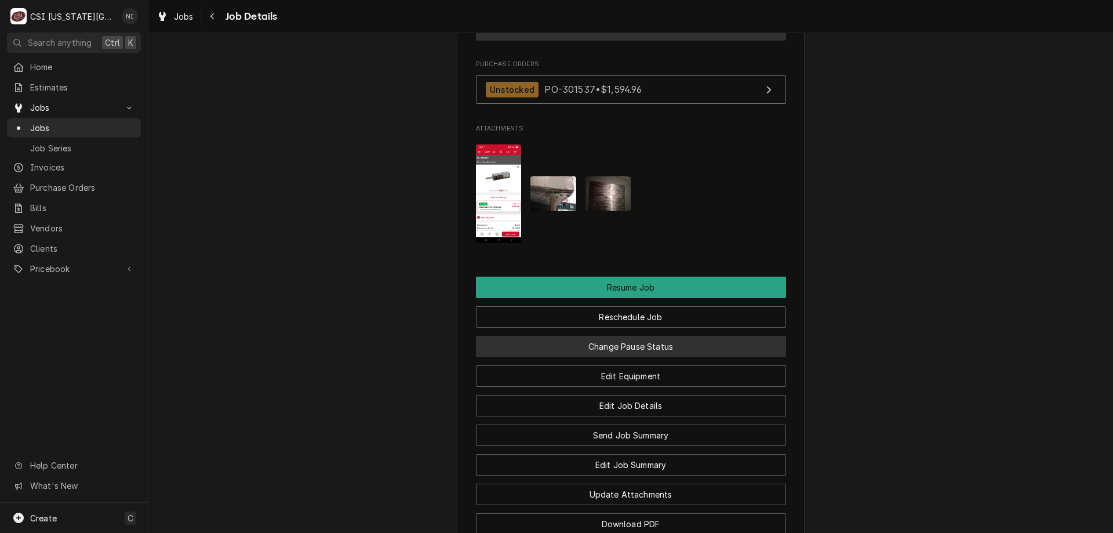
click at [691, 343] on button "Change Pause Status" at bounding box center [631, 346] width 310 height 21
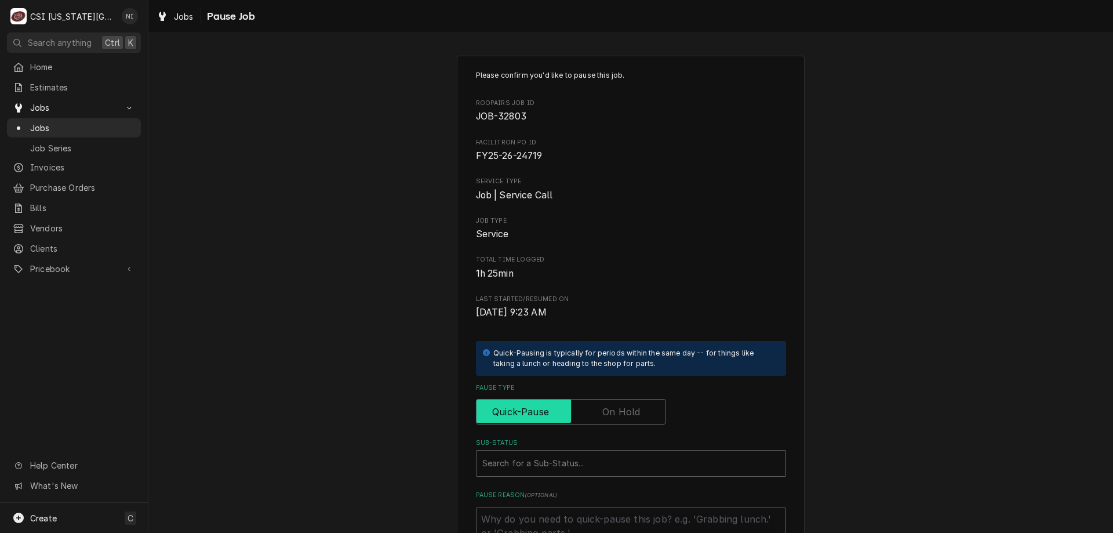
drag, startPoint x: 642, startPoint y: 406, endPoint x: 621, endPoint y: 447, distance: 46.7
click at [641, 406] on input "Pause Type" at bounding box center [571, 412] width 180 height 26
checkbox input "true"
click at [615, 462] on div "Sub-Status" at bounding box center [630, 463] width 297 height 21
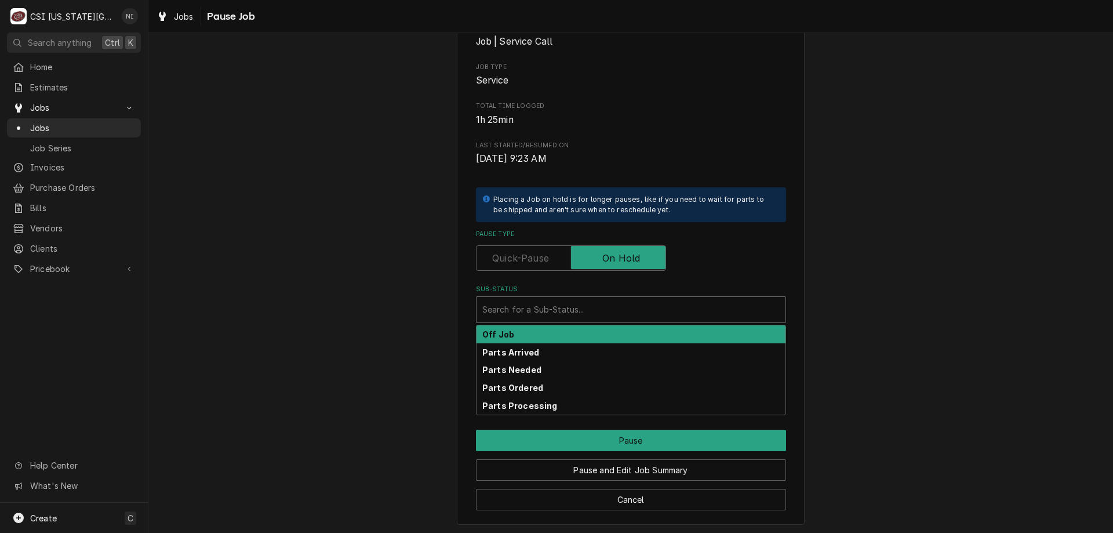
scroll to position [156, 0]
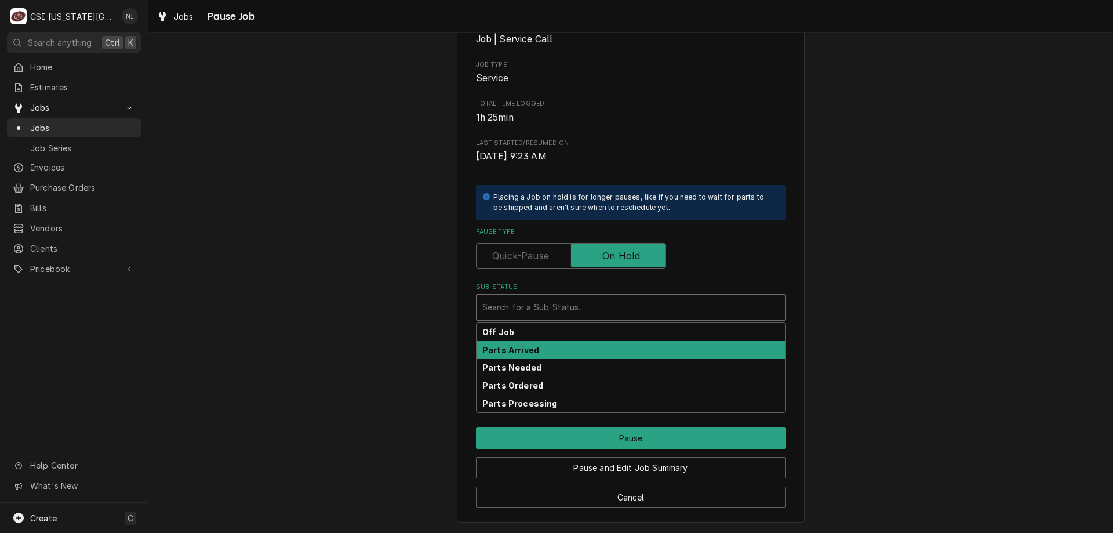
click at [532, 351] on div "Parts Arrived" at bounding box center [630, 350] width 309 height 18
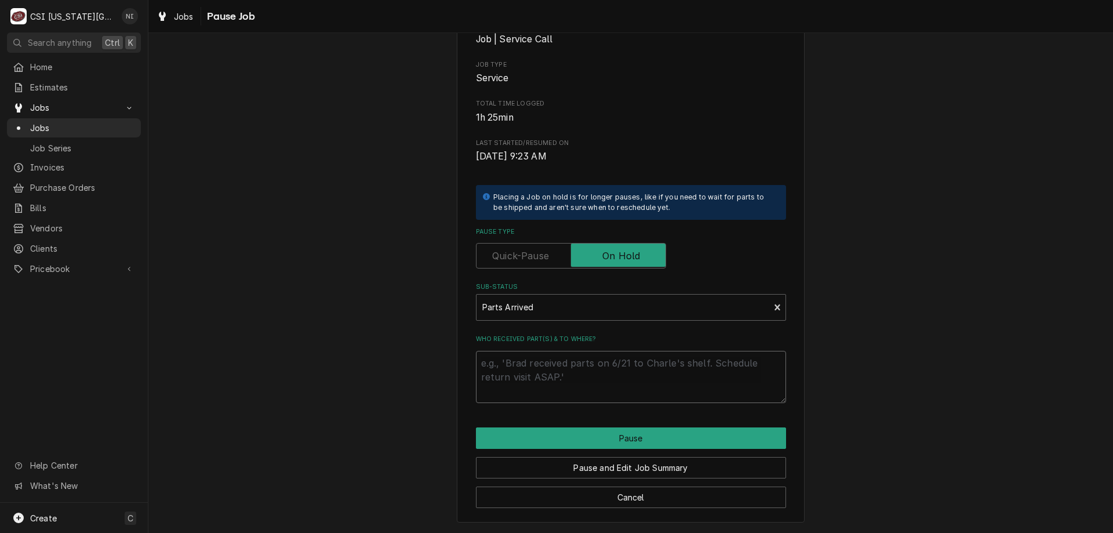
click at [530, 358] on textarea "Who received part(s) & to where?" at bounding box center [631, 377] width 310 height 52
type textarea "x"
type textarea "pa"
type textarea "x"
type textarea "par"
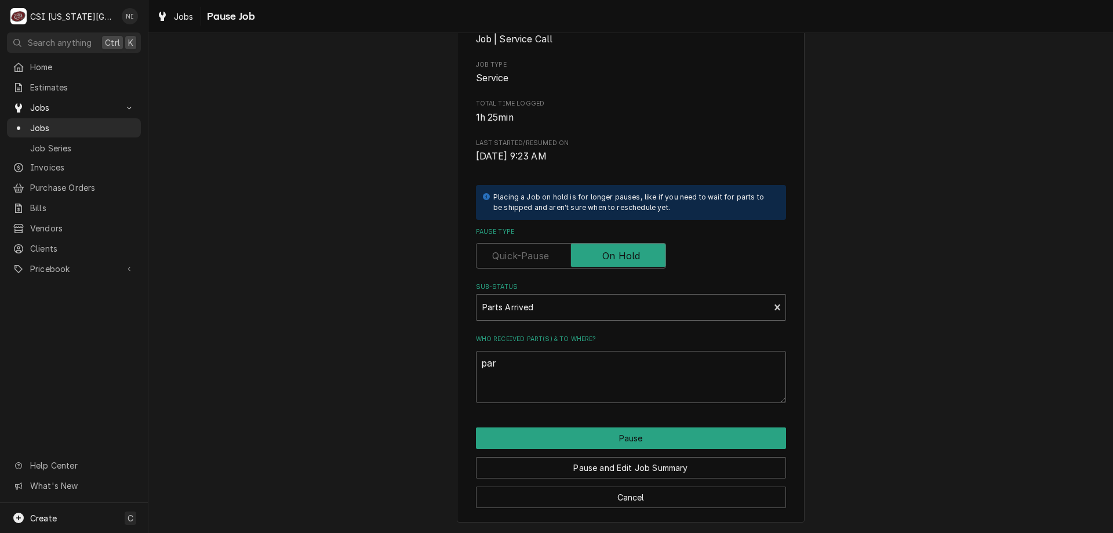
type textarea "x"
type textarea "part"
type textarea "x"
type textarea "parts"
type textarea "x"
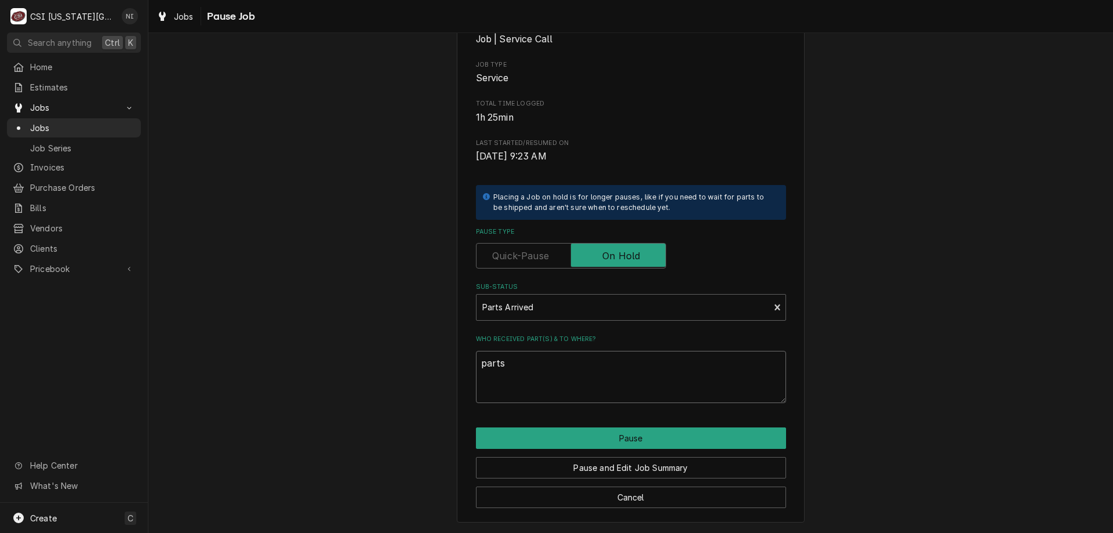
type textarea "parts"
type textarea "x"
type textarea "parts o"
type textarea "x"
type textarea "parts on"
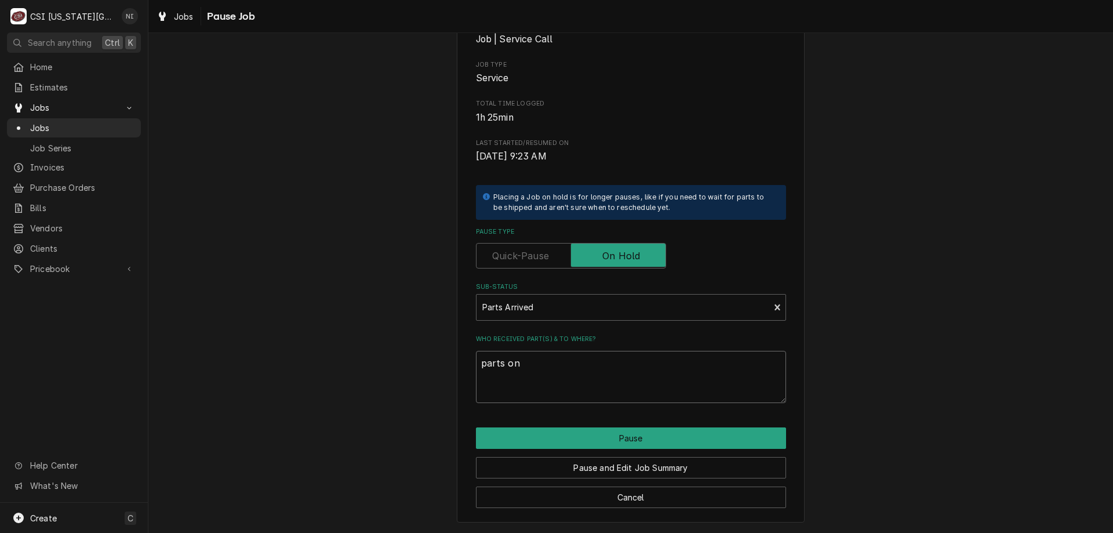
type textarea "x"
type textarea "parts on w"
type textarea "x"
type textarea "parts on wi"
type textarea "x"
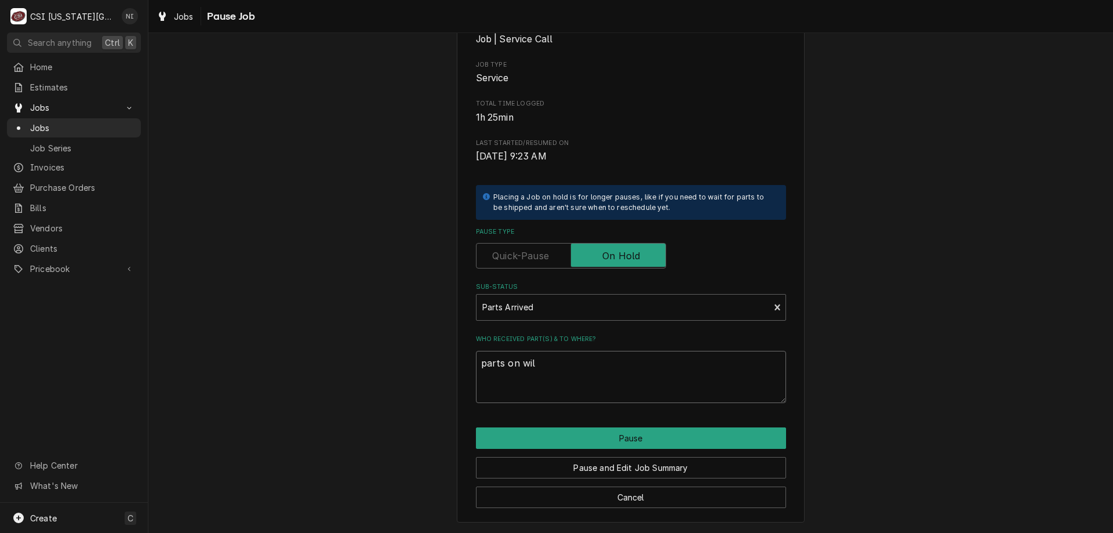
type textarea "parts on wils"
type textarea "x"
type textarea "parts on wilso"
type textarea "x"
type textarea "parts on [PERSON_NAME]"
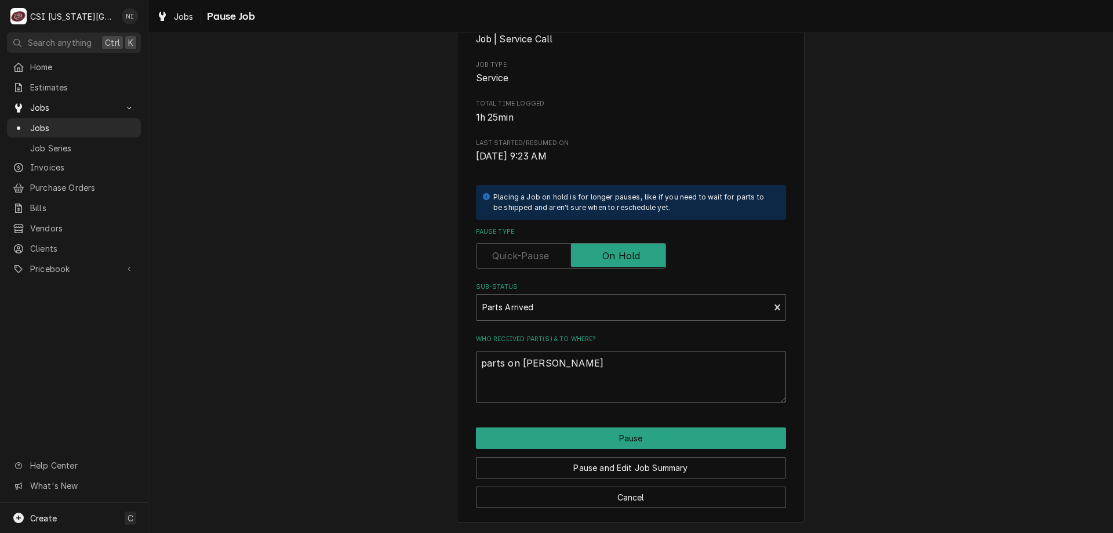
type textarea "x"
type textarea "parts on [PERSON_NAME]"
type textarea "x"
type textarea "parts on [PERSON_NAME] s"
type textarea "x"
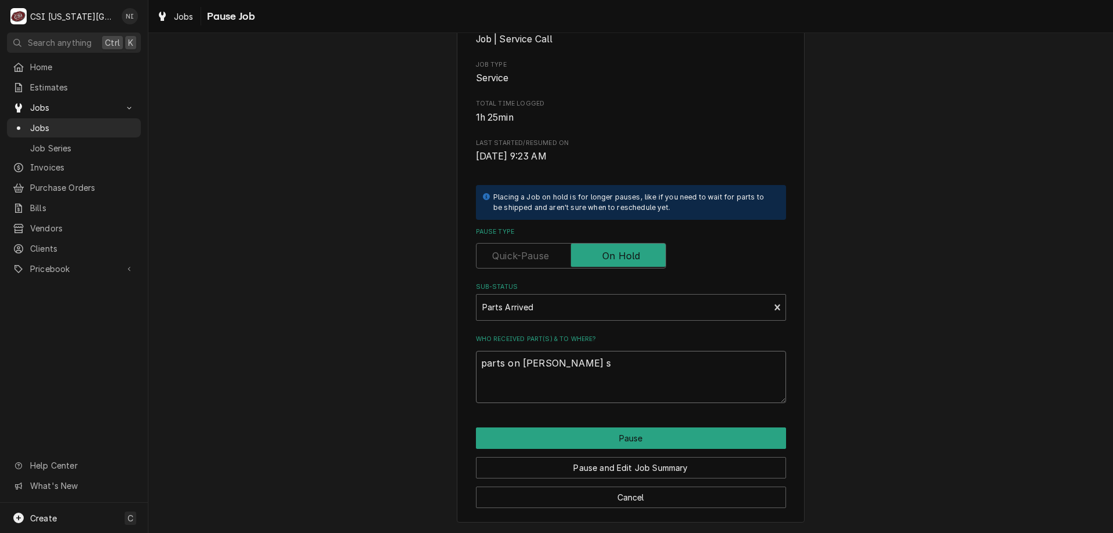
type textarea "parts on [PERSON_NAME]"
type textarea "x"
type textarea "parts on [PERSON_NAME]"
type textarea "x"
type textarea "parts on [PERSON_NAME] shelf"
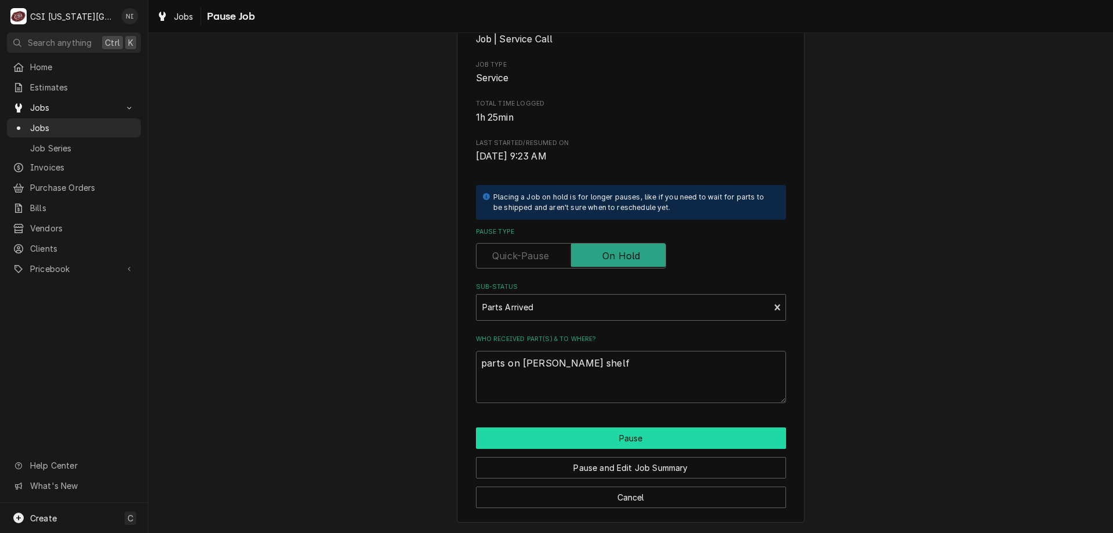
click at [610, 438] on button "Pause" at bounding box center [631, 437] width 310 height 21
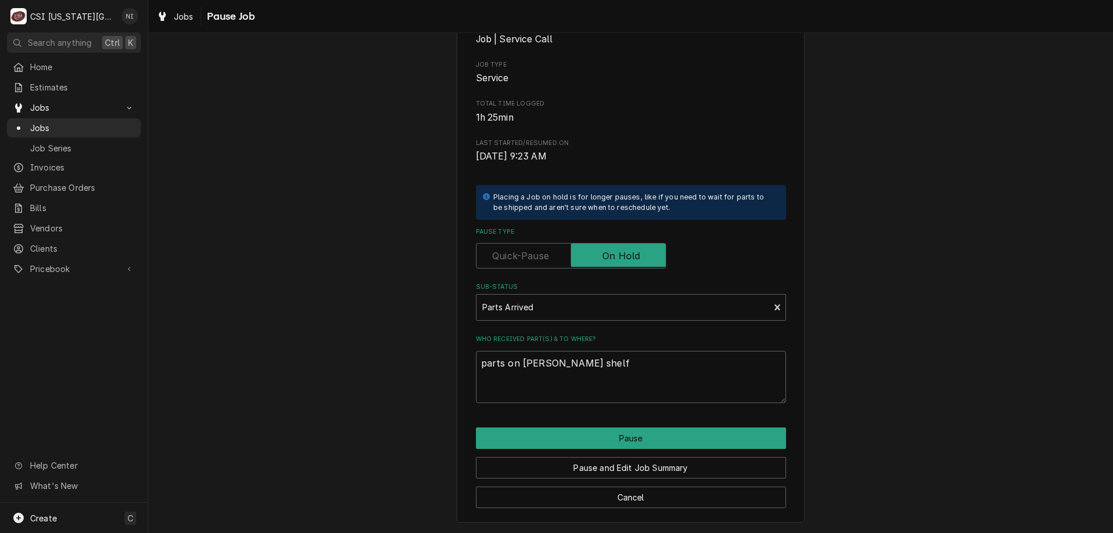
type textarea "x"
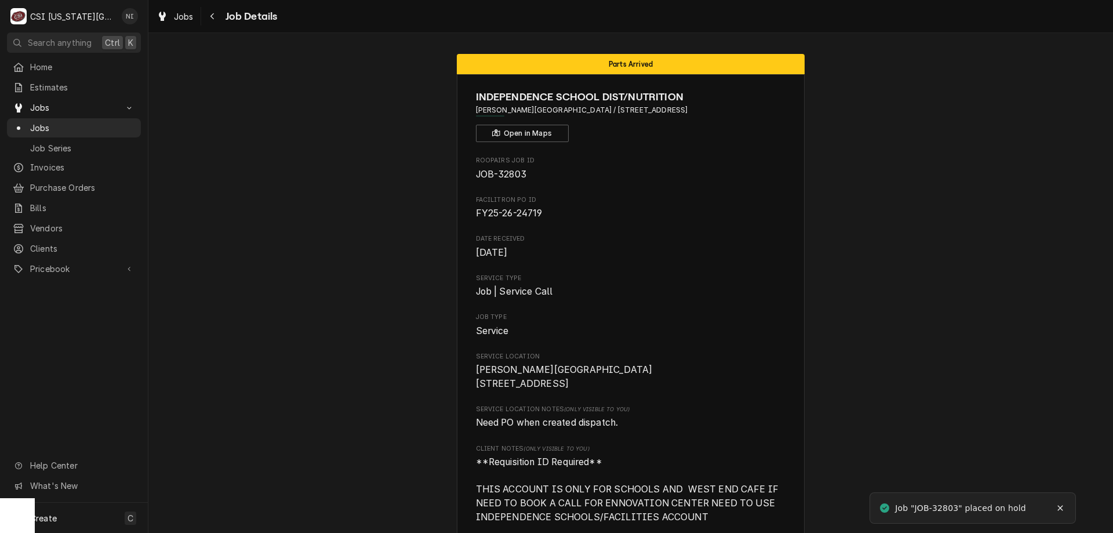
drag, startPoint x: 0, startPoint y: 0, endPoint x: 65, endPoint y: 126, distance: 141.8
click at [65, 126] on span "Jobs" at bounding box center [82, 128] width 105 height 12
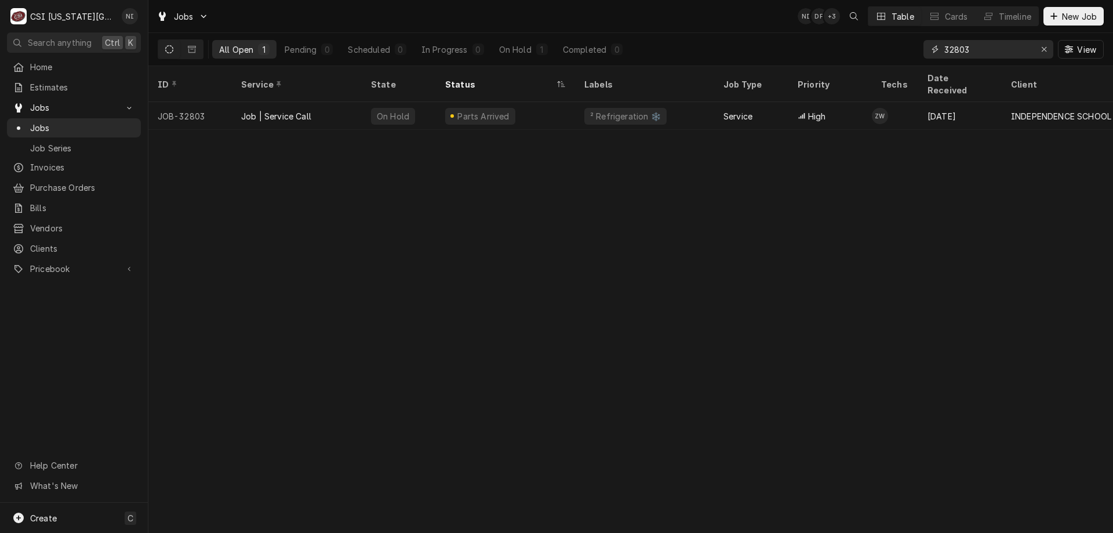
click at [977, 51] on input "32803" at bounding box center [987, 49] width 87 height 19
type input "32805"
click at [733, 110] on div "Service" at bounding box center [737, 116] width 29 height 12
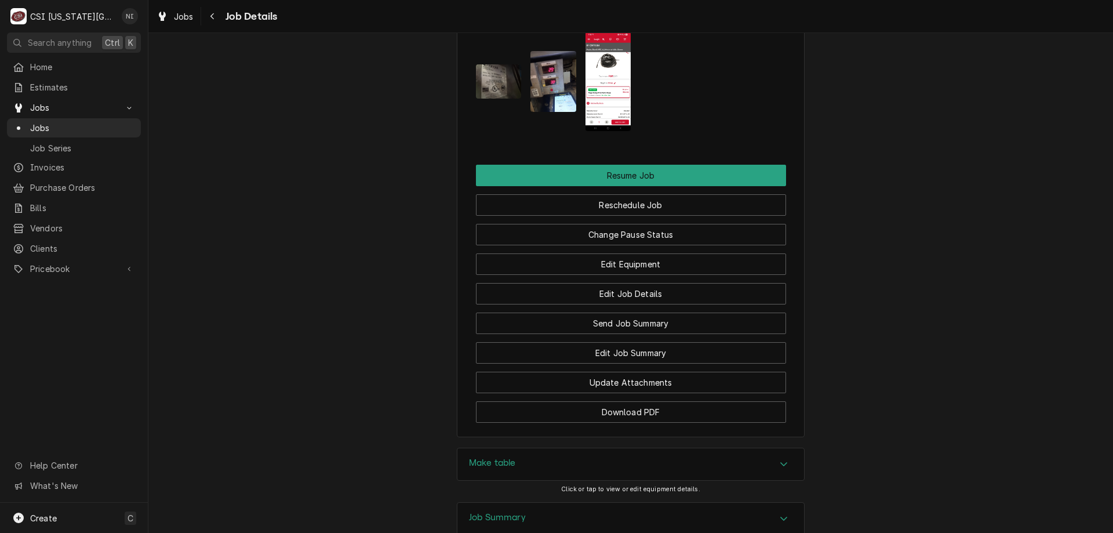
scroll to position [1628, 0]
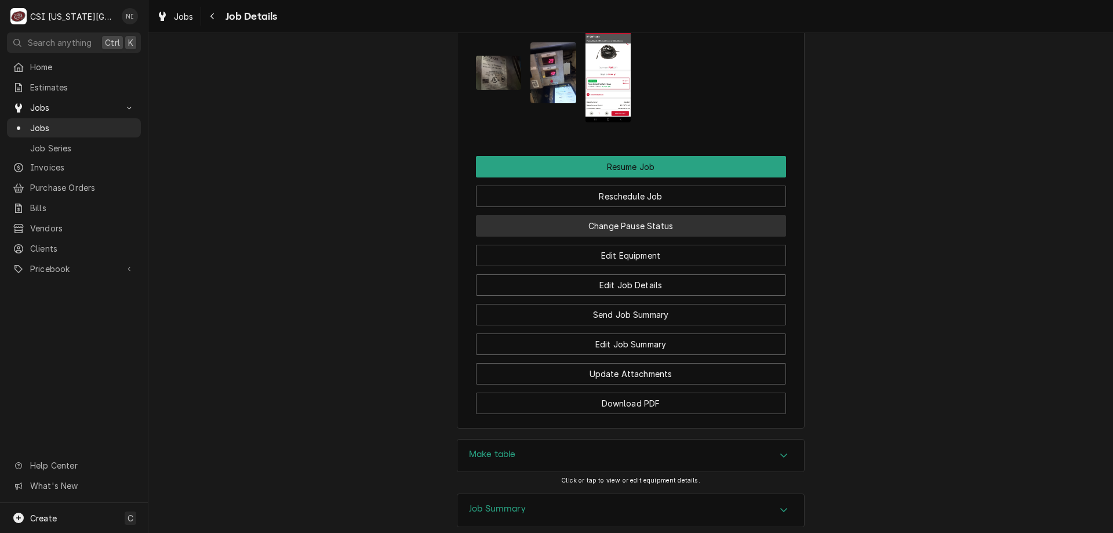
click at [646, 236] on button "Change Pause Status" at bounding box center [631, 225] width 310 height 21
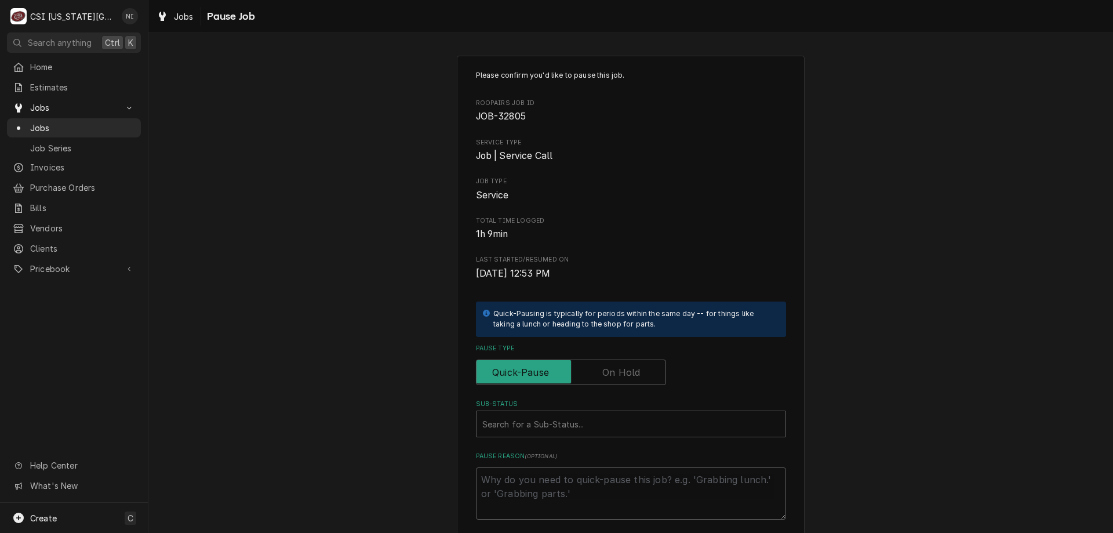
drag, startPoint x: 623, startPoint y: 375, endPoint x: 691, endPoint y: 363, distance: 69.5
click at [624, 374] on label "Pause Type" at bounding box center [571, 372] width 190 height 26
click at [624, 374] on input "Pause Type" at bounding box center [571, 372] width 180 height 26
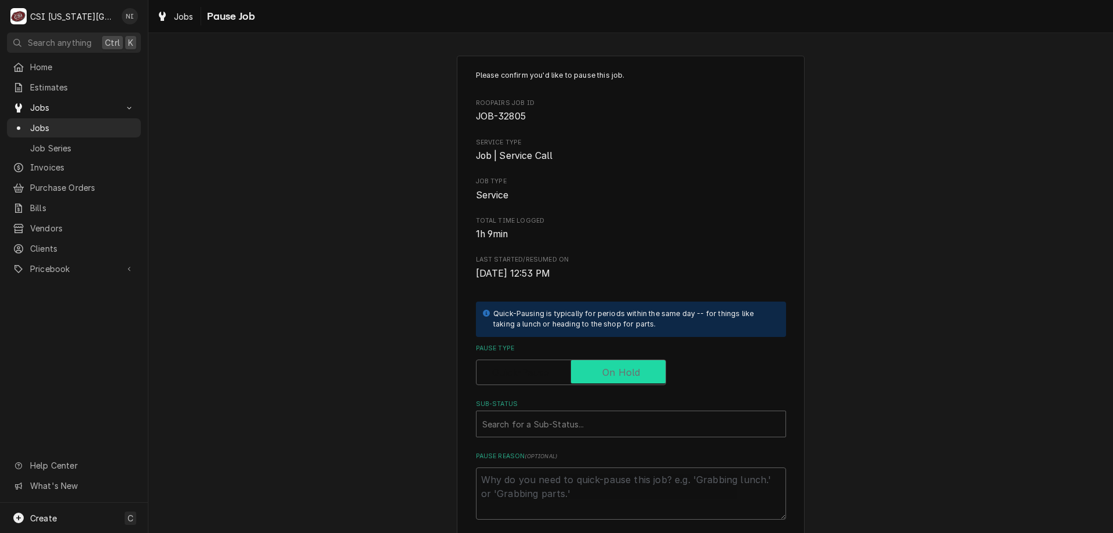
checkbox input "true"
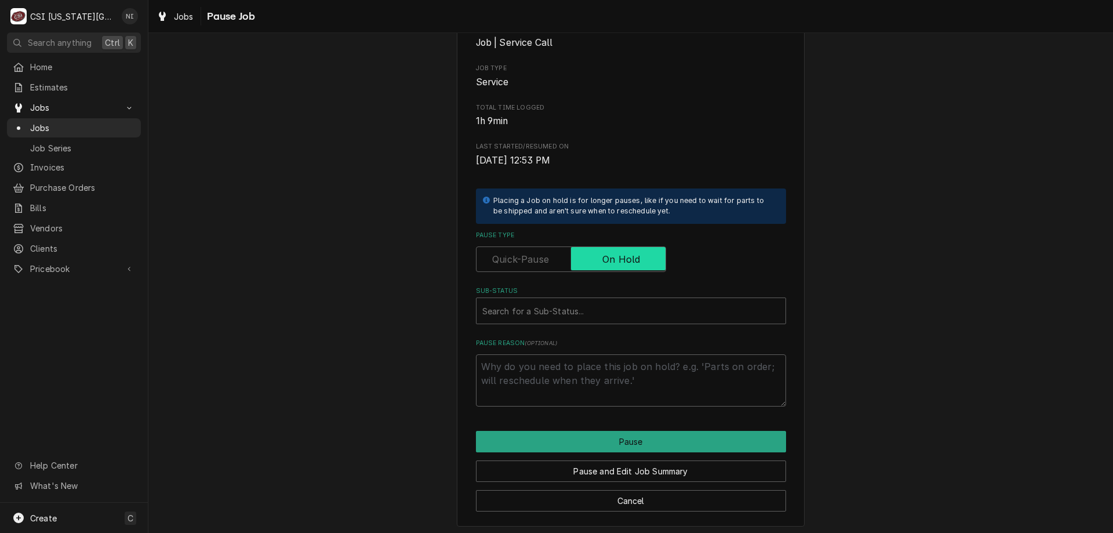
scroll to position [116, 0]
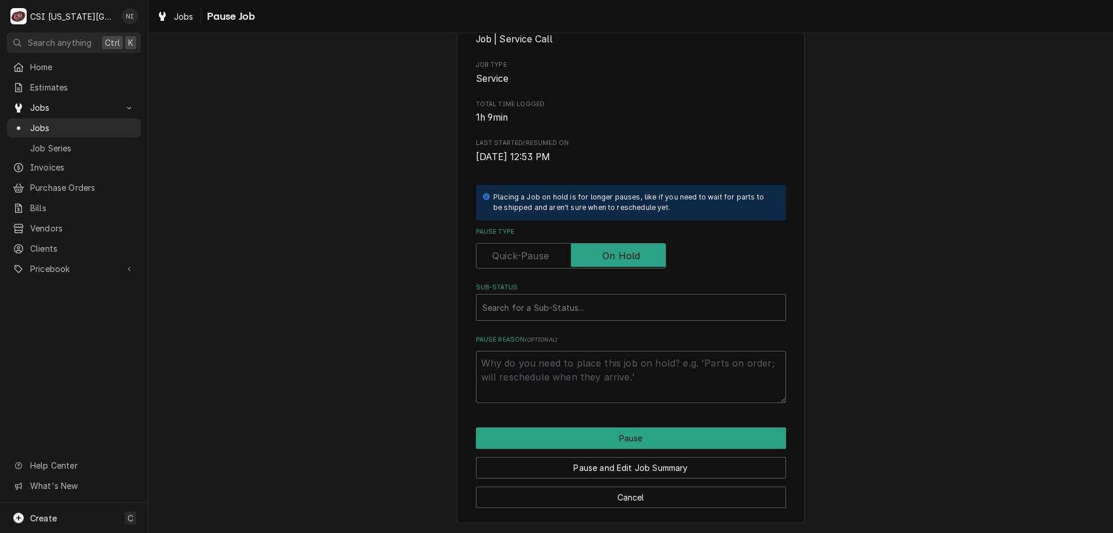
click at [623, 298] on div "Search for a Sub-Status..." at bounding box center [630, 307] width 309 height 26
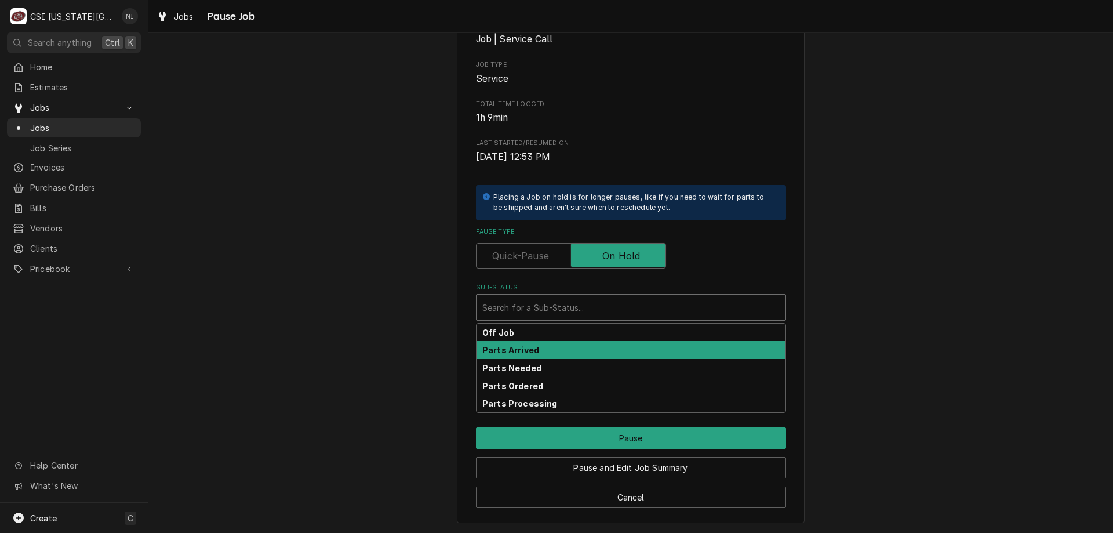
click at [527, 348] on strong "Parts Arrived" at bounding box center [510, 350] width 57 height 10
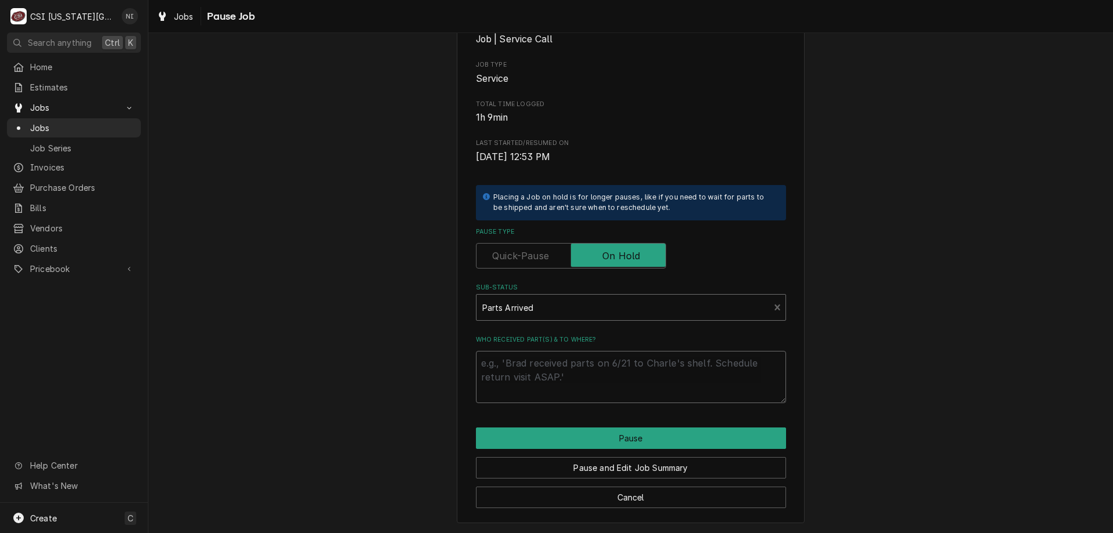
click at [523, 365] on textarea "Who received part(s) & to where?" at bounding box center [631, 377] width 310 height 52
type textarea "x"
type textarea "P"
type textarea "x"
type textarea "Pa"
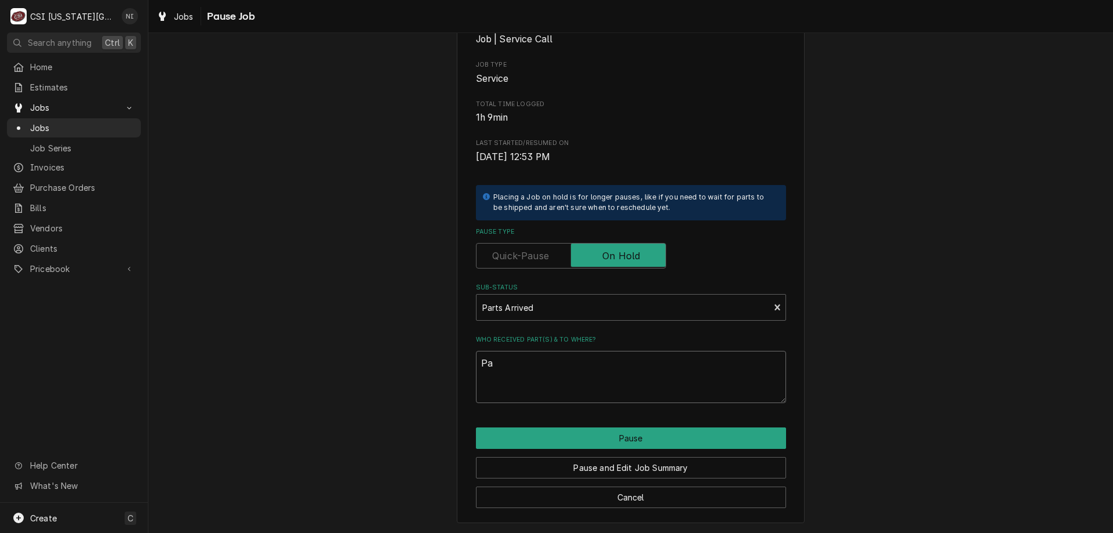
type textarea "x"
type textarea "Par"
type textarea "x"
type textarea "Part"
type textarea "x"
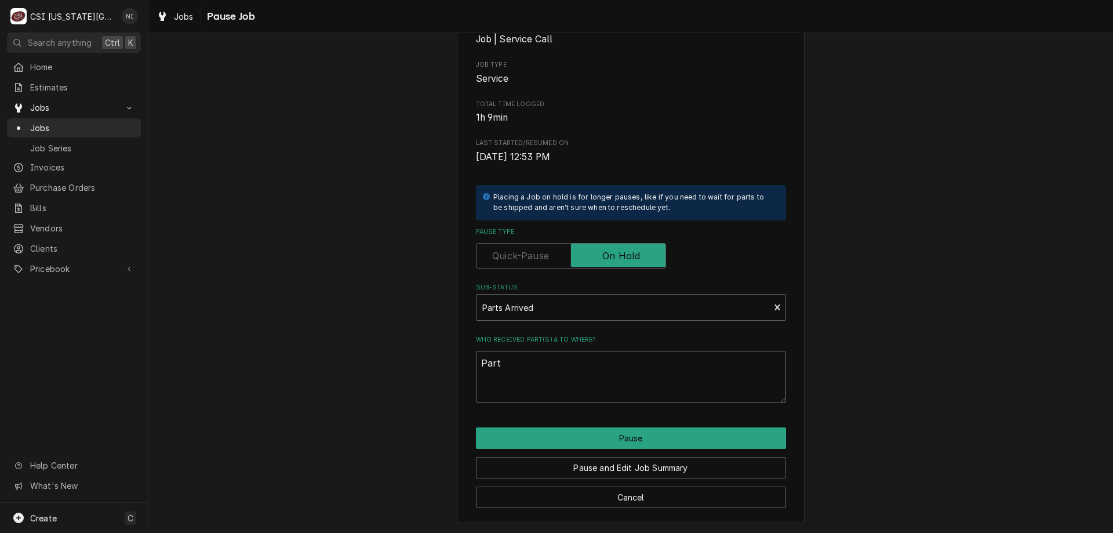
type textarea "Parts"
type textarea "x"
type textarea "Parts"
type textarea "x"
type textarea "Parts o"
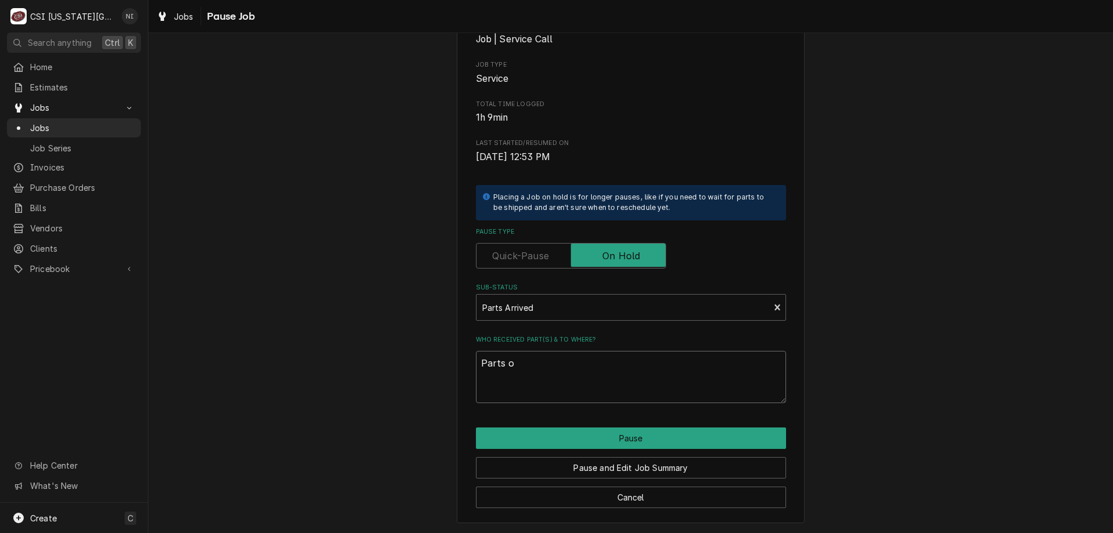
type textarea "x"
type textarea "Parts on"
type textarea "x"
type textarea "Parts on t"
type textarea "x"
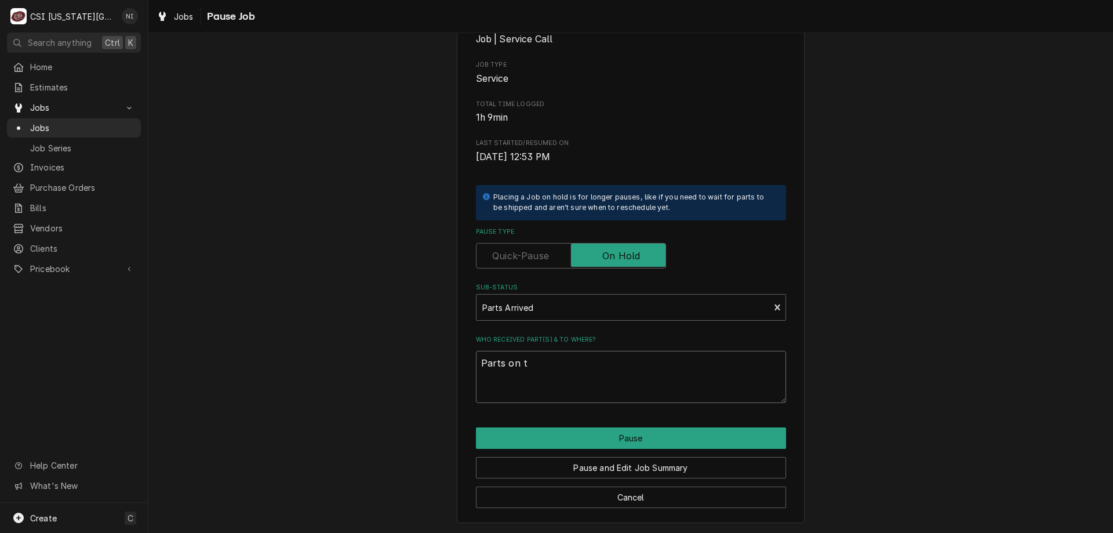
type textarea "Parts on th"
type textarea "x"
type textarea "Parts on the"
type textarea "x"
type textarea "Parts on the"
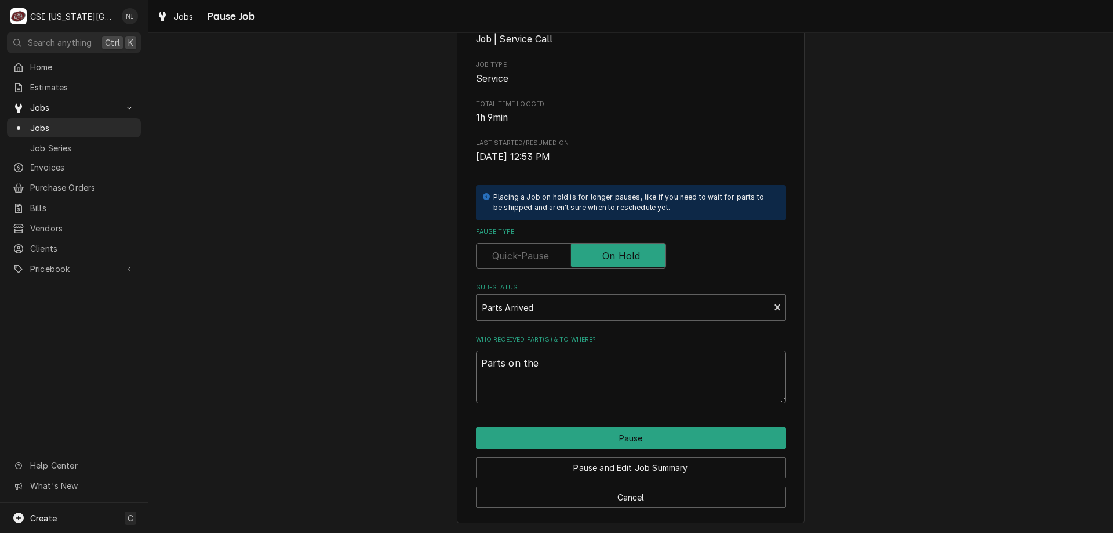
type textarea "x"
type textarea "Parts on the"
type textarea "x"
type textarea "Parts on th"
type textarea "x"
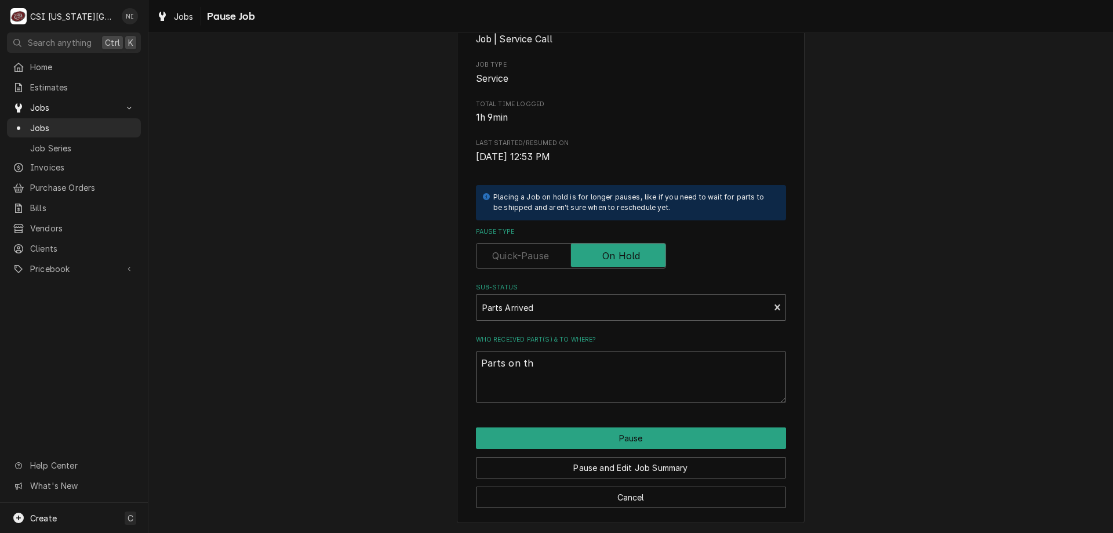
type textarea "Parts on t"
type textarea "x"
type textarea "Parts on"
type textarea "x"
type textarea "Parts on"
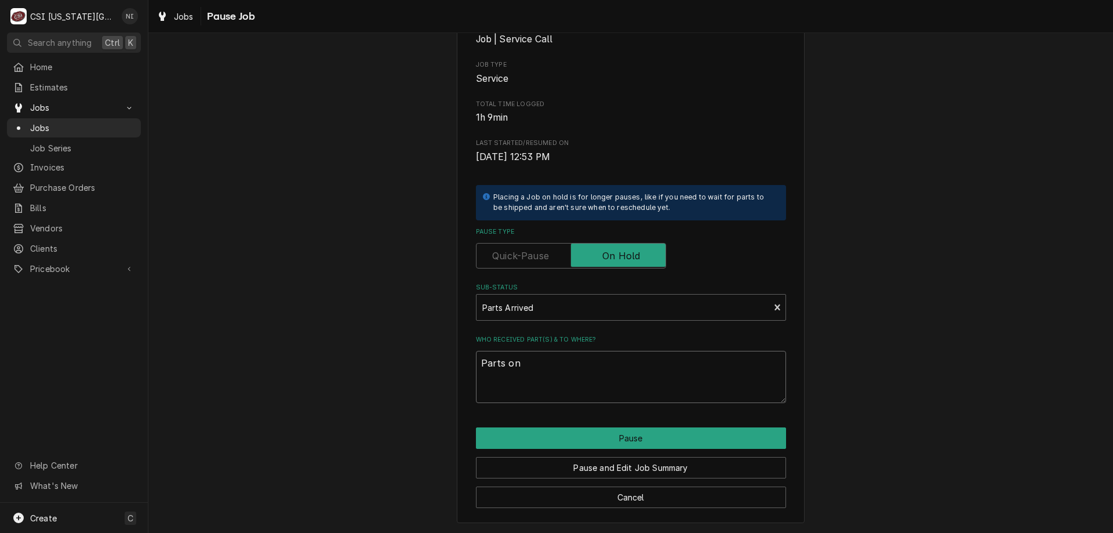
type textarea "x"
type textarea "Parts o"
type textarea "x"
type textarea "Parts on"
type textarea "x"
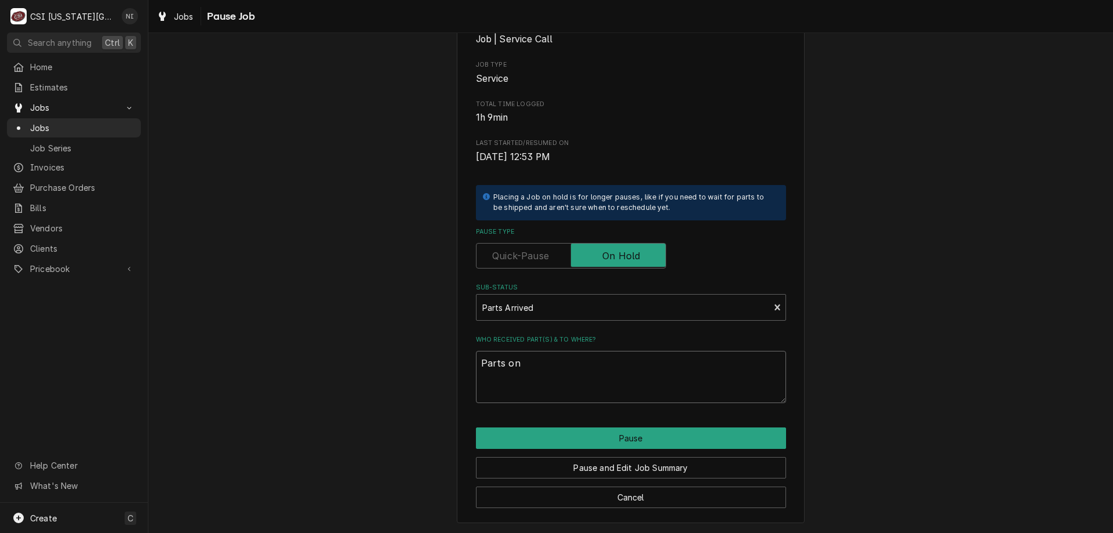
type textarea "Parts on w"
type textarea "x"
type textarea "Parts on wi"
type textarea "x"
type textarea "Parts on wil"
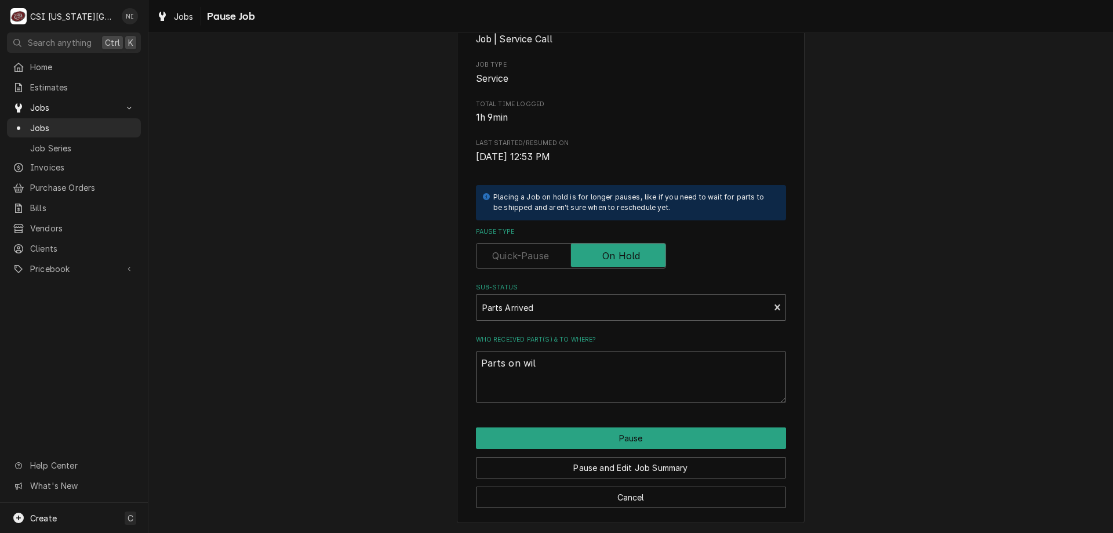
type textarea "x"
type textarea "Parts on wils"
type textarea "x"
type textarea "Parts on wilso"
type textarea "x"
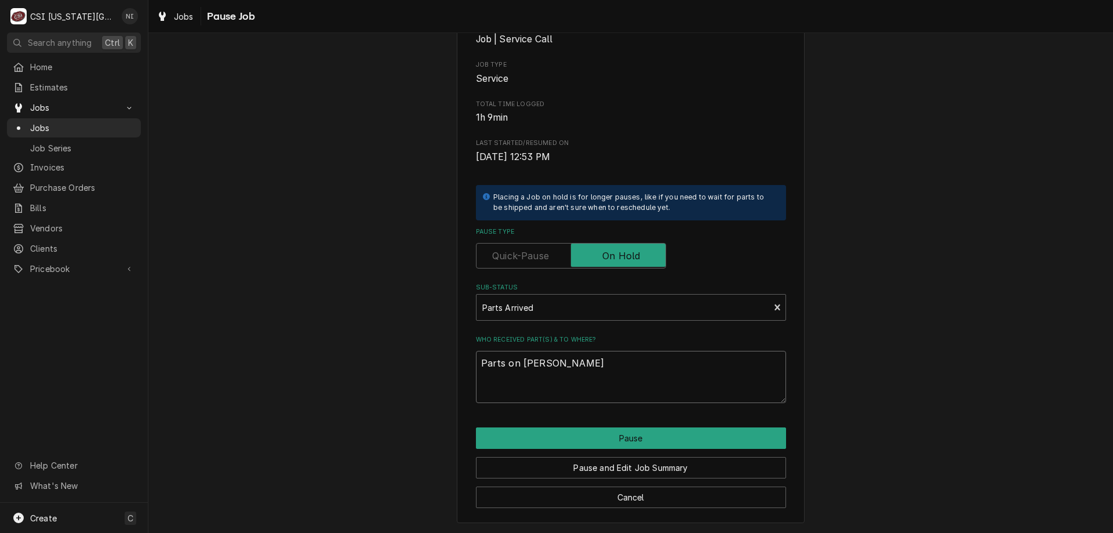
type textarea "Parts on wilsons"
type textarea "x"
type textarea "Parts on wilsons"
type textarea "x"
type textarea "Parts on wilsons h"
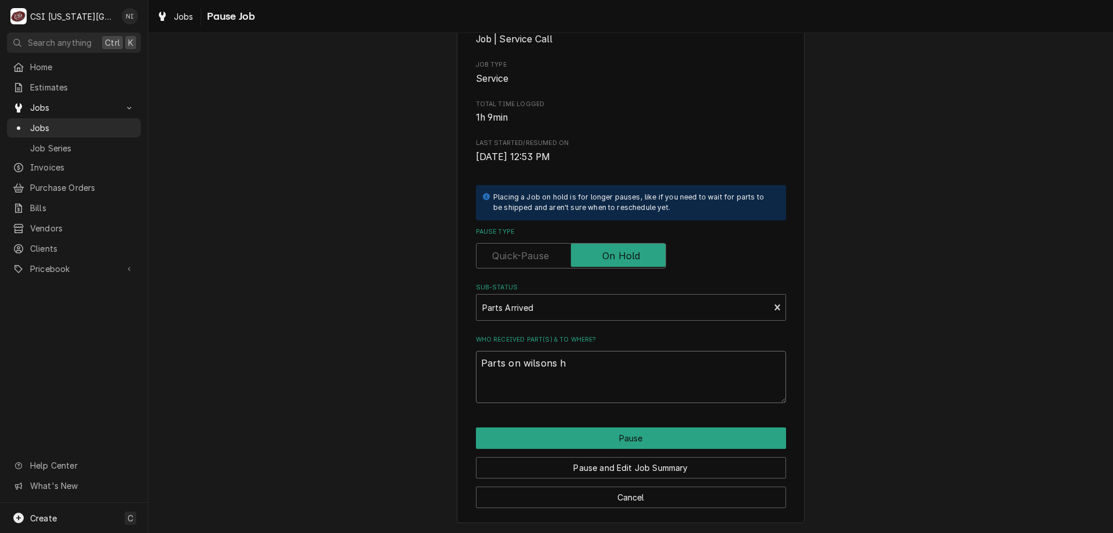
type textarea "x"
type textarea "Parts on wilsons he"
type textarea "x"
type textarea "Parts on wilsons hel"
type textarea "x"
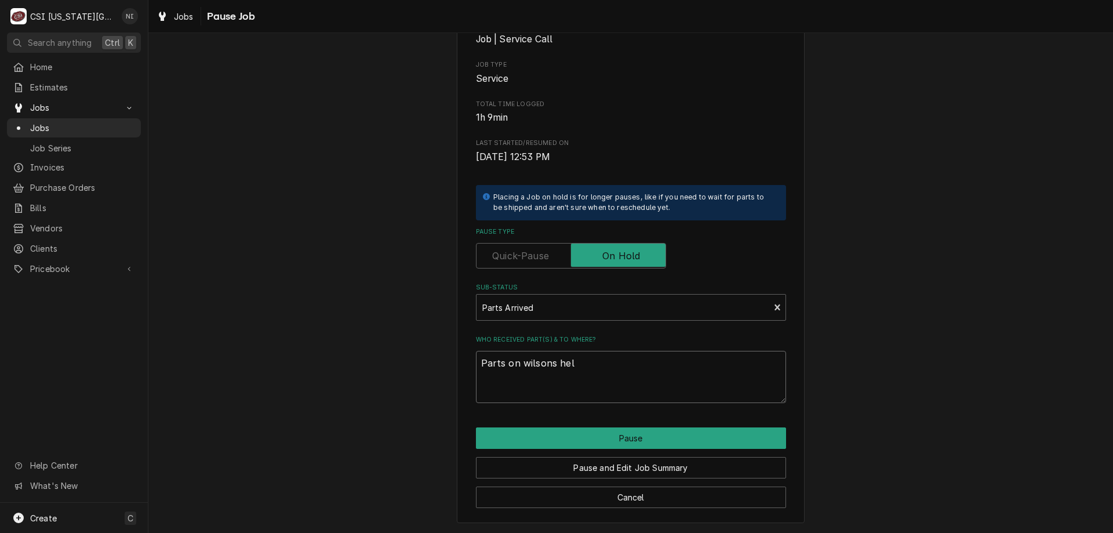
type textarea "Parts on wilsons helf"
type textarea "x"
type textarea "Parts on wilsons helf\"
type textarea "x"
type textarea "Parts on wilsons helf\\"
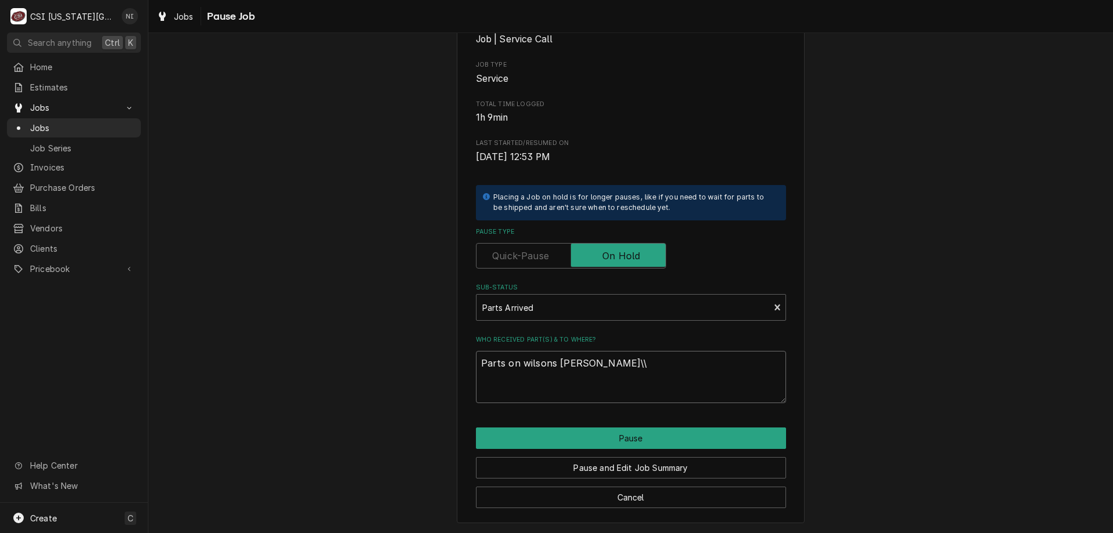
type textarea "x"
type textarea "Parts on wilsons helf\\\"
type textarea "x"
type textarea "Parts on wilsons helf\\\\"
type textarea "x"
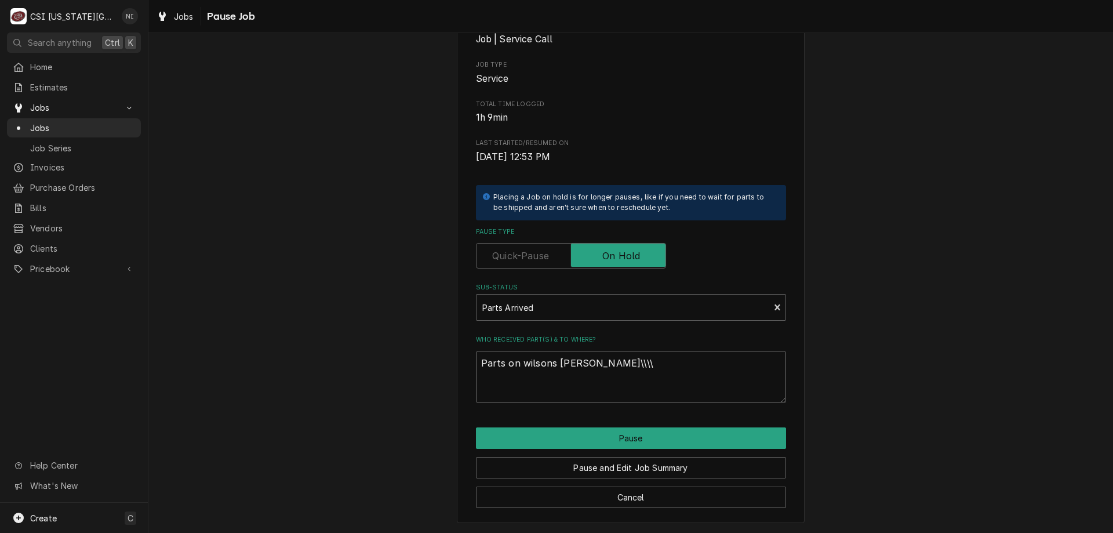
type textarea "Parts on wilsons helf\\\\\"
type textarea "x"
type textarea "Parts on wilsons helf\\\\\\"
type textarea "x"
type textarea "Parts on wilsons helf\\\\\"
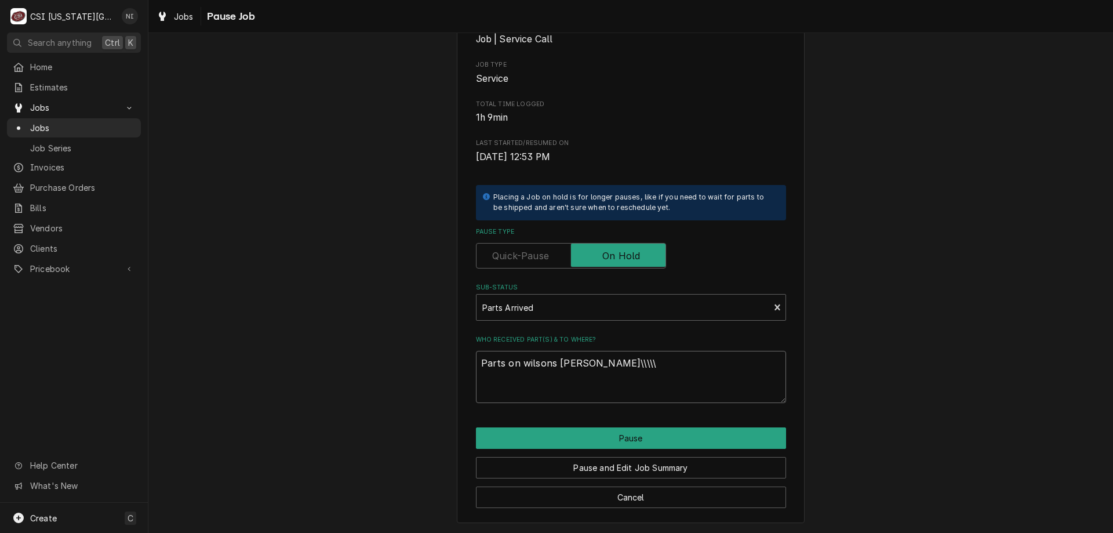
type textarea "x"
type textarea "Parts on wilsons helf\\\\"
type textarea "x"
type textarea "Parts on wilsons helf\\\"
type textarea "x"
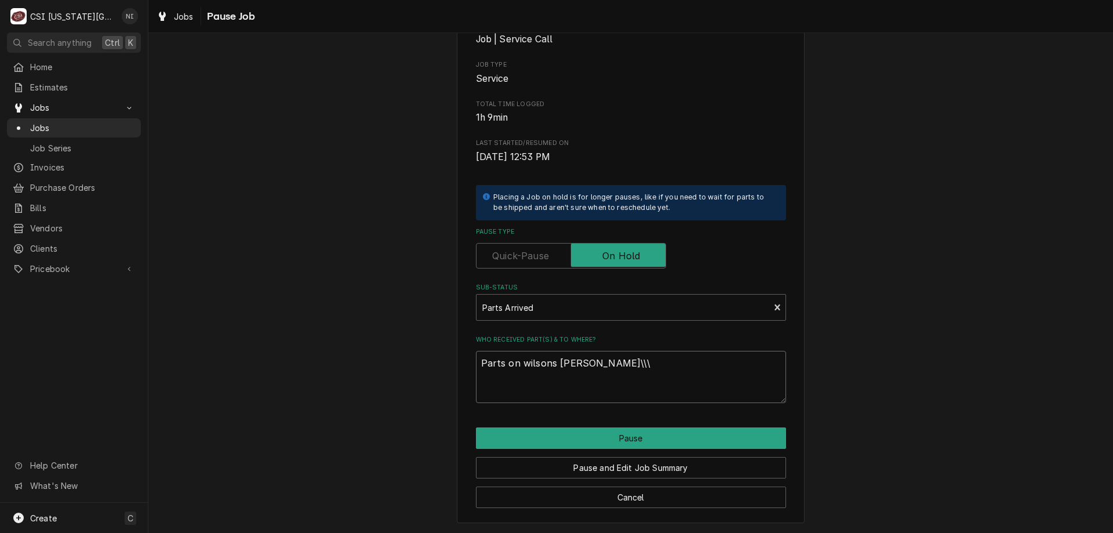
type textarea "Parts on wilsons helf\\"
type textarea "x"
type textarea "Parts on wilsons helf\"
type textarea "x"
type textarea "Parts on wilsons helf"
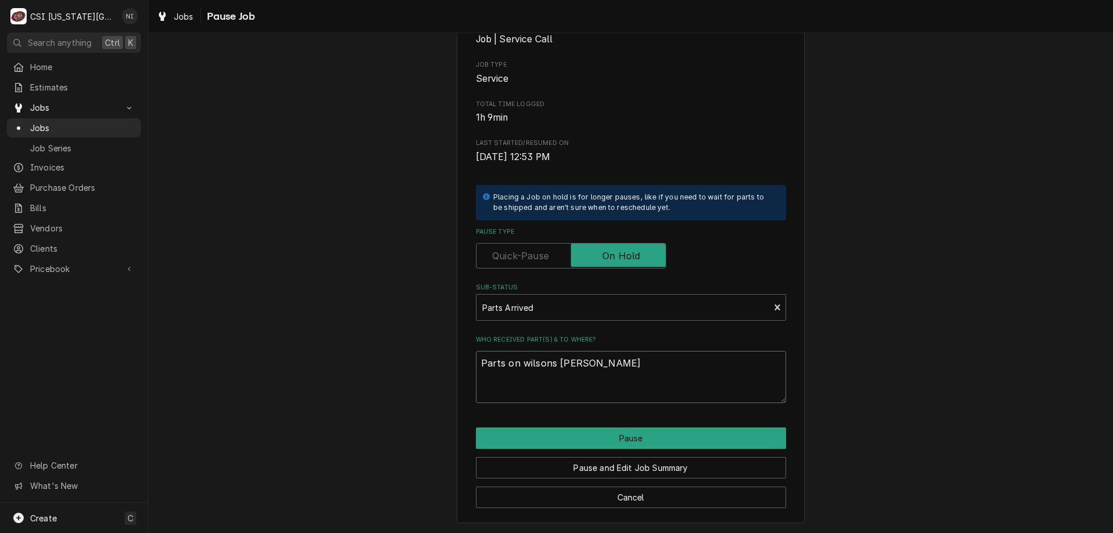
type textarea "x"
type textarea "Parts on wilsons hel"
type textarea "x"
type textarea "Parts on wilsons he"
type textarea "x"
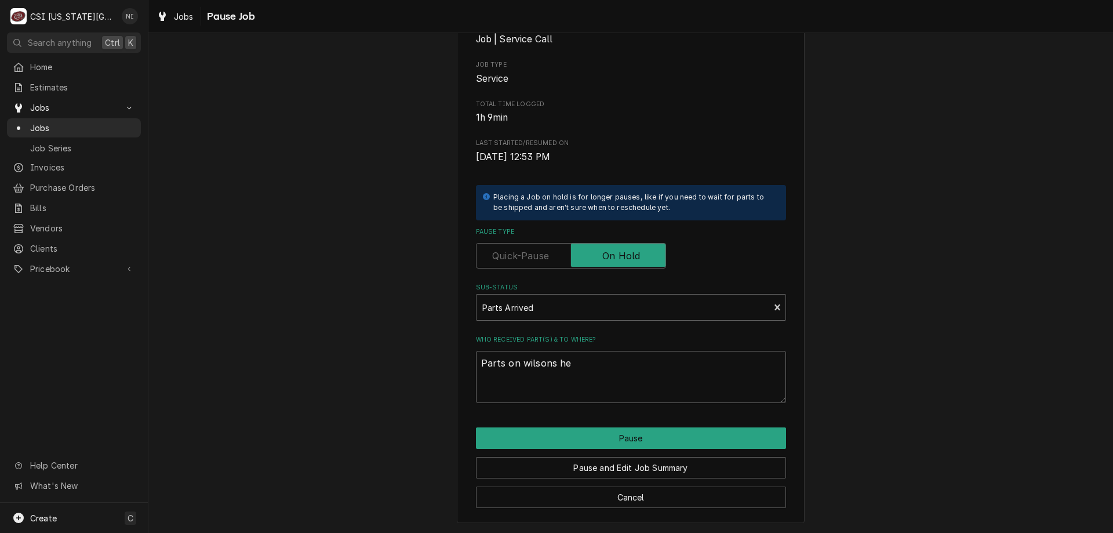
type textarea "Parts on wilsons h"
type textarea "x"
type textarea "Parts on wilsons"
type textarea "x"
type textarea "Parts on wilsons"
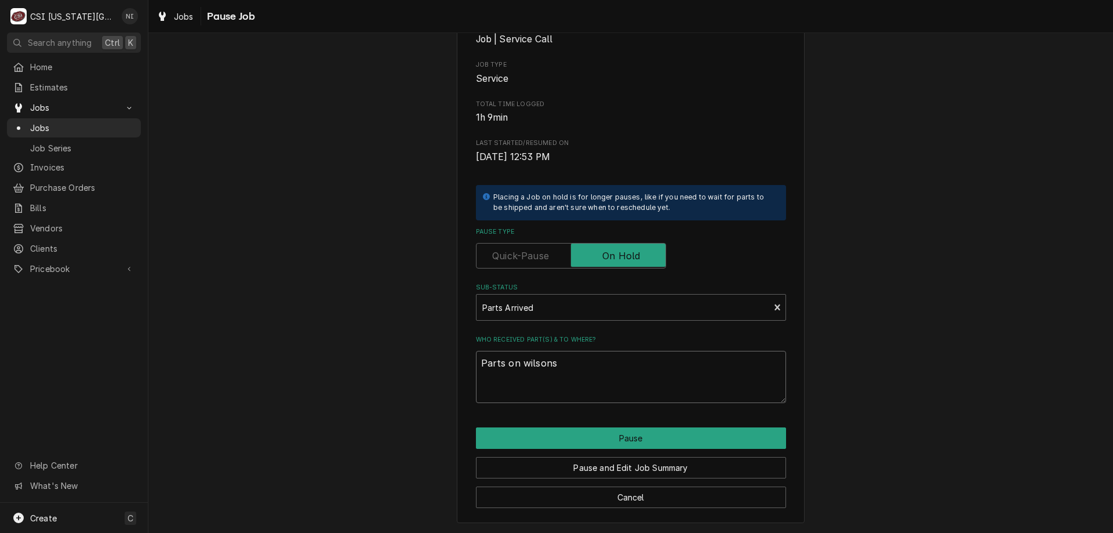
type textarea "x"
type textarea "Parts on wilson"
type textarea "x"
type textarea "Parts on wils"
type textarea "x"
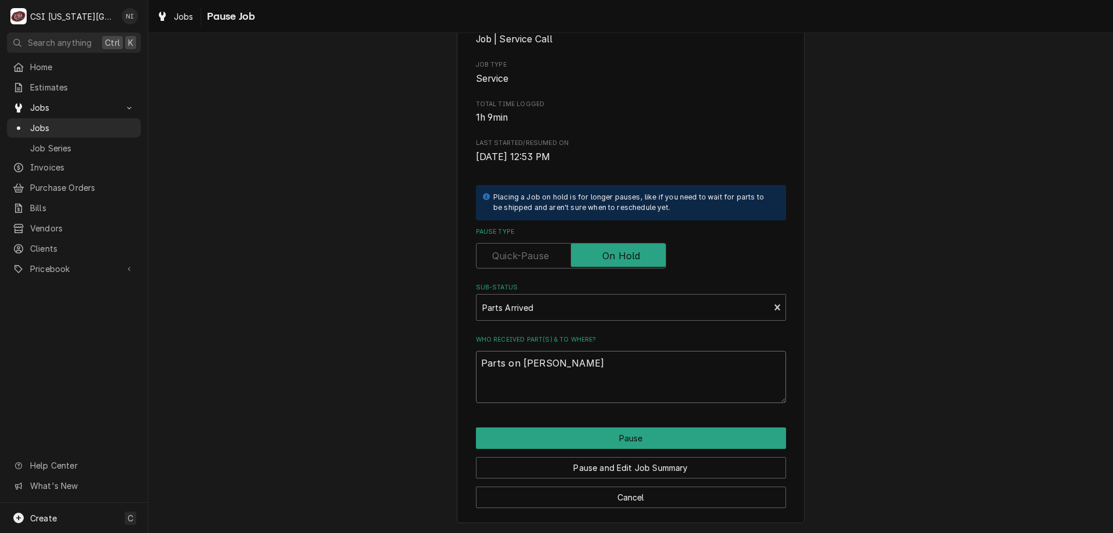
type textarea "Parts on wilsomn"
type textarea "x"
type textarea "Parts on wilsom"
type textarea "x"
type textarea "Parts on wilso"
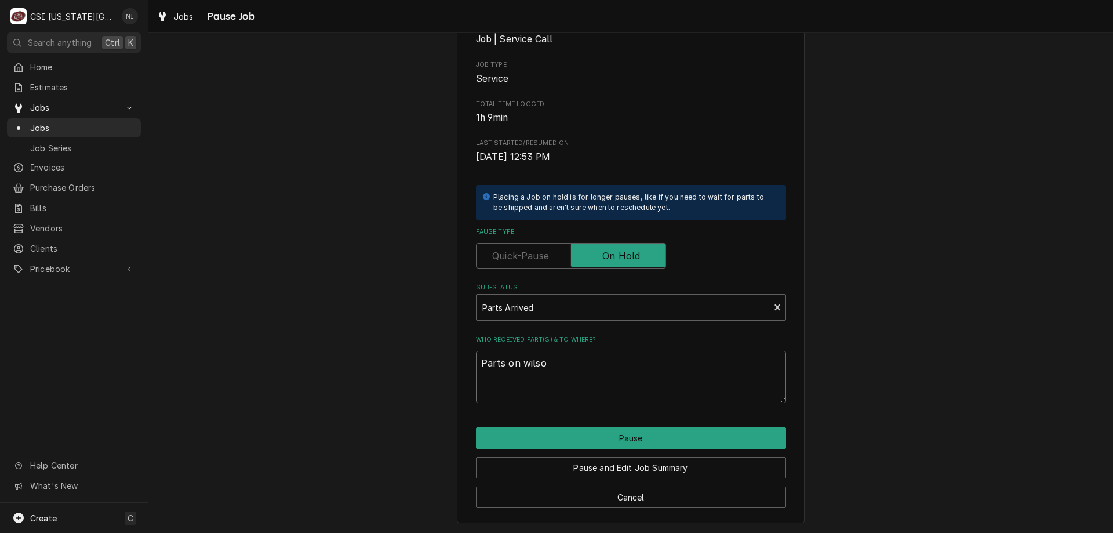
type textarea "x"
type textarea "Parts on wilson"
type textarea "x"
type textarea "Parts on wilson"
type textarea "x"
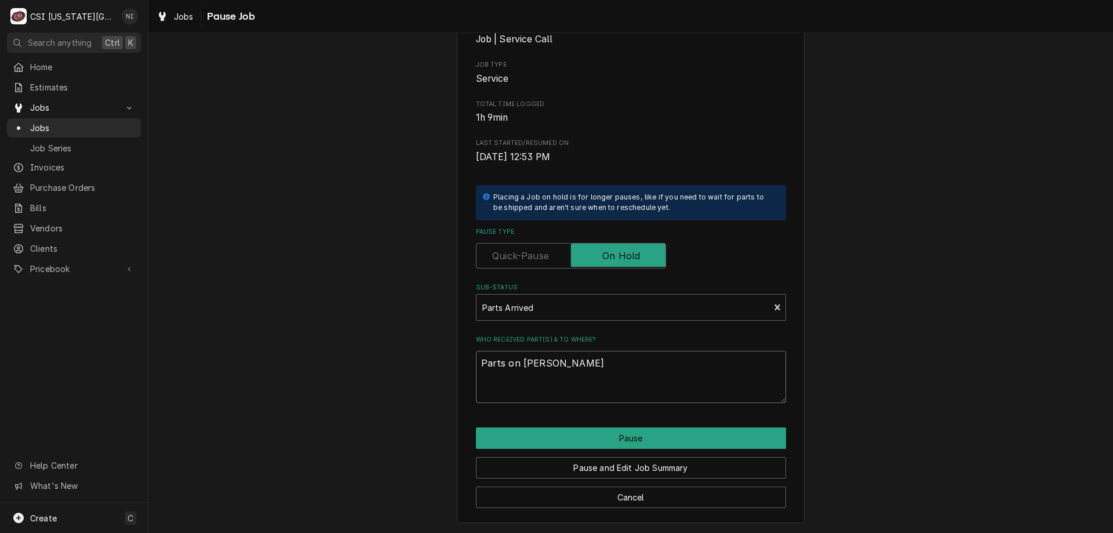
type textarea "Parts on wilson s"
type textarea "x"
type textarea "Parts on wilson sh"
type textarea "x"
type textarea "Parts on wilson she"
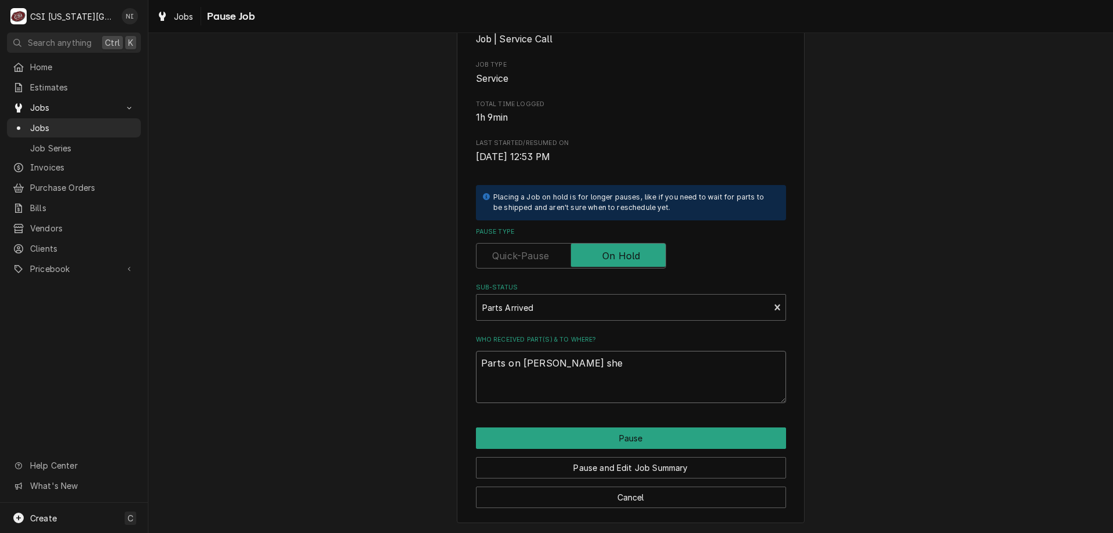
type textarea "x"
type textarea "Parts on wilson shel"
type textarea "x"
type textarea "Parts on [PERSON_NAME] shelf"
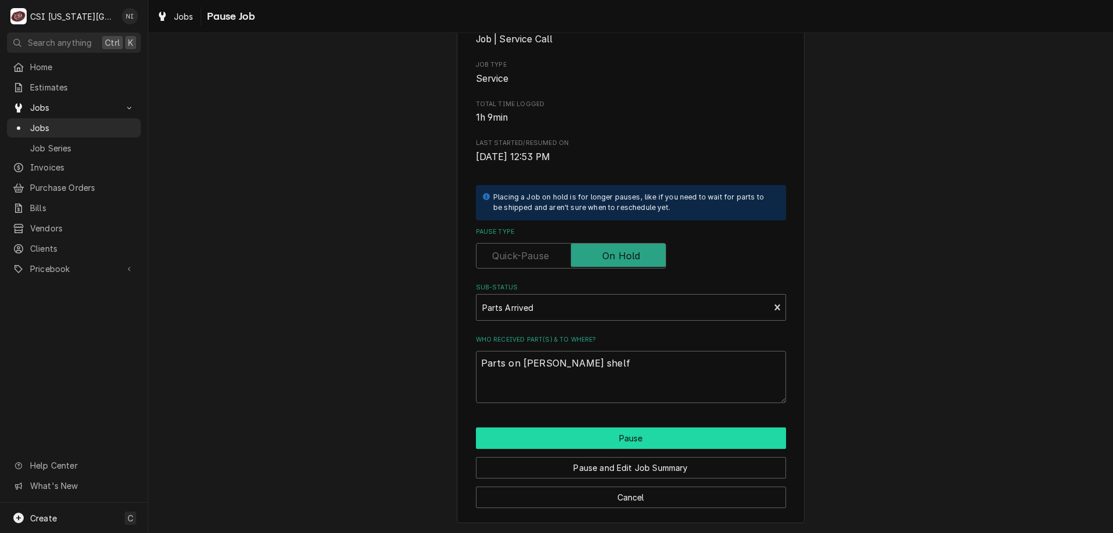
click at [682, 445] on button "Pause" at bounding box center [631, 437] width 310 height 21
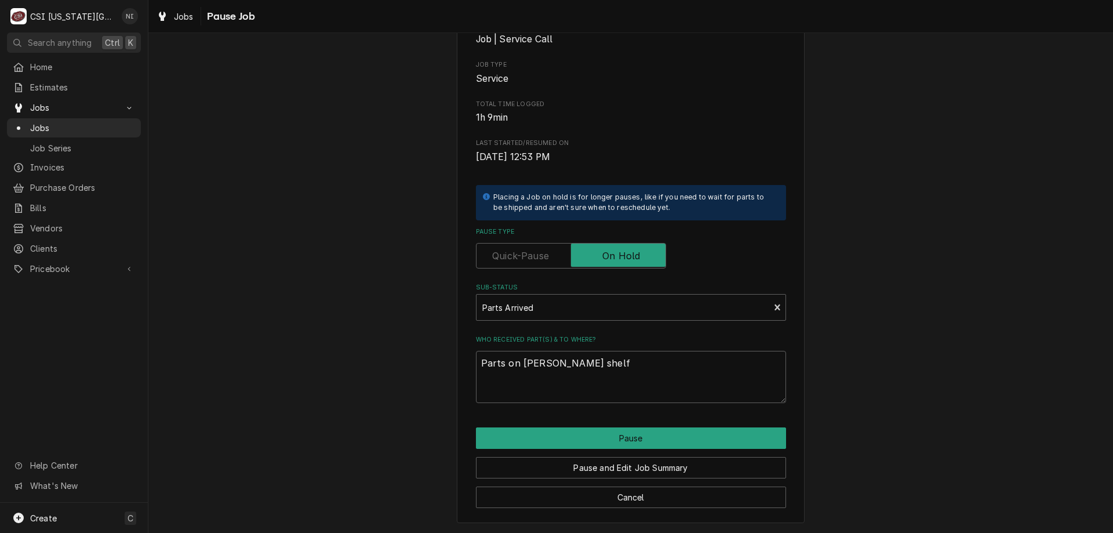
type textarea "x"
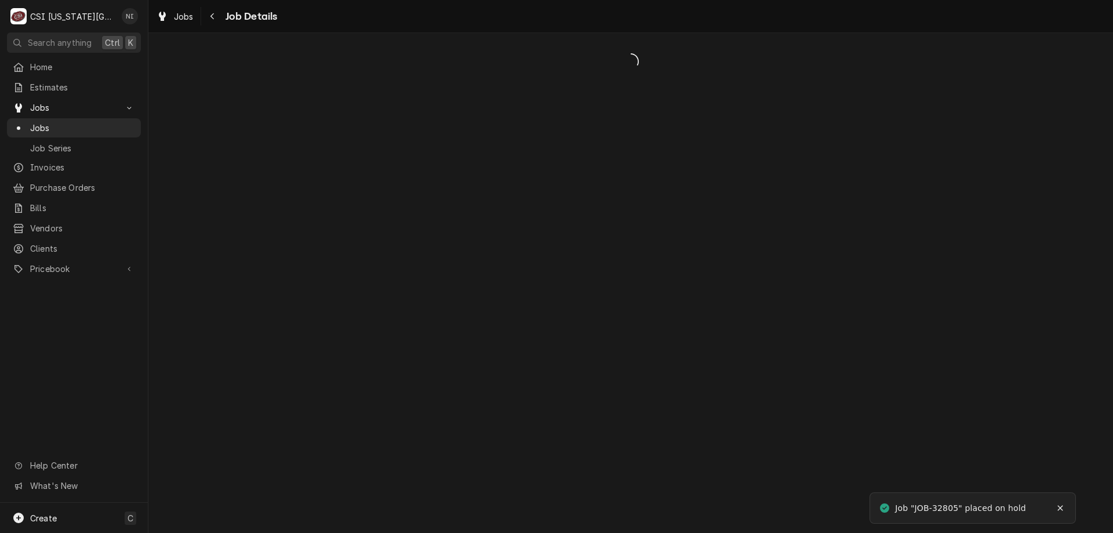
click at [102, 123] on span "Jobs" at bounding box center [82, 128] width 105 height 12
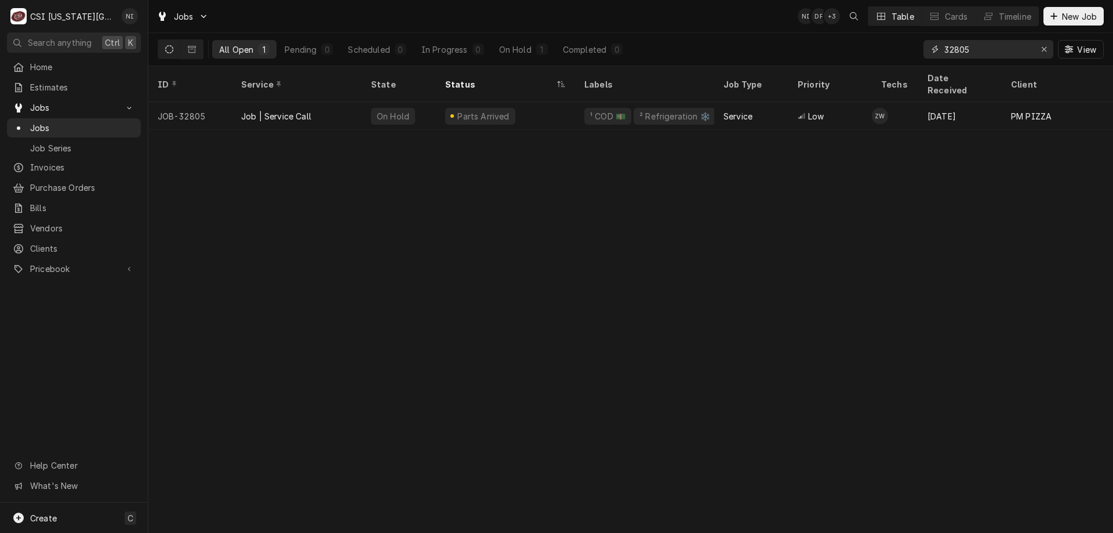
click at [1046, 52] on div "Erase input" at bounding box center [1044, 49] width 12 height 12
type input "31973"
click at [672, 107] on div "² Cooking 🔥" at bounding box center [644, 116] width 139 height 28
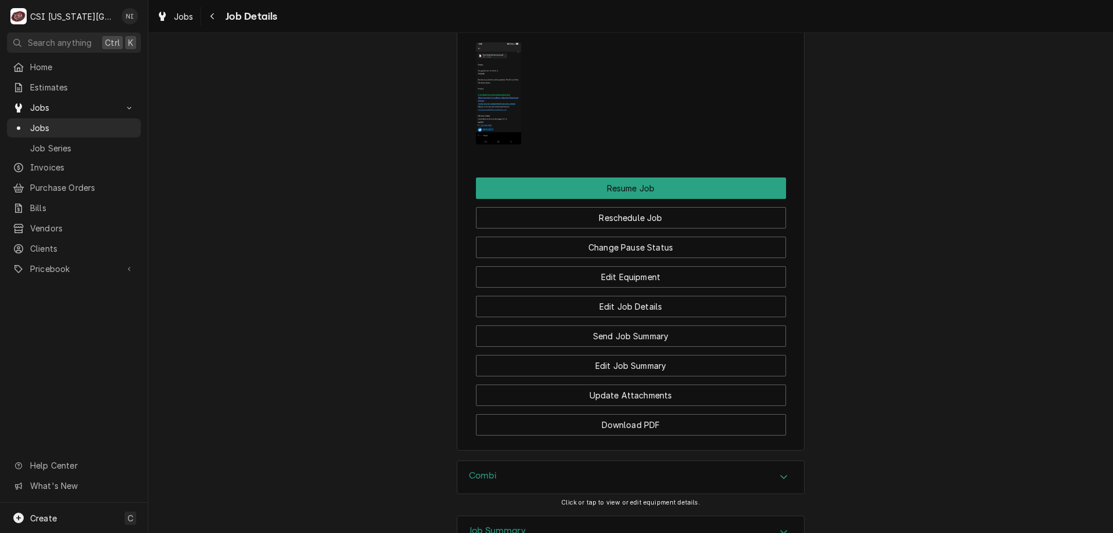
scroll to position [1884, 0]
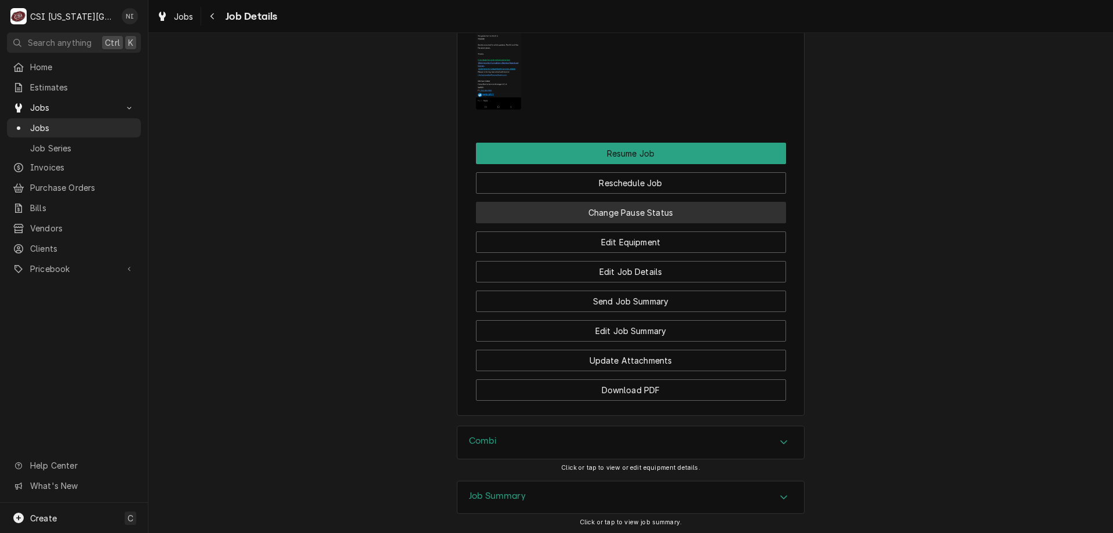
click at [687, 202] on button "Change Pause Status" at bounding box center [631, 212] width 310 height 21
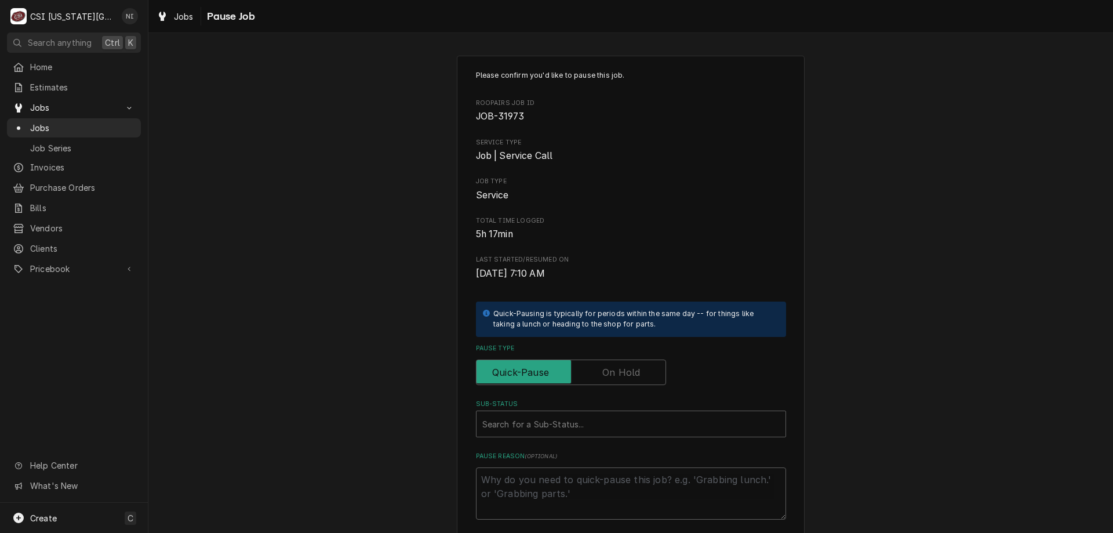
click at [619, 368] on label "Pause Type" at bounding box center [571, 372] width 190 height 26
click at [619, 368] on input "Pause Type" at bounding box center [571, 372] width 180 height 26
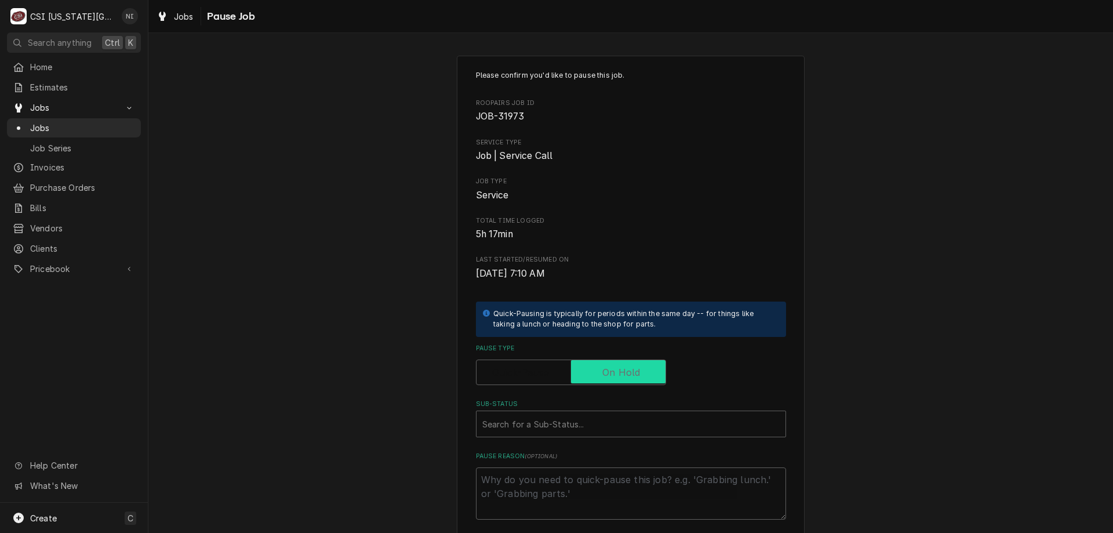
checkbox input "true"
type textarea "x"
click at [609, 419] on div "Sub-Status" at bounding box center [630, 423] width 297 height 21
click at [642, 427] on div "Sub-Status" at bounding box center [630, 423] width 297 height 21
click at [547, 372] on input "Pause Type" at bounding box center [571, 372] width 180 height 26
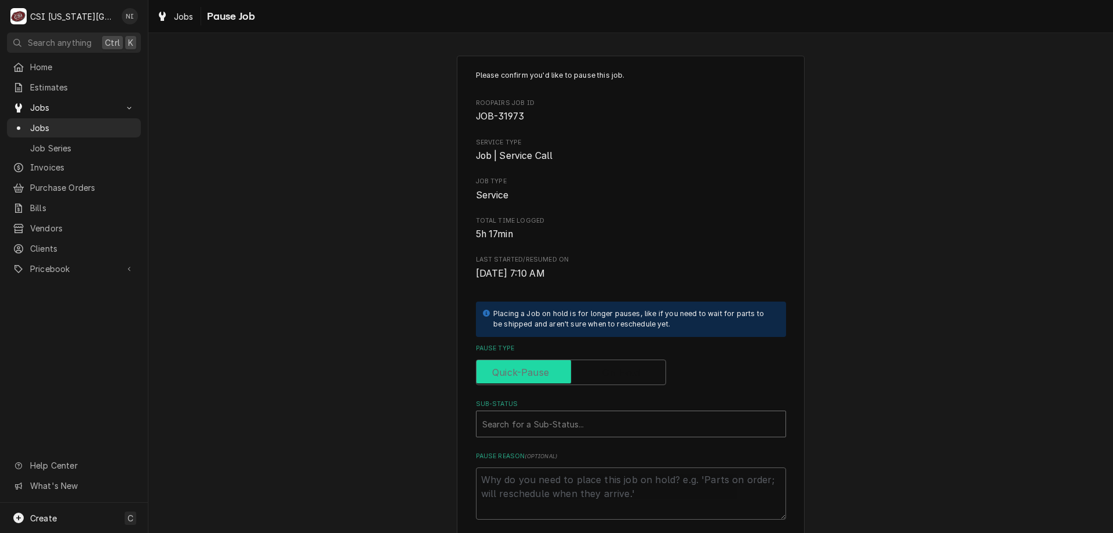
checkbox input "false"
type textarea "x"
click at [597, 374] on input "Pause Type" at bounding box center [571, 372] width 180 height 26
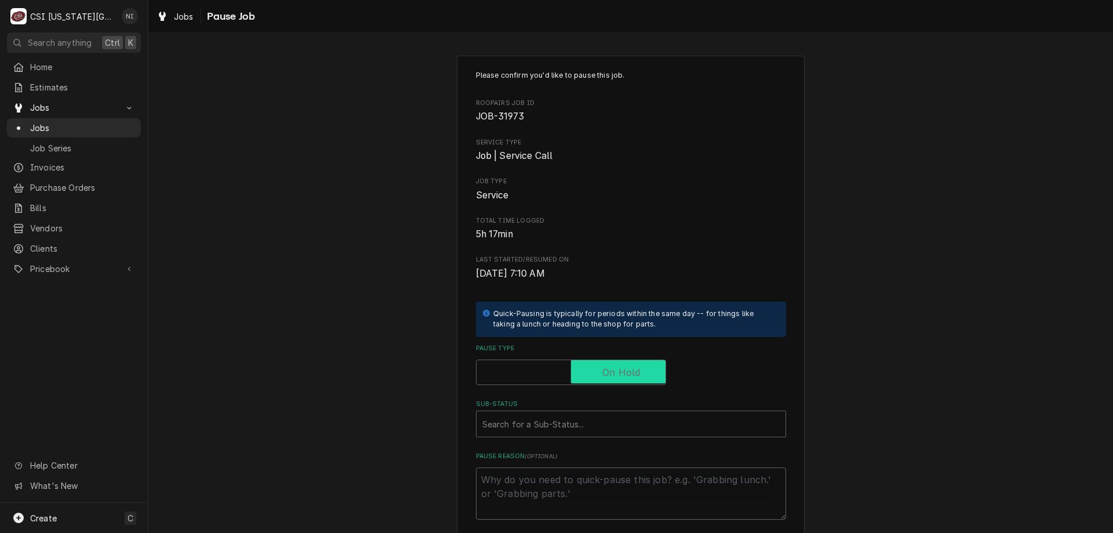
checkbox input "true"
click at [588, 425] on div "Sub-Status" at bounding box center [630, 423] width 297 height 21
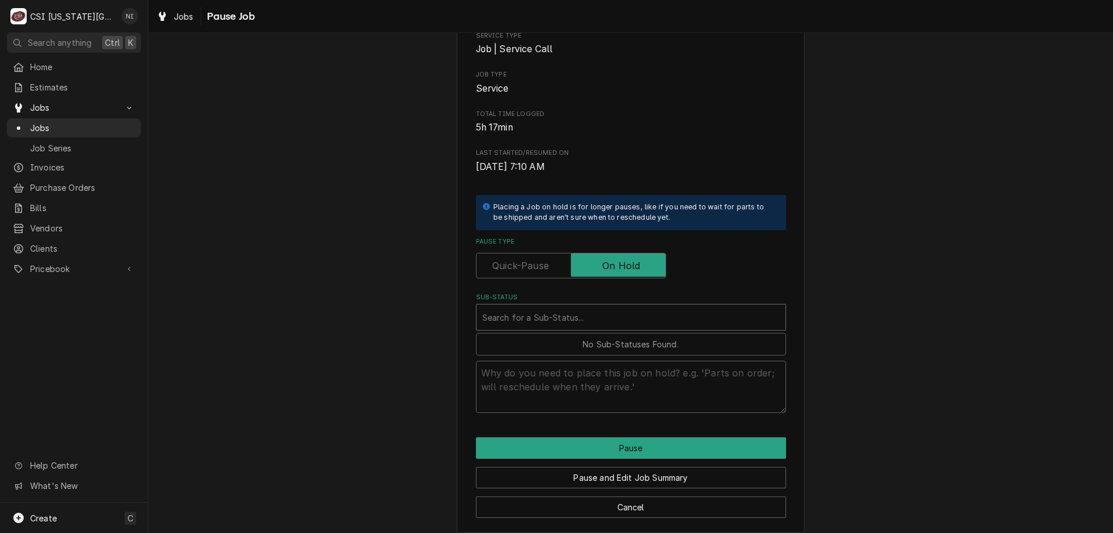
scroll to position [116, 0]
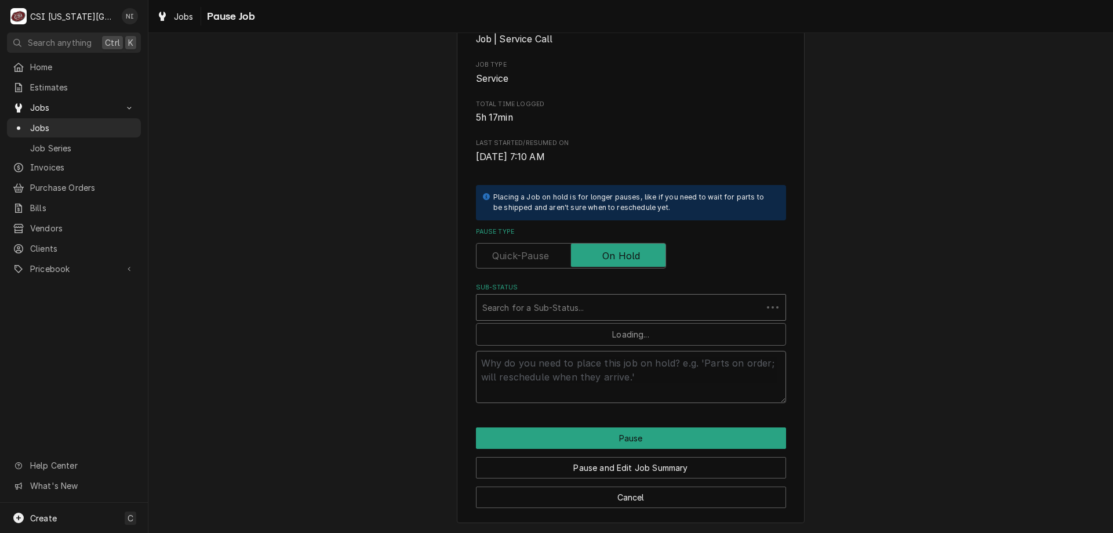
click at [599, 372] on textarea "Pause Reason ( optional )" at bounding box center [631, 377] width 310 height 52
type textarea "x"
type textarea "p"
type textarea "x"
type textarea "pa"
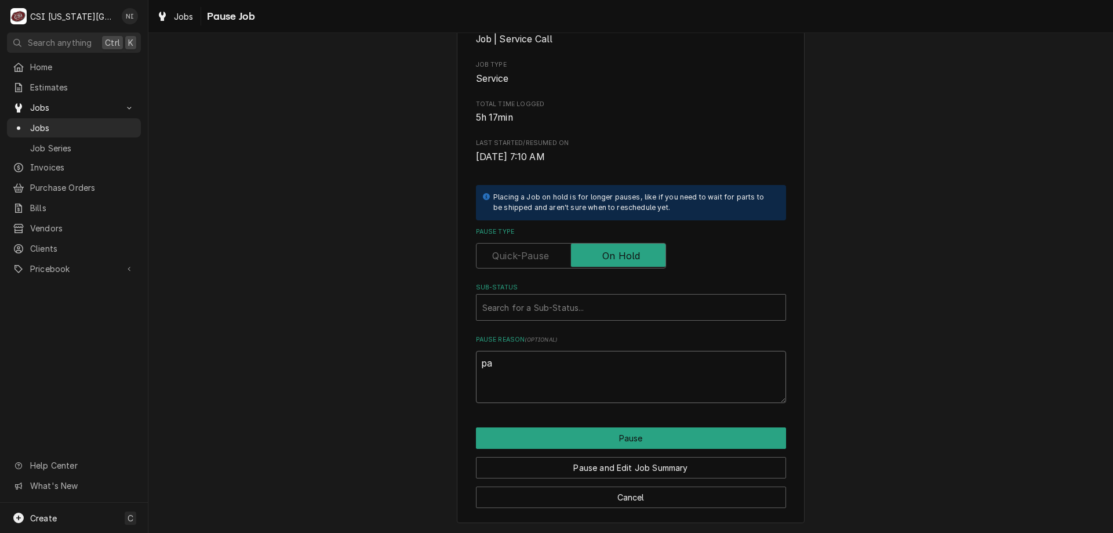
type textarea "x"
type textarea "pass"
type textarea "x"
type textarea "passt"
type textarea "x"
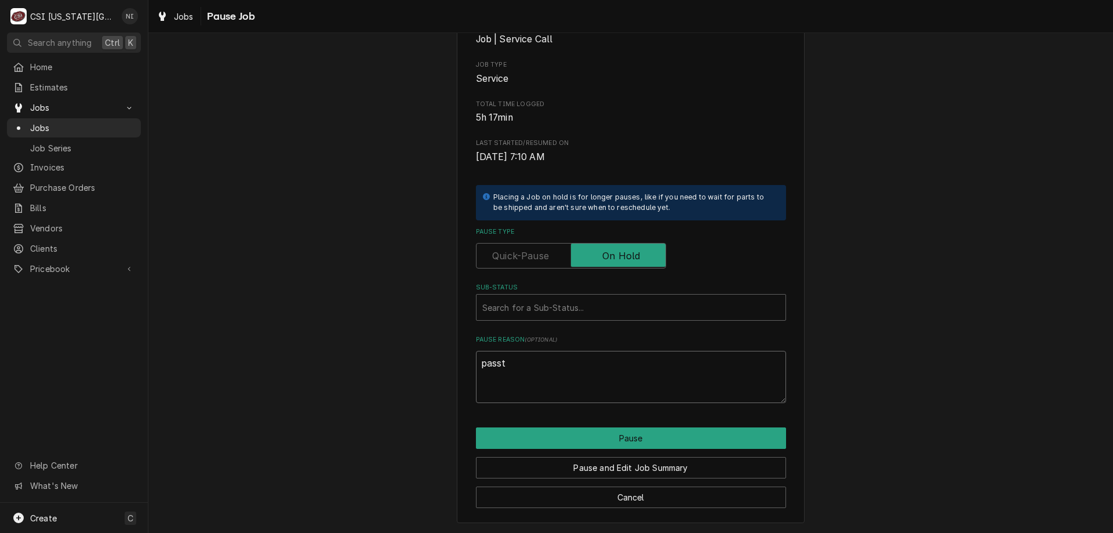
type textarea "pass"
type textarea "x"
type textarea "pas"
type textarea "x"
type textarea "pa"
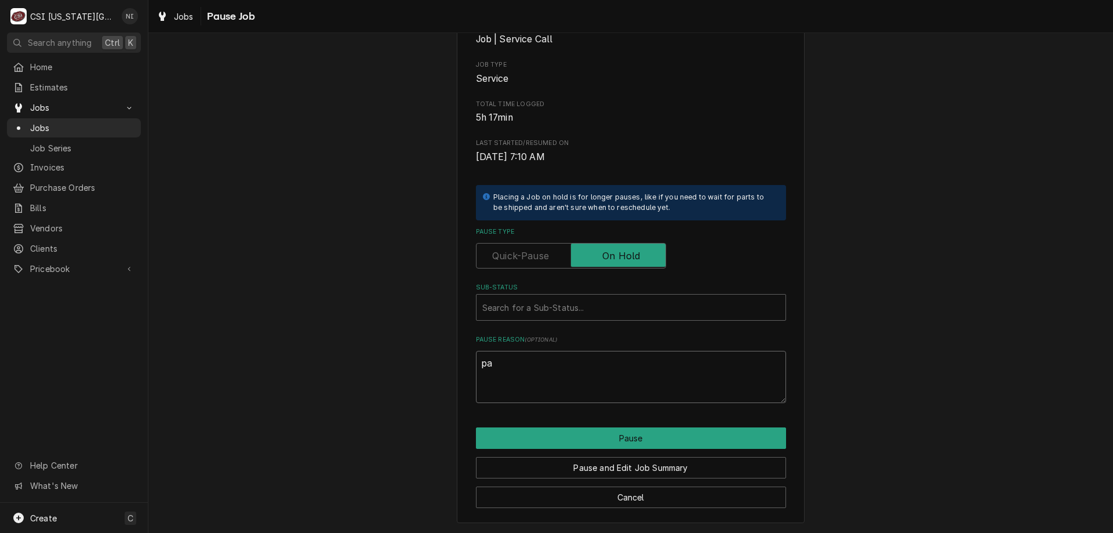
type textarea "x"
type textarea "par"
type textarea "x"
type textarea "pa"
click at [607, 491] on button "Cancel" at bounding box center [631, 496] width 310 height 21
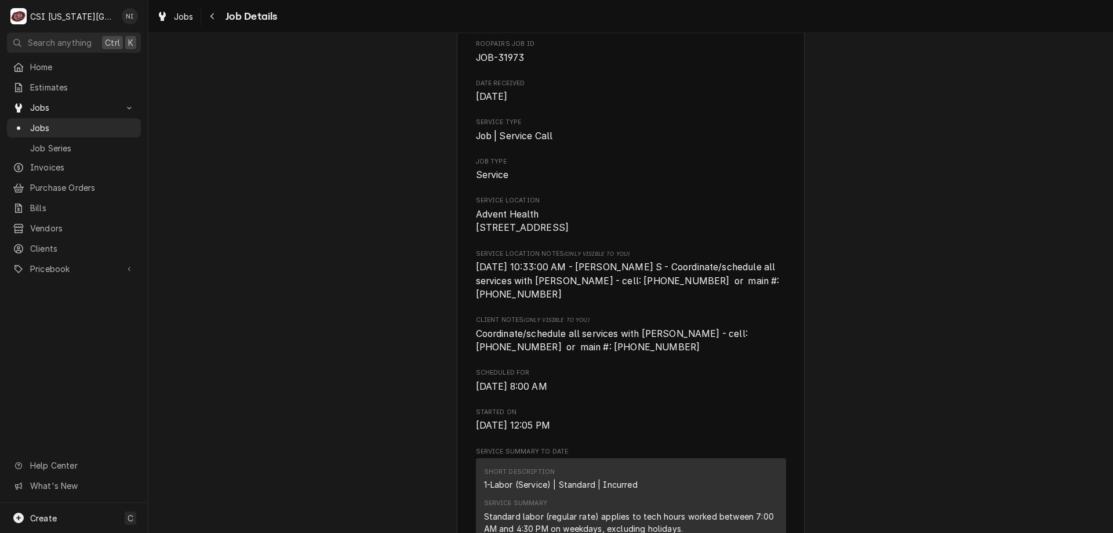
scroll to position [1884, 0]
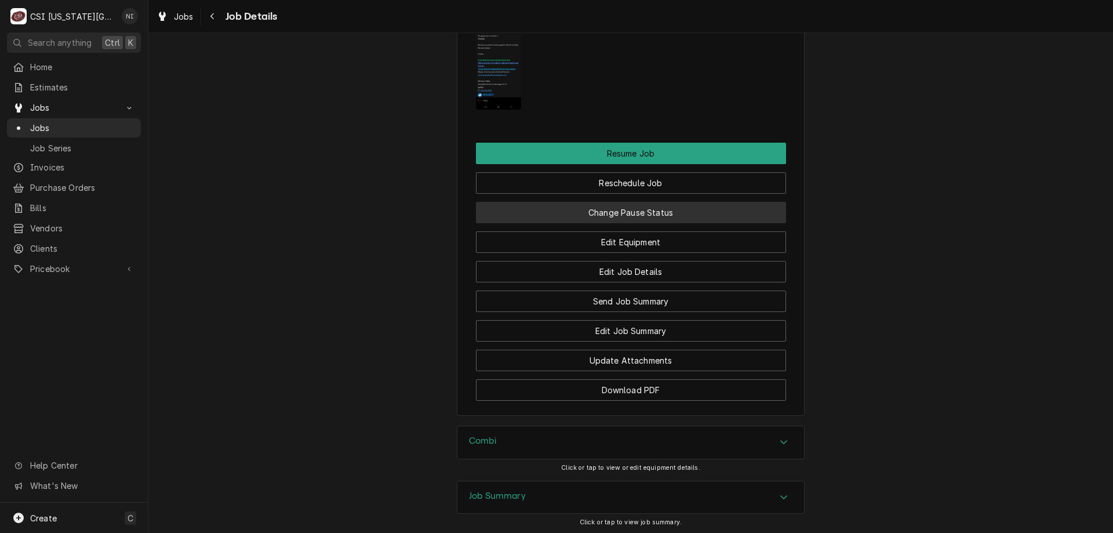
click at [611, 202] on button "Change Pause Status" at bounding box center [631, 212] width 310 height 21
type textarea "x"
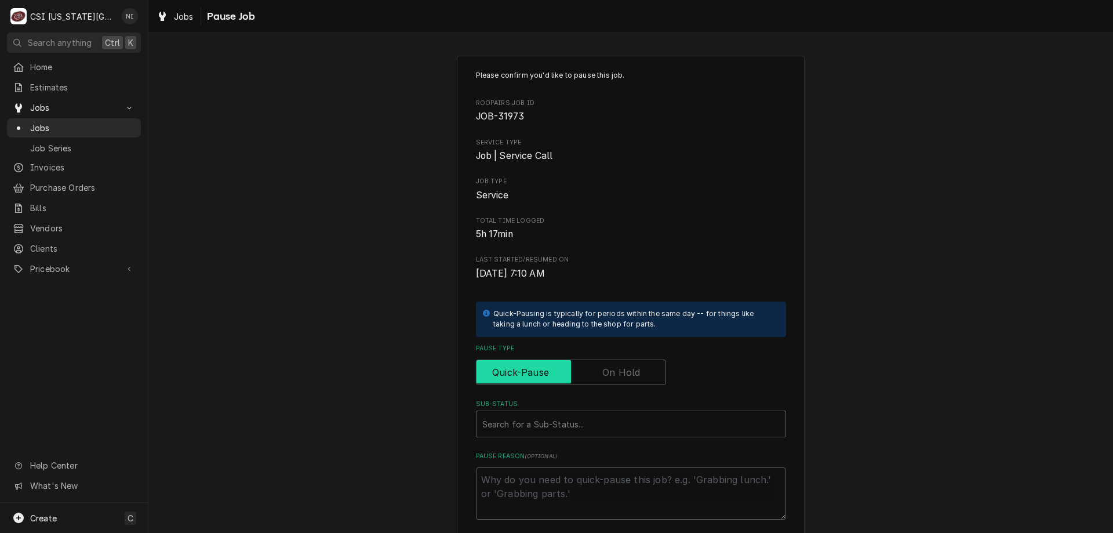
click at [609, 362] on input "Pause Type" at bounding box center [571, 372] width 180 height 26
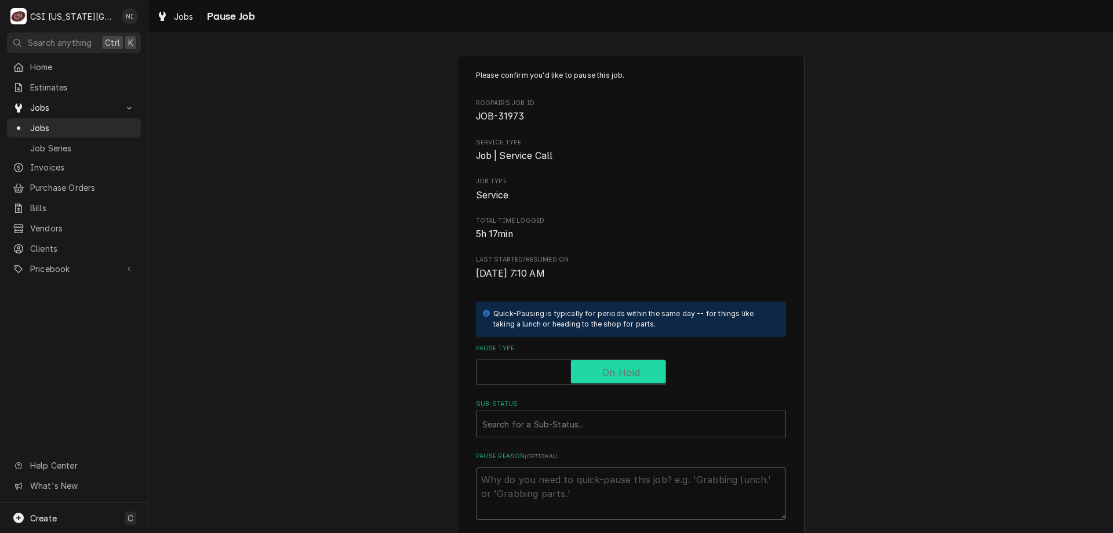
checkbox input "true"
click at [611, 423] on div "Sub-Status" at bounding box center [630, 423] width 297 height 21
click at [926, 257] on div "Please confirm you'd like to pause this job. Roopairs Job ID JOB-31973 Service …" at bounding box center [630, 347] width 964 height 604
click at [1083, 194] on div "Please confirm you'd like to pause this job. Roopairs Job ID JOB-31973 Service …" at bounding box center [630, 347] width 964 height 604
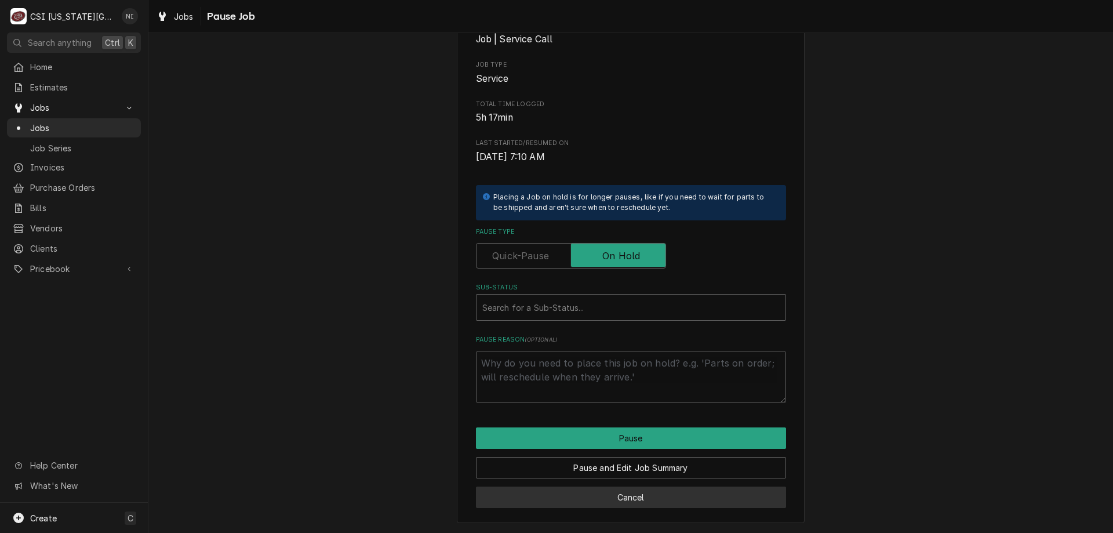
click at [691, 497] on button "Cancel" at bounding box center [631, 496] width 310 height 21
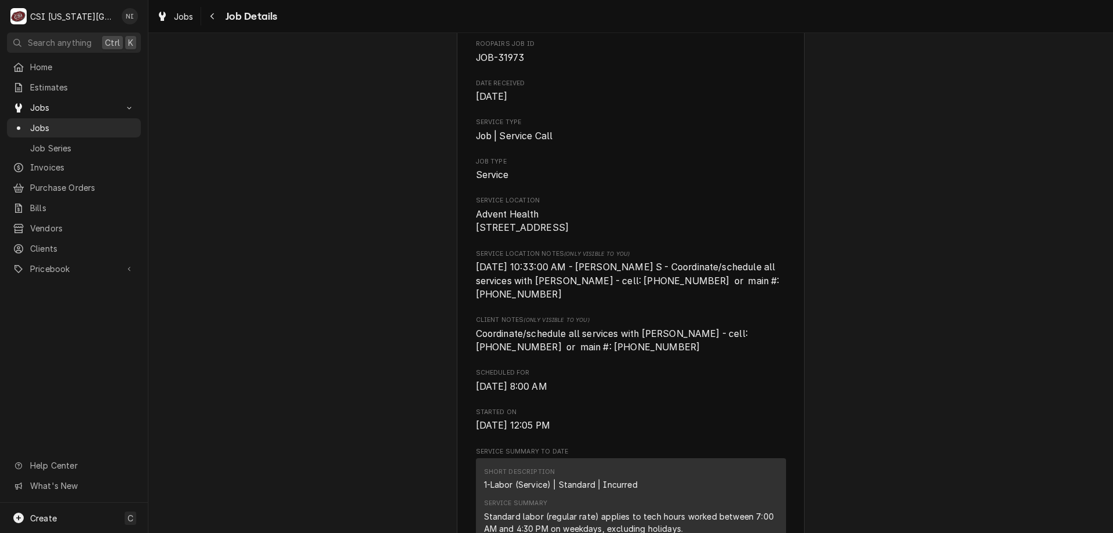
scroll to position [1953, 0]
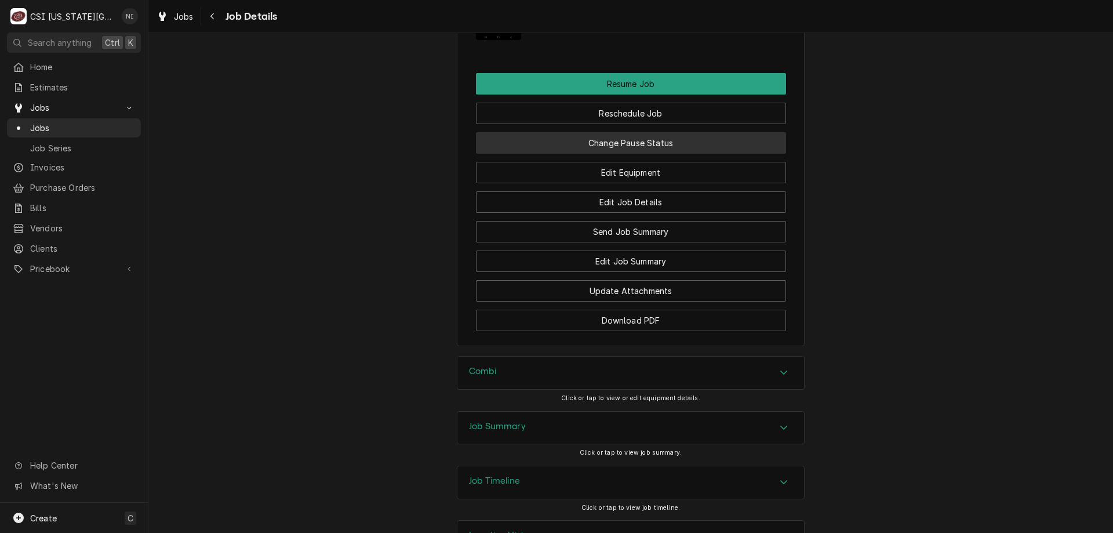
click at [697, 132] on button "Change Pause Status" at bounding box center [631, 142] width 310 height 21
type textarea "x"
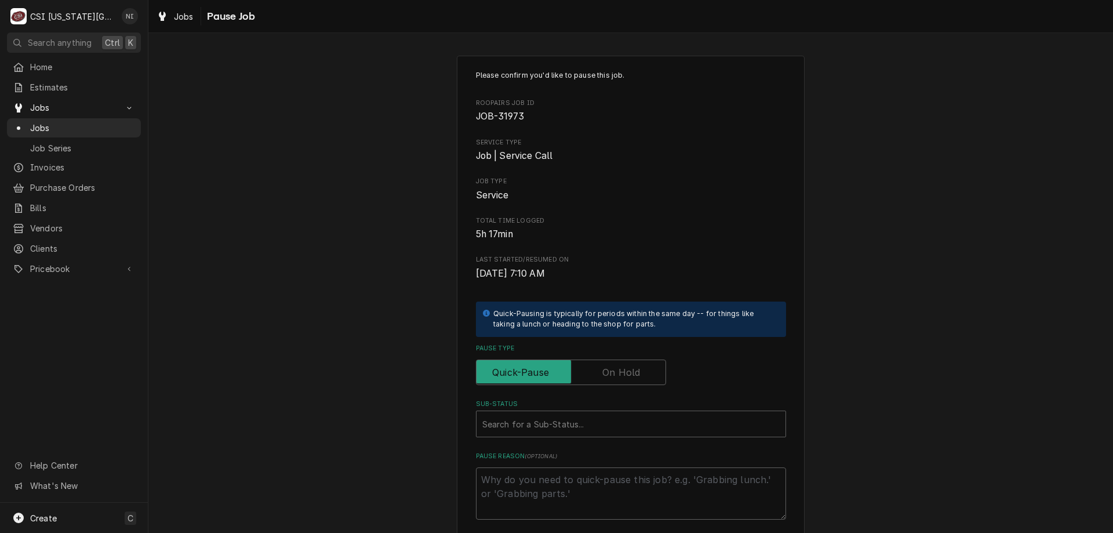
drag, startPoint x: 627, startPoint y: 371, endPoint x: 667, endPoint y: 372, distance: 40.0
click at [627, 372] on label "Pause Type" at bounding box center [571, 372] width 190 height 26
click at [627, 372] on input "Pause Type" at bounding box center [571, 372] width 180 height 26
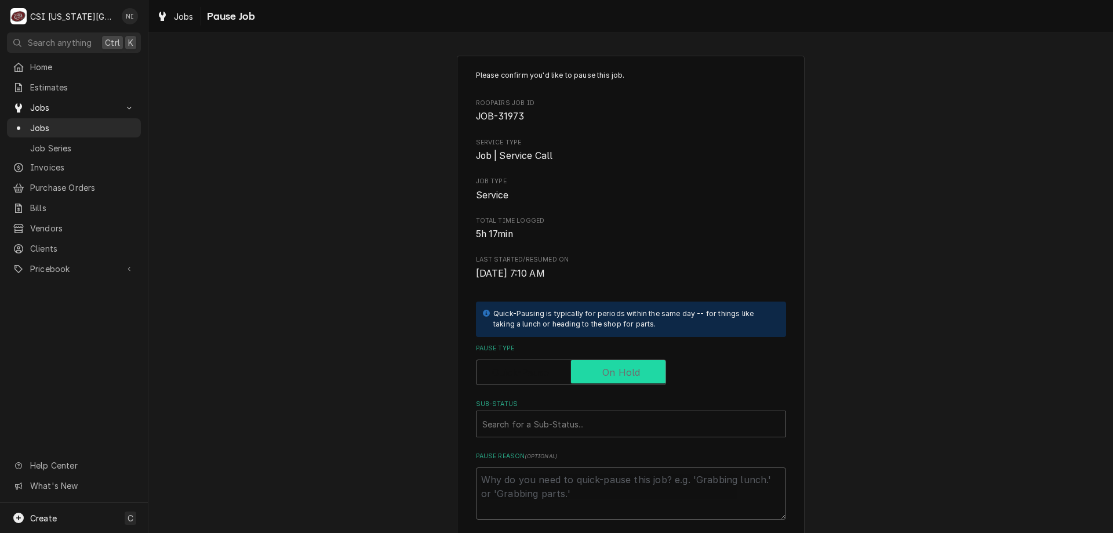
checkbox input "true"
type textarea "x"
click at [661, 418] on div "Sub-Status" at bounding box center [630, 423] width 297 height 21
click at [891, 68] on div "Please confirm you'd like to pause this job. Roopairs Job ID JOB-31973 Service …" at bounding box center [630, 347] width 964 height 604
click at [82, 122] on span "Jobs" at bounding box center [82, 128] width 105 height 12
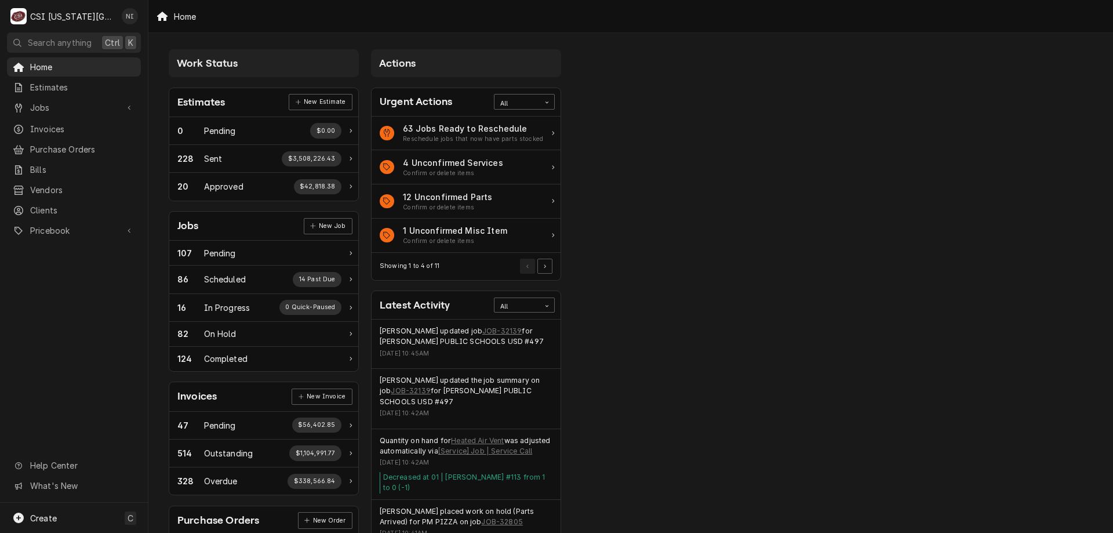
click at [76, 101] on span "Jobs" at bounding box center [74, 107] width 88 height 12
click at [79, 126] on span "Jobs" at bounding box center [82, 128] width 105 height 12
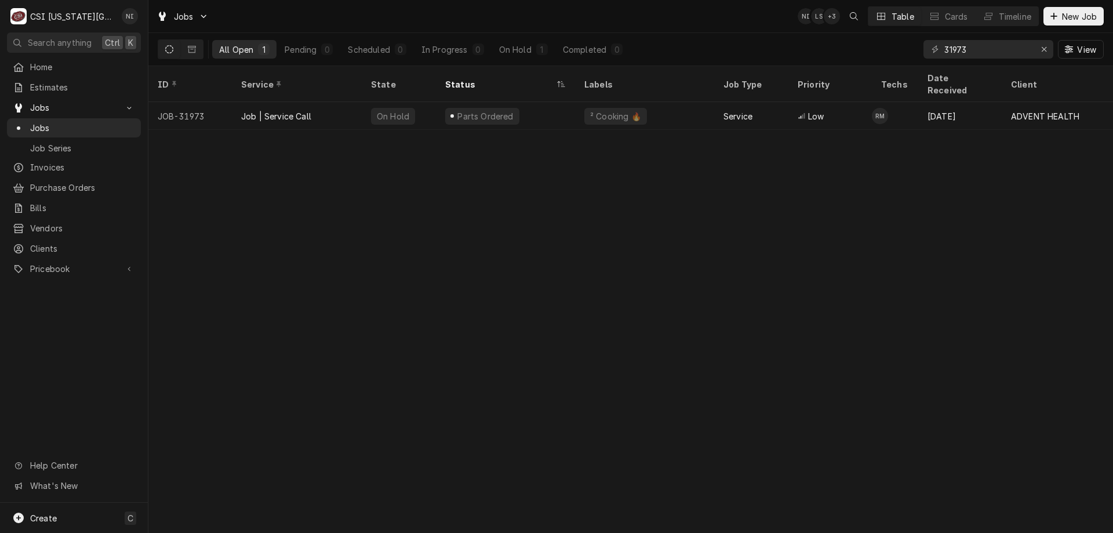
click at [75, 263] on span "Pricebook" at bounding box center [74, 269] width 88 height 12
click at [71, 303] on span "Parts & Materials" at bounding box center [82, 309] width 105 height 12
drag, startPoint x: 981, startPoint y: 51, endPoint x: 897, endPoint y: 52, distance: 84.0
click at [897, 52] on div "All Open 1 Pending 0 Scheduled 0 In Progress 0 On Hold 1 Completed 0 31973 View" at bounding box center [631, 49] width 946 height 32
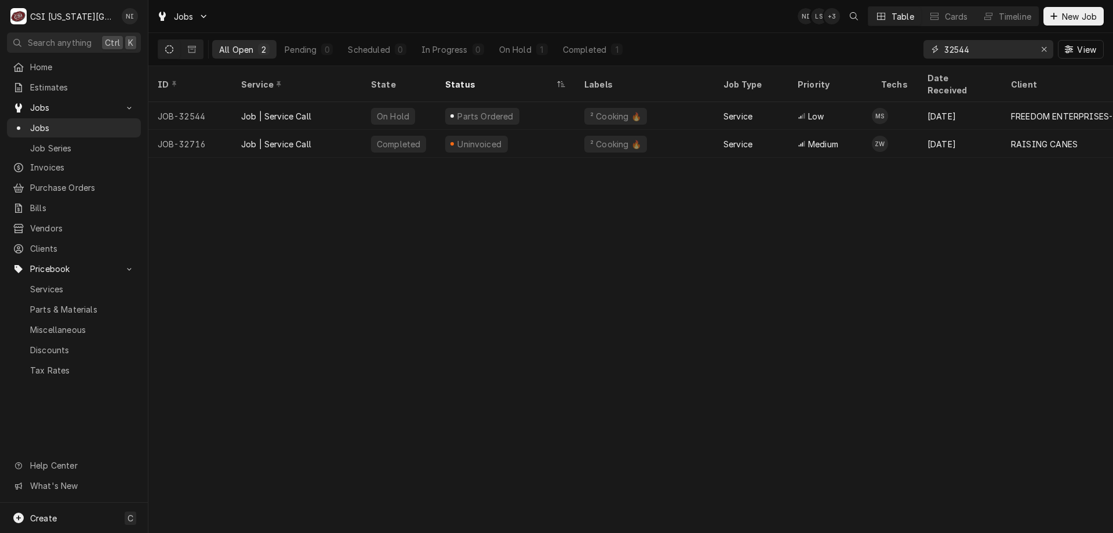
type input "32544"
click at [531, 102] on div "Parts Ordered" at bounding box center [505, 116] width 139 height 28
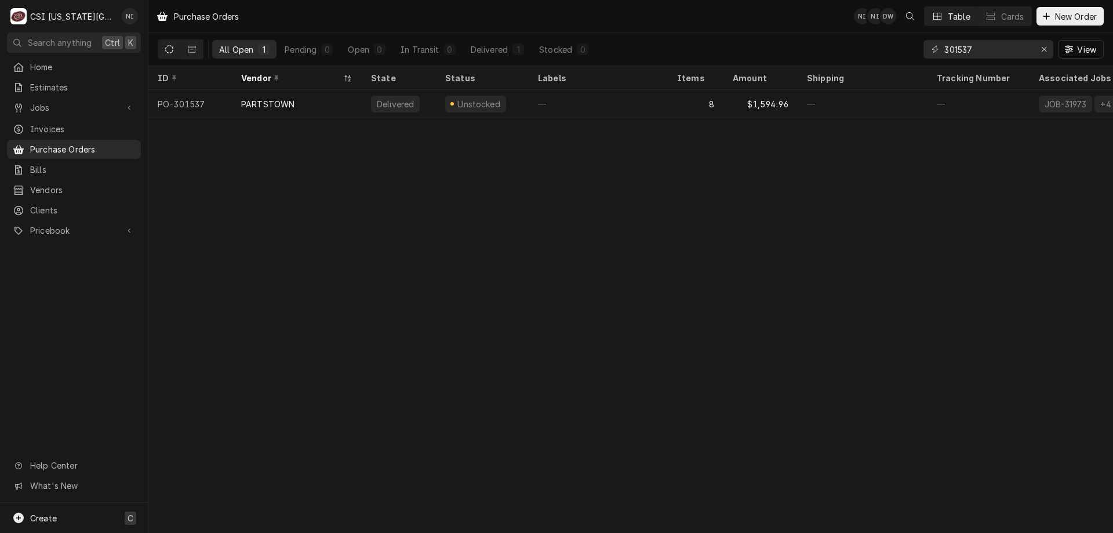
click at [96, 517] on div "Create C" at bounding box center [74, 518] width 148 height 30
click at [222, 444] on link "Purchase Order" at bounding box center [208, 437] width 104 height 19
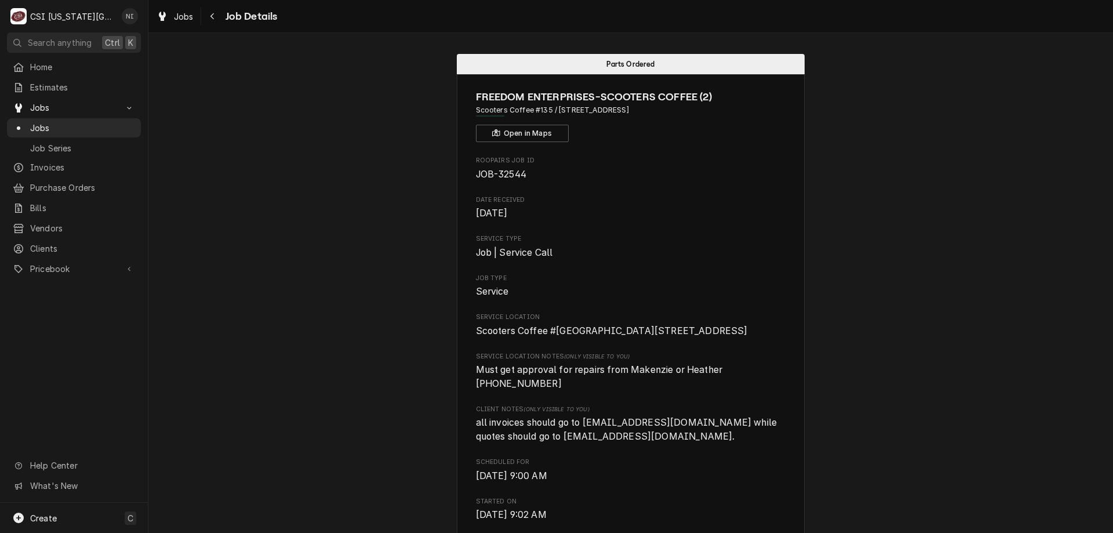
drag, startPoint x: 1102, startPoint y: 98, endPoint x: 1105, endPoint y: 132, distance: 34.3
click at [1105, 137] on div "Parts Ordered FREEDOM ENTERPRISES-SCOOTERS COFFEE (2) Scooters Coffee [STREET_A…" at bounding box center [630, 283] width 964 height 500
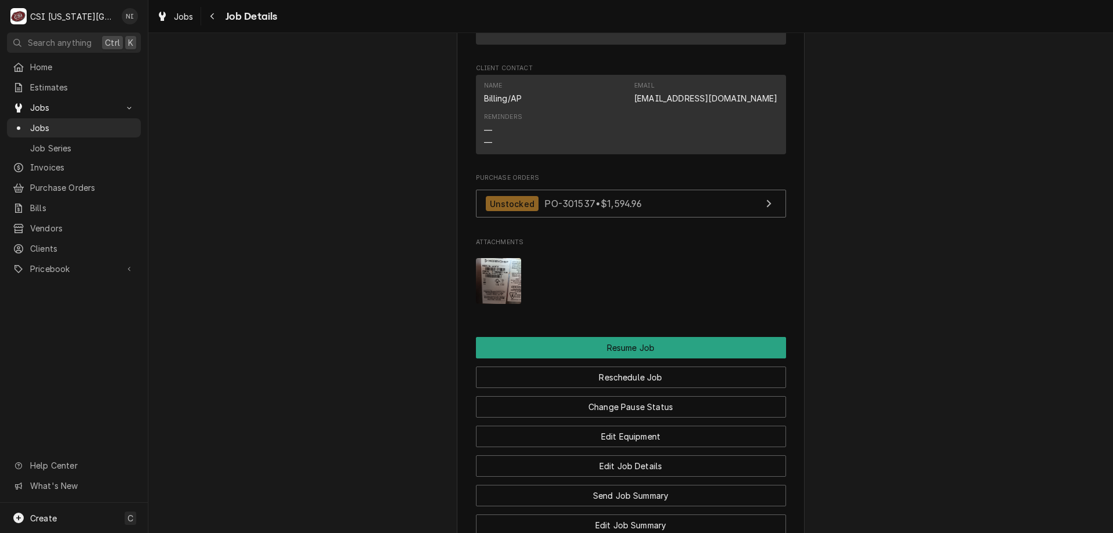
scroll to position [1372, 0]
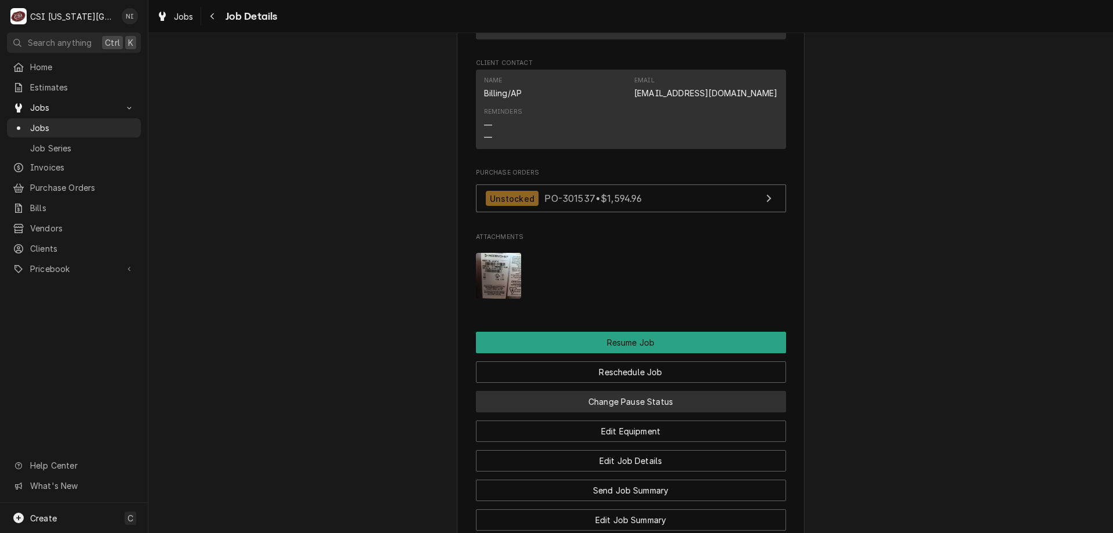
click at [729, 391] on button "Change Pause Status" at bounding box center [631, 401] width 310 height 21
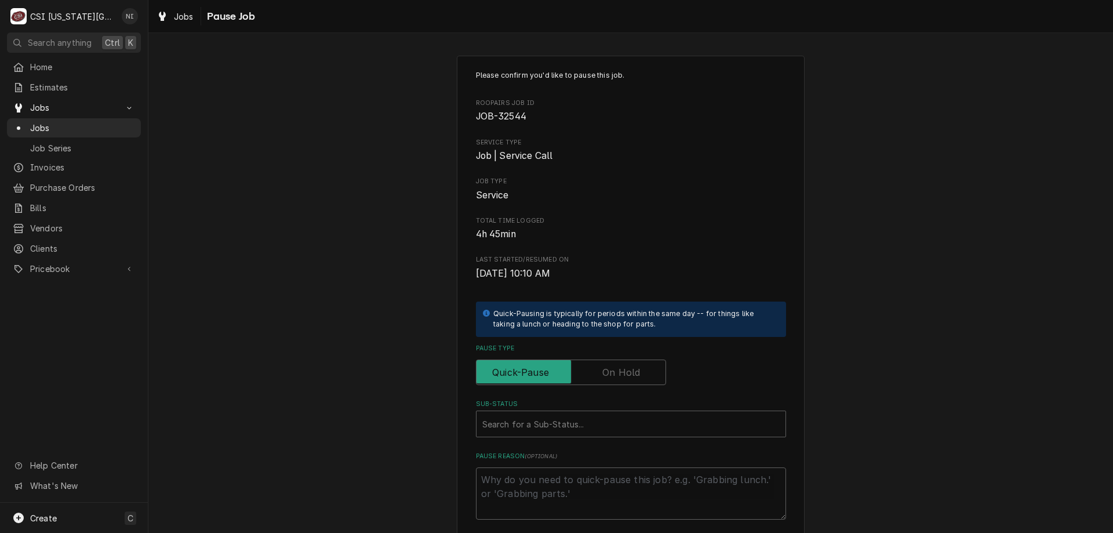
drag, startPoint x: 621, startPoint y: 373, endPoint x: 610, endPoint y: 406, distance: 34.6
click at [619, 374] on label "Pause Type" at bounding box center [571, 372] width 190 height 26
click at [619, 374] on input "Pause Type" at bounding box center [571, 372] width 180 height 26
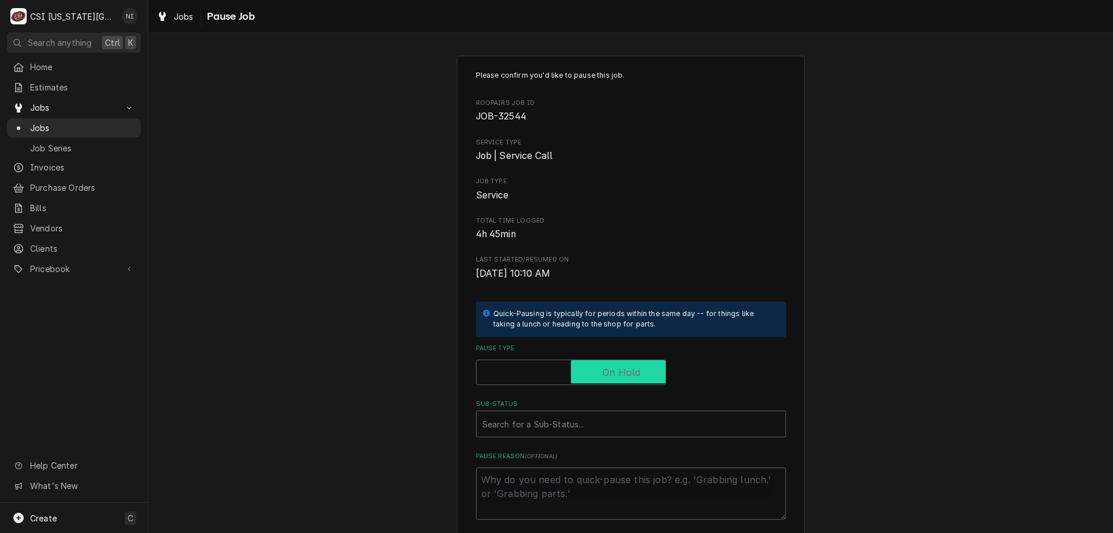
checkbox input "true"
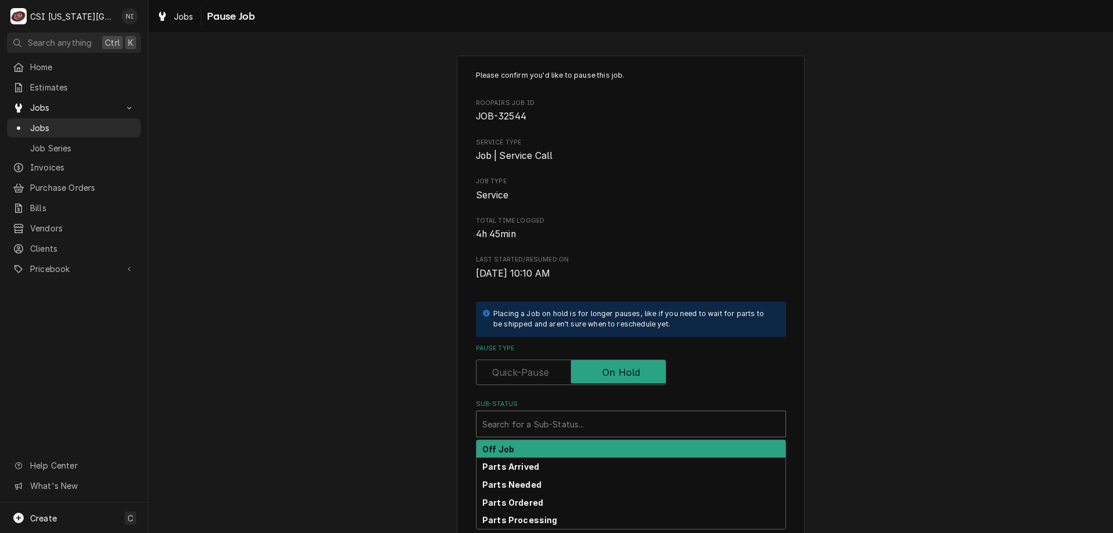
drag, startPoint x: 605, startPoint y: 415, endPoint x: 598, endPoint y: 425, distance: 12.2
click at [605, 416] on div "Sub-Status" at bounding box center [630, 423] width 297 height 21
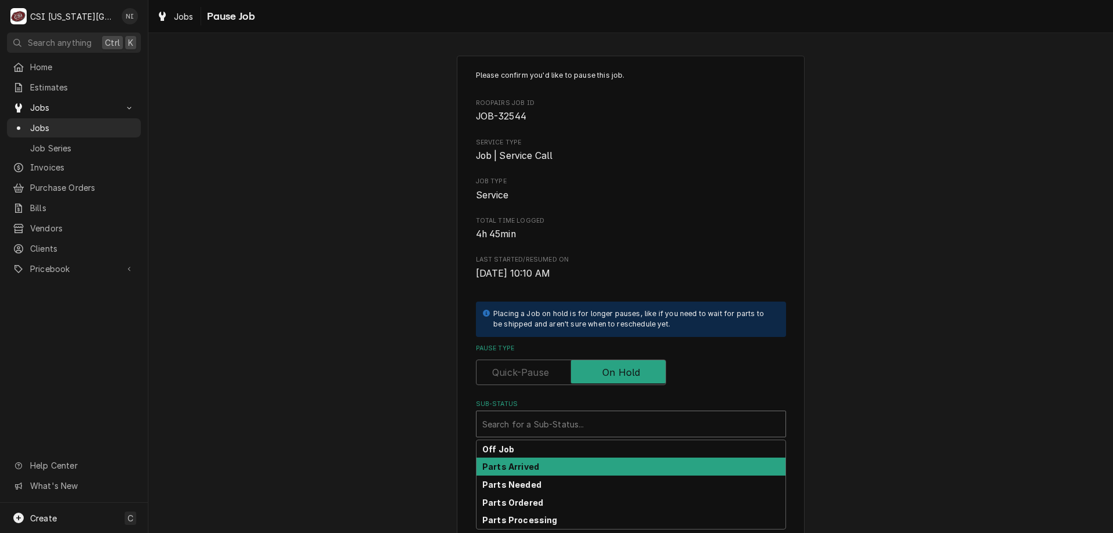
click at [522, 469] on strong "Parts Arrived" at bounding box center [510, 466] width 57 height 10
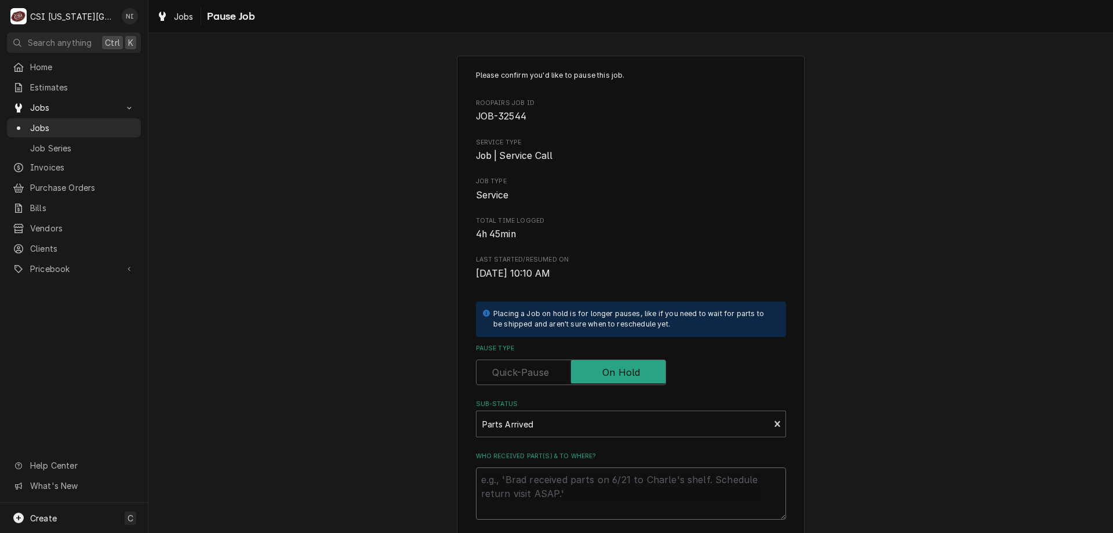
click at [518, 485] on textarea "Who received part(s) & to where?" at bounding box center [631, 493] width 310 height 52
type textarea "x"
type textarea "p"
type textarea "x"
type textarea "pa"
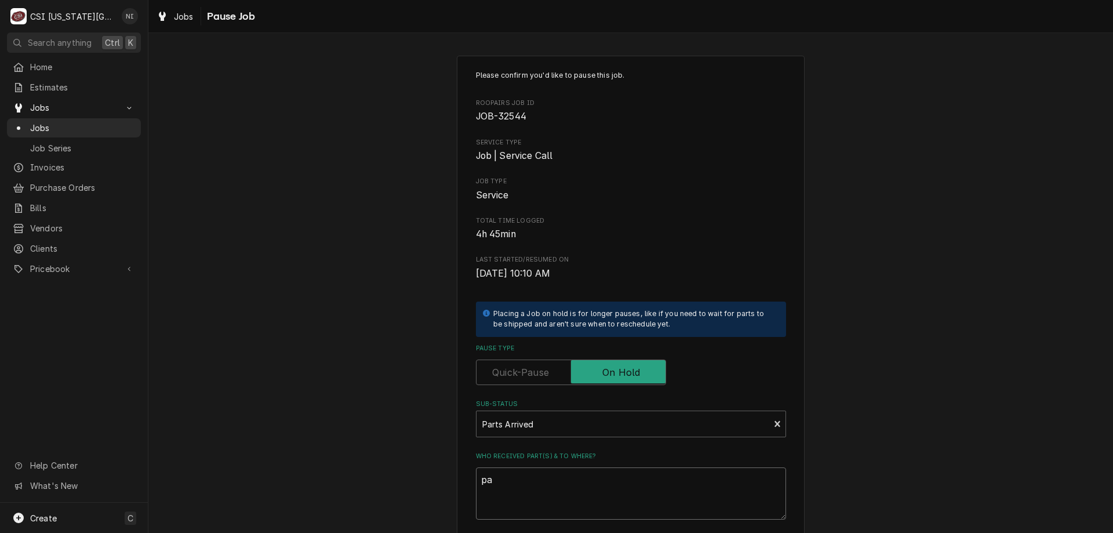
type textarea "x"
type textarea "par"
type textarea "x"
type textarea "parts"
type textarea "x"
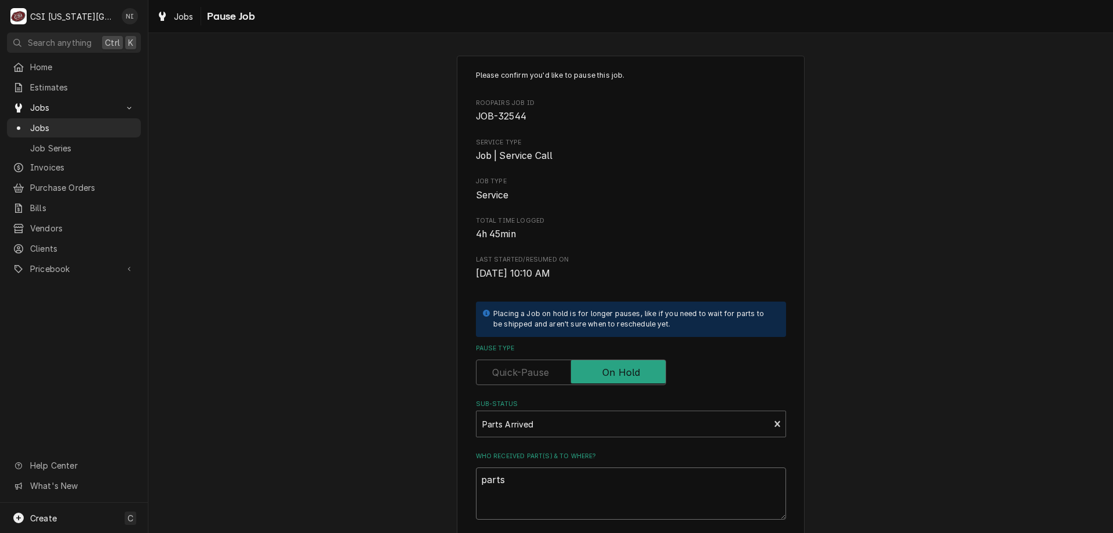
type textarea "parts"
type textarea "x"
type textarea "parts on"
type textarea "x"
type textarea "parts on t"
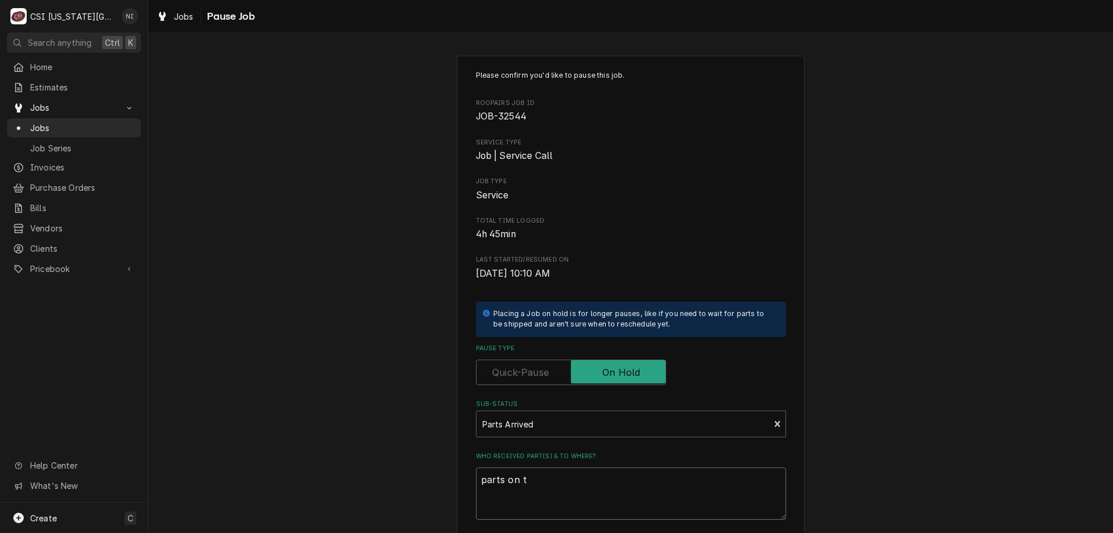
type textarea "x"
type textarea "parts on"
type textarea "x"
type textarea "parts on s"
type textarea "x"
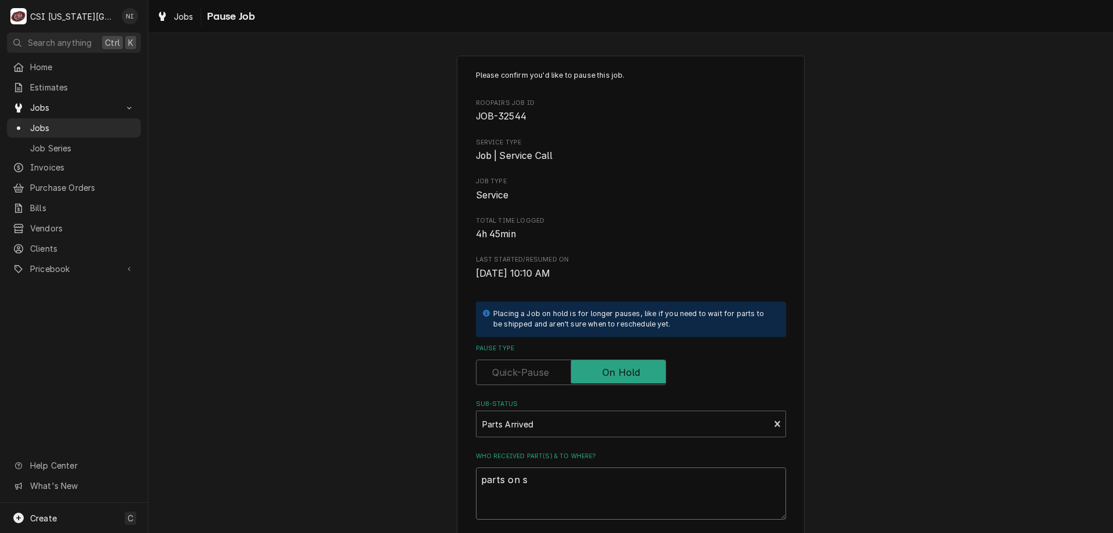
type textarea "parts on sc"
type textarea "x"
type textarea "parts on scu"
type textarea "x"
type textarea "parts on scuu"
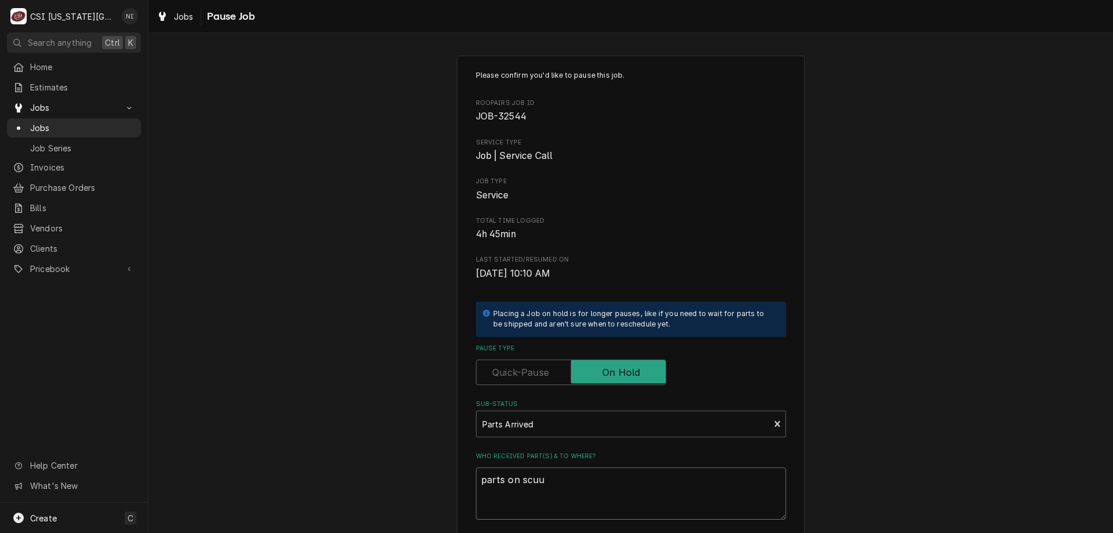
type textarea "x"
type textarea "parts on scuup"
type textarea "x"
type textarea "parts on scuupp"
type textarea "x"
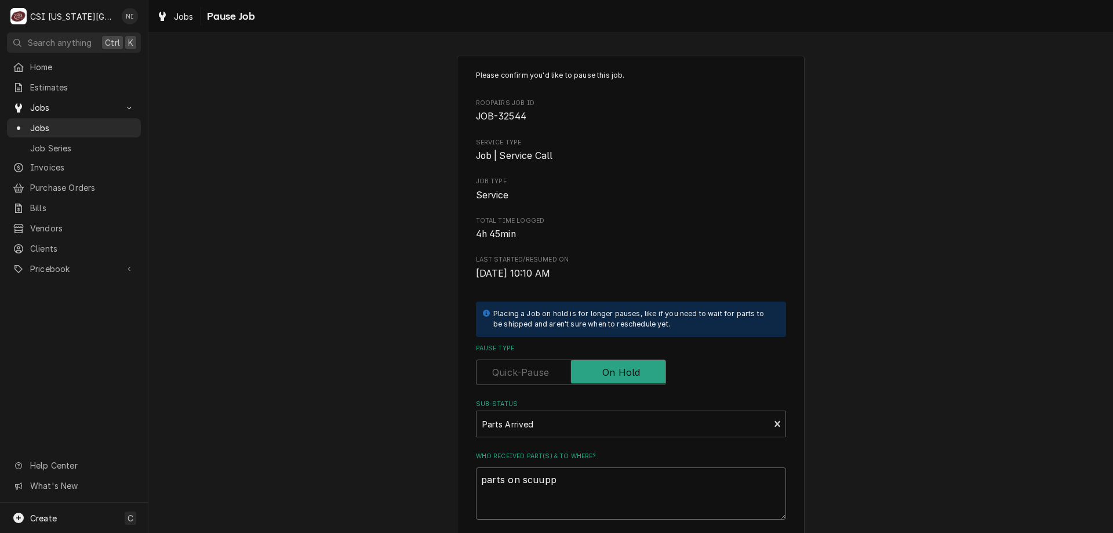
type textarea "parts on scuup"
type textarea "x"
type textarea "parts on scuu"
type textarea "x"
type textarea "parts on scu"
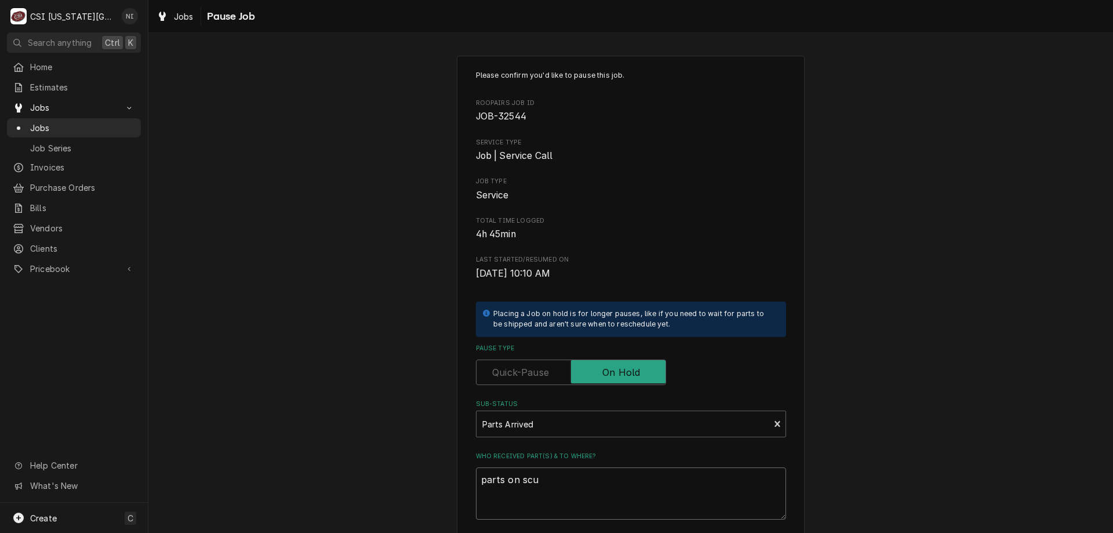
type textarea "x"
type textarea "parts on sc"
type textarea "x"
type textarea "parts on s"
type textarea "x"
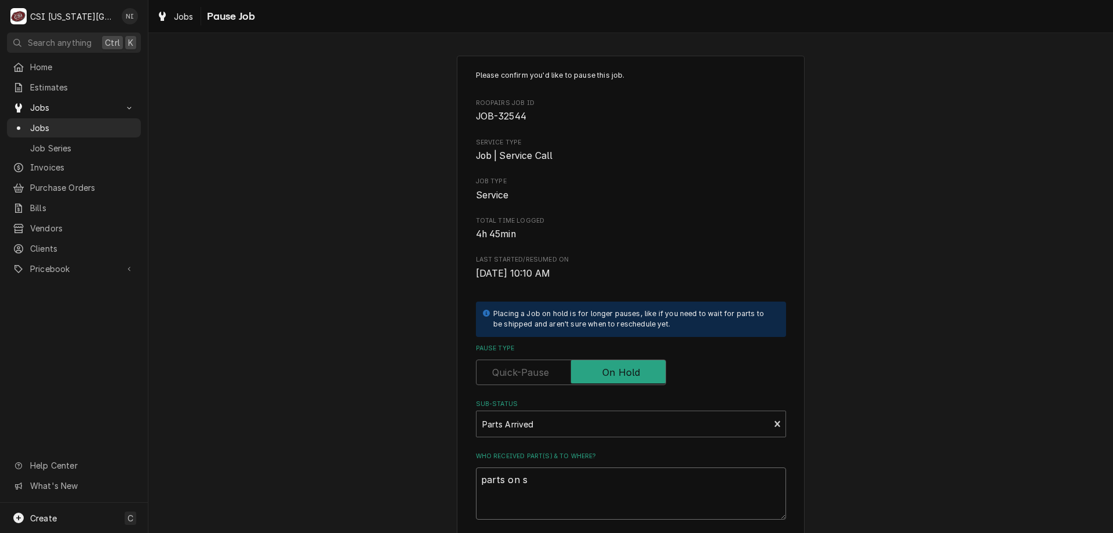
type textarea "parts on ss"
type textarea "x"
type textarea "parts on ssc"
type textarea "x"
type textarea "parts on ssch"
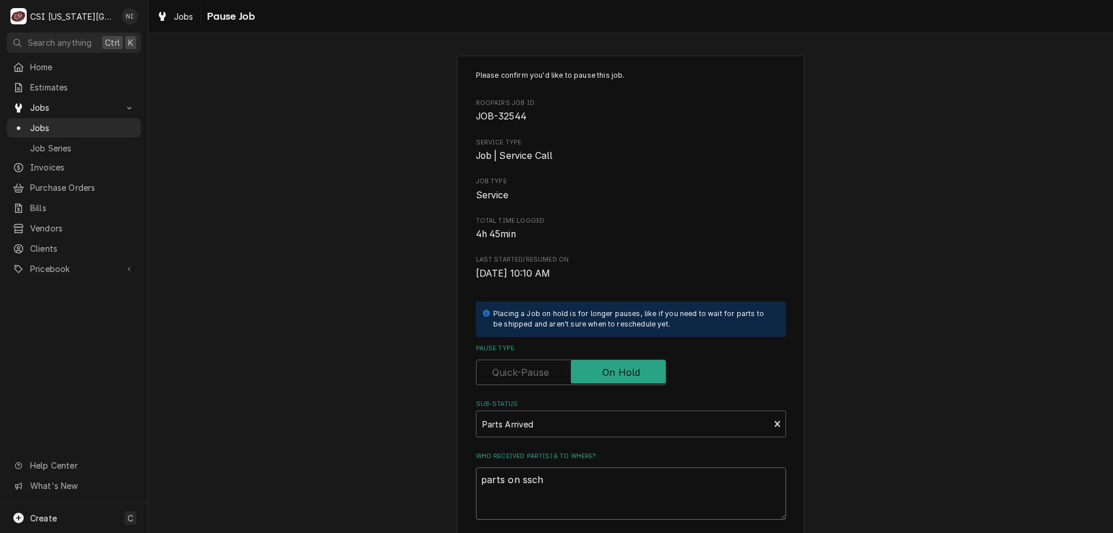
type textarea "x"
type textarea "parts on sschp"
type textarea "x"
type textarea "parts on ssch"
type textarea "x"
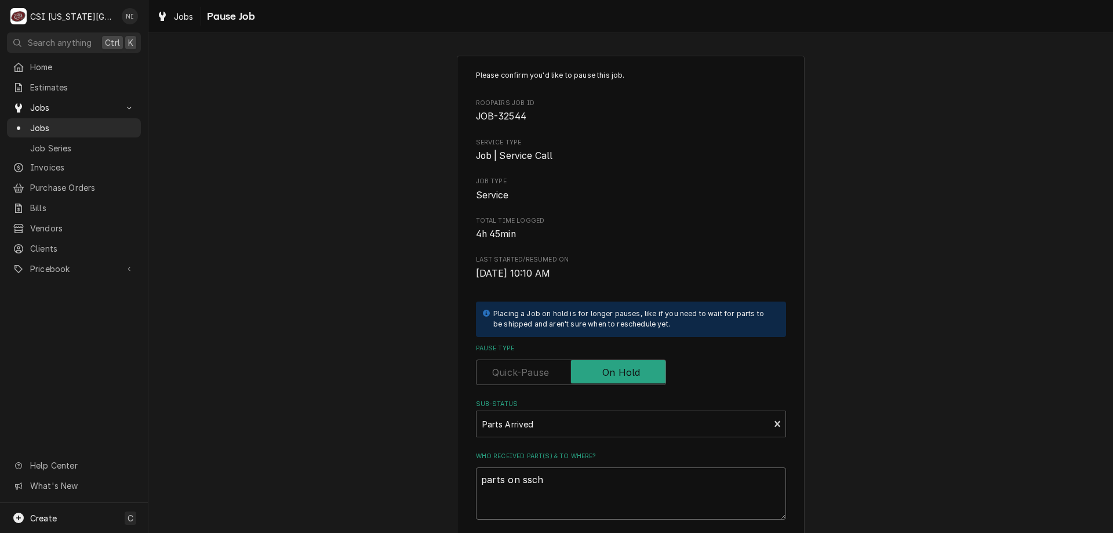
type textarea "parts on ssc"
type textarea "x"
type textarea "parts on ss"
type textarea "x"
type textarea "parts on s"
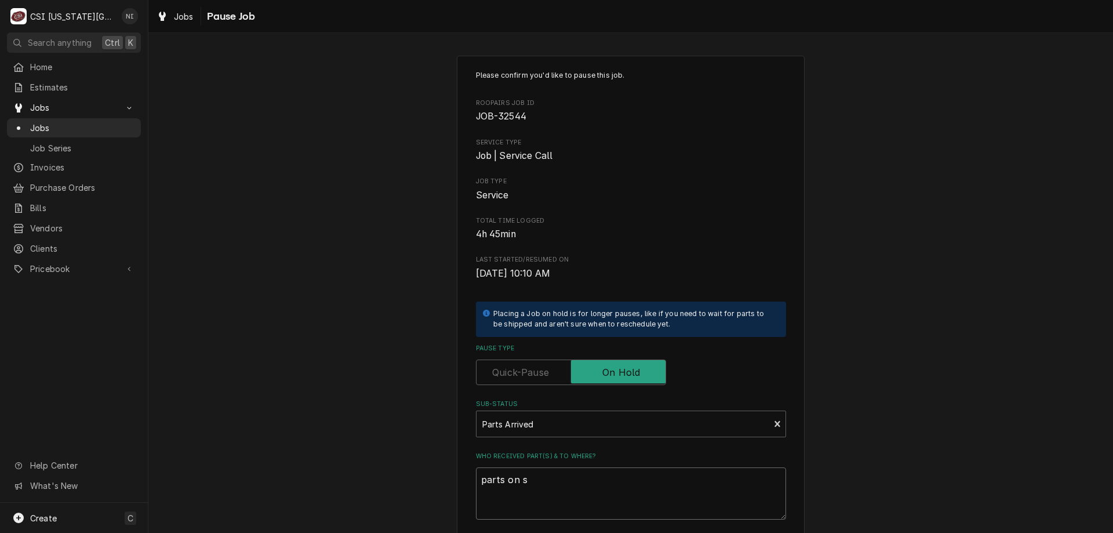
type textarea "x"
type textarea "parts on sc"
type textarea "x"
type textarea "parts on sch"
type textarea "x"
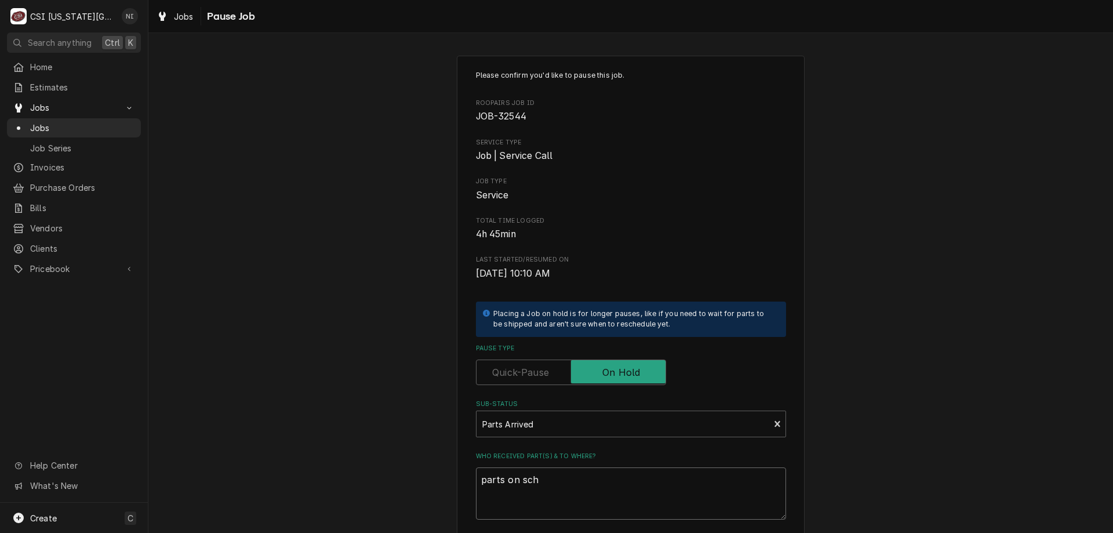
type textarea "parts on schp"
type textarea "x"
type textarea "parts on sch"
type textarea "x"
type textarea "parts on schu"
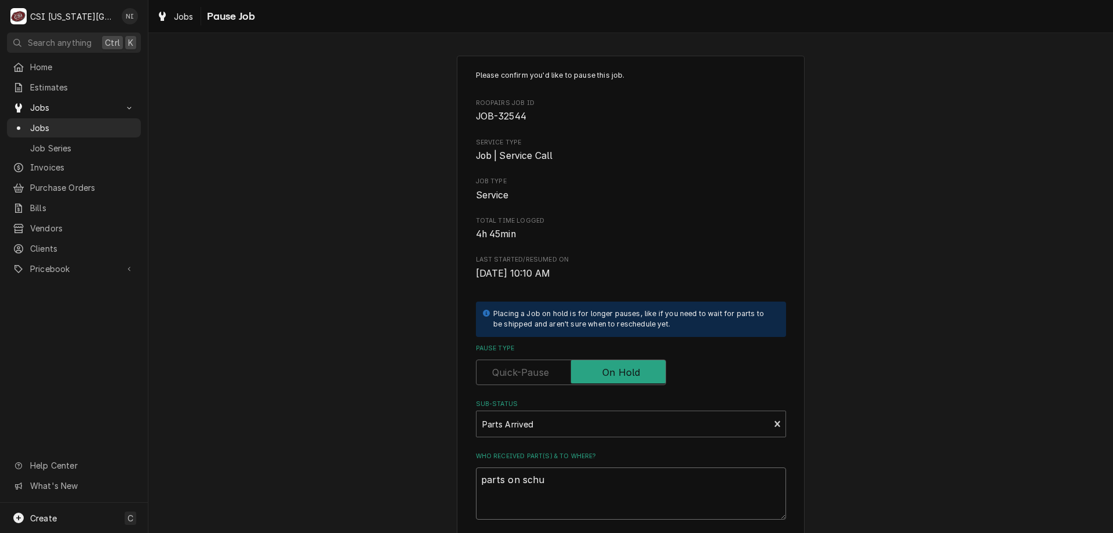
type textarea "x"
type textarea "parts on schup"
type textarea "x"
type textarea "parts on schupp"
type textarea "x"
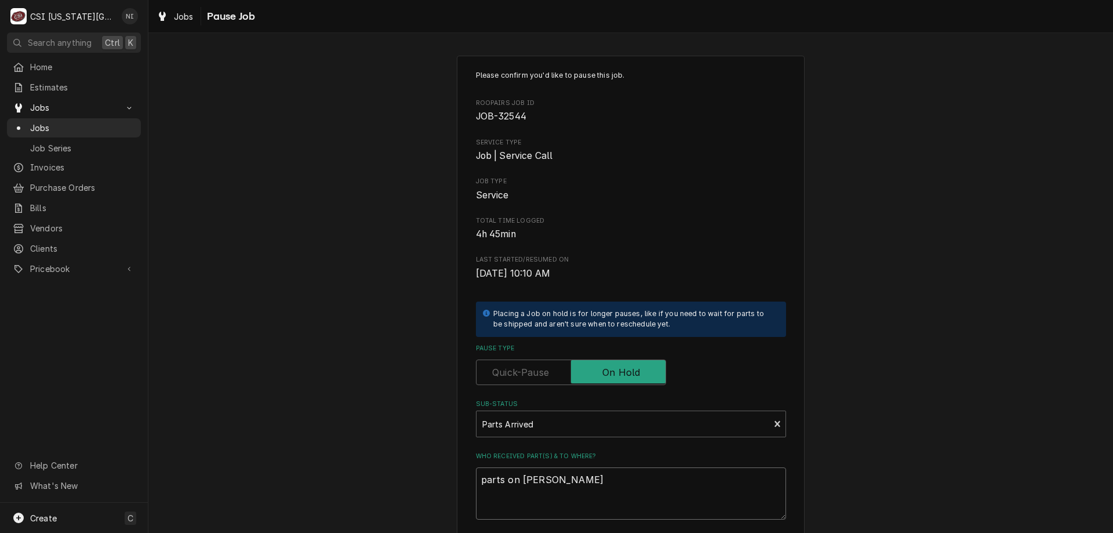
type textarea "parts on schupp"
type textarea "x"
type textarea "parts on schupp s"
type textarea "x"
type textarea "parts on schupp sh"
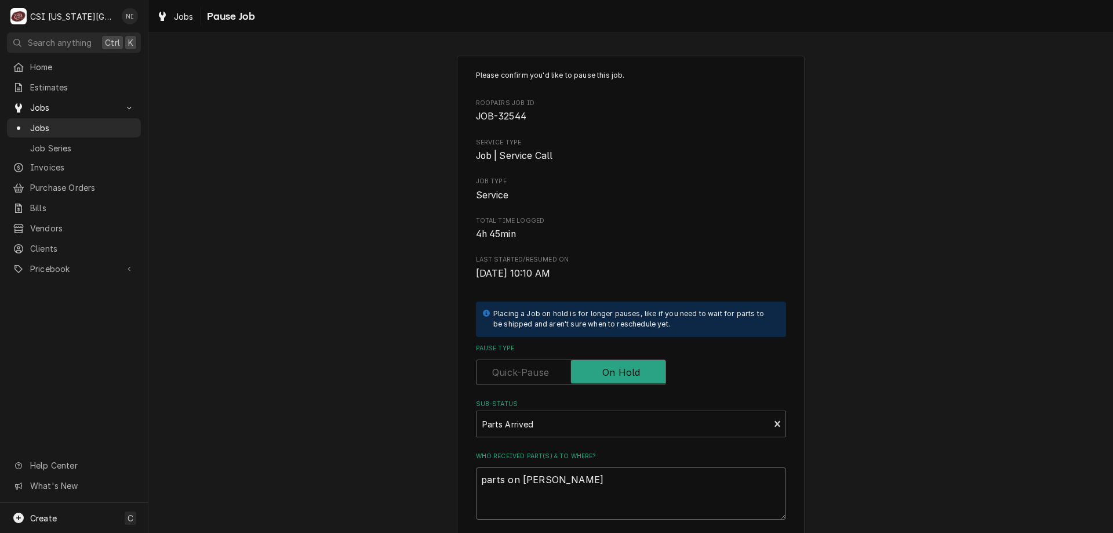
type textarea "x"
type textarea "parts on schupp she"
type textarea "x"
type textarea "parts on schupp shel"
type textarea "x"
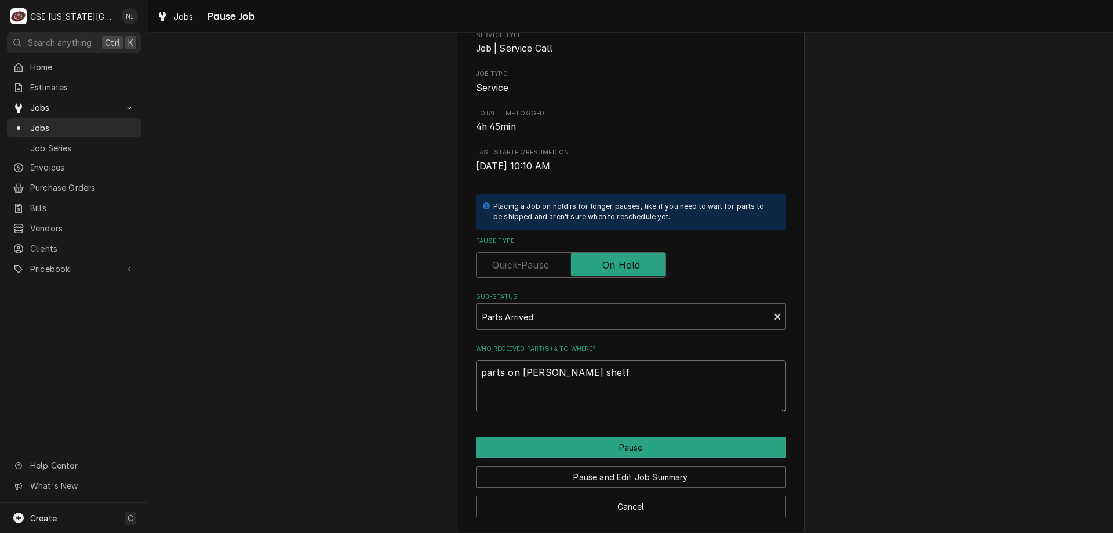
scroll to position [116, 0]
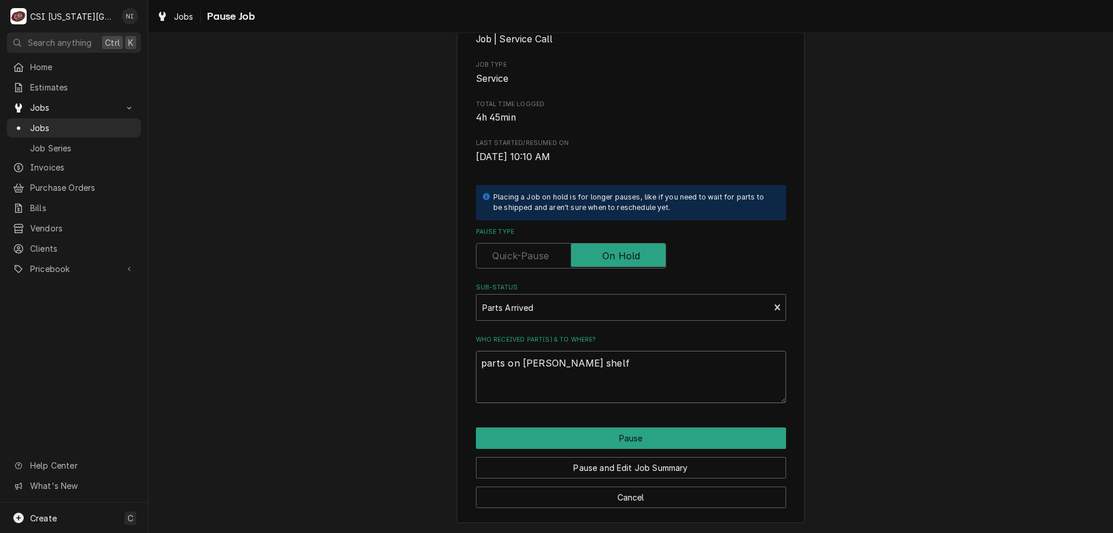
type textarea "parts on schupp shelf"
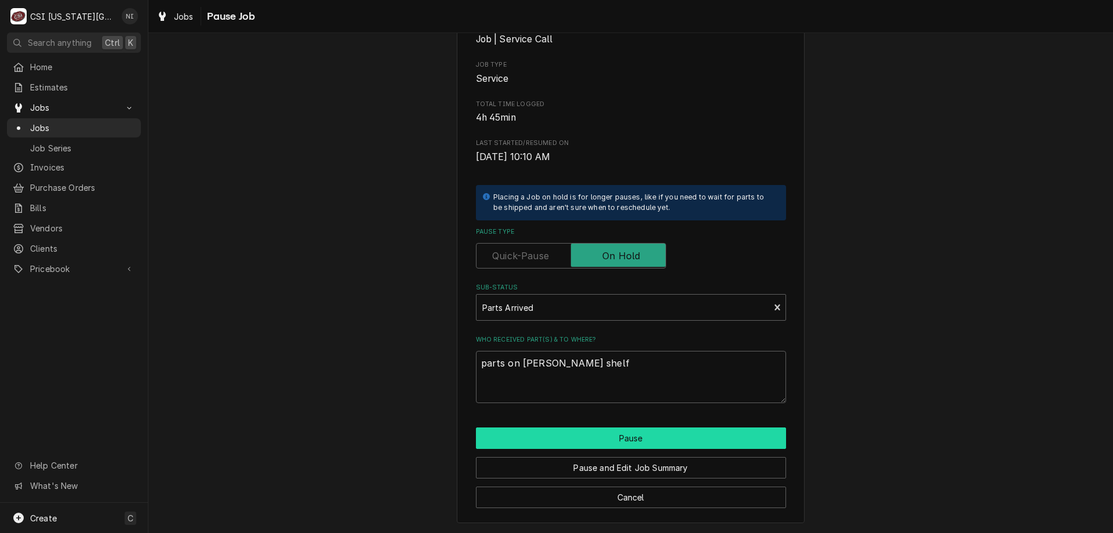
click at [684, 439] on button "Pause" at bounding box center [631, 437] width 310 height 21
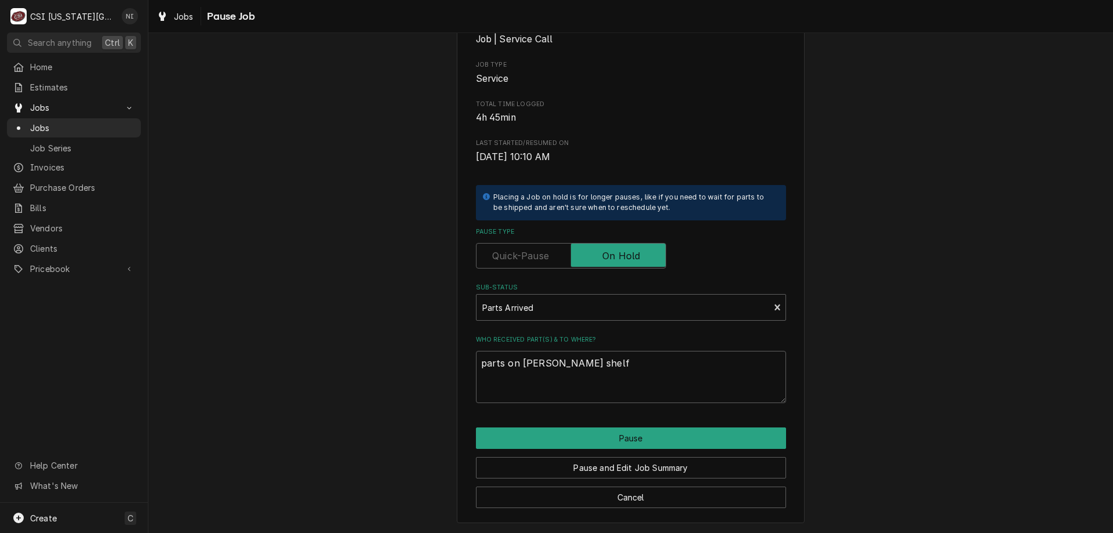
type textarea "x"
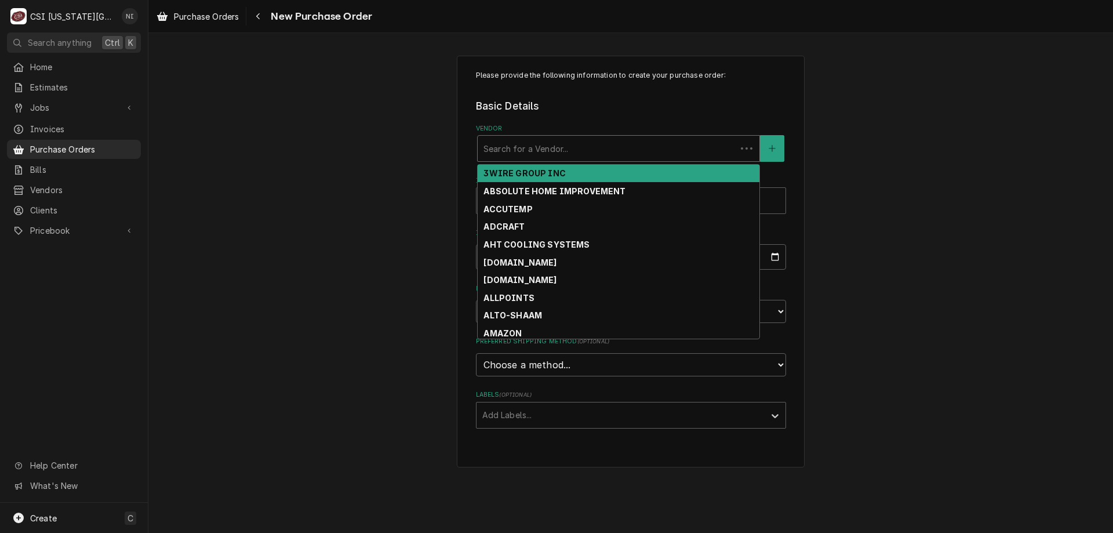
click at [560, 143] on div "Vendor" at bounding box center [606, 148] width 247 height 21
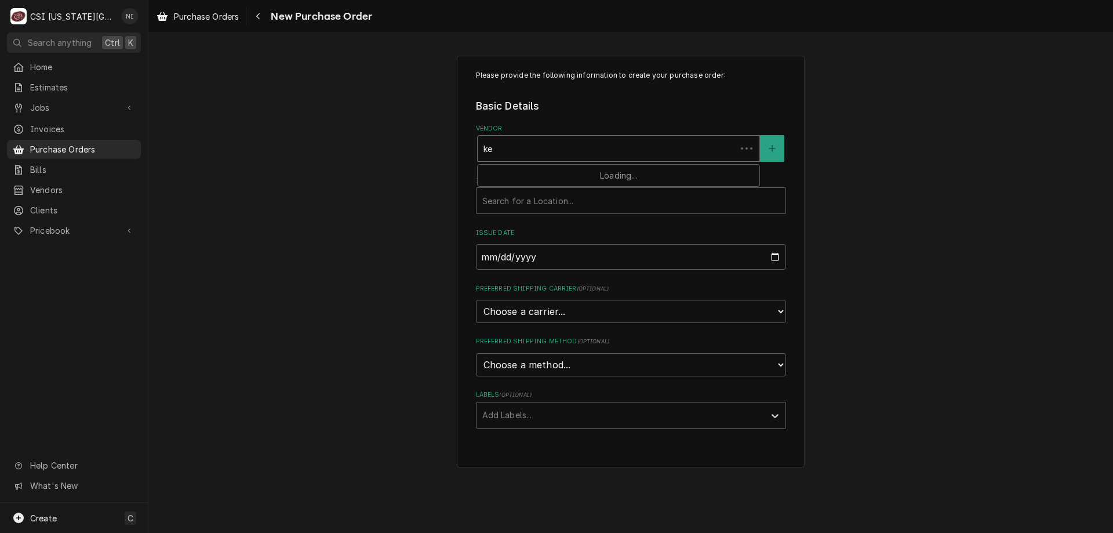
type input "key"
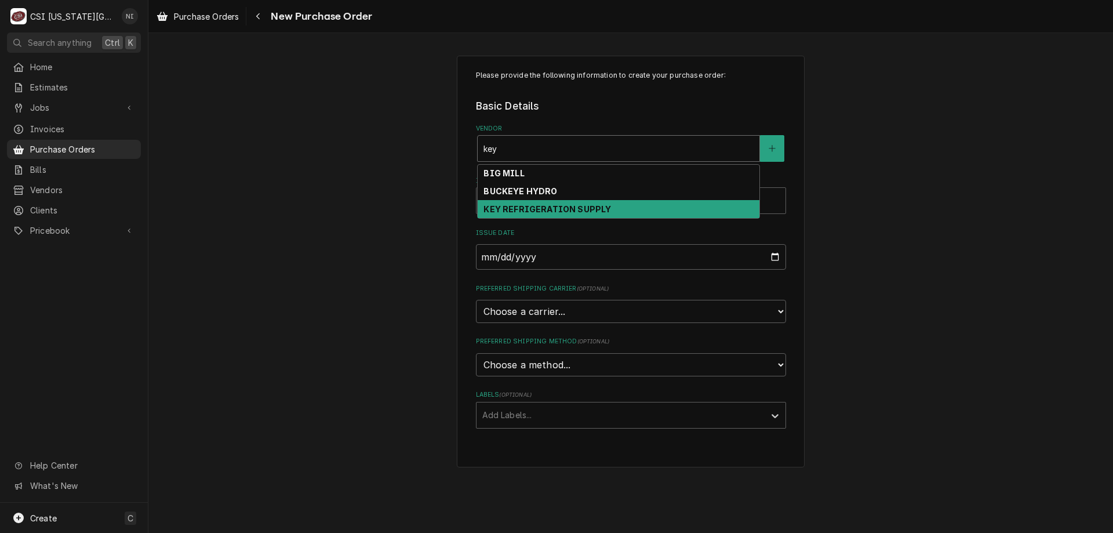
click at [538, 206] on strong "KEY REFRIGERATION SUPPLY" at bounding box center [547, 209] width 128 height 10
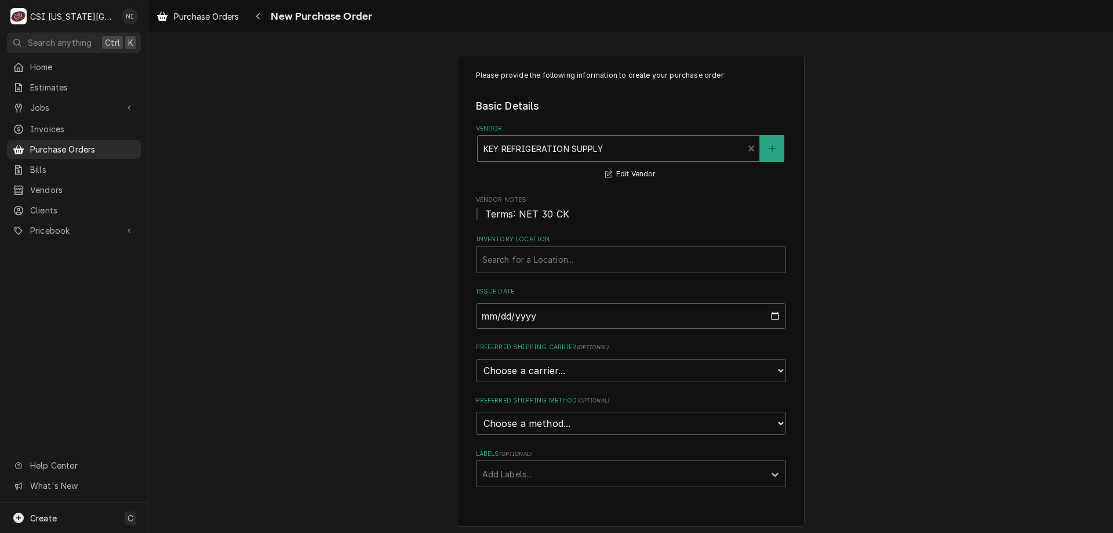
click at [545, 268] on div "Inventory Location" at bounding box center [630, 259] width 297 height 21
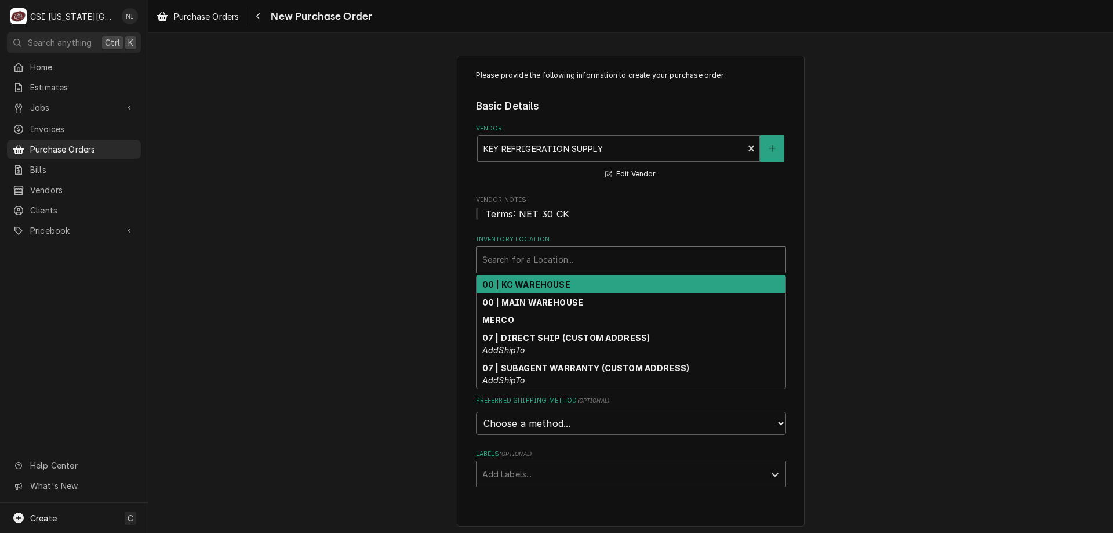
click at [532, 283] on strong "00 | KC WAREHOUSE" at bounding box center [526, 284] width 88 height 10
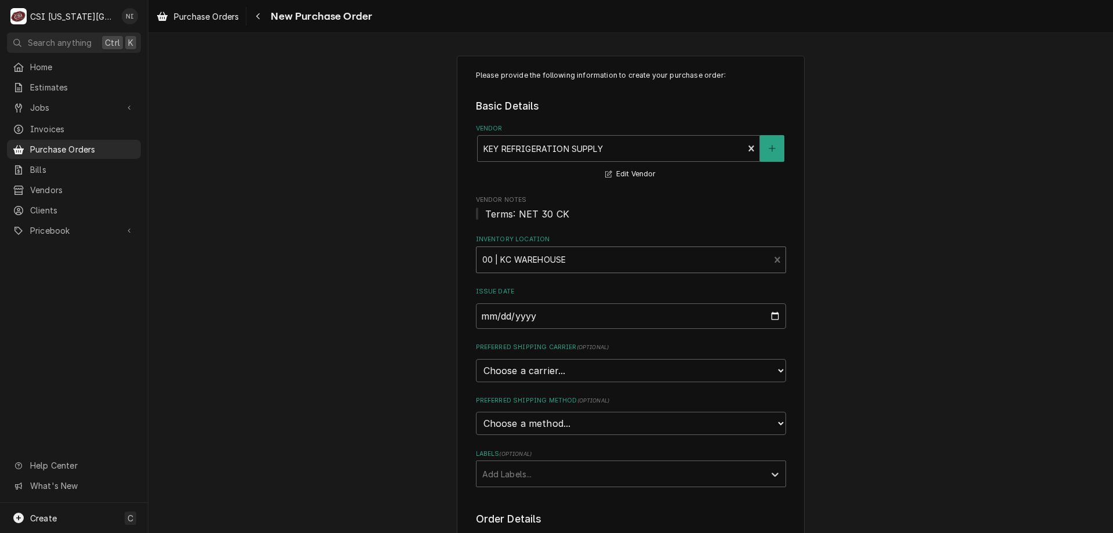
click at [512, 476] on div "Labels" at bounding box center [620, 473] width 276 height 21
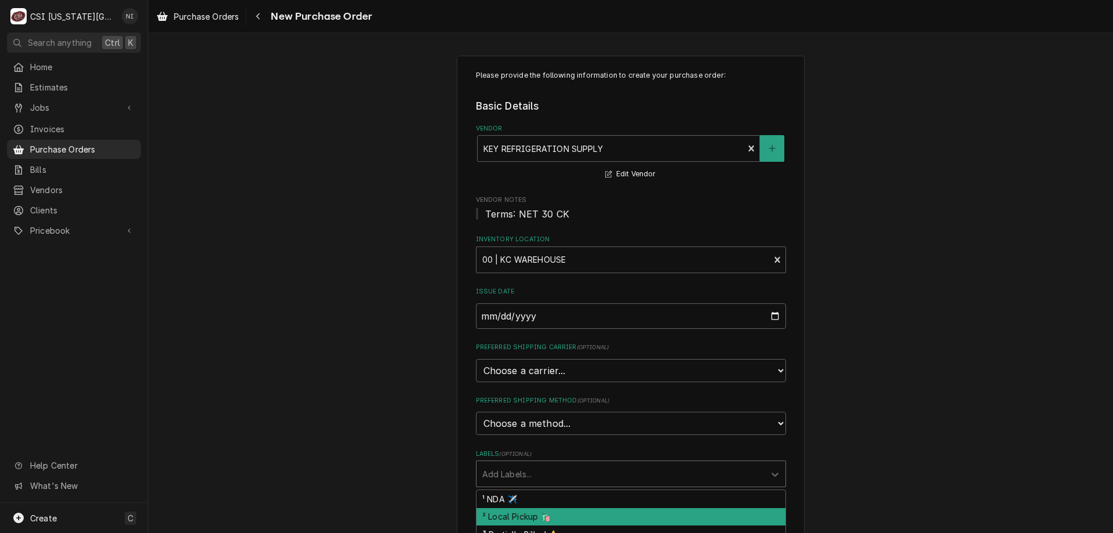
drag, startPoint x: 515, startPoint y: 515, endPoint x: 726, endPoint y: 480, distance: 213.3
click at [516, 516] on div "² Local Pickup 🛍️" at bounding box center [630, 517] width 309 height 18
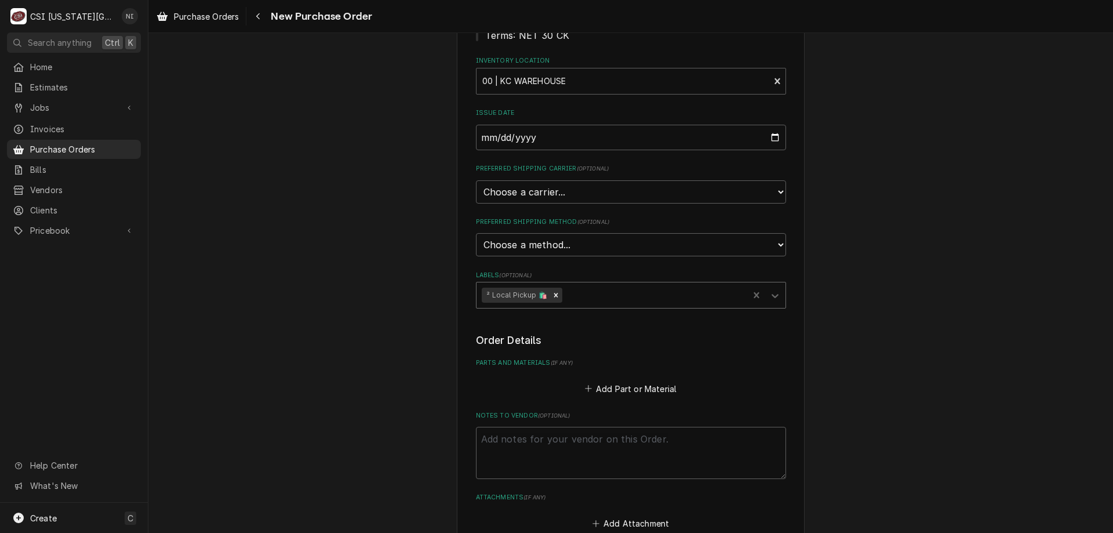
scroll to position [281, 0]
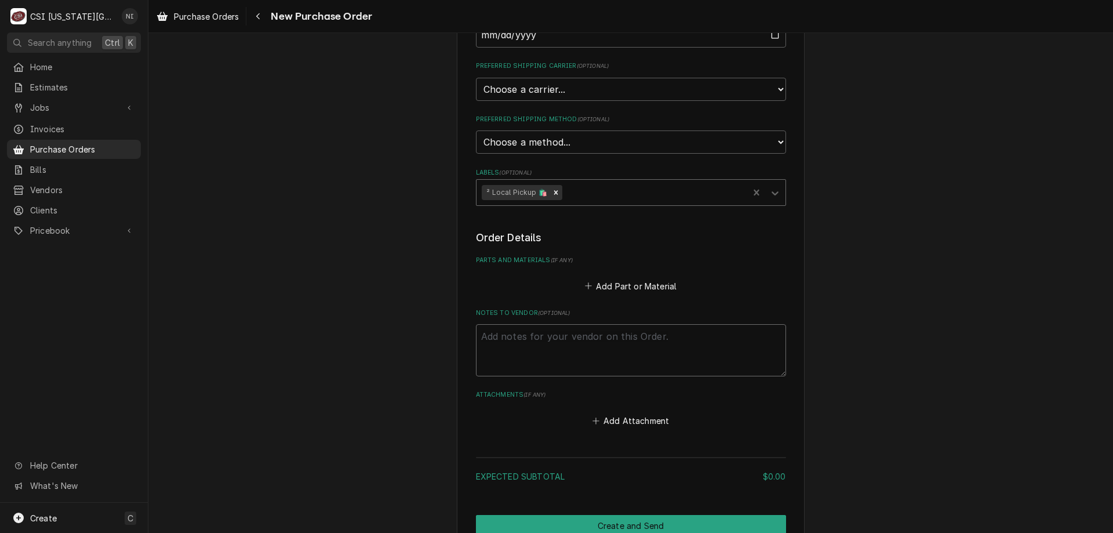
click at [579, 338] on textarea "Notes to Vendor ( optional )" at bounding box center [631, 350] width 310 height 52
type textarea "x"
type textarea "pr"
type textarea "x"
type textarea "pre"
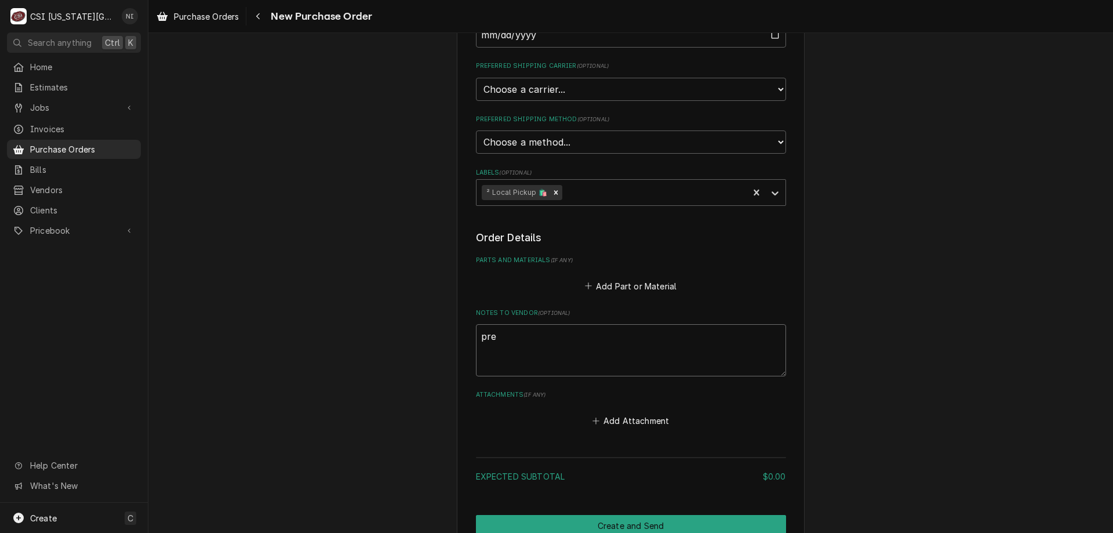
type textarea "x"
type textarea "prest"
type textarea "x"
type textarea "presto"
type textarea "x"
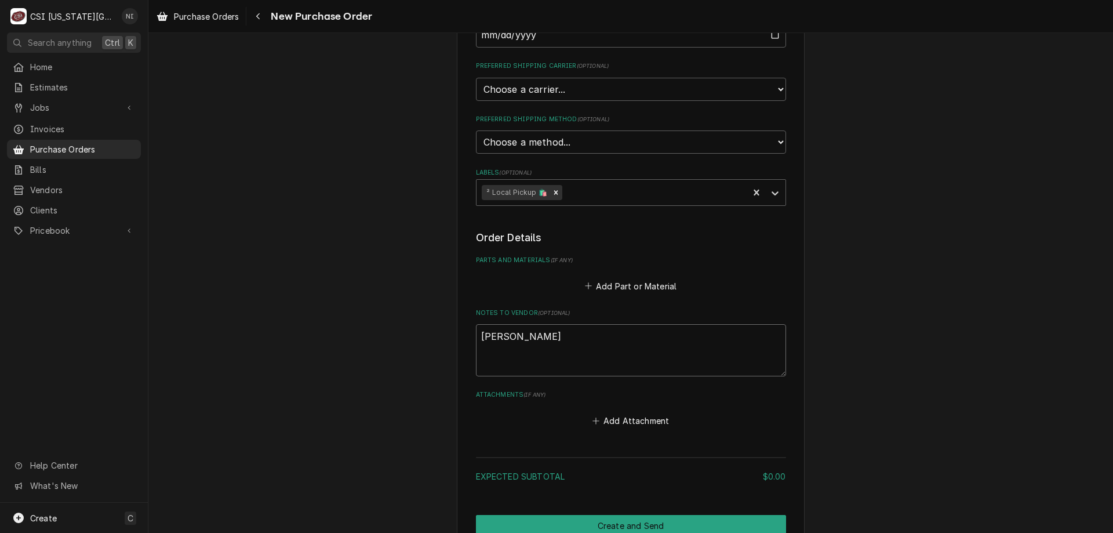
type textarea "preston"
type textarea "x"
type textarea "preston p"
type textarea "x"
type textarea "preston pm"
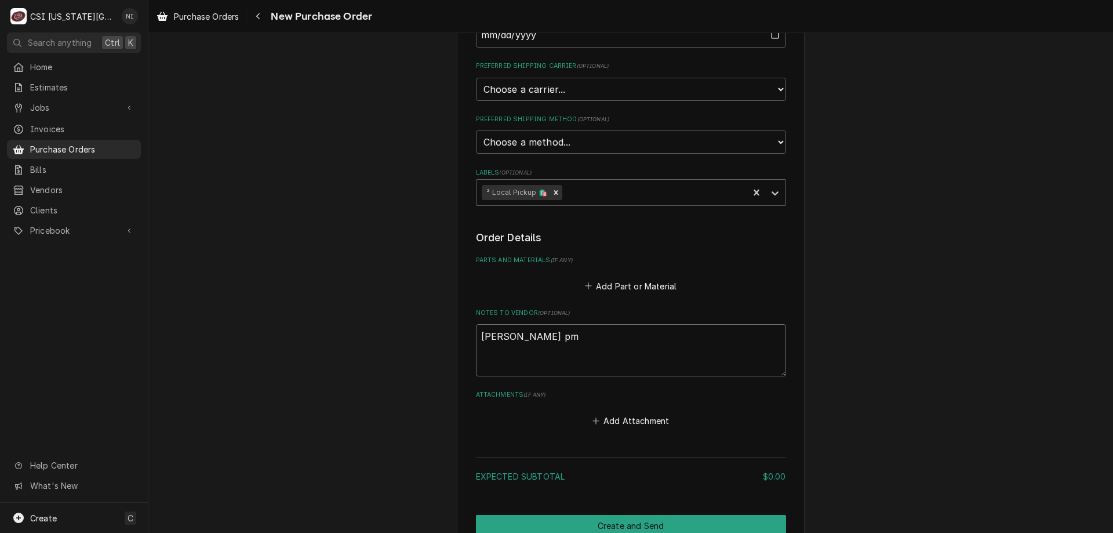
type textarea "x"
type textarea "preston pm"
type textarea "x"
type textarea "preston pm f"
type textarea "x"
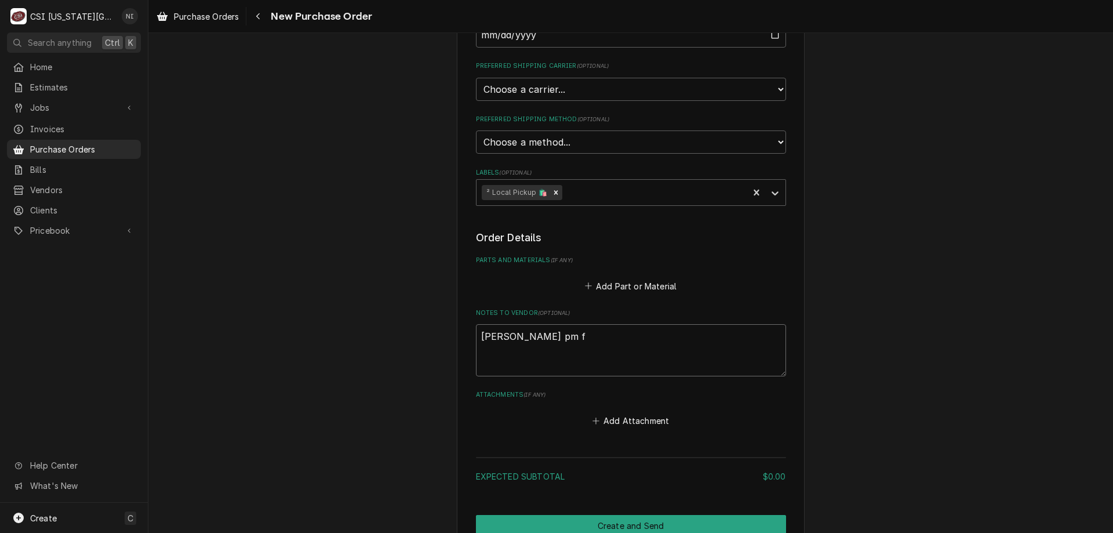
type textarea "preston pm fu"
type textarea "x"
type textarea "preston pm fui"
type textarea "x"
type textarea "preston pm fuil"
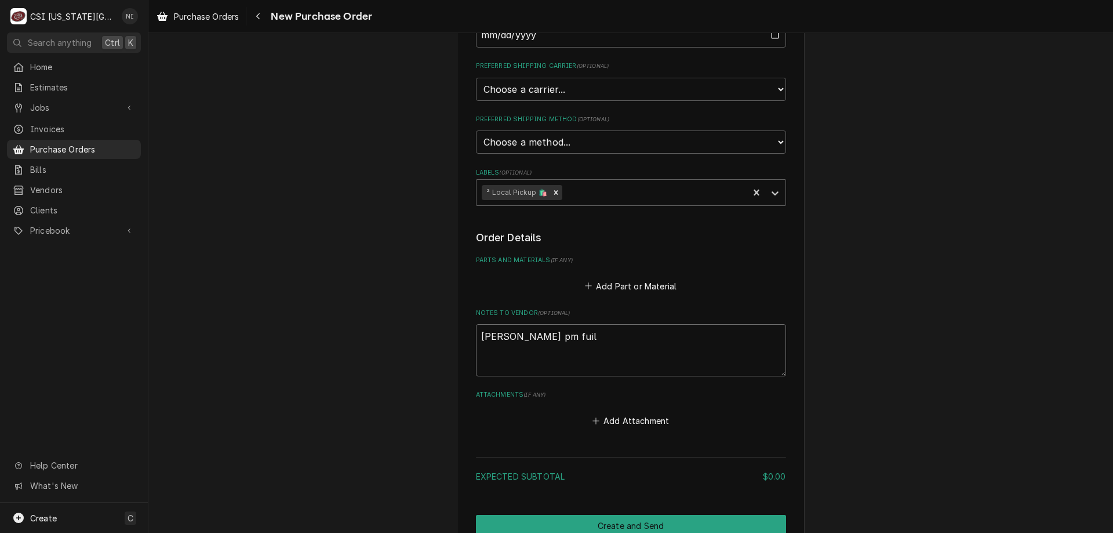
type textarea "x"
type textarea "preston pm fui"
type textarea "x"
type textarea "preston pm fu"
type textarea "x"
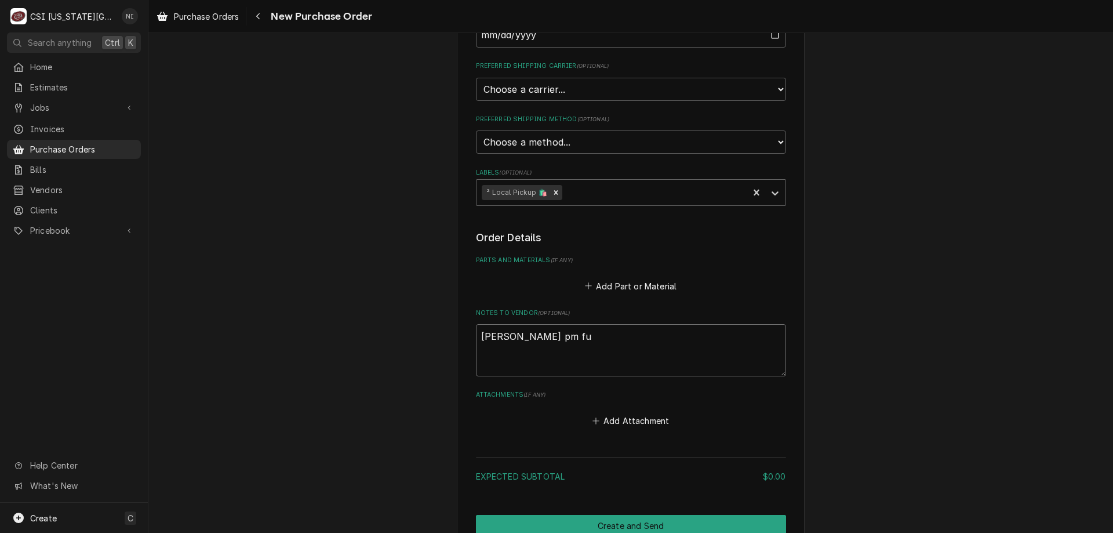
type textarea "preston pm f"
type textarea "x"
type textarea "preston pm fi"
type textarea "x"
type textarea "preston pm fil"
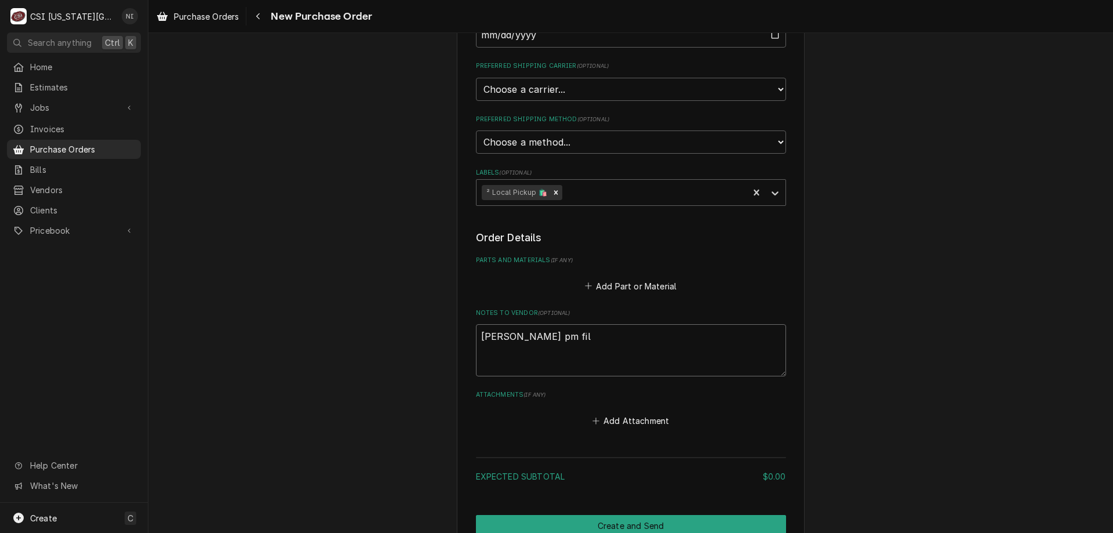
type textarea "x"
type textarea "preston pm filt"
type textarea "x"
type textarea "preston pm filte"
type textarea "x"
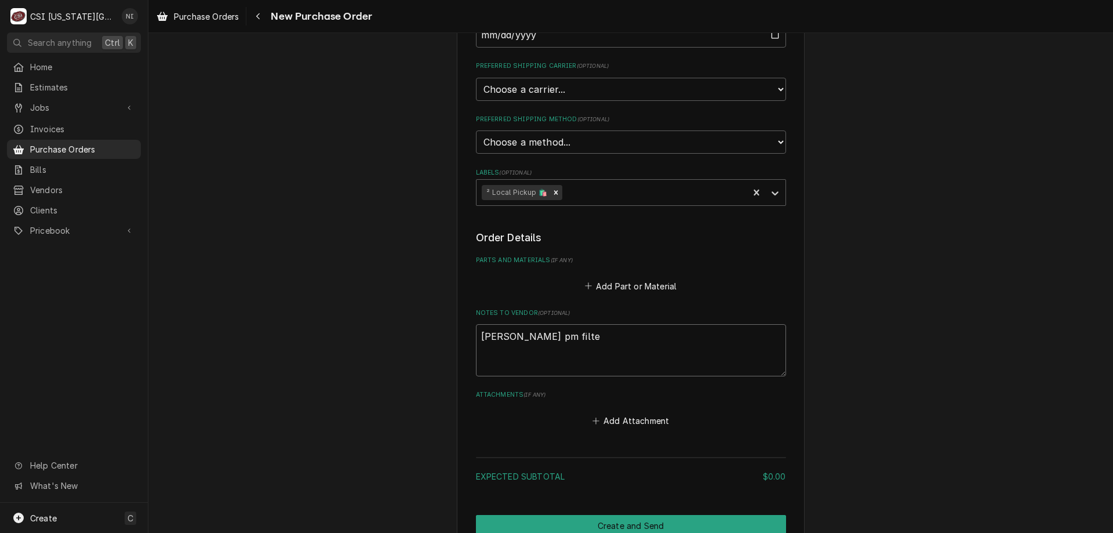
type textarea "preston pm filter"
type textarea "x"
type textarea "preston pm filters"
click at [661, 519] on button "Create and Send" at bounding box center [631, 525] width 310 height 21
type textarea "x"
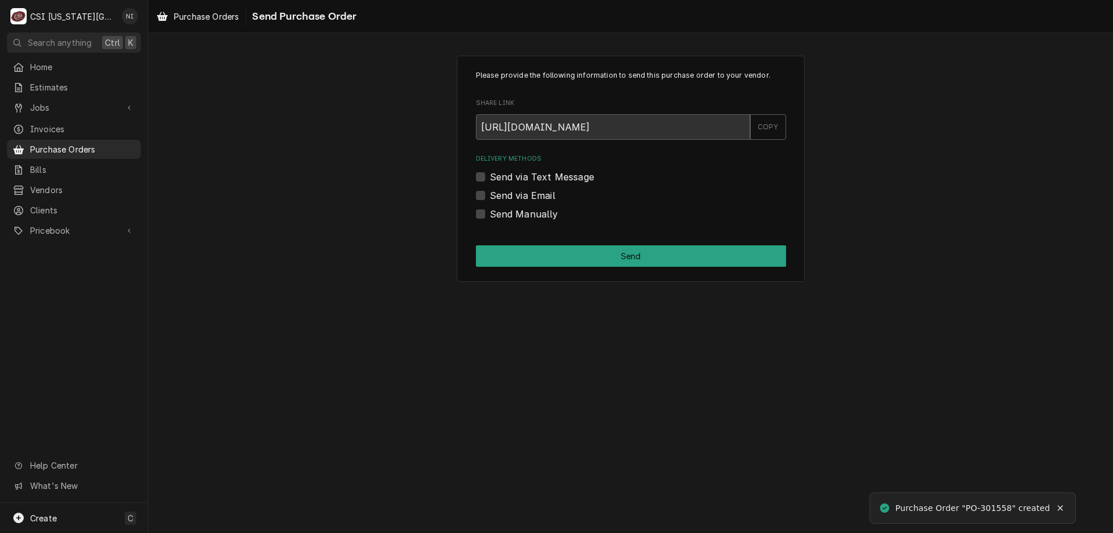
drag, startPoint x: 483, startPoint y: 212, endPoint x: 500, endPoint y: 239, distance: 32.3
click at [490, 212] on label "Send Manually" at bounding box center [524, 214] width 68 height 14
click at [490, 212] on input "Send Manually" at bounding box center [645, 220] width 310 height 26
checkbox input "true"
click at [503, 252] on button "Send" at bounding box center [631, 255] width 310 height 21
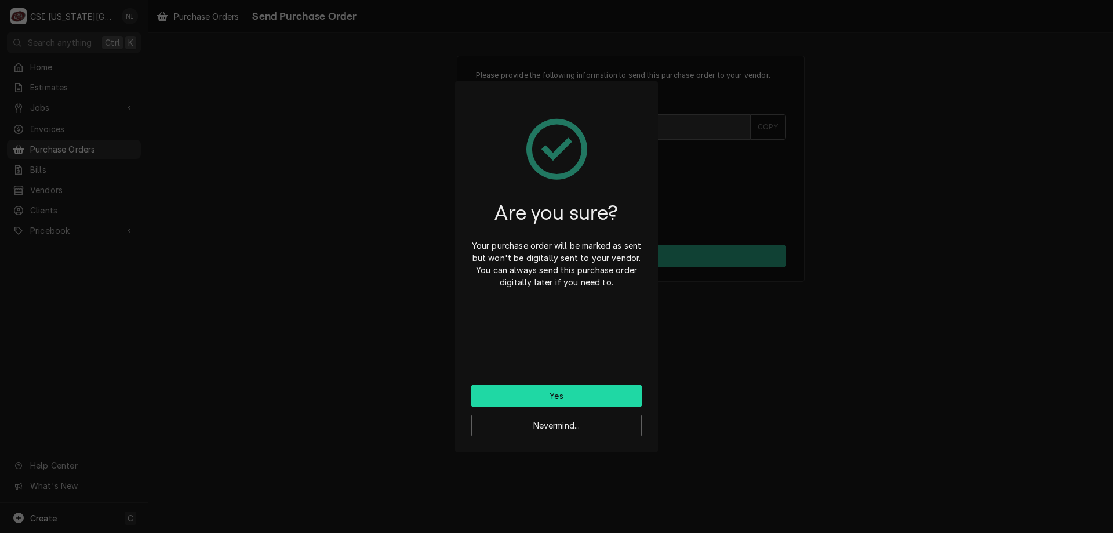
click at [548, 396] on button "Yes" at bounding box center [556, 395] width 170 height 21
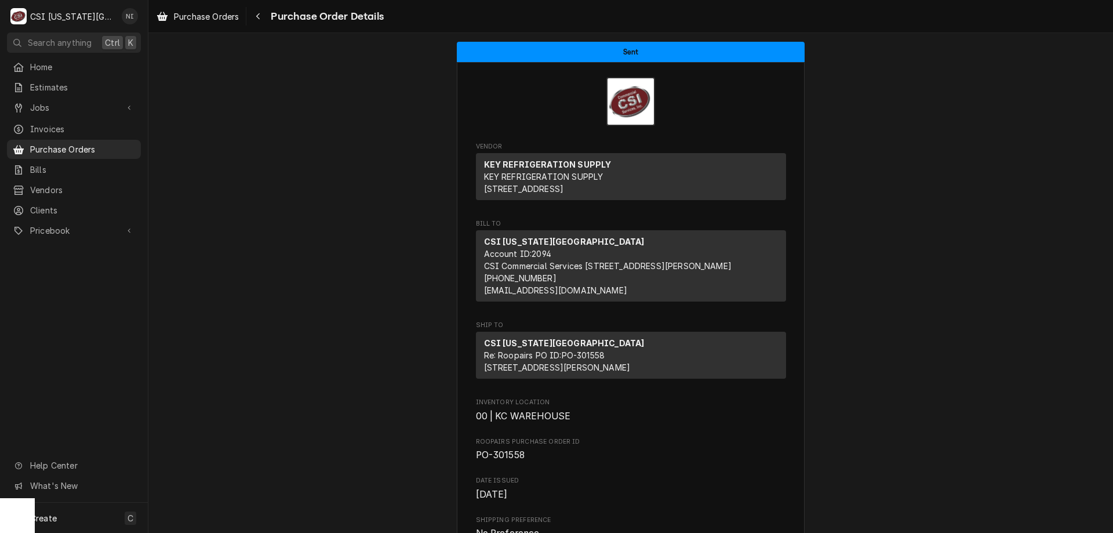
click at [46, 143] on span "Purchase Orders" at bounding box center [82, 149] width 105 height 12
